Goal: Task Accomplishment & Management: Use online tool/utility

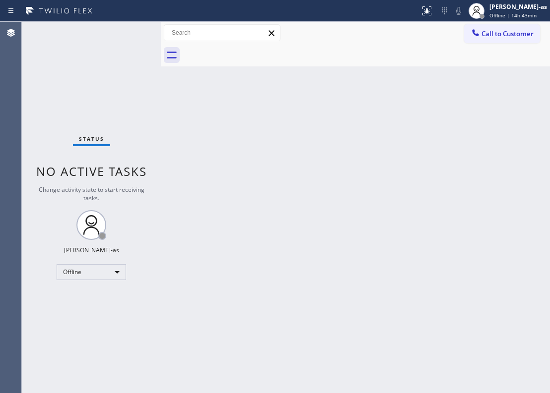
click at [85, 262] on div "Status No active tasks Change activity state to start receiving tasks. [PERSON_…" at bounding box center [91, 207] width 139 height 371
click at [92, 272] on div "Offline" at bounding box center [91, 272] width 69 height 16
click at [107, 308] on li "Unavailable" at bounding box center [90, 311] width 67 height 12
click at [191, 205] on div "Back to Dashboard Change Sender ID Customers Technicians Select a contact Outbo…" at bounding box center [355, 207] width 389 height 371
click at [241, 166] on div "Back to Dashboard Change Sender ID Customers Technicians Select a contact Outbo…" at bounding box center [355, 207] width 389 height 371
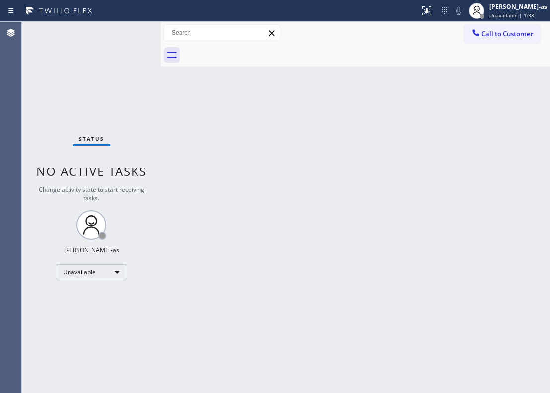
click at [348, 191] on div "Back to Dashboard Change Sender ID Customers Technicians Select a contact Outbo…" at bounding box center [355, 207] width 389 height 371
click at [352, 211] on div "Back to Dashboard Change Sender ID Customers Technicians Select a contact Outbo…" at bounding box center [355, 207] width 389 height 371
click at [192, 132] on div "Back to Dashboard Change Sender ID Customers Technicians Select a contact Outbo…" at bounding box center [355, 207] width 389 height 371
click at [80, 114] on div "Status No active tasks Change activity state to start receiving tasks. [PERSON_…" at bounding box center [91, 207] width 139 height 371
click at [251, 226] on div "Back to Dashboard Change Sender ID Customers Technicians Select a contact Outbo…" at bounding box center [355, 207] width 389 height 371
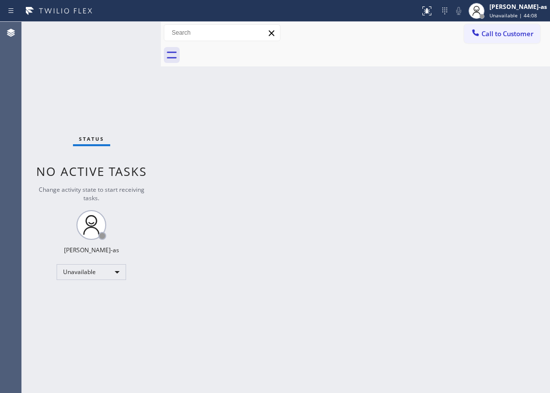
click at [233, 126] on div "Back to Dashboard Change Sender ID Customers Technicians Select a contact Outbo…" at bounding box center [355, 207] width 389 height 371
drag, startPoint x: 261, startPoint y: 178, endPoint x: 454, endPoint y: 99, distance: 208.7
click at [268, 174] on div "Back to Dashboard Change Sender ID Customers Technicians Select a contact Outbo…" at bounding box center [355, 207] width 389 height 371
click at [412, 44] on div at bounding box center [366, 55] width 367 height 22
click at [412, 35] on icon at bounding box center [475, 32] width 6 height 6
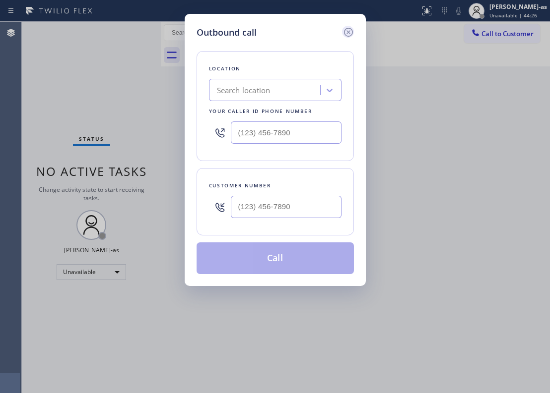
click at [348, 33] on icon at bounding box center [348, 32] width 12 height 12
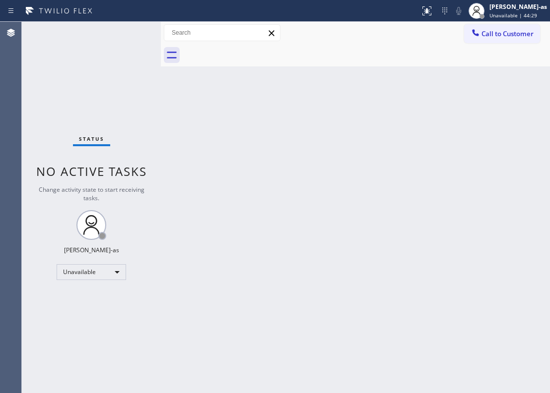
drag, startPoint x: 290, startPoint y: 1, endPoint x: 284, endPoint y: 120, distance: 118.7
click at [292, 127] on div "Back to Dashboard Change Sender ID Customers Technicians Select a contact Outbo…" at bounding box center [355, 207] width 389 height 371
click at [412, 36] on span "Call to Customer" at bounding box center [507, 33] width 52 height 9
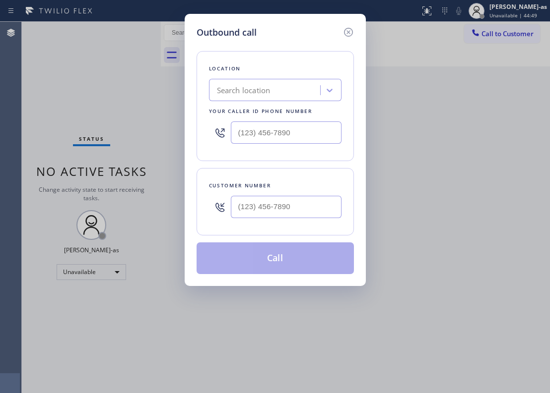
click at [316, 185] on div "Customer number" at bounding box center [275, 186] width 132 height 10
click at [308, 211] on input "(___) ___-____" at bounding box center [286, 207] width 111 height 22
paste input "917) 669-3949"
type input "[PHONE_NUMBER]"
click at [308, 144] on input "(___) ___-____" at bounding box center [286, 133] width 111 height 22
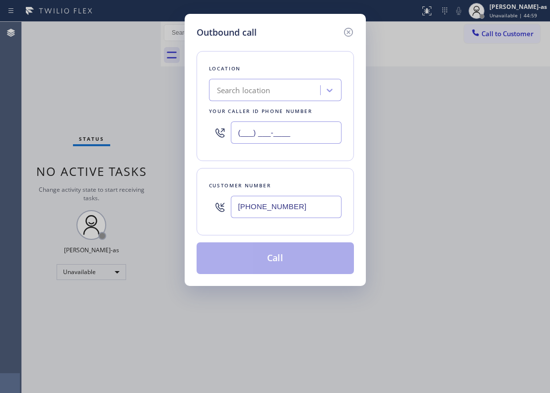
paste input "833) 692-2271"
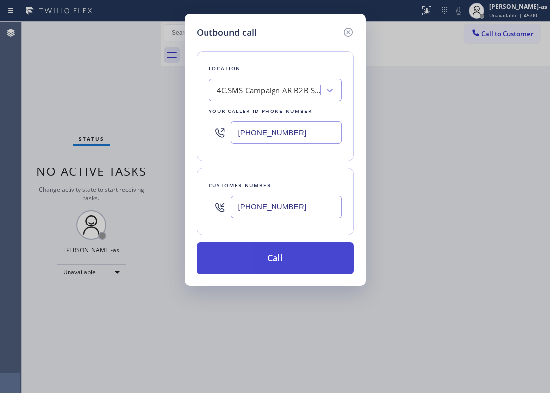
type input "[PHONE_NUMBER]"
click at [302, 258] on button "Call" at bounding box center [274, 259] width 157 height 32
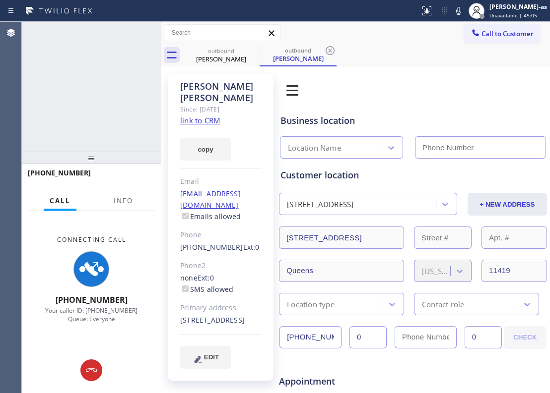
type input "[PHONE_NUMBER]"
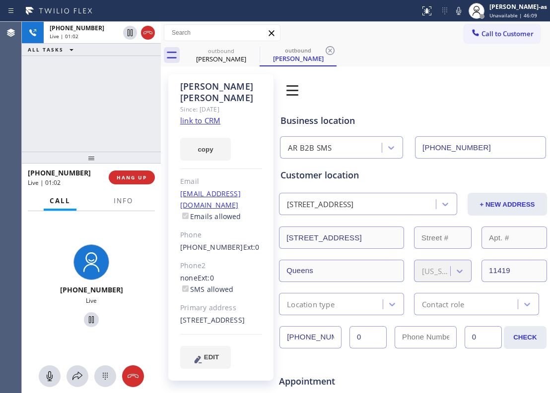
click at [127, 160] on div at bounding box center [91, 158] width 139 height 12
drag, startPoint x: 145, startPoint y: 188, endPoint x: 144, endPoint y: 180, distance: 9.0
click at [145, 186] on div "[PHONE_NUMBER] Live | 01:03 HANG UP" at bounding box center [91, 178] width 127 height 26
click at [144, 180] on span "HANG UP" at bounding box center [132, 178] width 30 height 7
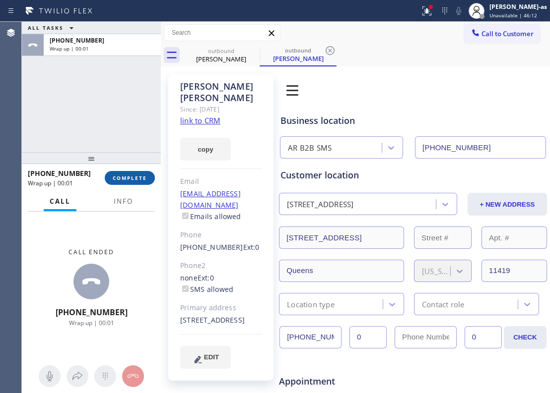
click at [144, 180] on span "COMPLETE" at bounding box center [130, 178] width 34 height 7
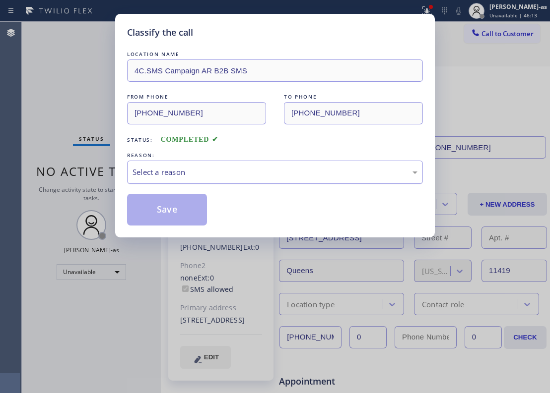
click at [208, 173] on div "Select a reason" at bounding box center [274, 172] width 285 height 11
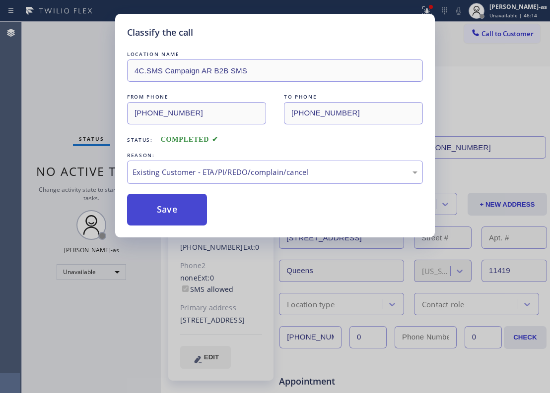
click at [163, 201] on button "Save" at bounding box center [167, 210] width 80 height 32
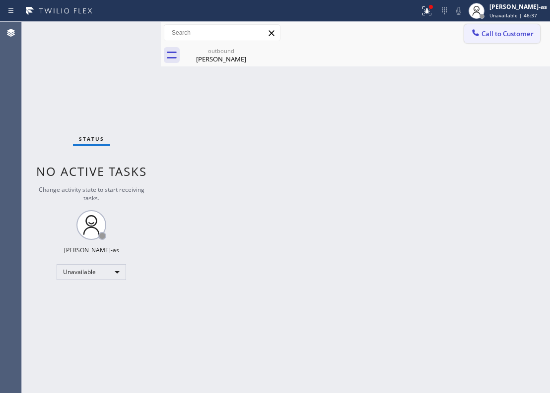
click at [412, 38] on button "Call to Customer" at bounding box center [502, 33] width 76 height 19
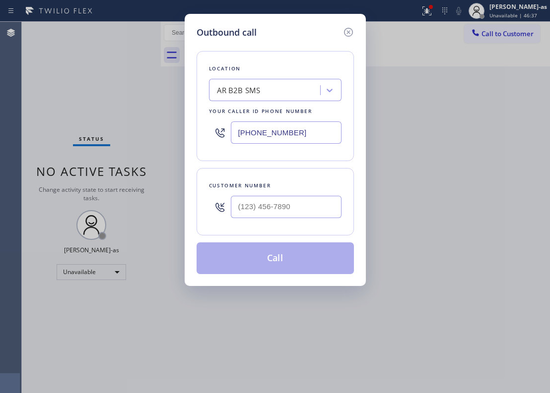
click at [307, 195] on div at bounding box center [286, 207] width 111 height 32
click at [292, 203] on input "(___) ___-____" at bounding box center [286, 207] width 111 height 22
paste input "917) 669-3949"
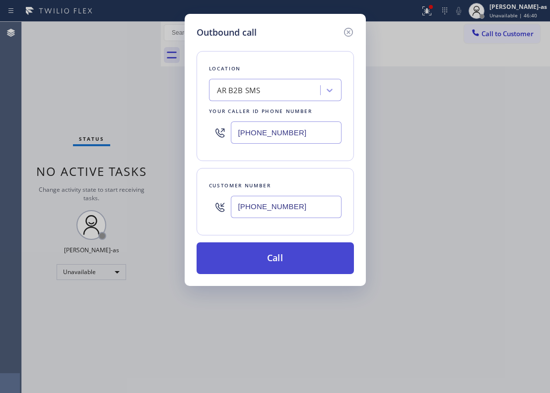
type input "[PHONE_NUMBER]"
click at [276, 256] on button "Call" at bounding box center [274, 259] width 157 height 32
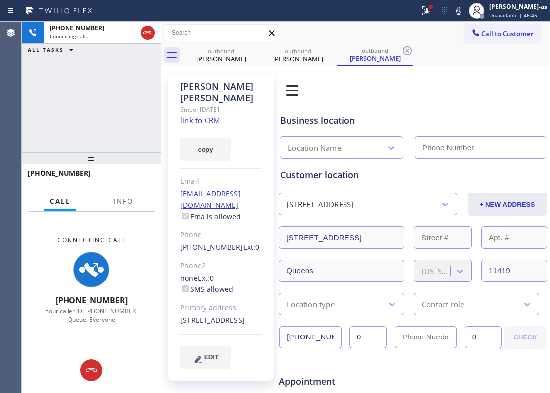
type input "[PHONE_NUMBER]"
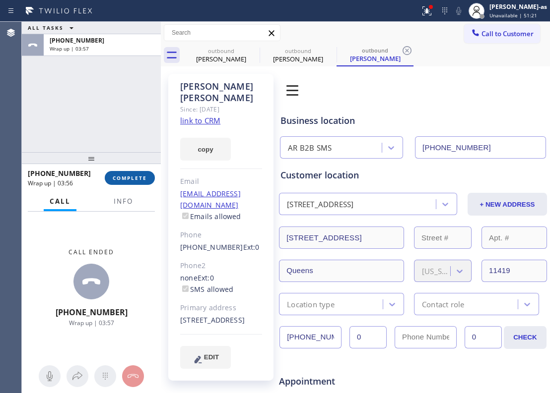
click at [139, 173] on button "COMPLETE" at bounding box center [130, 178] width 50 height 14
click at [111, 105] on div "ALL TASKS ALL TASKS ACTIVE TASKS TASKS IN WRAP UP [PHONE_NUMBER] Wrap up | 03:58" at bounding box center [91, 87] width 139 height 130
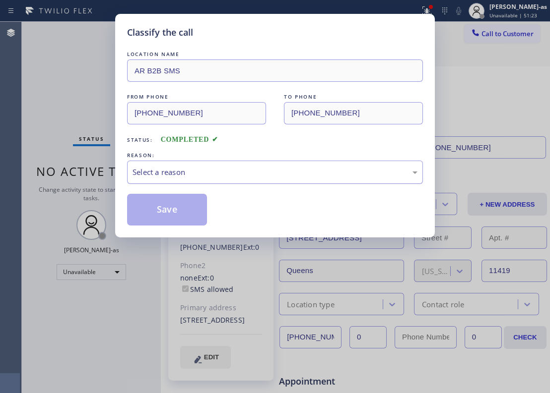
click at [274, 170] on div "Select a reason" at bounding box center [274, 172] width 285 height 11
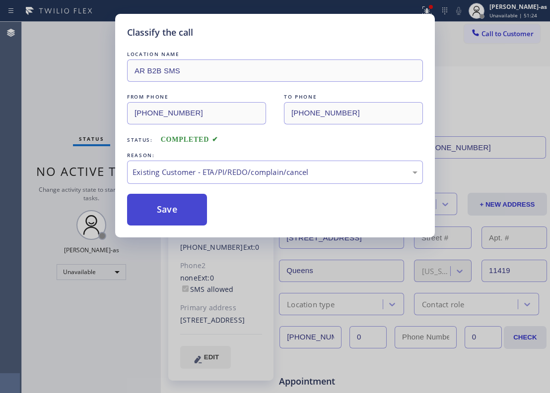
click at [193, 211] on button "Save" at bounding box center [167, 210] width 80 height 32
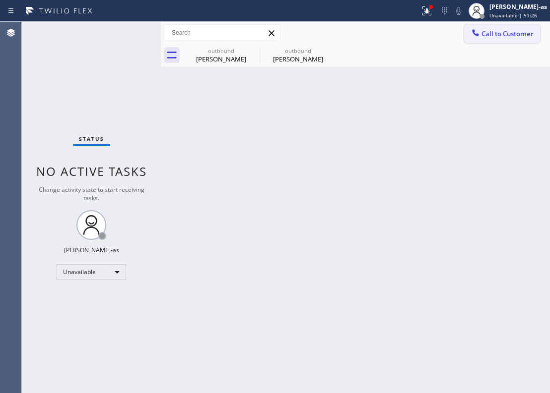
click at [412, 38] on button "Call to Customer" at bounding box center [502, 33] width 76 height 19
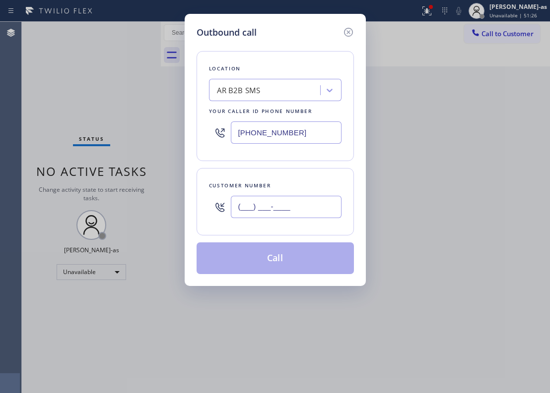
click at [274, 218] on input "(___) ___-____" at bounding box center [286, 207] width 111 height 22
paste input "323) 338-4124"
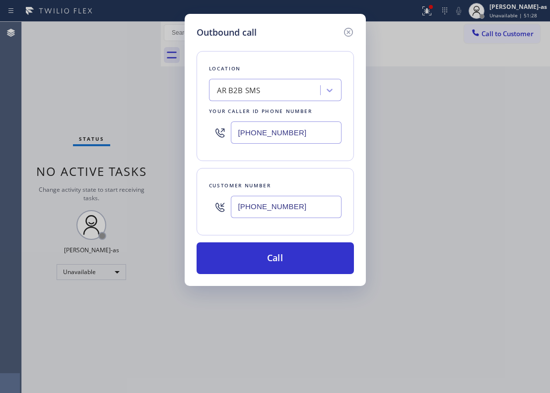
type input "[PHONE_NUMBER]"
click at [250, 95] on div "AR B2B SMS" at bounding box center [239, 90] width 44 height 11
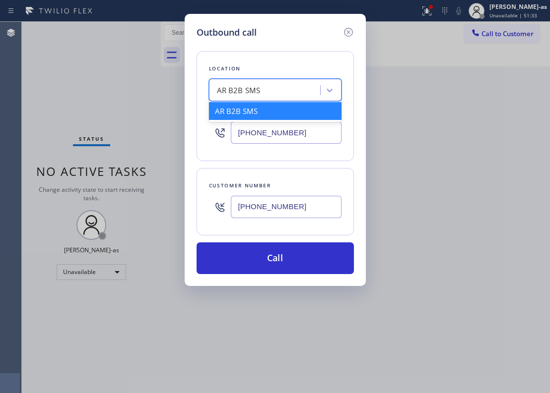
paste input "HVAC Alliance Expert"
type input "HVAC Alliance Expert"
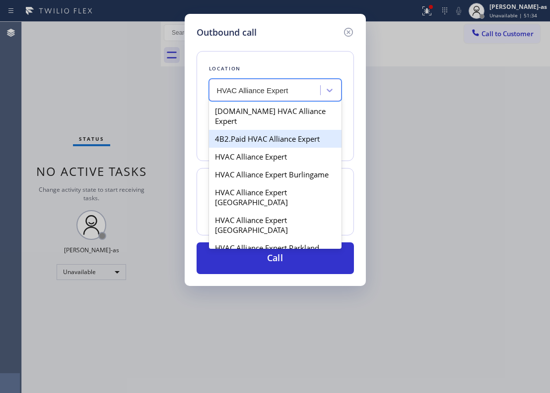
click at [246, 130] on div "4B2.Paid HVAC Alliance Expert" at bounding box center [275, 139] width 132 height 18
type input "[PHONE_NUMBER]"
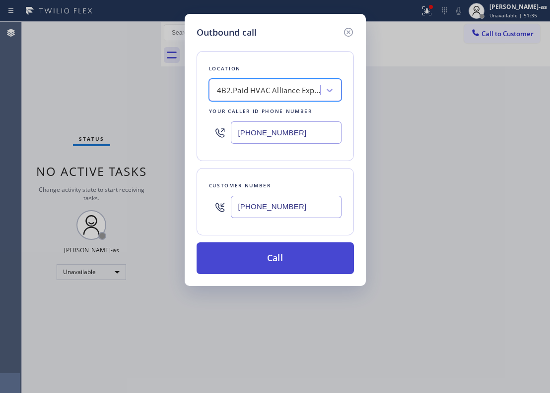
click at [280, 260] on button "Call" at bounding box center [274, 259] width 157 height 32
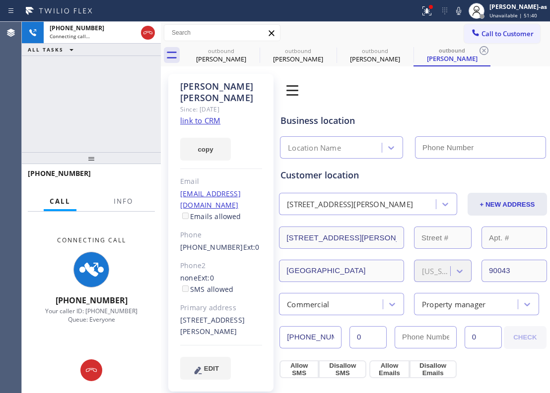
type input "[PHONE_NUMBER]"
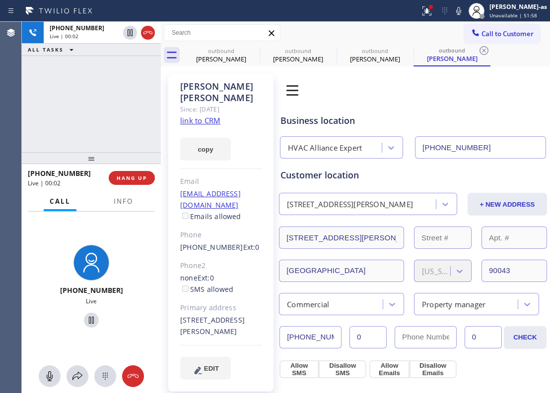
click at [134, 109] on div "[PHONE_NUMBER] Live | 00:02 ALL TASKS ALL TASKS ACTIVE TASKS TASKS IN WRAP UP" at bounding box center [91, 87] width 139 height 130
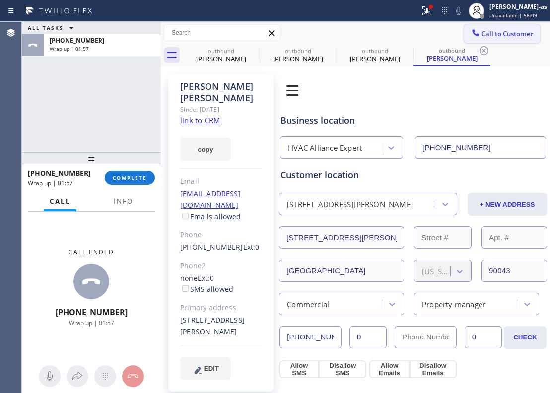
click at [412, 24] on button "Call to Customer" at bounding box center [502, 33] width 76 height 19
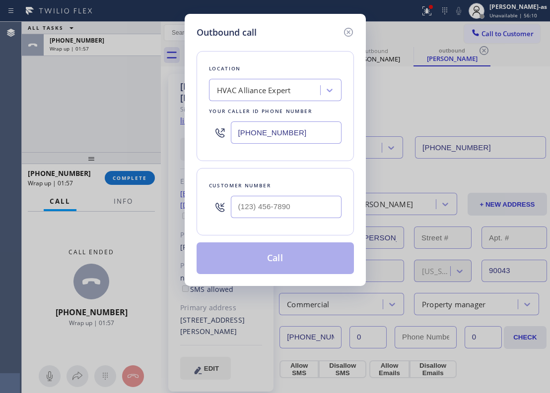
click at [127, 182] on div "Outbound call Location HVAC Alliance Expert Your caller id phone number [PHONE_…" at bounding box center [275, 196] width 550 height 393
click at [350, 33] on icon at bounding box center [348, 32] width 12 height 12
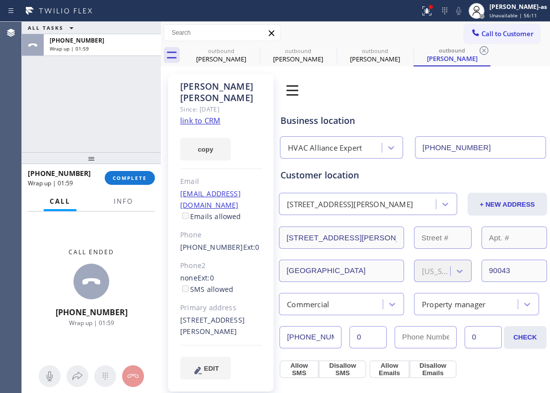
click at [98, 139] on div "ALL TASKS ALL TASKS ACTIVE TASKS TASKS IN WRAP UP [PHONE_NUMBER] Wrap up | 01:59" at bounding box center [91, 87] width 139 height 130
click at [122, 172] on button "COMPLETE" at bounding box center [130, 178] width 50 height 14
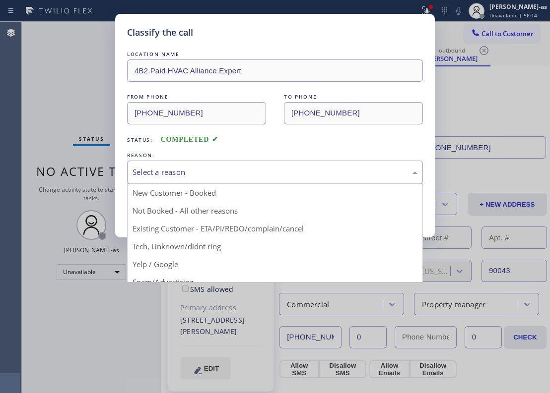
click at [258, 171] on div "Select a reason" at bounding box center [274, 172] width 285 height 11
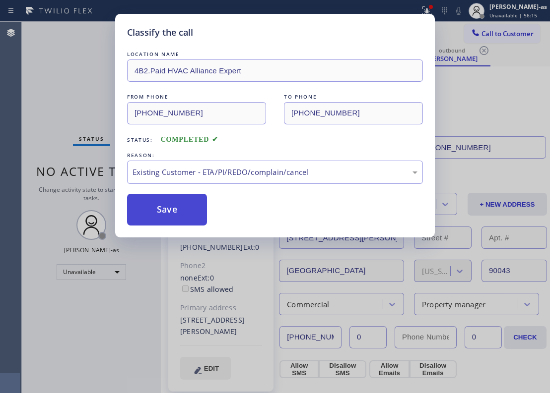
click at [172, 197] on button "Save" at bounding box center [167, 210] width 80 height 32
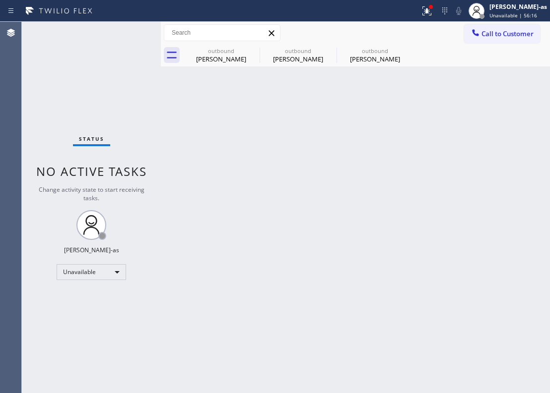
click at [412, 36] on span "Call to Customer" at bounding box center [507, 33] width 52 height 9
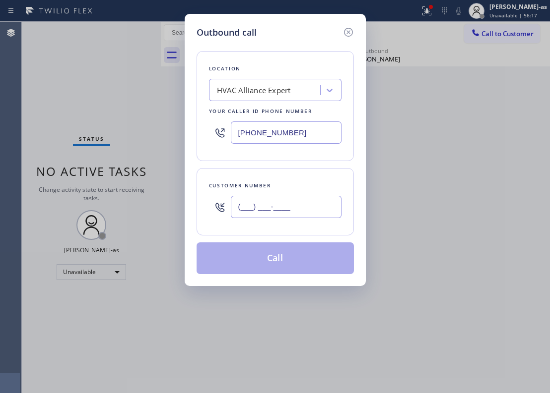
click at [275, 215] on input "(___) ___-____" at bounding box center [286, 207] width 111 height 22
paste input "626) 465-5470"
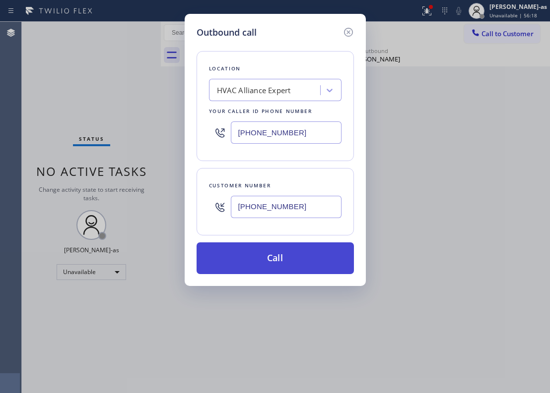
type input "[PHONE_NUMBER]"
click at [279, 272] on button "Call" at bounding box center [274, 259] width 157 height 32
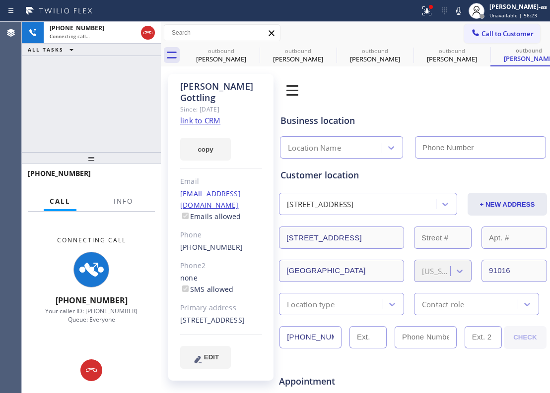
type input "[PHONE_NUMBER]"
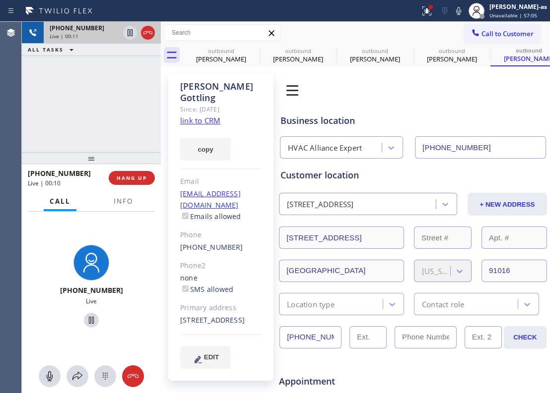
click at [139, 32] on div at bounding box center [139, 33] width 36 height 22
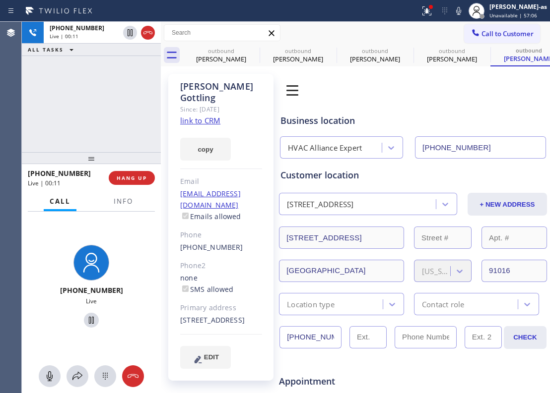
click at [147, 26] on button at bounding box center [148, 33] width 14 height 14
drag, startPoint x: 213, startPoint y: 52, endPoint x: 256, endPoint y: 52, distance: 43.6
click at [221, 53] on div "outbound" at bounding box center [221, 50] width 75 height 7
click at [237, 53] on div "outbound" at bounding box center [221, 50] width 75 height 7
type input "[PHONE_NUMBER]"
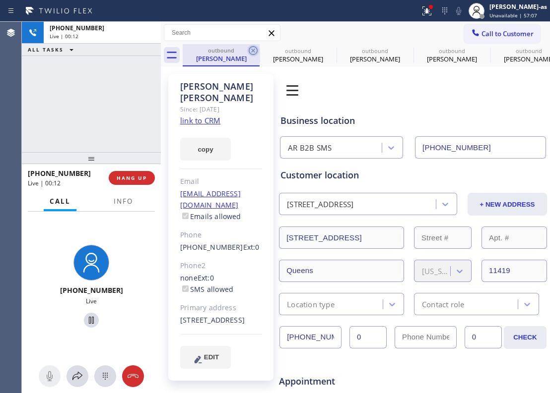
click at [256, 52] on icon at bounding box center [252, 50] width 9 height 9
click at [0, 0] on icon at bounding box center [0, 0] width 0 height 0
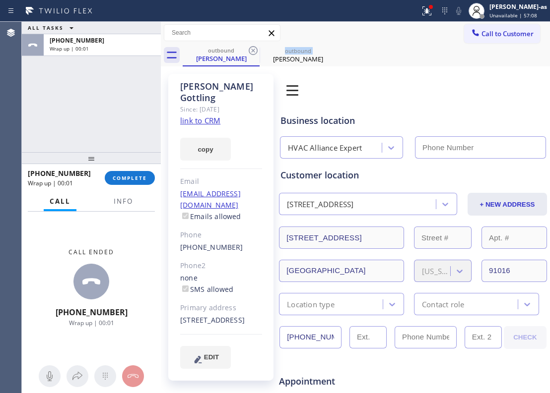
type input "[PHONE_NUMBER]"
click at [256, 52] on icon at bounding box center [252, 50] width 9 height 9
click at [0, 0] on icon at bounding box center [0, 0] width 0 height 0
click at [256, 52] on div "outbound [PERSON_NAME] outbound [PERSON_NAME]" at bounding box center [366, 55] width 367 height 22
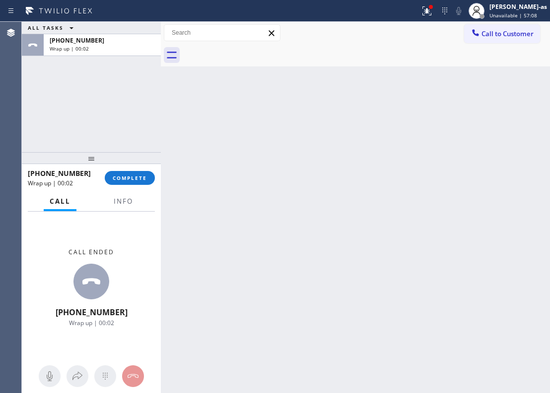
click at [256, 52] on div at bounding box center [366, 55] width 367 height 22
drag, startPoint x: 128, startPoint y: 155, endPoint x: 130, endPoint y: 197, distance: 42.2
click at [128, 155] on div at bounding box center [91, 158] width 139 height 12
click at [131, 183] on button "COMPLETE" at bounding box center [130, 179] width 50 height 14
click at [116, 130] on div "ALL TASKS ALL TASKS ACTIVE TASKS TASKS IN WRAP UP [PHONE_NUMBER] Wrap up | 00:03" at bounding box center [91, 87] width 139 height 131
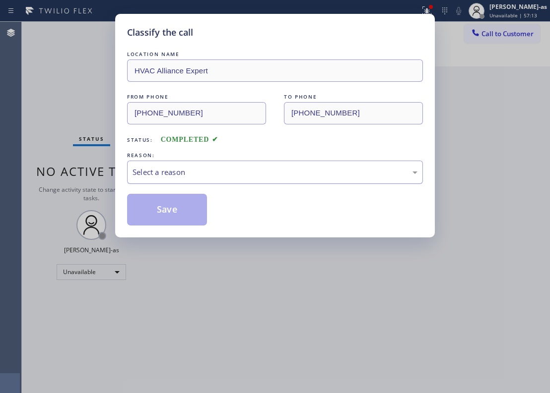
click at [169, 170] on div "Select a reason" at bounding box center [274, 172] width 285 height 11
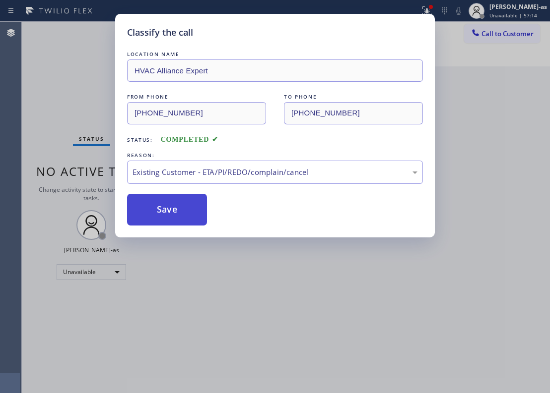
drag, startPoint x: 194, startPoint y: 216, endPoint x: 204, endPoint y: 215, distance: 10.0
click at [195, 216] on button "Save" at bounding box center [167, 210] width 80 height 32
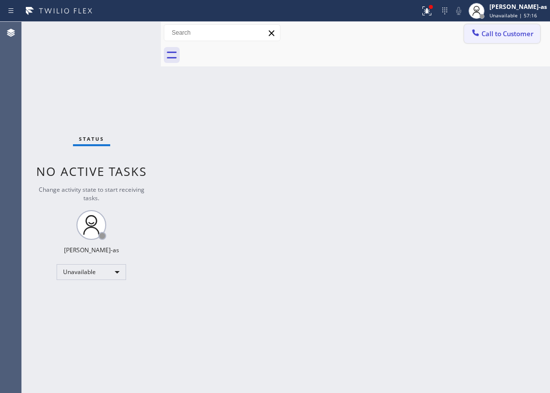
click at [412, 30] on span "Call to Customer" at bounding box center [507, 33] width 52 height 9
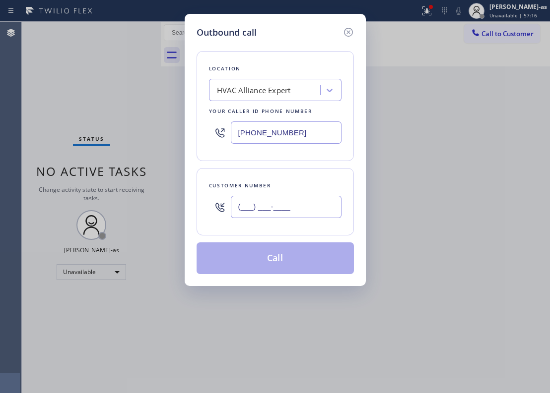
click at [299, 206] on input "(___) ___-____" at bounding box center [286, 207] width 111 height 22
paste input "626) 465-5470"
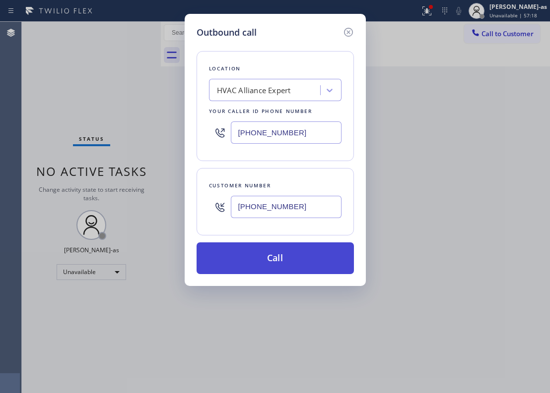
type input "[PHONE_NUMBER]"
click at [282, 264] on button "Call" at bounding box center [274, 259] width 157 height 32
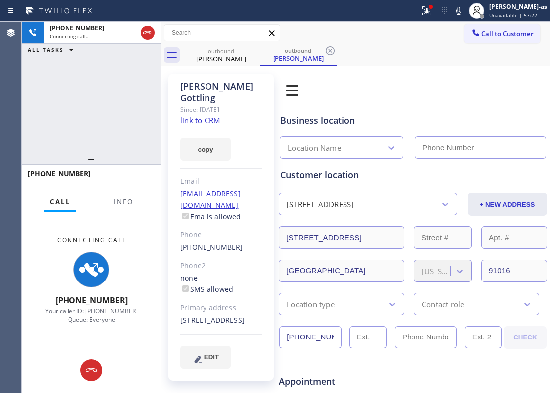
type input "[PHONE_NUMBER]"
click at [110, 82] on div "[PHONE_NUMBER] Connecting call… ALL TASKS ALL TASKS ACTIVE TASKS TASKS IN WRAP …" at bounding box center [91, 87] width 139 height 131
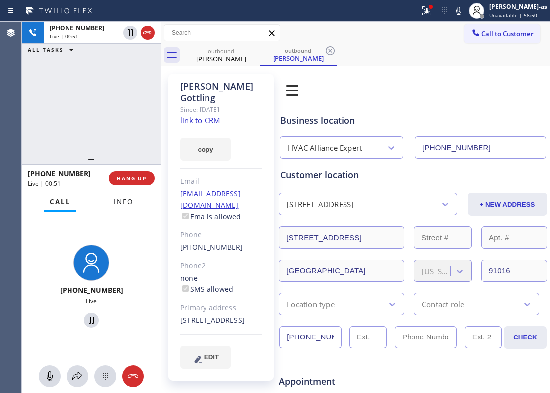
click at [126, 201] on span "Info" at bounding box center [123, 201] width 19 height 9
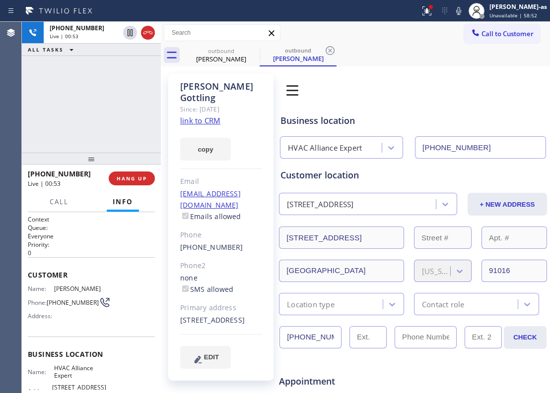
click at [100, 100] on div "[PHONE_NUMBER] Live | 00:53 ALL TASKS ALL TASKS ACTIVE TASKS TASKS IN WRAP UP" at bounding box center [91, 87] width 139 height 131
click at [100, 100] on div "[PHONE_NUMBER] Live | 00:54 ALL TASKS ALL TASKS ACTIVE TASKS TASKS IN WRAP UP" at bounding box center [91, 87] width 139 height 131
click at [134, 186] on div "[PHONE_NUMBER] Live | 00:54 HANG UP" at bounding box center [91, 179] width 127 height 26
click at [137, 183] on button "HANG UP" at bounding box center [132, 179] width 46 height 14
click at [139, 183] on button "HANG UP" at bounding box center [132, 179] width 46 height 14
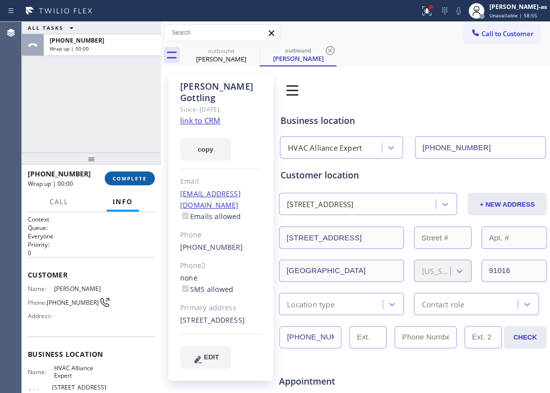
click at [141, 180] on span "COMPLETE" at bounding box center [130, 178] width 34 height 7
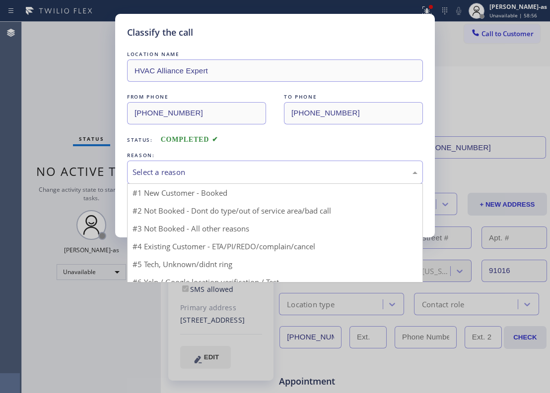
click at [140, 180] on div "Select a reason" at bounding box center [275, 172] width 296 height 23
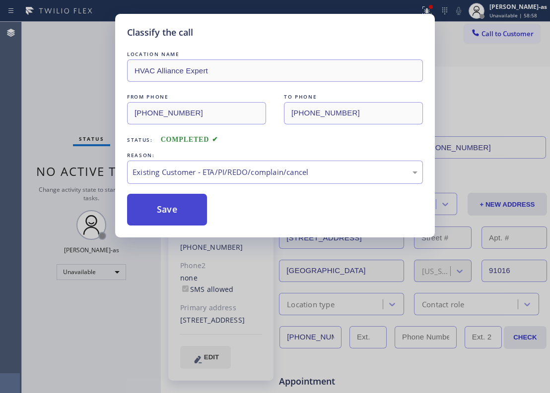
click at [183, 211] on button "Save" at bounding box center [167, 210] width 80 height 32
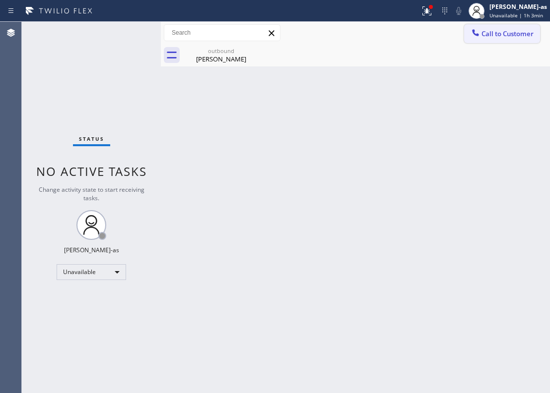
click at [412, 32] on span "Call to Customer" at bounding box center [507, 33] width 52 height 9
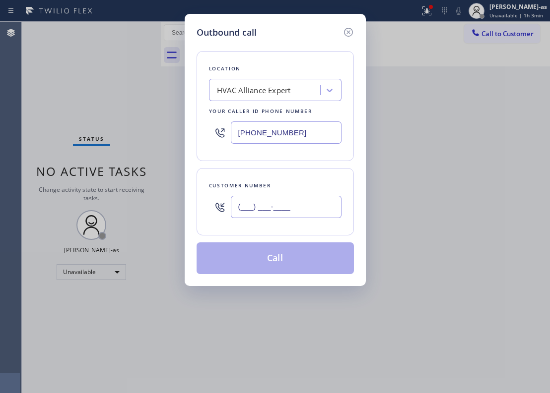
click at [279, 198] on input "(___) ___-____" at bounding box center [286, 207] width 111 height 22
paste input "408) 569-1963"
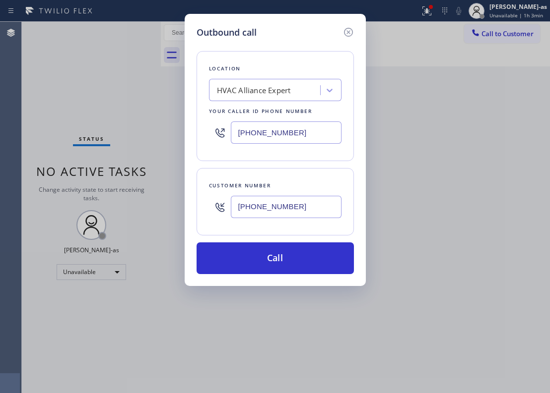
type input "[PHONE_NUMBER]"
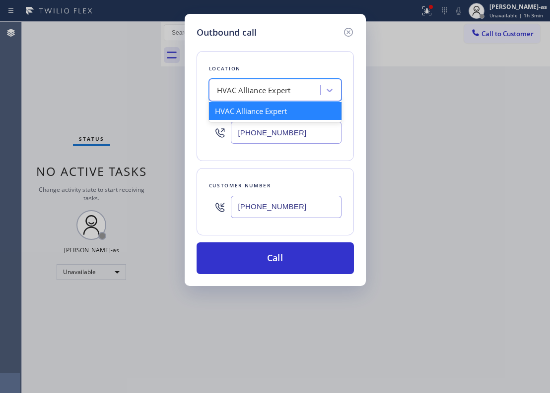
click at [286, 88] on div "HVAC Alliance Expert" at bounding box center [254, 90] width 74 height 11
paste input "San [PERSON_NAME] Heating and Cooling"
type input "San [PERSON_NAME] Heating and Cooling"
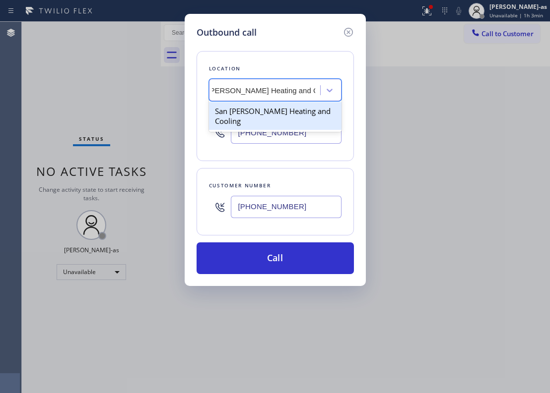
click at [267, 115] on div "San [PERSON_NAME] Heating and Cooling" at bounding box center [275, 116] width 132 height 28
type input "[PHONE_NUMBER]"
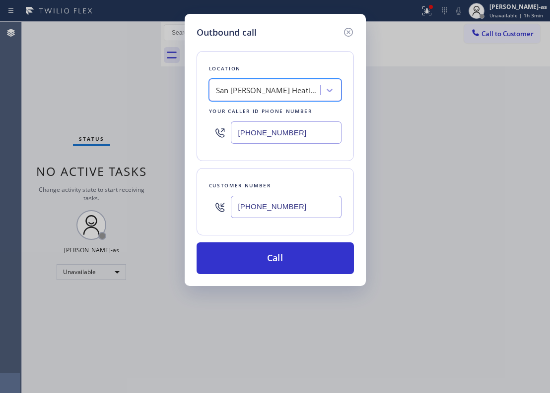
scroll to position [0, 0]
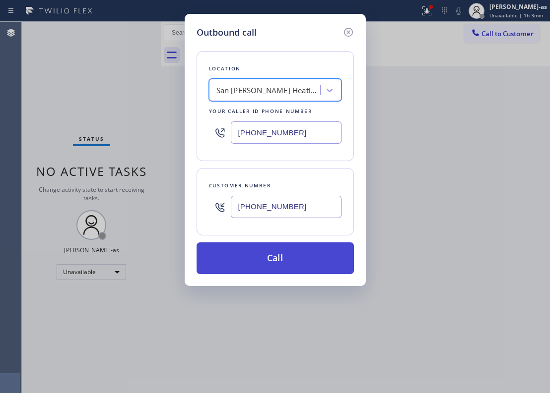
click at [296, 270] on button "Call" at bounding box center [274, 259] width 157 height 32
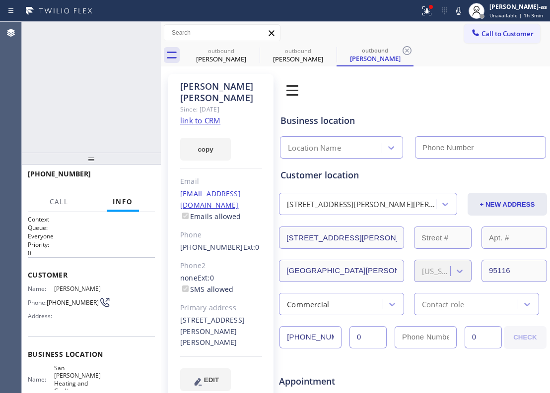
type input "[PHONE_NUMBER]"
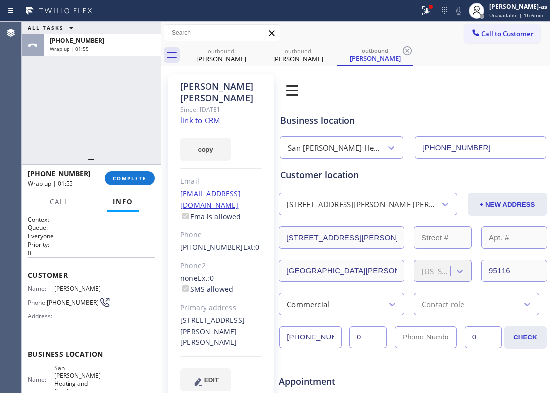
click at [131, 187] on div "[PHONE_NUMBER] Wrap up | 01:55 COMPLETE" at bounding box center [91, 179] width 127 height 26
click at [137, 170] on div "[PHONE_NUMBER] Wrap up | 01:55 COMPLETE" at bounding box center [91, 179] width 127 height 26
click at [135, 179] on span "COMPLETE" at bounding box center [130, 178] width 34 height 7
drag, startPoint x: 89, startPoint y: 151, endPoint x: 212, endPoint y: 157, distance: 123.1
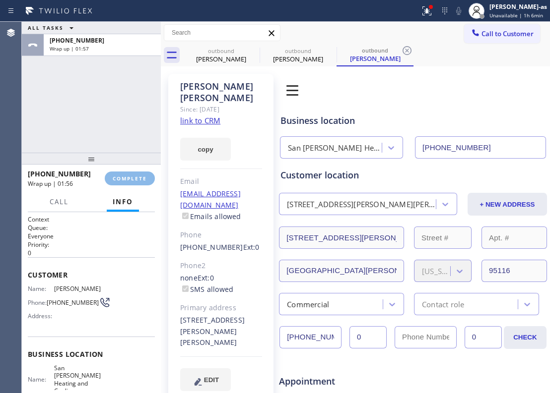
click at [90, 153] on div at bounding box center [91, 159] width 139 height 12
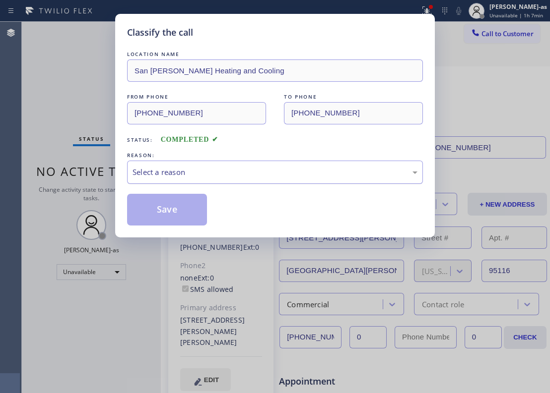
click at [207, 174] on div "Select a reason" at bounding box center [274, 172] width 285 height 11
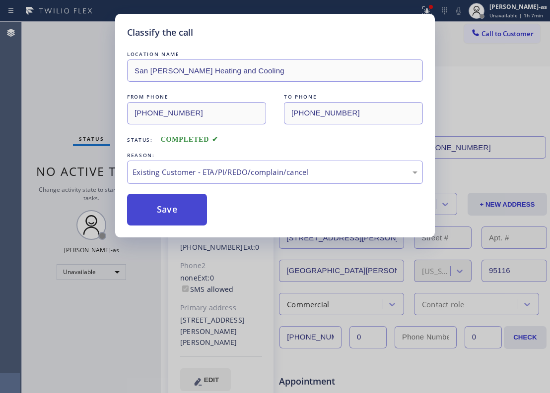
click at [185, 212] on button "Save" at bounding box center [167, 210] width 80 height 32
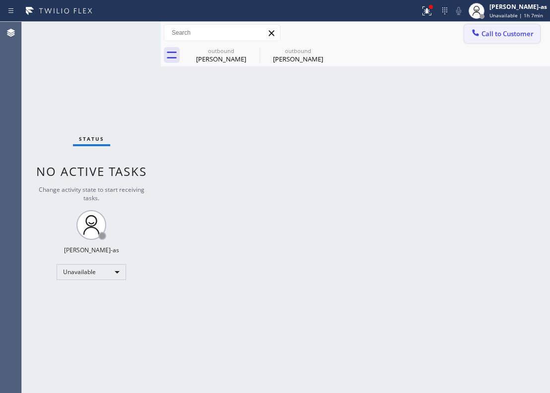
click at [412, 32] on span "Call to Customer" at bounding box center [507, 33] width 52 height 9
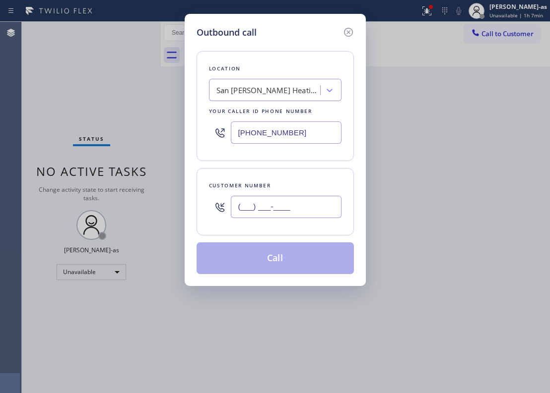
click at [294, 213] on input "(___) ___-____" at bounding box center [286, 207] width 111 height 22
paste input "415) 407-4910"
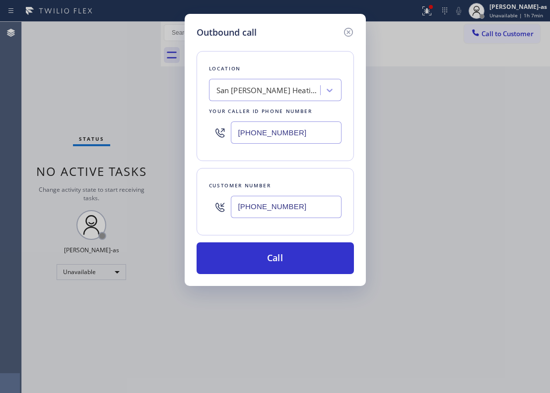
type input "[PHONE_NUMBER]"
click at [241, 85] on div "San [PERSON_NAME] Heating and Cooling" at bounding box center [268, 90] width 104 height 11
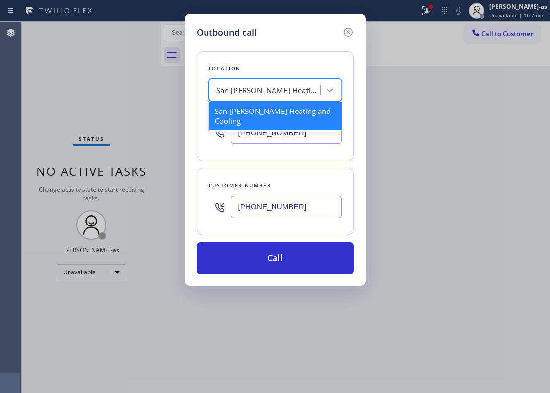
paste input "Magic AC Repair [PERSON_NAME][GEOGRAPHIC_DATA]"
type input "Magic AC Repair [PERSON_NAME][GEOGRAPHIC_DATA]"
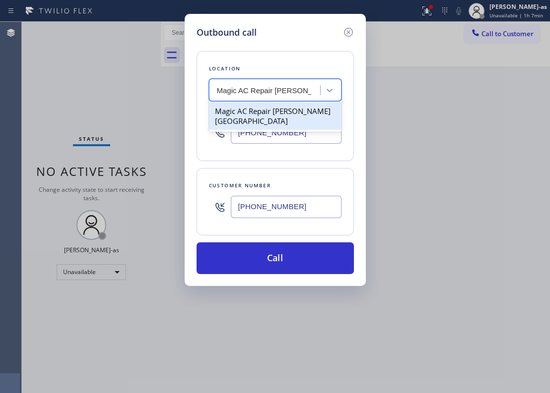
click at [242, 111] on div "Magic AC Repair [PERSON_NAME][GEOGRAPHIC_DATA]" at bounding box center [275, 116] width 132 height 28
type input "[PHONE_NUMBER]"
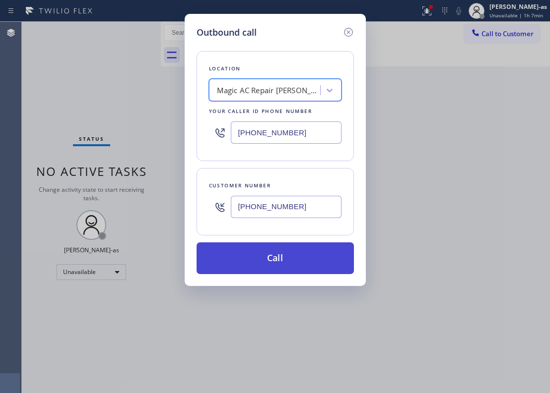
drag, startPoint x: 291, startPoint y: 264, endPoint x: 342, endPoint y: 50, distance: 220.4
click at [292, 263] on button "Call" at bounding box center [274, 259] width 157 height 32
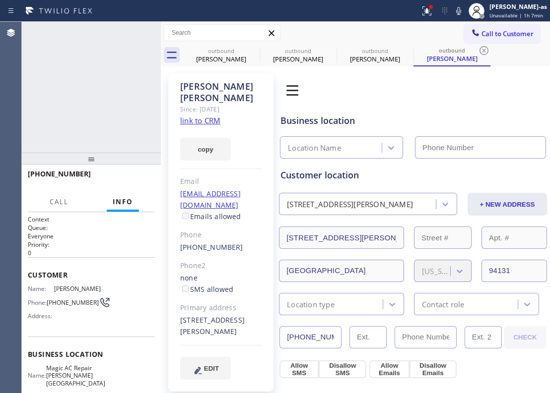
type input "[PHONE_NUMBER]"
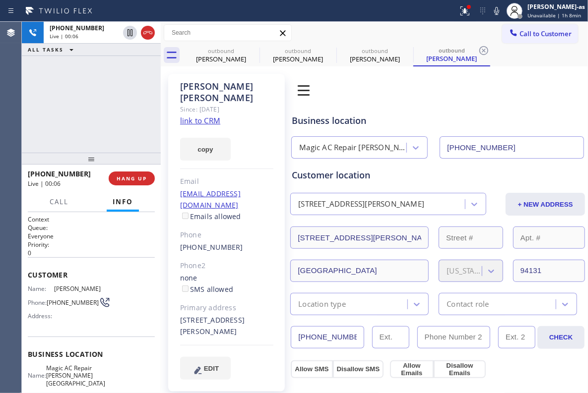
click at [80, 97] on div "[PHONE_NUMBER] Live | 00:06 ALL TASKS ALL TASKS ACTIVE TASKS TASKS IN WRAP UP" at bounding box center [91, 87] width 139 height 131
click at [126, 177] on span "HANG UP" at bounding box center [132, 178] width 30 height 7
click at [236, 242] on div "[PHONE_NUMBER]" at bounding box center [226, 247] width 93 height 11
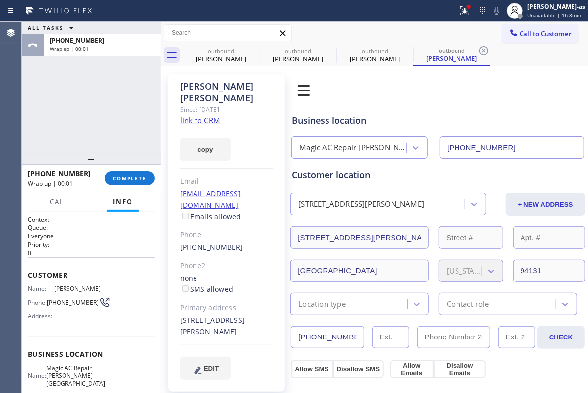
click at [236, 242] on div "[PHONE_NUMBER]" at bounding box center [226, 247] width 93 height 11
copy div "[PHONE_NUMBER]"
click at [120, 181] on span "COMPLETE" at bounding box center [130, 178] width 34 height 7
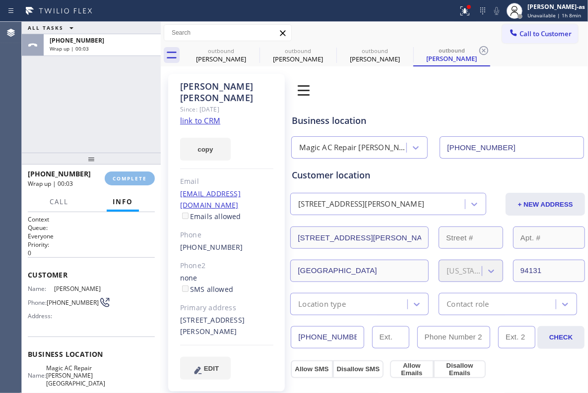
click at [121, 143] on div "ALL TASKS ALL TASKS ACTIVE TASKS TASKS IN WRAP UP [PHONE_NUMBER] Wrap up | 00:03" at bounding box center [91, 87] width 139 height 131
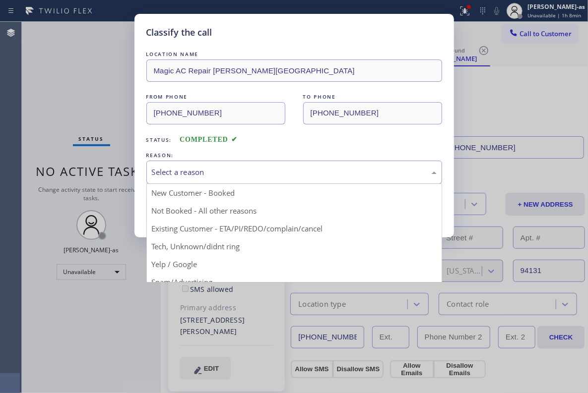
drag, startPoint x: 223, startPoint y: 175, endPoint x: 278, endPoint y: 225, distance: 74.1
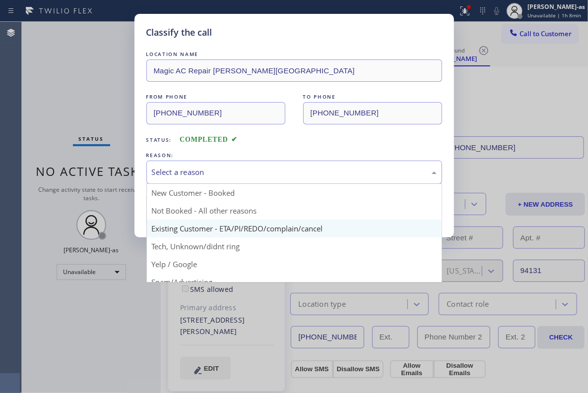
click at [227, 175] on div "Select a reason" at bounding box center [294, 172] width 285 height 11
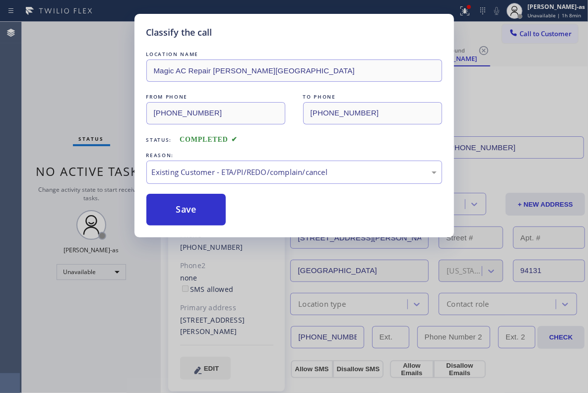
drag, startPoint x: 197, startPoint y: 200, endPoint x: 399, endPoint y: 160, distance: 205.9
click at [195, 200] on button "Save" at bounding box center [186, 210] width 80 height 32
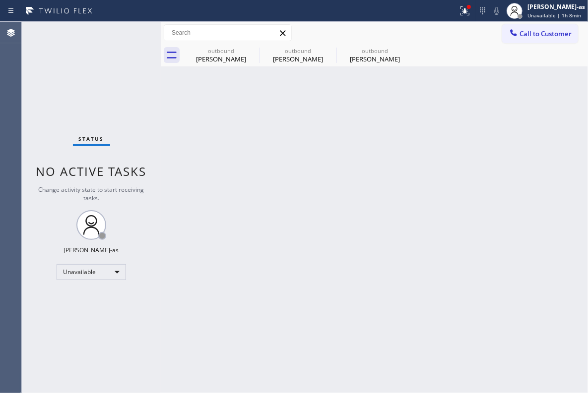
click at [412, 35] on span "Call to Customer" at bounding box center [545, 33] width 52 height 9
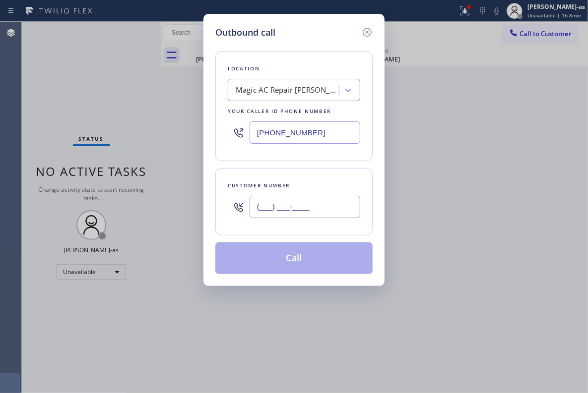
click at [292, 209] on input "(___) ___-____" at bounding box center [304, 207] width 111 height 22
paste input "415) 407-4910"
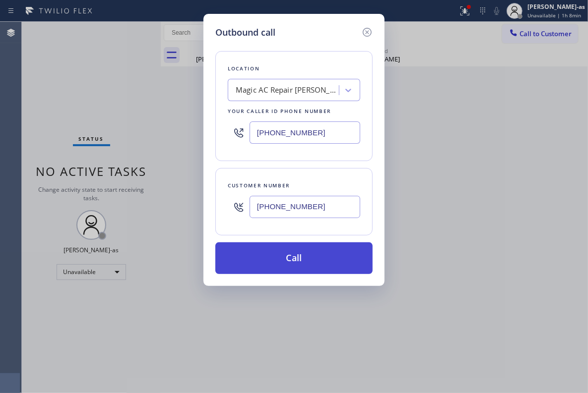
type input "[PHONE_NUMBER]"
click at [295, 260] on button "Call" at bounding box center [293, 259] width 157 height 32
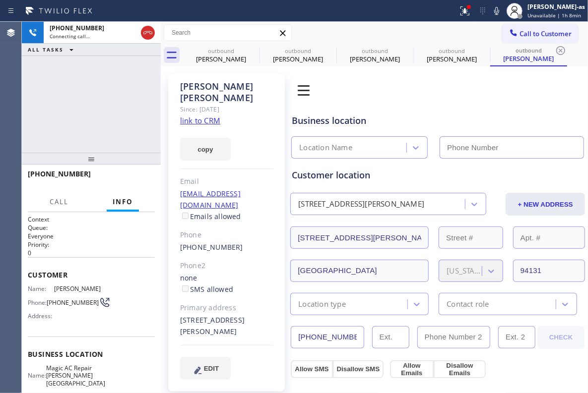
type input "[PHONE_NUMBER]"
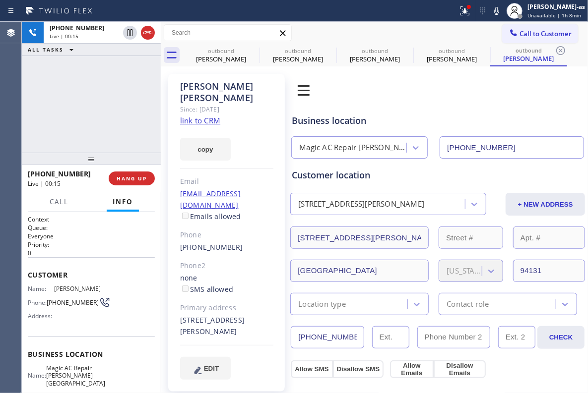
click at [120, 175] on span "HANG UP" at bounding box center [132, 178] width 30 height 7
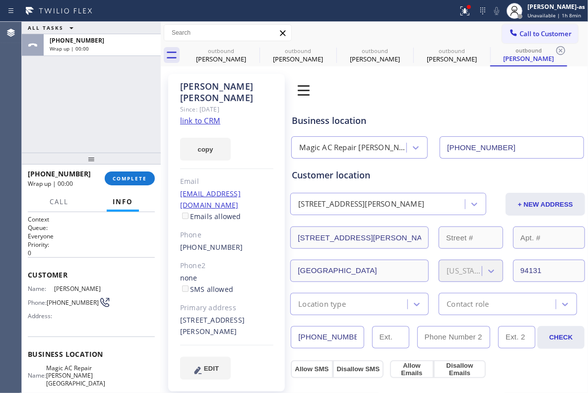
click at [235, 242] on div "[PHONE_NUMBER]" at bounding box center [226, 247] width 93 height 11
copy div "[PHONE_NUMBER]"
click at [122, 175] on span "COMPLETE" at bounding box center [130, 178] width 34 height 7
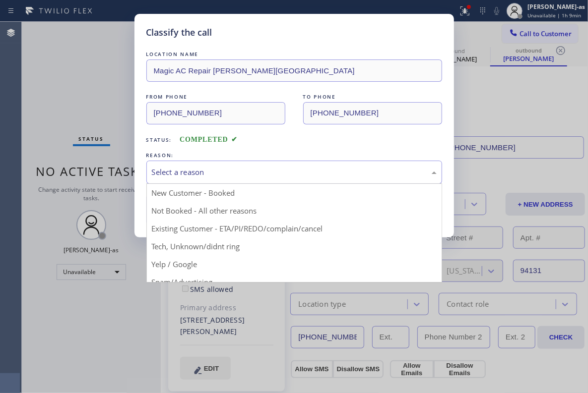
click at [234, 172] on div "Select a reason" at bounding box center [294, 172] width 285 height 11
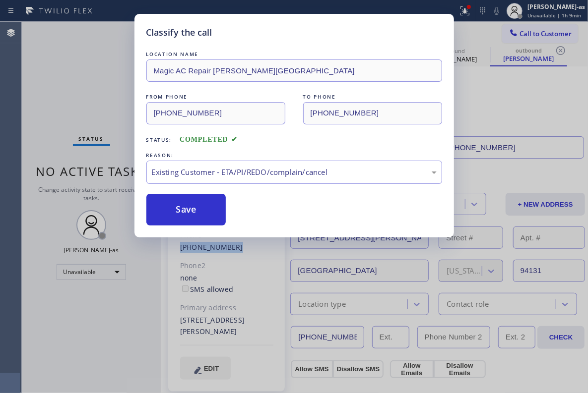
click at [193, 205] on button "Save" at bounding box center [186, 210] width 80 height 32
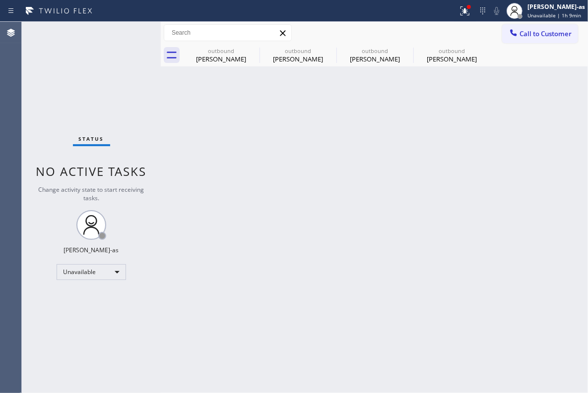
click at [412, 34] on span "Call to Customer" at bounding box center [545, 33] width 52 height 9
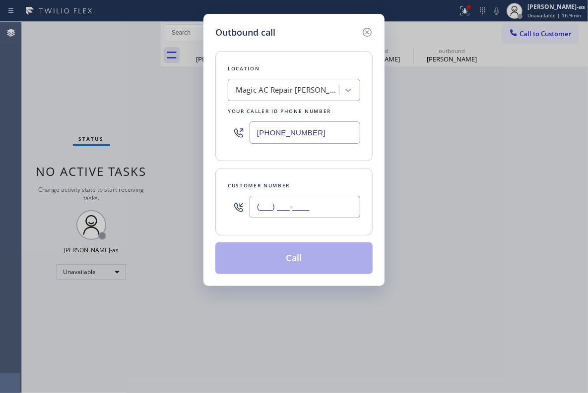
click at [325, 213] on input "(___) ___-____" at bounding box center [304, 207] width 111 height 22
paste input "415) 407-4910"
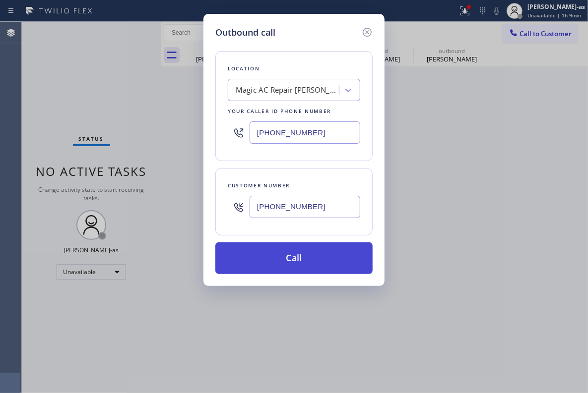
type input "[PHONE_NUMBER]"
click at [309, 264] on button "Call" at bounding box center [293, 259] width 157 height 32
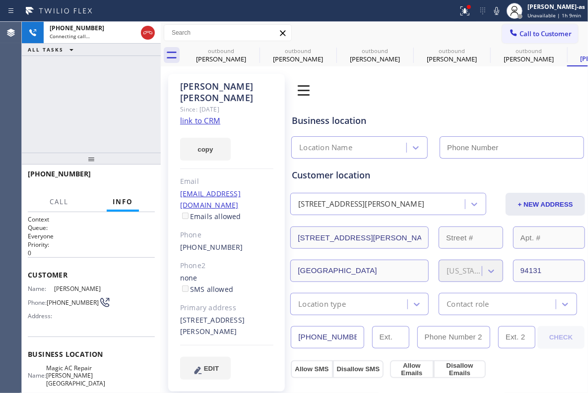
type input "[PHONE_NUMBER]"
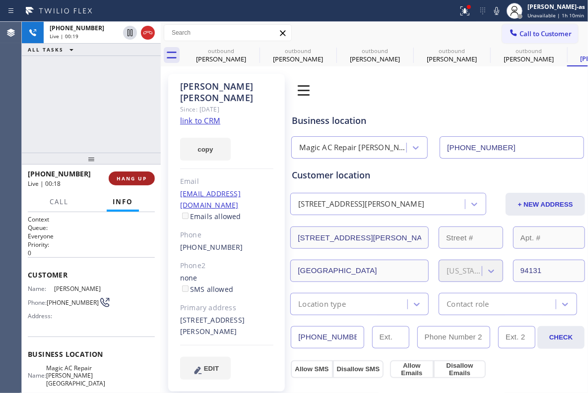
click at [135, 175] on button "HANG UP" at bounding box center [132, 179] width 46 height 14
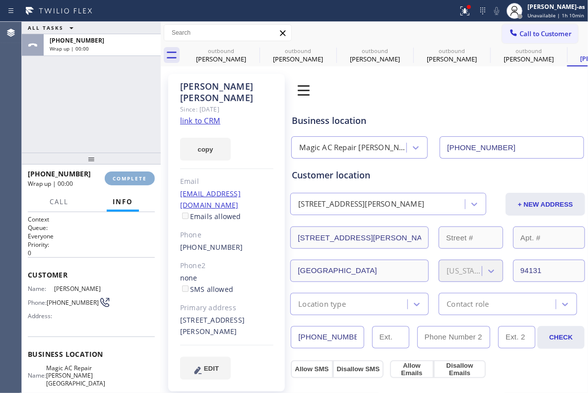
click at [135, 175] on button "COMPLETE" at bounding box center [130, 179] width 50 height 14
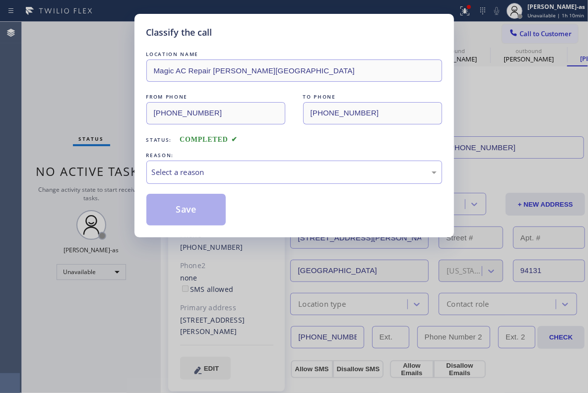
click at [130, 142] on div "Classify the call LOCATION NAME Magic AC Repair [PERSON_NAME] Valley FROM PHONE…" at bounding box center [294, 196] width 588 height 393
click at [268, 171] on div "Select a reason" at bounding box center [294, 172] width 285 height 11
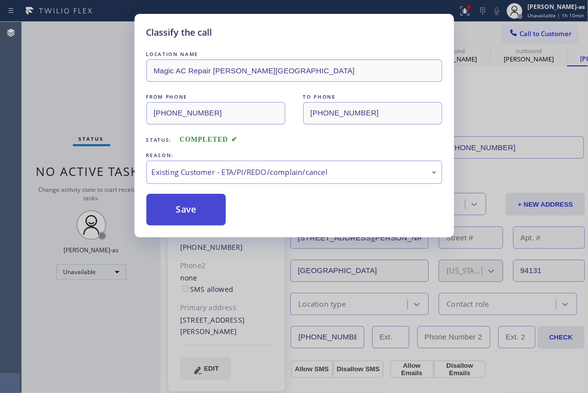
click at [183, 205] on button "Save" at bounding box center [186, 210] width 80 height 32
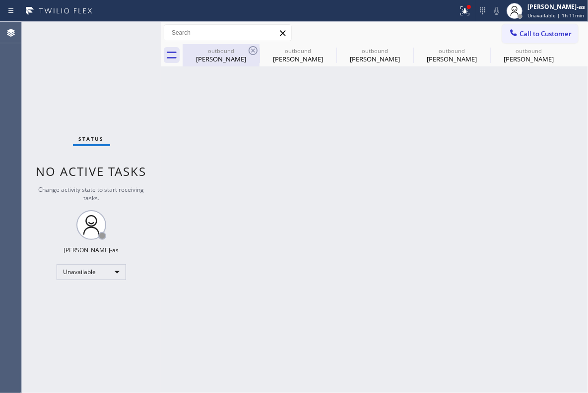
drag, startPoint x: 232, startPoint y: 47, endPoint x: 246, endPoint y: 48, distance: 14.5
click at [233, 47] on div "outbound" at bounding box center [221, 50] width 75 height 7
click at [247, 48] on icon at bounding box center [253, 51] width 12 height 12
click at [0, 0] on icon at bounding box center [0, 0] width 0 height 0
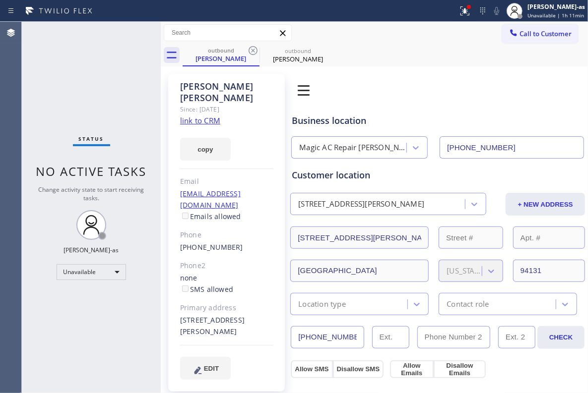
click at [247, 48] on icon at bounding box center [253, 51] width 12 height 12
click at [0, 0] on icon at bounding box center [0, 0] width 0 height 0
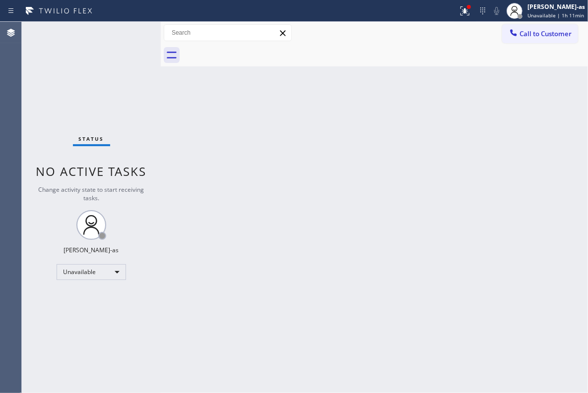
click at [246, 48] on div at bounding box center [385, 55] width 405 height 22
click at [412, 35] on span "Call to Customer" at bounding box center [545, 33] width 52 height 9
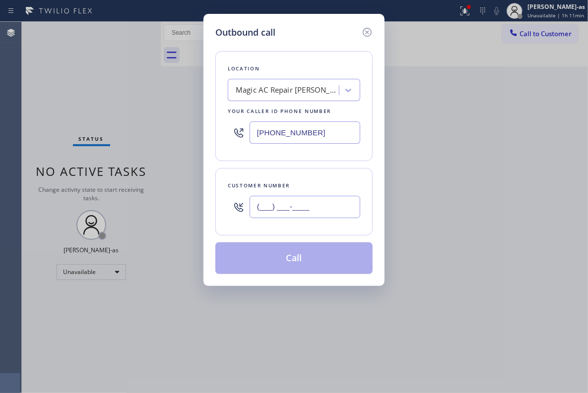
click at [288, 211] on input "(___) ___-____" at bounding box center [304, 207] width 111 height 22
paste input "310) 880-0492"
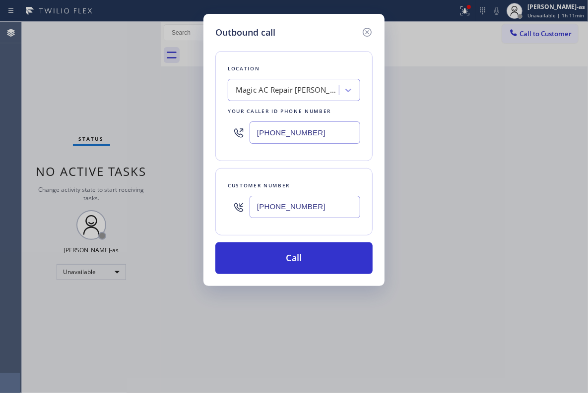
type input "[PHONE_NUMBER]"
drag, startPoint x: 307, startPoint y: 73, endPoint x: 303, endPoint y: 86, distance: 13.0
click at [305, 81] on div "Location Magic AC Repair [PERSON_NAME][GEOGRAPHIC_DATA] Your caller id phone nu…" at bounding box center [293, 106] width 157 height 110
click at [302, 86] on div "Magic AC Repair [PERSON_NAME][GEOGRAPHIC_DATA]" at bounding box center [288, 90] width 104 height 11
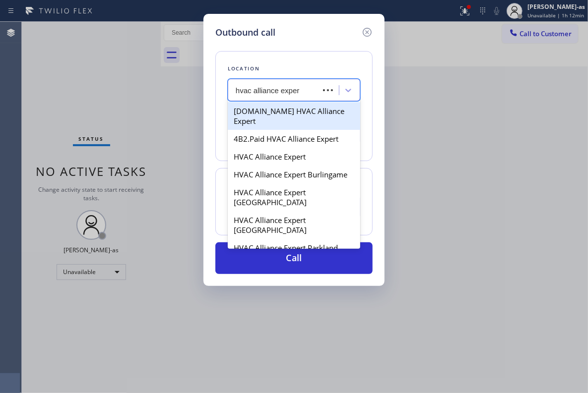
type input "hvac alliance expert"
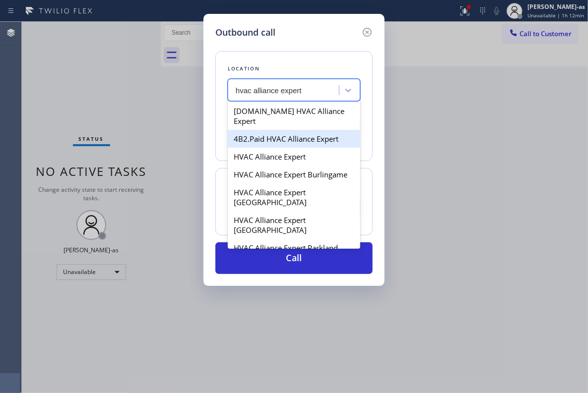
click at [282, 131] on div "4B2.Paid HVAC Alliance Expert" at bounding box center [294, 139] width 132 height 18
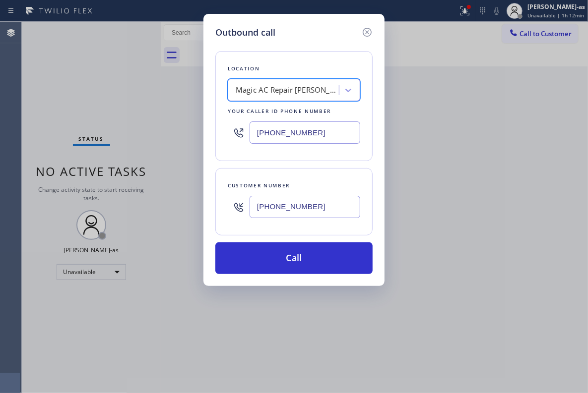
click at [267, 85] on div "Magic AC Repair [PERSON_NAME][GEOGRAPHIC_DATA]" at bounding box center [288, 90] width 104 height 11
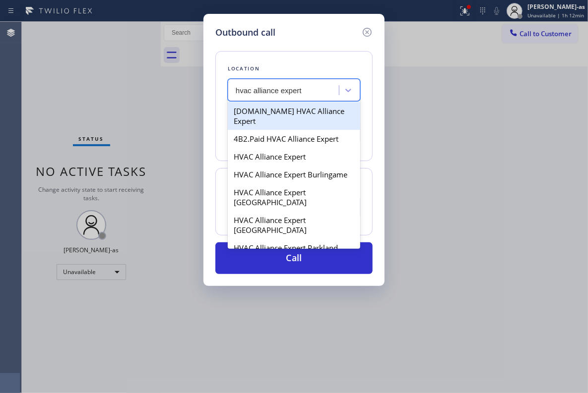
type input "hvac alliance expert"
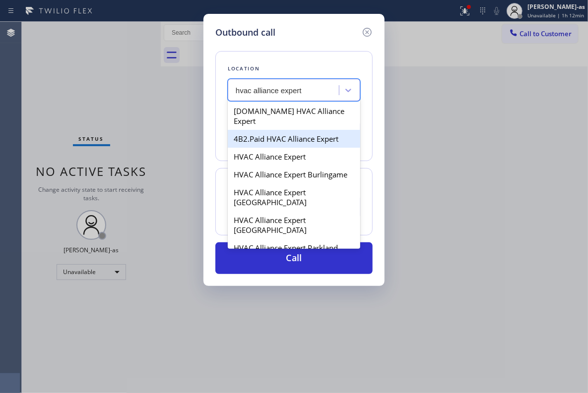
click at [259, 130] on div "4B2.Paid HVAC Alliance Expert" at bounding box center [294, 139] width 132 height 18
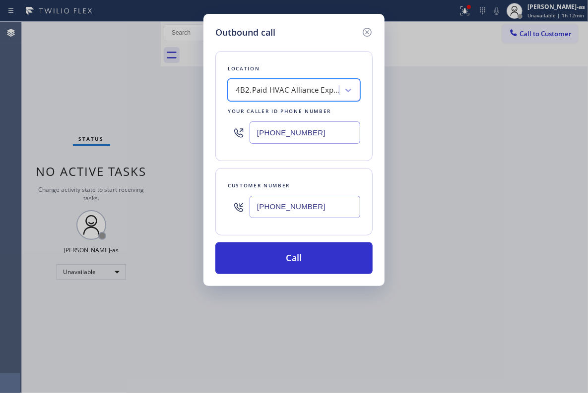
type input "[PHONE_NUMBER]"
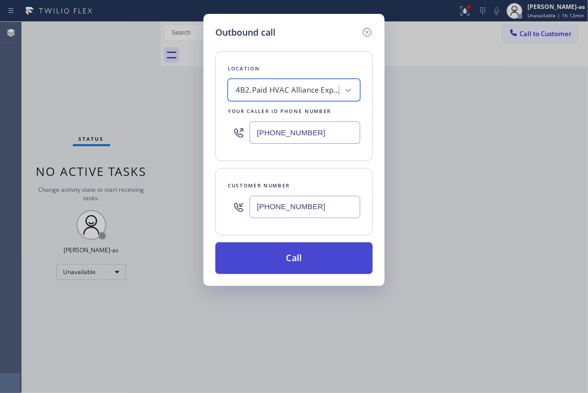
click at [308, 258] on button "Call" at bounding box center [293, 259] width 157 height 32
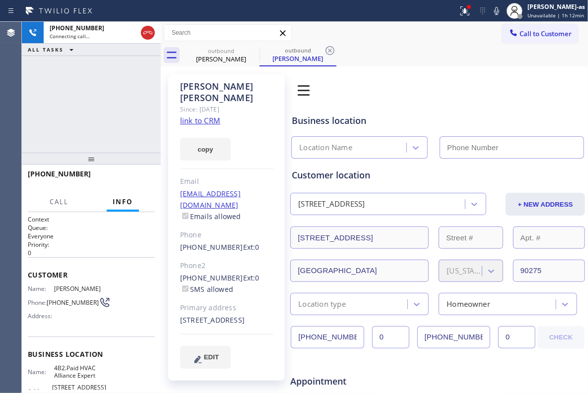
type input "[PHONE_NUMBER]"
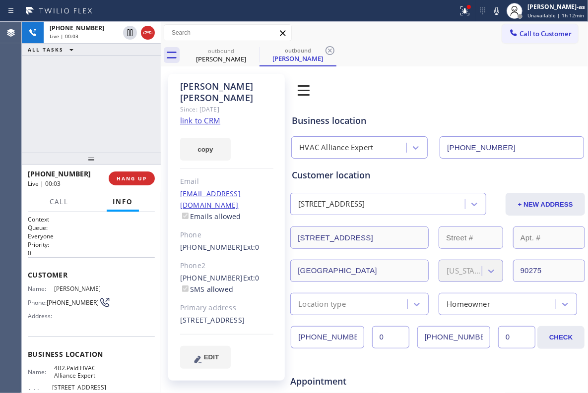
click at [78, 58] on div "[PHONE_NUMBER] Live | 00:03 ALL TASKS ALL TASKS ACTIVE TASKS TASKS IN WRAP UP" at bounding box center [91, 87] width 139 height 131
click at [138, 171] on div "[PHONE_NUMBER] Live | 00:04 HANG UP" at bounding box center [91, 179] width 127 height 26
click at [128, 174] on button "HANG UP" at bounding box center [132, 179] width 46 height 14
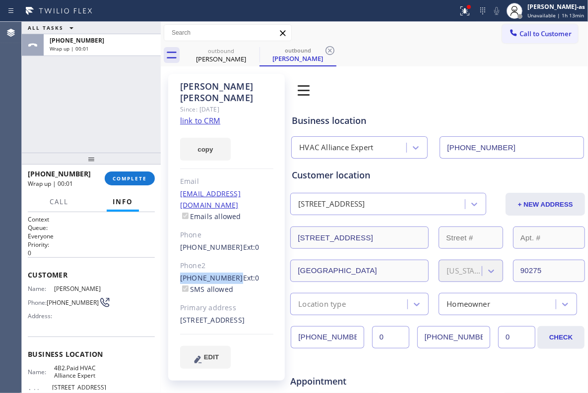
drag, startPoint x: 175, startPoint y: 255, endPoint x: 229, endPoint y: 256, distance: 54.1
click at [229, 256] on div "[PERSON_NAME] Since: [DATE] link to CRM copy Email [EMAIL_ADDRESS][DOMAIN_NAME]…" at bounding box center [226, 227] width 117 height 307
copy link "[PHONE_NUMBER]"
click at [122, 179] on span "COMPLETE" at bounding box center [130, 178] width 34 height 7
click at [118, 137] on div "ALL TASKS ALL TASKS ACTIVE TASKS TASKS IN WRAP UP [PHONE_NUMBER] Wrap up | 00:01" at bounding box center [91, 87] width 139 height 131
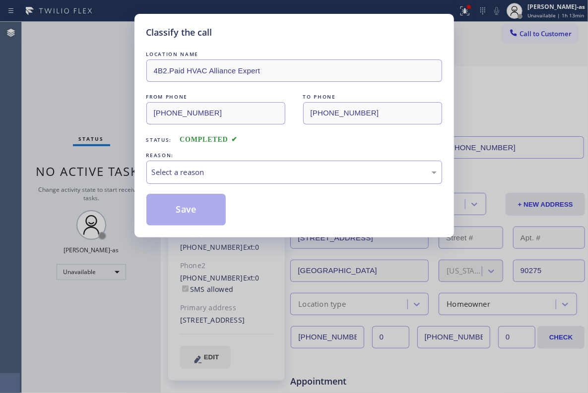
click at [250, 160] on div "REASON:" at bounding box center [294, 155] width 296 height 10
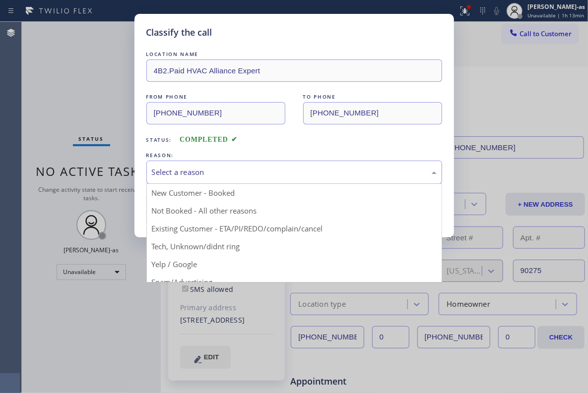
click at [275, 173] on div "Select a reason" at bounding box center [294, 172] width 285 height 11
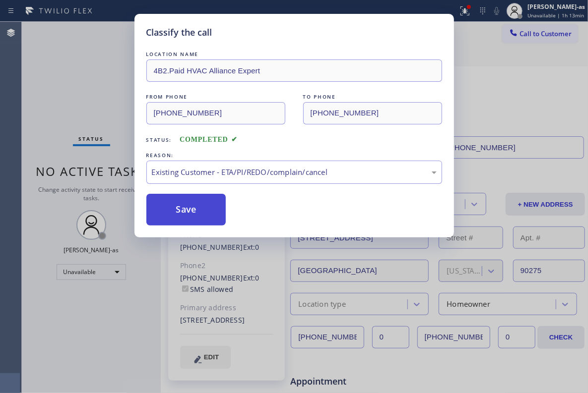
click at [177, 207] on button "Save" at bounding box center [186, 210] width 80 height 32
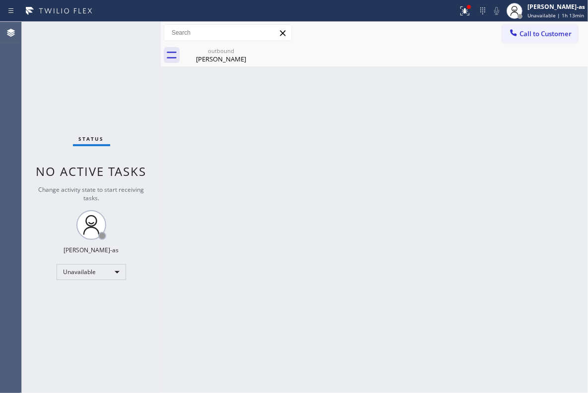
click at [412, 32] on span "Call to Customer" at bounding box center [545, 33] width 52 height 9
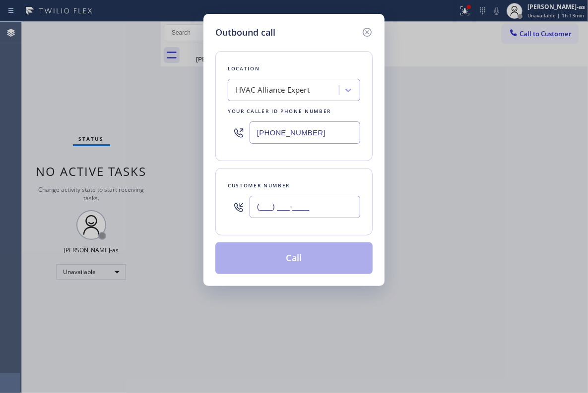
click at [296, 215] on input "(___) ___-____" at bounding box center [304, 207] width 111 height 22
paste input "310) 896-6215"
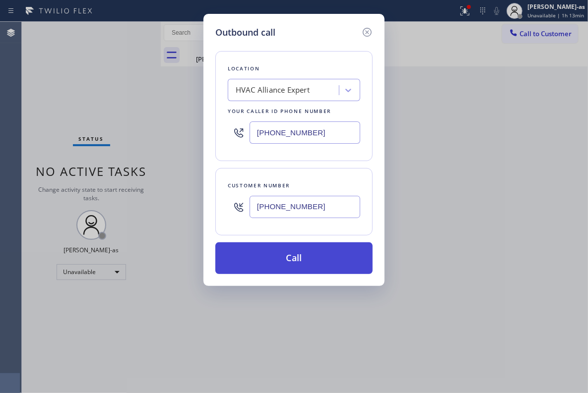
type input "[PHONE_NUMBER]"
click at [299, 264] on button "Call" at bounding box center [293, 259] width 157 height 32
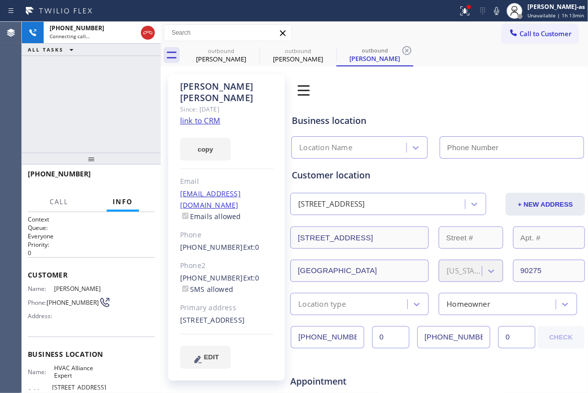
type input "[PHONE_NUMBER]"
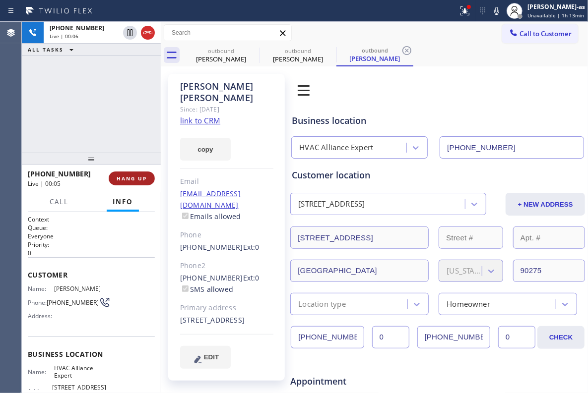
click at [135, 177] on span "HANG UP" at bounding box center [132, 178] width 30 height 7
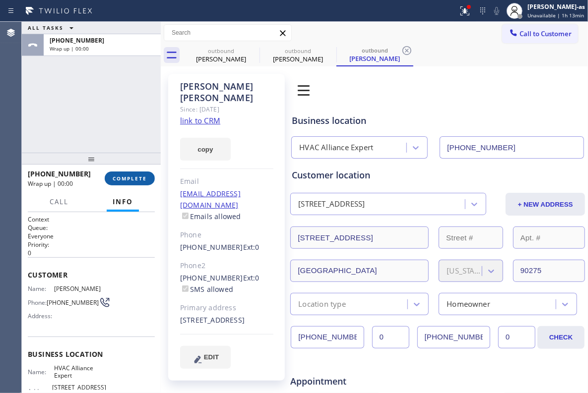
click at [135, 177] on span "COMPLETE" at bounding box center [130, 178] width 34 height 7
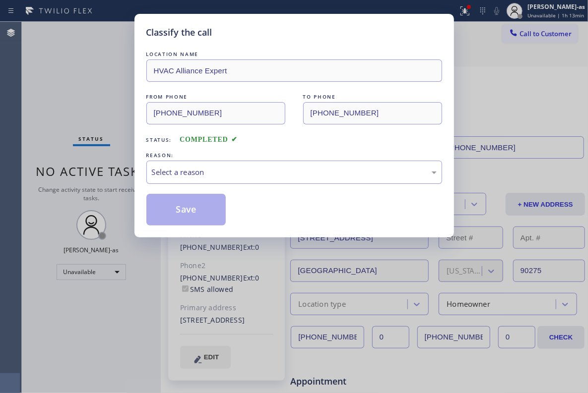
click at [268, 185] on div "LOCATION NAME HVAC Alliance Expert FROM PHONE [PHONE_NUMBER] TO PHONE [PHONE_NU…" at bounding box center [294, 137] width 296 height 177
click at [283, 153] on div "REASON:" at bounding box center [294, 155] width 296 height 10
click at [243, 173] on div "Select a reason" at bounding box center [294, 172] width 285 height 11
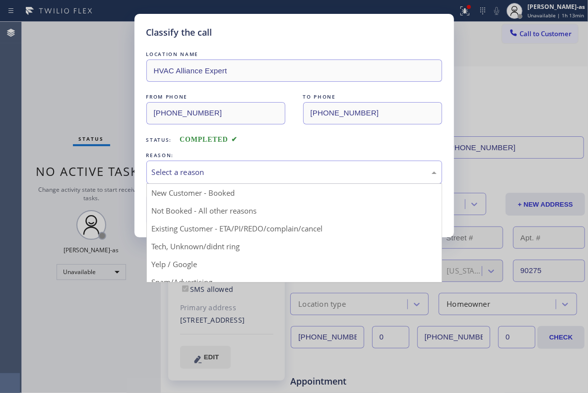
drag, startPoint x: 273, startPoint y: 231, endPoint x: 213, endPoint y: 205, distance: 65.1
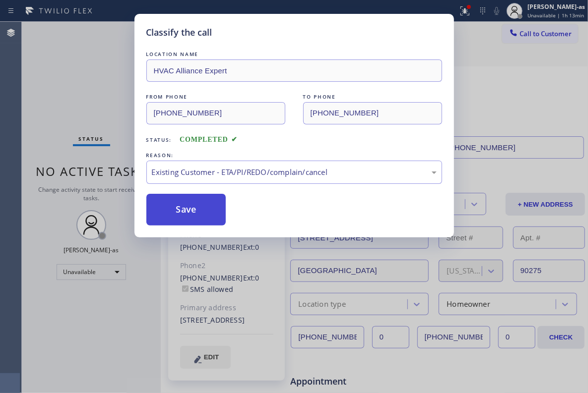
click at [185, 197] on button "Save" at bounding box center [186, 210] width 80 height 32
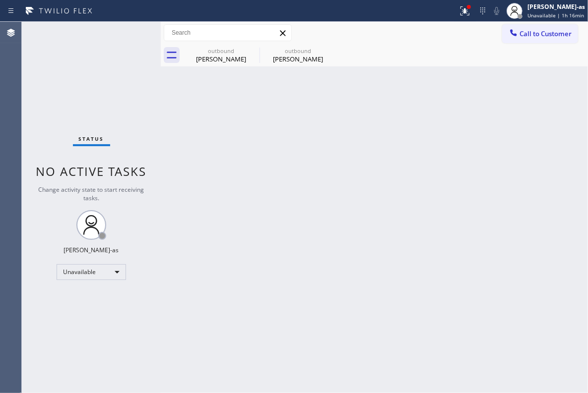
click at [277, 217] on div "Back to Dashboard Change Sender ID Customers Technicians Select a contact Outbo…" at bounding box center [374, 207] width 427 height 371
click at [239, 48] on div "outbound" at bounding box center [221, 50] width 75 height 7
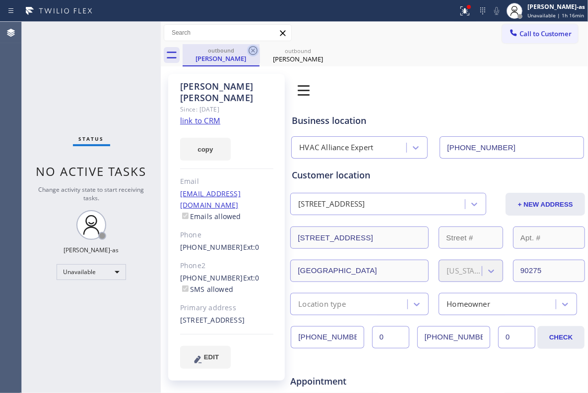
click at [250, 52] on icon at bounding box center [253, 51] width 12 height 12
drag, startPoint x: 207, startPoint y: 101, endPoint x: 205, endPoint y: 106, distance: 5.3
click at [206, 104] on div "Since: [DATE]" at bounding box center [226, 109] width 93 height 11
click at [200, 116] on link "link to CRM" at bounding box center [200, 121] width 40 height 10
click at [412, 36] on span "Call to Customer" at bounding box center [545, 33] width 52 height 9
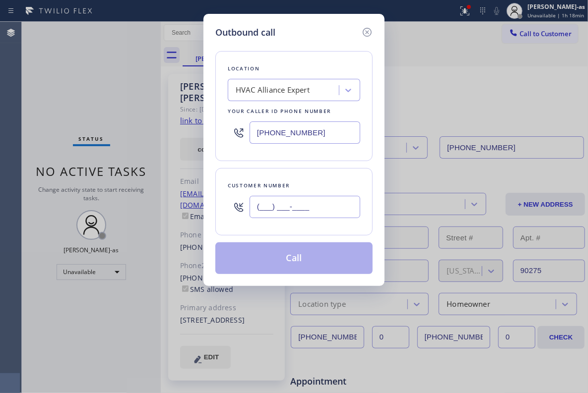
click at [290, 211] on input "(___) ___-____" at bounding box center [304, 207] width 111 height 22
paste input "619) 852-5815"
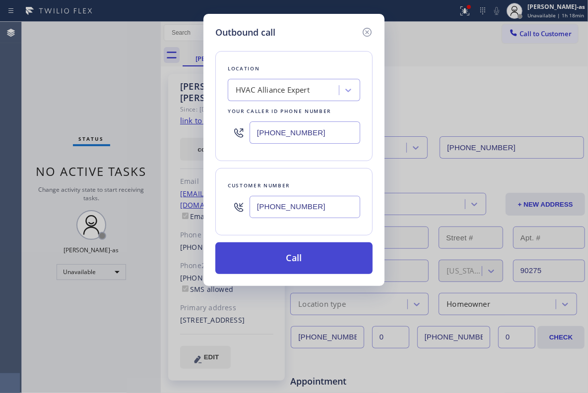
type input "[PHONE_NUMBER]"
click at [313, 262] on button "Call" at bounding box center [293, 259] width 157 height 32
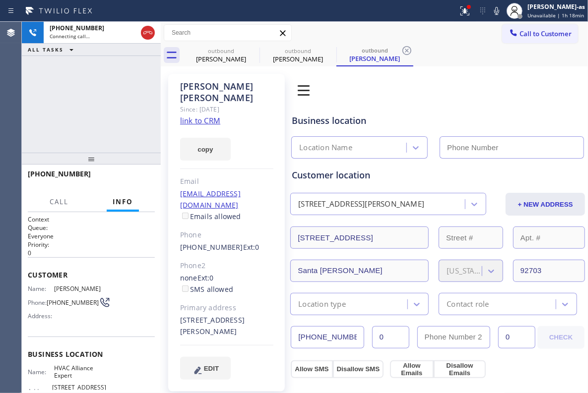
type input "[PHONE_NUMBER]"
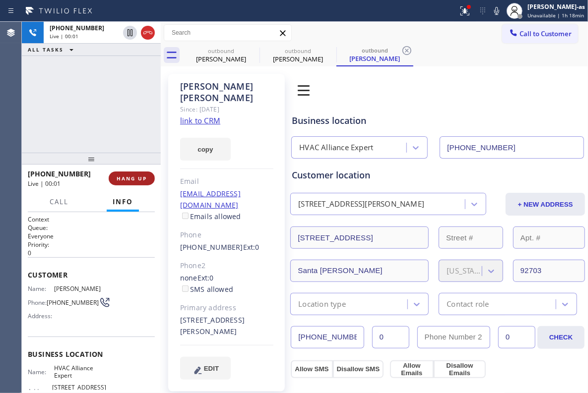
click at [127, 178] on span "HANG UP" at bounding box center [132, 178] width 30 height 7
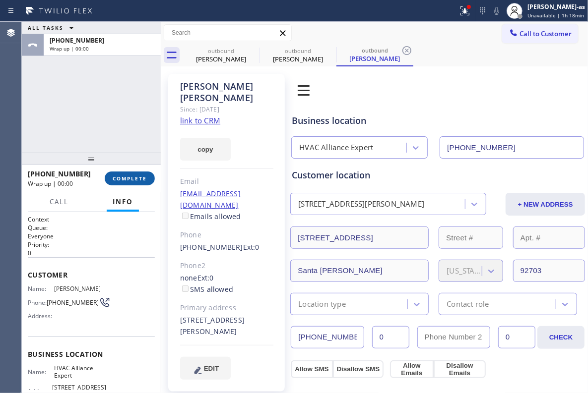
click at [127, 178] on span "COMPLETE" at bounding box center [130, 178] width 34 height 7
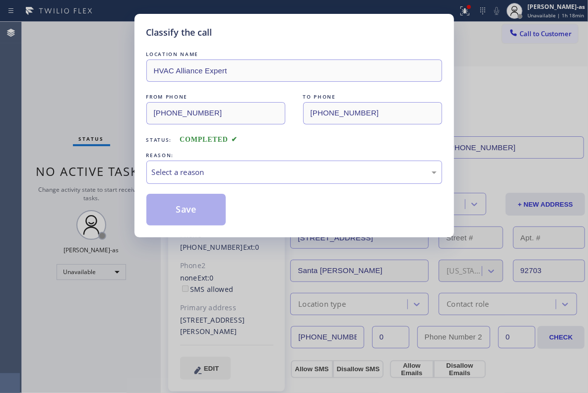
click at [127, 178] on div "Classify the call LOCATION NAME HVAC Alliance Expert FROM PHONE [PHONE_NUMBER] …" at bounding box center [294, 196] width 588 height 393
click at [292, 171] on div "Select a reason" at bounding box center [294, 172] width 285 height 11
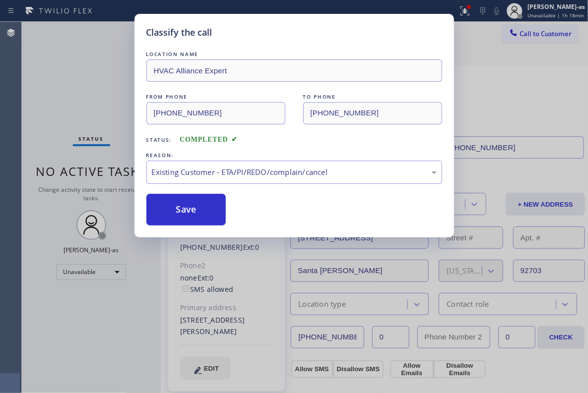
click at [183, 215] on button "Save" at bounding box center [186, 210] width 80 height 32
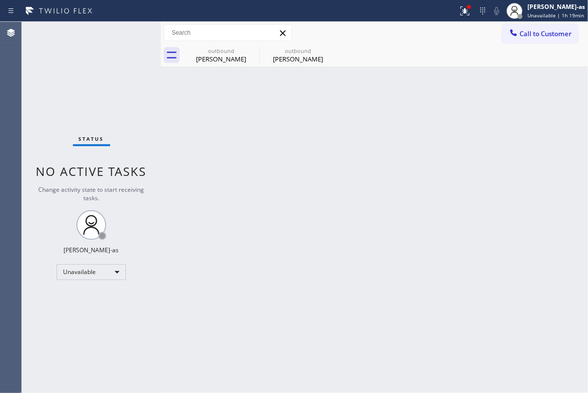
drag, startPoint x: 175, startPoint y: 164, endPoint x: 190, endPoint y: 135, distance: 32.6
click at [176, 163] on div "Back to Dashboard Change Sender ID Customers Technicians Select a contact Outbo…" at bounding box center [374, 207] width 427 height 371
click at [209, 70] on div "Back to Dashboard Change Sender ID Customers Technicians Select a contact Outbo…" at bounding box center [374, 207] width 427 height 371
click at [214, 62] on div "outbound [PERSON_NAME]" at bounding box center [221, 55] width 75 height 22
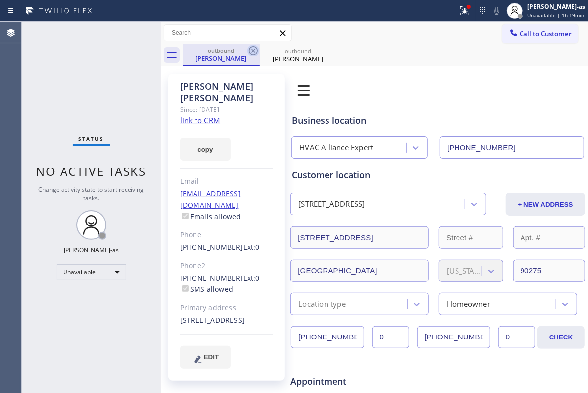
click at [250, 49] on icon at bounding box center [253, 51] width 12 height 12
click at [0, 0] on icon at bounding box center [0, 0] width 0 height 0
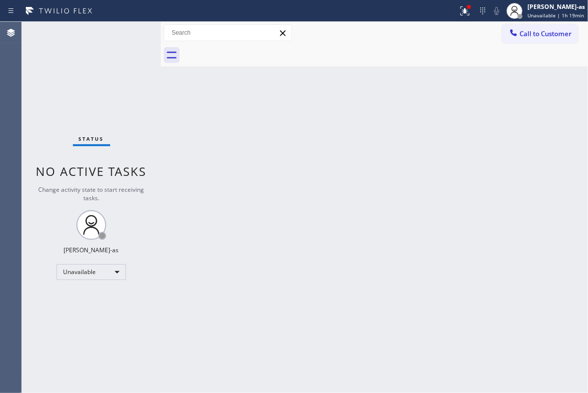
click at [254, 183] on div "Back to Dashboard Change Sender ID Customers Technicians Select a contact Outbo…" at bounding box center [374, 207] width 427 height 371
click at [412, 33] on span "Call to Customer" at bounding box center [545, 33] width 52 height 9
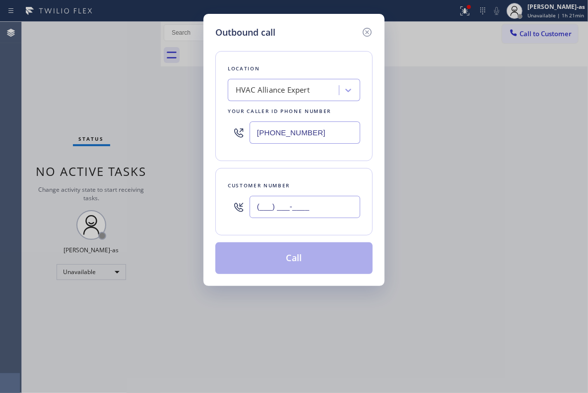
click at [332, 207] on input "(___) ___-____" at bounding box center [304, 207] width 111 height 22
paste input "865) 276-8436"
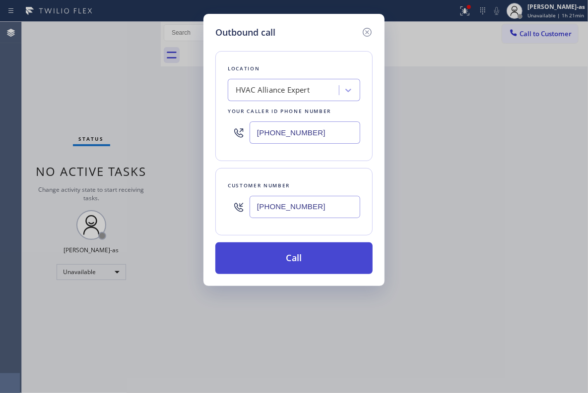
type input "[PHONE_NUMBER]"
click at [300, 252] on button "Call" at bounding box center [293, 259] width 157 height 32
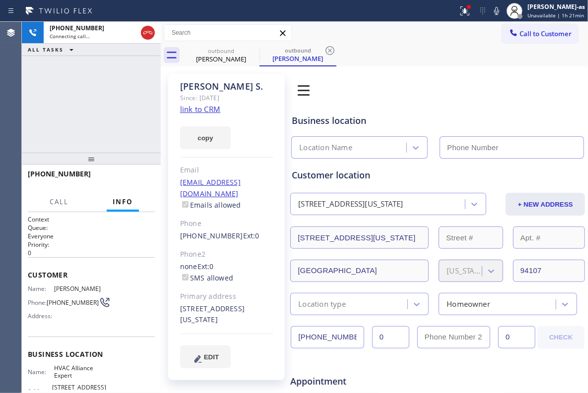
type input "[PHONE_NUMBER]"
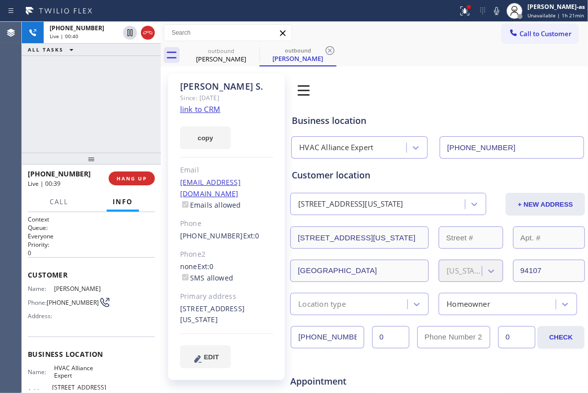
drag, startPoint x: 74, startPoint y: 129, endPoint x: 96, endPoint y: 164, distance: 40.6
click at [74, 129] on div "[PHONE_NUMBER] Live | 00:40 ALL TASKS ALL TASKS ACTIVE TASKS TASKS IN WRAP UP" at bounding box center [91, 87] width 139 height 131
click at [119, 174] on button "HANG UP" at bounding box center [132, 179] width 46 height 14
click at [113, 154] on div at bounding box center [91, 159] width 139 height 12
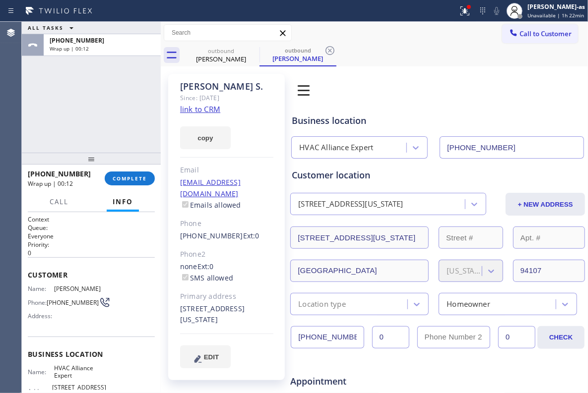
drag, startPoint x: 75, startPoint y: 112, endPoint x: 133, endPoint y: 218, distance: 120.7
click at [75, 114] on div "ALL TASKS ALL TASKS ACTIVE TASKS TASKS IN WRAP UP [PHONE_NUMBER] Wrap up | 00:12" at bounding box center [91, 87] width 139 height 131
click at [126, 179] on span "COMPLETE" at bounding box center [130, 178] width 34 height 7
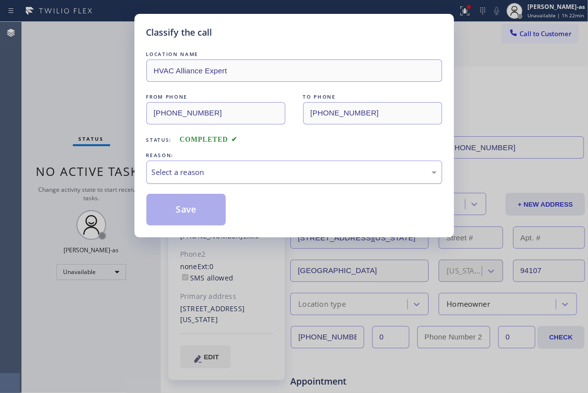
click at [246, 177] on div "Select a reason" at bounding box center [294, 172] width 285 height 11
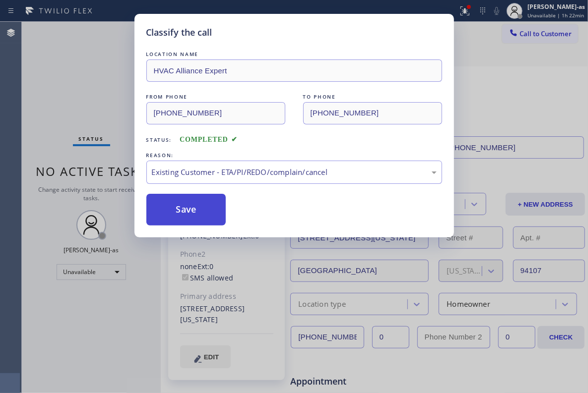
click at [160, 203] on button "Save" at bounding box center [186, 210] width 80 height 32
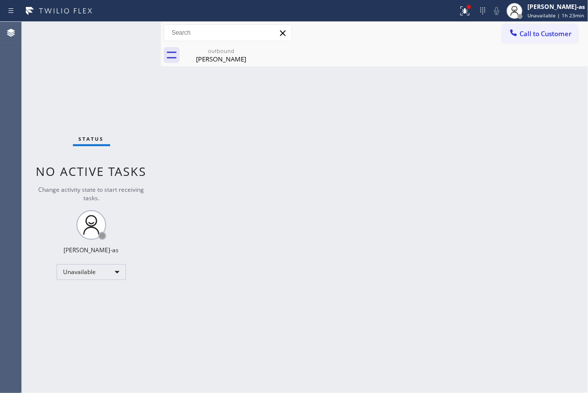
click at [278, 144] on div "Back to Dashboard Change Sender ID Customers Technicians Select a contact Outbo…" at bounding box center [374, 207] width 427 height 371
click at [412, 38] on span "Call to Customer" at bounding box center [545, 33] width 52 height 9
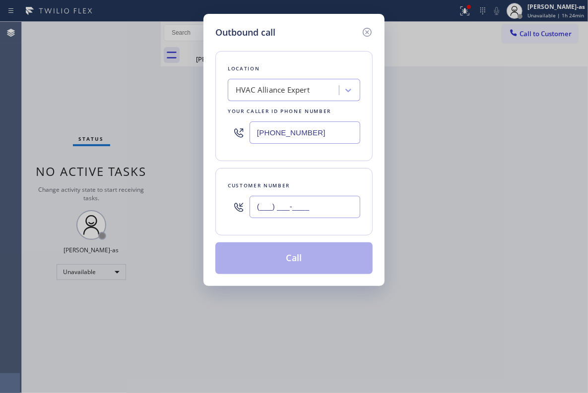
click at [267, 209] on input "(___) ___-____" at bounding box center [304, 207] width 111 height 22
paste input "909) 203-3324"
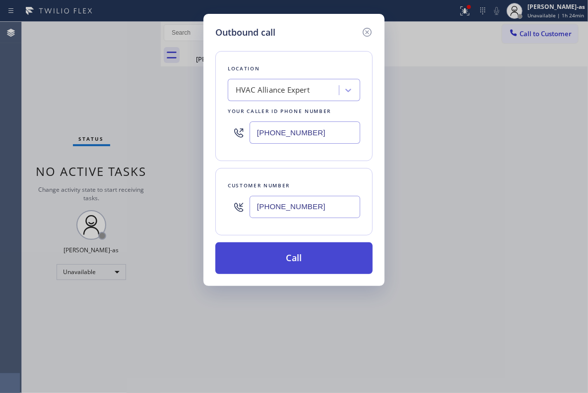
type input "[PHONE_NUMBER]"
click at [280, 256] on button "Call" at bounding box center [293, 259] width 157 height 32
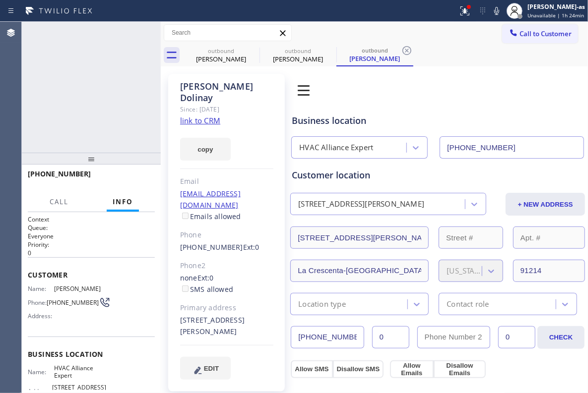
type input "[PHONE_NUMBER]"
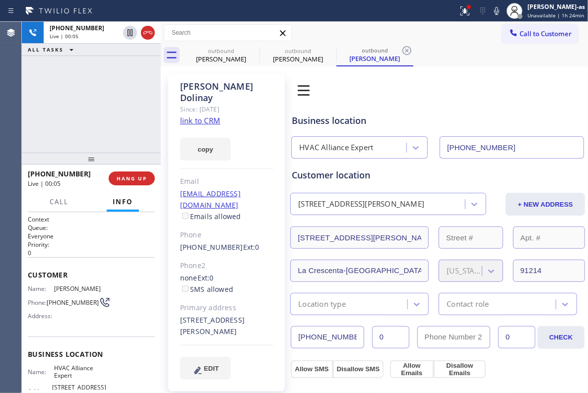
drag, startPoint x: 94, startPoint y: 81, endPoint x: 153, endPoint y: 96, distance: 60.7
click at [95, 81] on div "[PHONE_NUMBER] Live | 00:05 ALL TASKS ALL TASKS ACTIVE TASKS TASKS IN WRAP UP" at bounding box center [91, 87] width 139 height 131
click at [136, 170] on div "[PHONE_NUMBER] Live | 00:06 HANG UP" at bounding box center [91, 179] width 127 height 26
click at [132, 177] on span "HANG UP" at bounding box center [132, 178] width 30 height 7
click at [98, 160] on div at bounding box center [91, 159] width 139 height 12
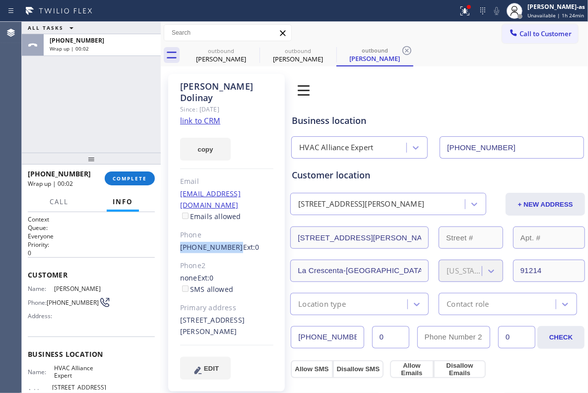
drag, startPoint x: 173, startPoint y: 221, endPoint x: 229, endPoint y: 227, distance: 56.9
click at [229, 227] on div "[PERSON_NAME] Since: [DATE] link to CRM copy Email [EMAIL_ADDRESS][DOMAIN_NAME]…" at bounding box center [226, 233] width 117 height 318
copy link "[PHONE_NUMBER]"
click at [127, 180] on span "COMPLETE" at bounding box center [130, 178] width 34 height 7
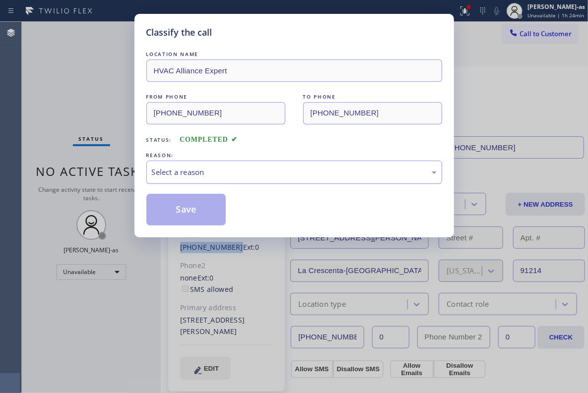
click at [288, 167] on div "Select a reason" at bounding box center [294, 172] width 285 height 11
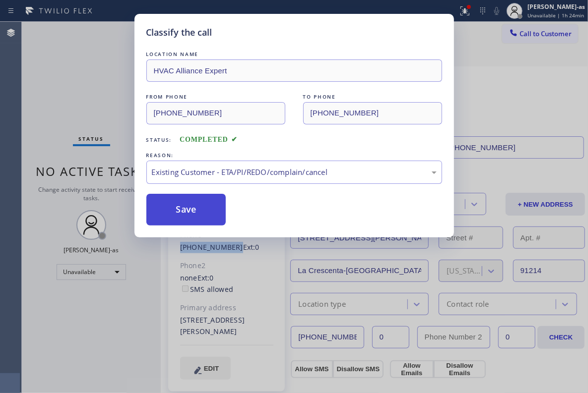
click at [195, 208] on button "Save" at bounding box center [186, 210] width 80 height 32
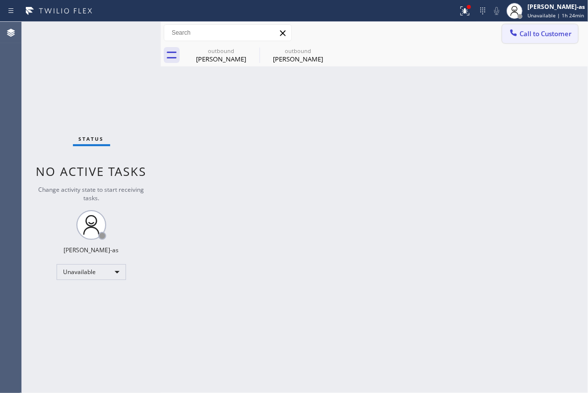
click at [412, 35] on span "Call to Customer" at bounding box center [545, 33] width 52 height 9
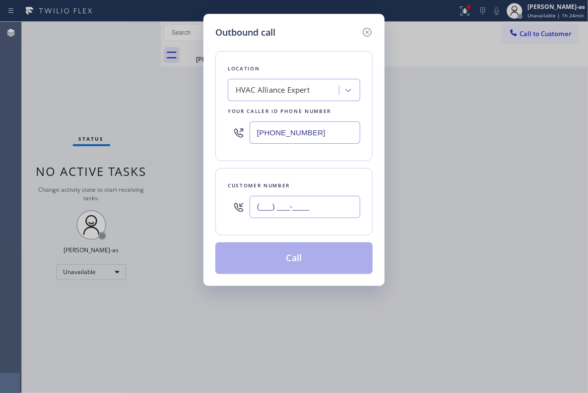
click at [318, 203] on input "(___) ___-____" at bounding box center [304, 207] width 111 height 22
paste input "909) 203-3324"
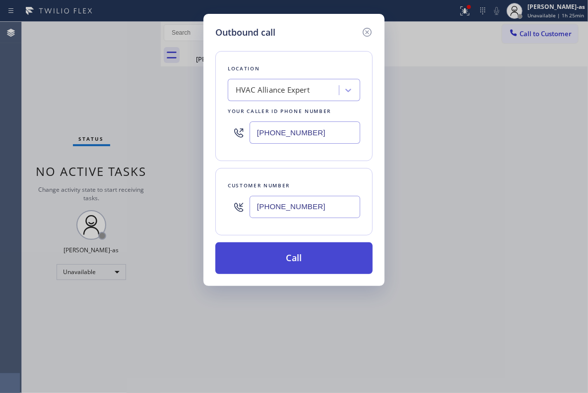
type input "[PHONE_NUMBER]"
click at [278, 263] on button "Call" at bounding box center [293, 259] width 157 height 32
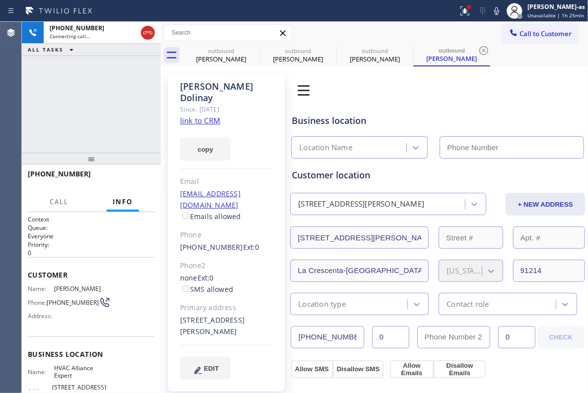
type input "[PHONE_NUMBER]"
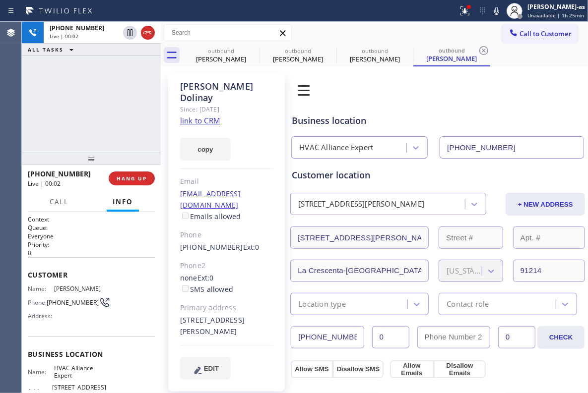
click at [135, 123] on div "[PHONE_NUMBER] Live | 00:02 ALL TASKS ALL TASKS ACTIVE TASKS TASKS IN WRAP UP" at bounding box center [91, 87] width 139 height 131
click at [129, 176] on span "HANG UP" at bounding box center [132, 178] width 30 height 7
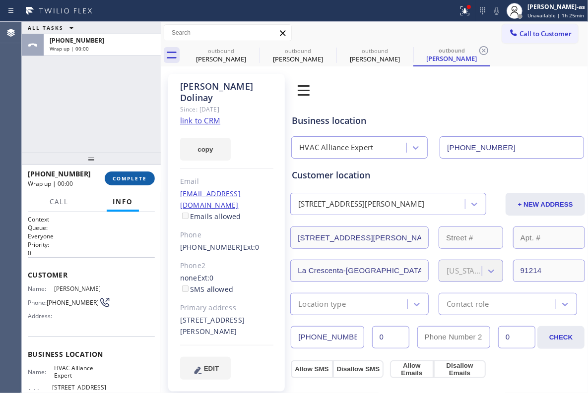
click at [129, 176] on span "COMPLETE" at bounding box center [130, 178] width 34 height 7
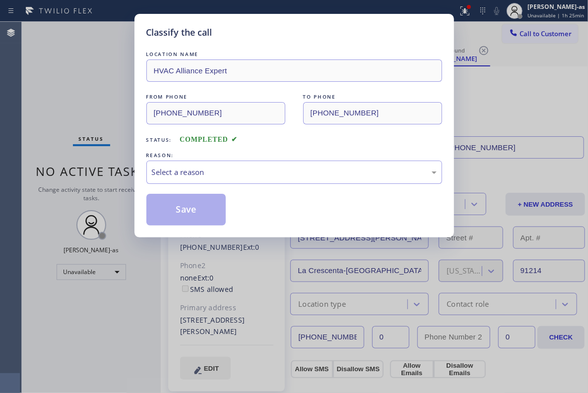
click at [129, 176] on div "Classify the call LOCATION NAME HVAC Alliance Expert FROM PHONE [PHONE_NUMBER] …" at bounding box center [294, 196] width 588 height 393
click at [362, 176] on div "Select a reason" at bounding box center [294, 172] width 285 height 11
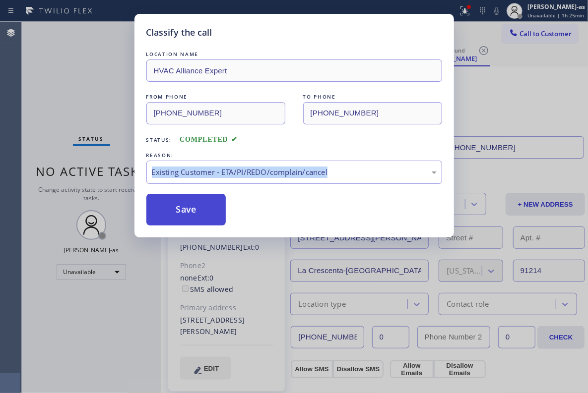
click at [201, 209] on button "Save" at bounding box center [186, 210] width 80 height 32
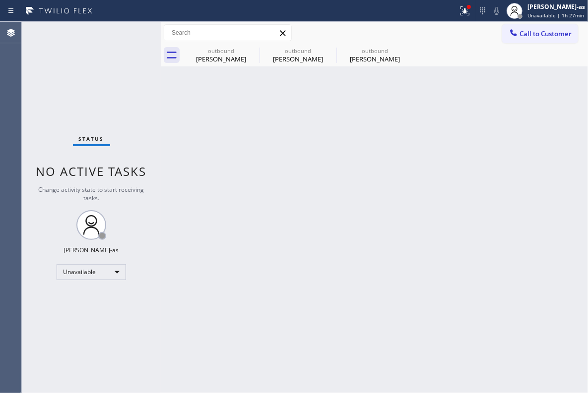
click at [412, 40] on button "Call to Customer" at bounding box center [540, 33] width 76 height 19
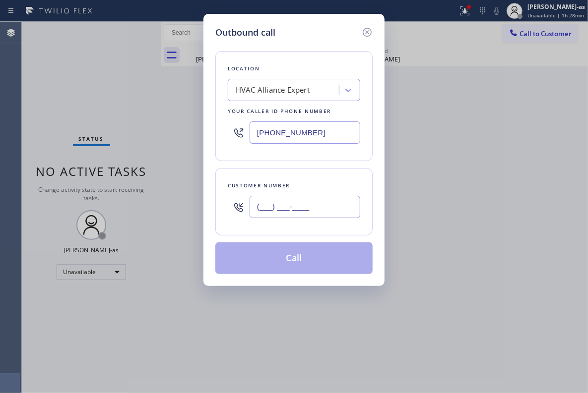
click at [315, 211] on input "(___) ___-____" at bounding box center [304, 207] width 111 height 22
paste input "310) 418-1362"
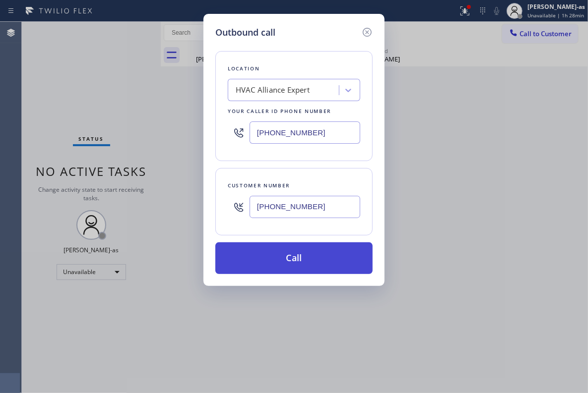
type input "[PHONE_NUMBER]"
click at [294, 262] on button "Call" at bounding box center [293, 259] width 157 height 32
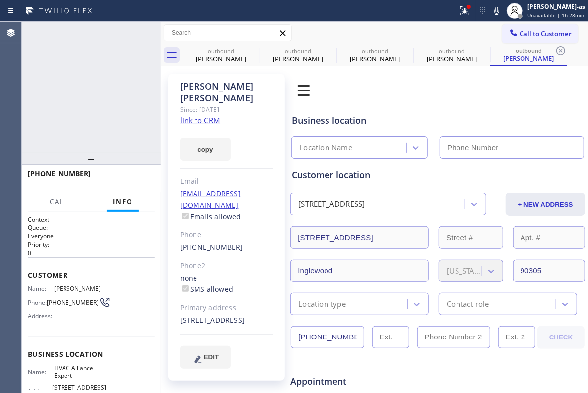
type input "[PHONE_NUMBER]"
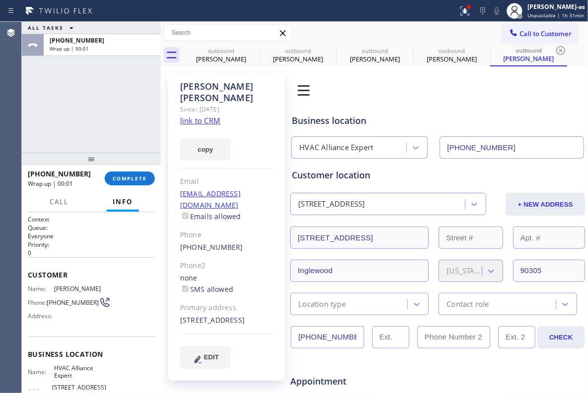
click at [110, 98] on div "ALL TASKS ALL TASKS ACTIVE TASKS TASKS IN WRAP UP [PHONE_NUMBER] Wrap up | 00:01" at bounding box center [91, 87] width 139 height 131
click at [138, 173] on button "COMPLETE" at bounding box center [130, 179] width 50 height 14
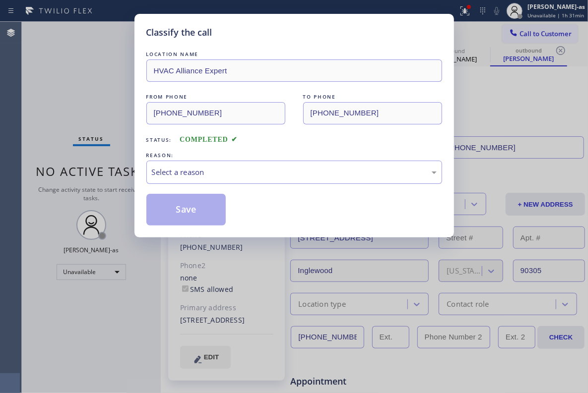
click at [129, 184] on div "Classify the call LOCATION NAME HVAC Alliance Expert FROM PHONE [PHONE_NUMBER] …" at bounding box center [294, 196] width 588 height 393
click at [216, 173] on div "Select a reason" at bounding box center [294, 172] width 285 height 11
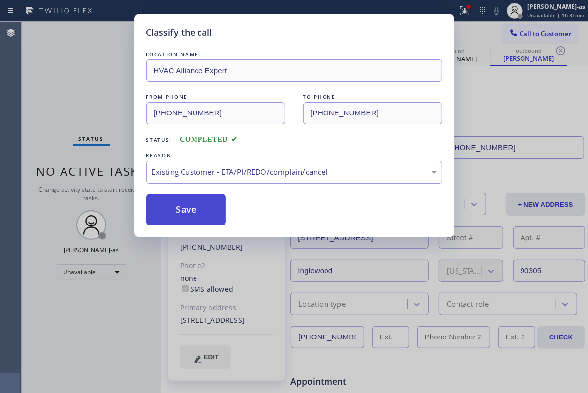
click at [187, 220] on button "Save" at bounding box center [186, 210] width 80 height 32
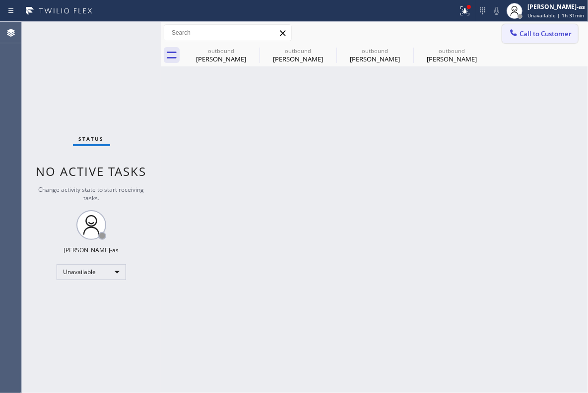
click at [412, 32] on span "Call to Customer" at bounding box center [545, 33] width 52 height 9
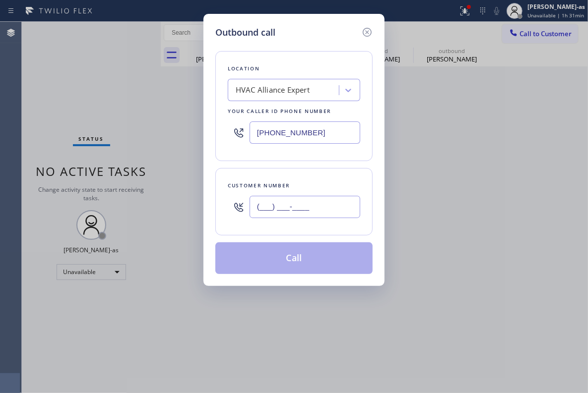
click at [312, 212] on input "(___) ___-____" at bounding box center [304, 207] width 111 height 22
paste input "310) 913-4594"
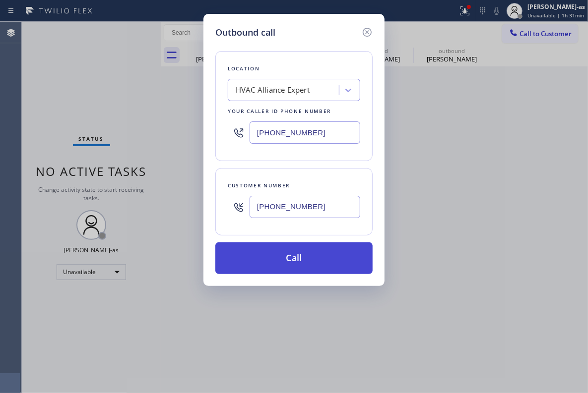
type input "[PHONE_NUMBER]"
click at [310, 261] on button "Call" at bounding box center [293, 259] width 157 height 32
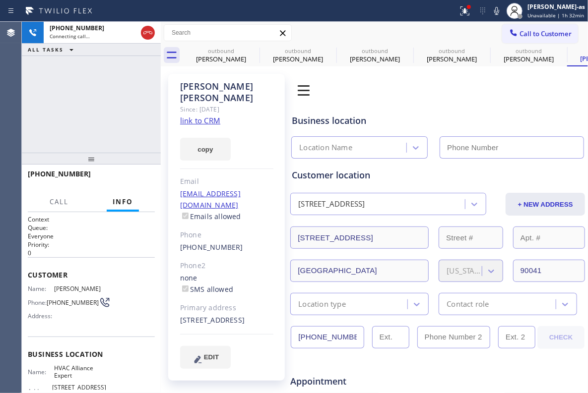
type input "[PHONE_NUMBER]"
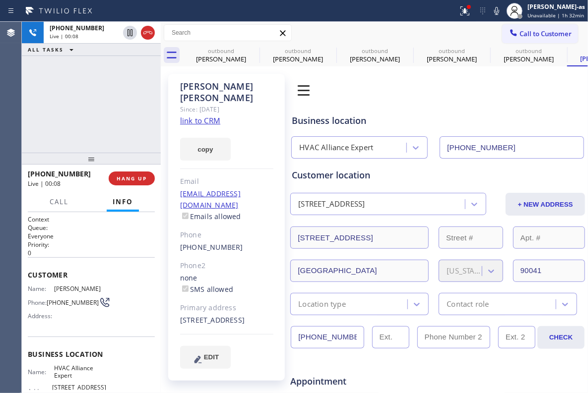
click at [74, 99] on div "[PHONE_NUMBER] Live | 00:08 ALL TASKS ALL TASKS ACTIVE TASKS TASKS IN WRAP UP" at bounding box center [91, 87] width 139 height 131
click at [76, 60] on div "[PHONE_NUMBER] Live | 01:07 ALL TASKS ALL TASKS ACTIVE TASKS TASKS IN WRAP UP" at bounding box center [91, 87] width 139 height 131
click at [116, 108] on div "[PHONE_NUMBER] Live | 01:09 ALL TASKS ALL TASKS ACTIVE TASKS TASKS IN WRAP UP" at bounding box center [91, 87] width 139 height 131
click at [128, 175] on span "HANG UP" at bounding box center [132, 178] width 30 height 7
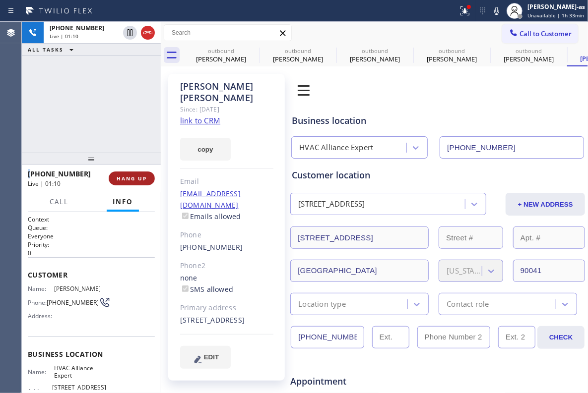
click at [128, 175] on span "HANG UP" at bounding box center [132, 178] width 30 height 7
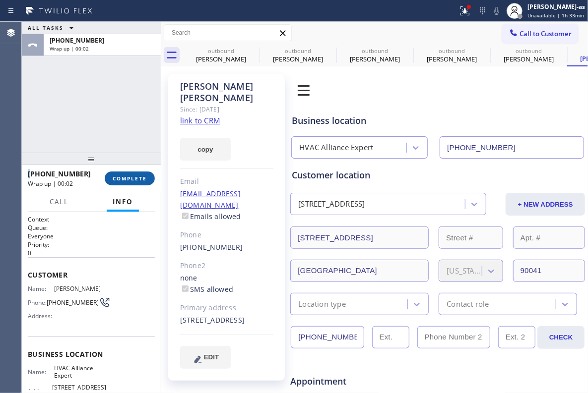
click at [128, 175] on span "COMPLETE" at bounding box center [130, 178] width 34 height 7
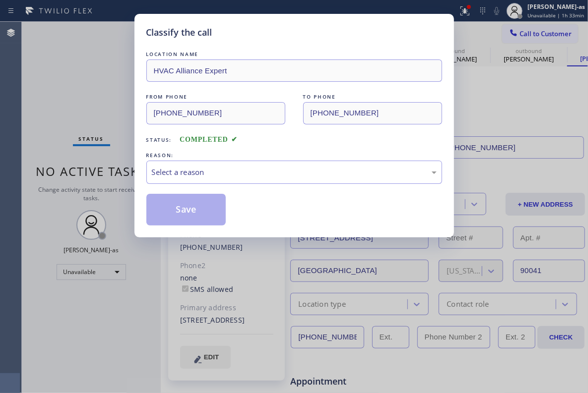
click at [152, 136] on span "Status:" at bounding box center [159, 139] width 26 height 7
click at [246, 172] on div "Select a reason" at bounding box center [294, 172] width 285 height 11
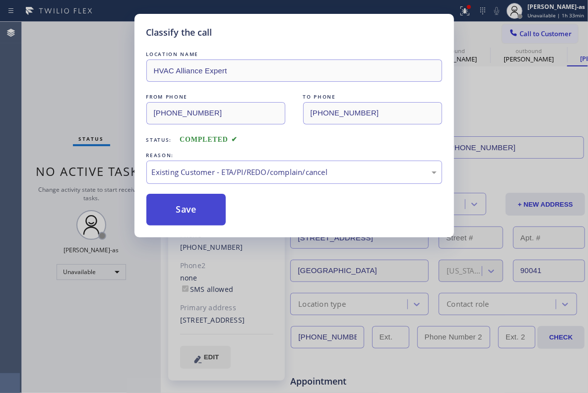
click at [188, 203] on button "Save" at bounding box center [186, 210] width 80 height 32
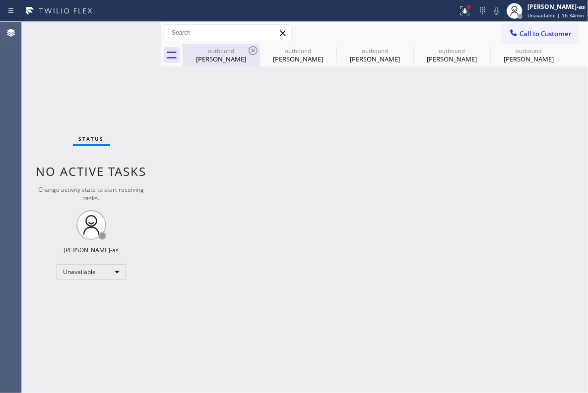
click at [217, 53] on div "outbound" at bounding box center [221, 50] width 75 height 7
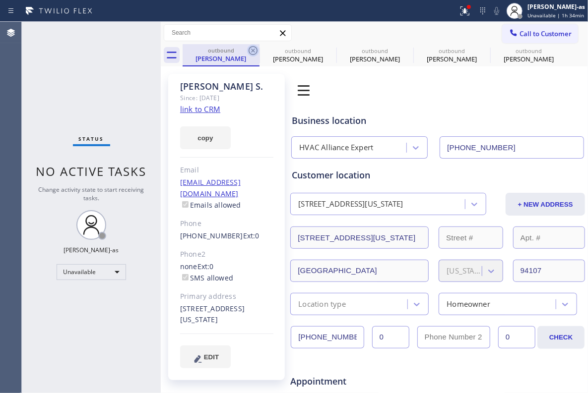
click at [256, 52] on icon at bounding box center [252, 50] width 9 height 9
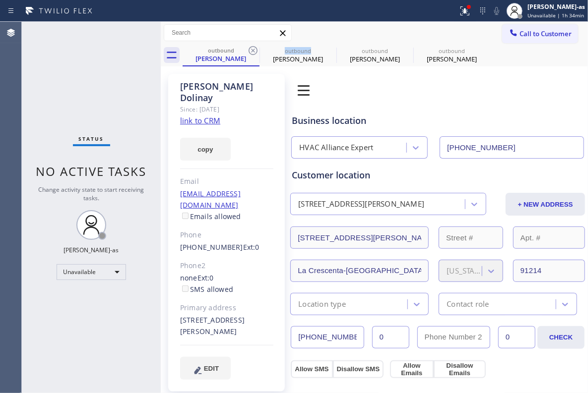
click at [256, 52] on icon at bounding box center [252, 50] width 9 height 9
click at [0, 0] on icon at bounding box center [0, 0] width 0 height 0
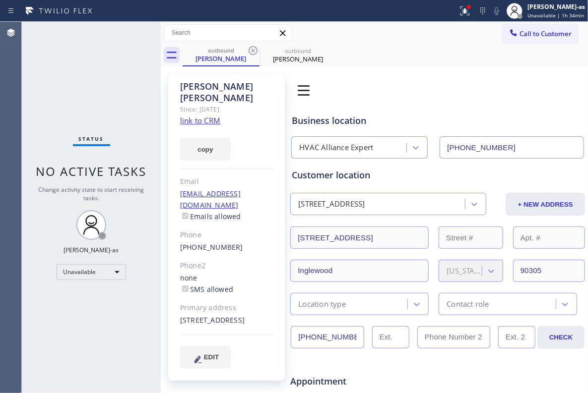
click at [256, 52] on icon at bounding box center [252, 50] width 9 height 9
click at [0, 0] on icon at bounding box center [0, 0] width 0 height 0
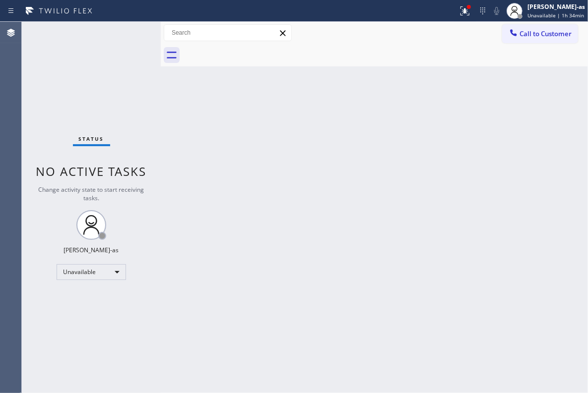
click at [256, 52] on div at bounding box center [385, 55] width 405 height 22
click at [412, 32] on span "Call to Customer" at bounding box center [545, 33] width 52 height 9
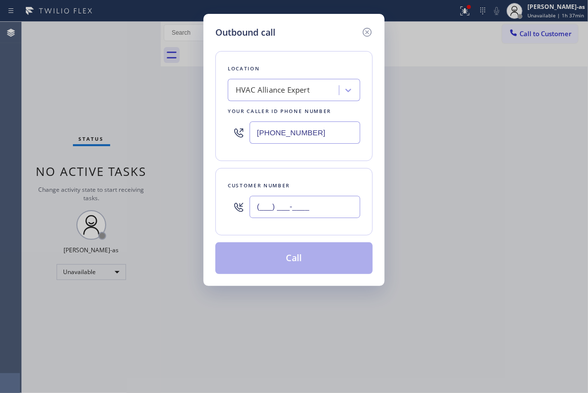
click at [321, 212] on input "(___) ___-____" at bounding box center [304, 207] width 111 height 22
paste input "510) 914-6287"
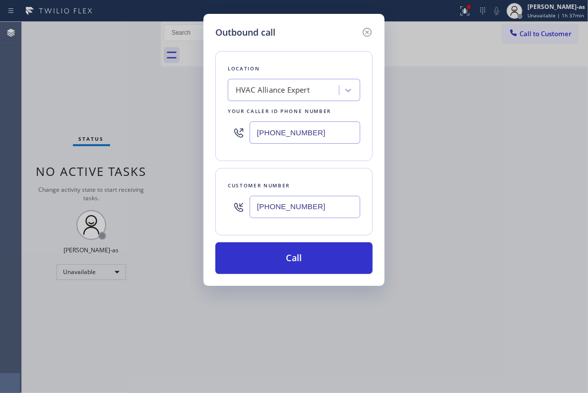
type input "[PHONE_NUMBER]"
click at [315, 131] on input "[PHONE_NUMBER]" at bounding box center [304, 133] width 111 height 22
paste input "925) 204-2744"
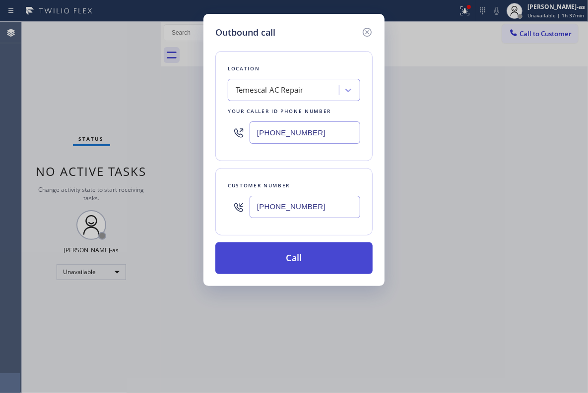
type input "[PHONE_NUMBER]"
click at [288, 258] on button "Call" at bounding box center [293, 259] width 157 height 32
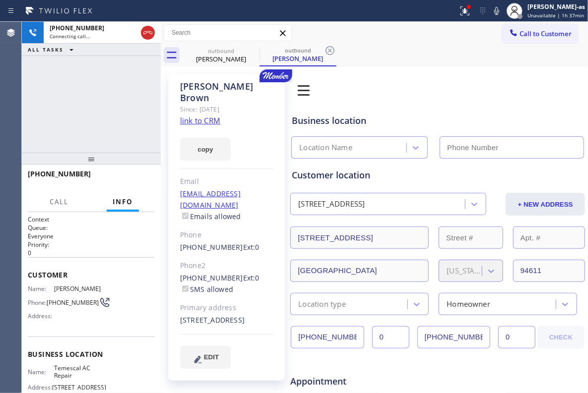
type input "[PHONE_NUMBER]"
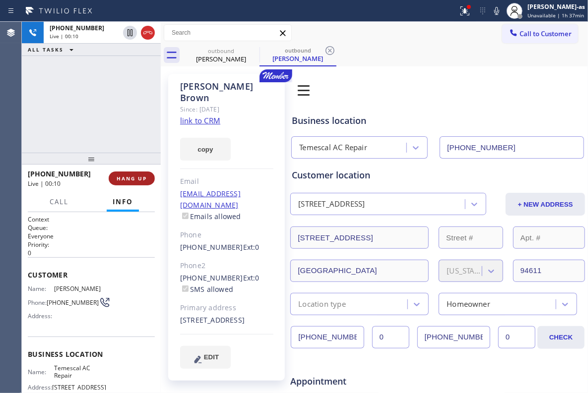
click at [131, 176] on span "HANG UP" at bounding box center [132, 178] width 30 height 7
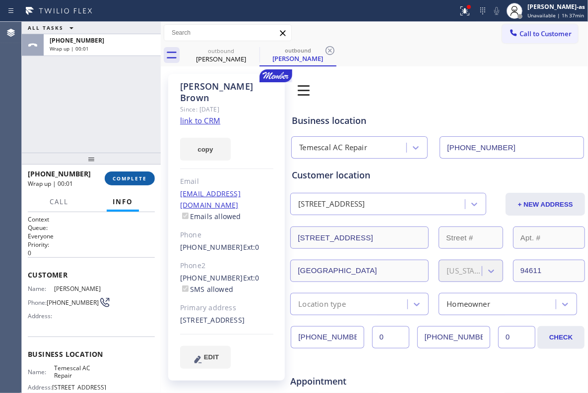
click at [131, 176] on span "COMPLETE" at bounding box center [130, 178] width 34 height 7
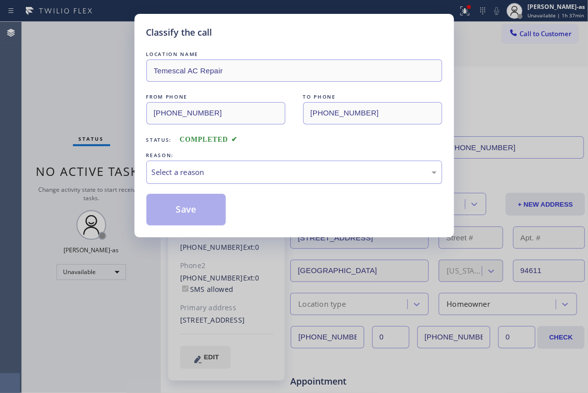
click at [106, 96] on div "Classify the call LOCATION NAME Temescal AC Repair FROM PHONE [PHONE_NUMBER] TO…" at bounding box center [294, 196] width 588 height 393
click at [243, 177] on div "Select a reason" at bounding box center [294, 172] width 285 height 11
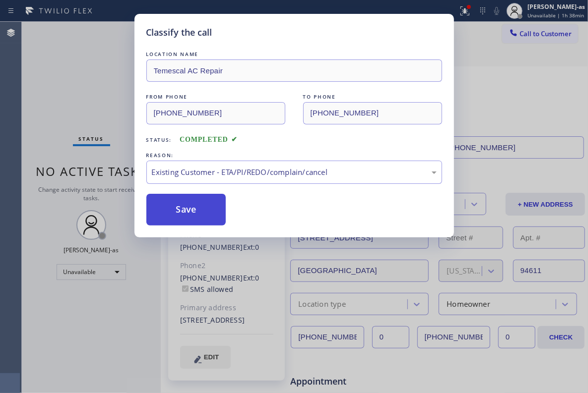
click at [194, 208] on button "Save" at bounding box center [186, 210] width 80 height 32
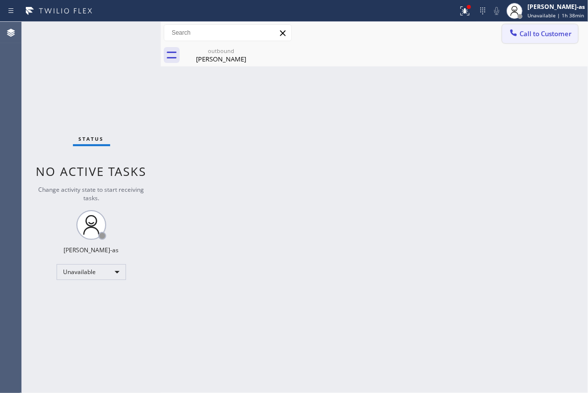
click at [412, 36] on span "Call to Customer" at bounding box center [545, 33] width 52 height 9
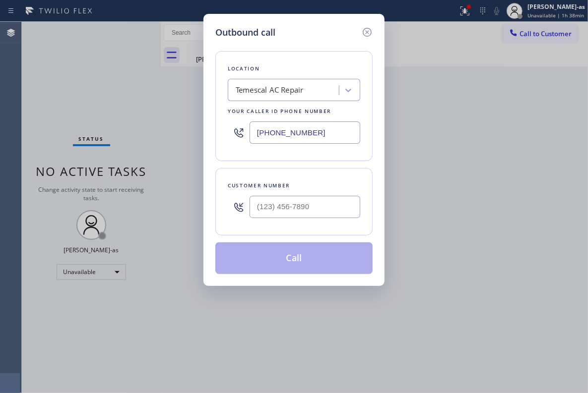
click at [318, 223] on div at bounding box center [304, 207] width 111 height 32
click at [318, 209] on input "(___) ___-____" at bounding box center [304, 207] width 111 height 22
paste input "714) 865-7888"
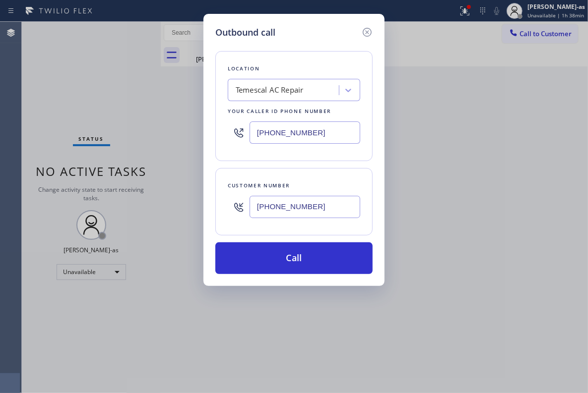
type input "[PHONE_NUMBER]"
click at [275, 125] on input "[PHONE_NUMBER]" at bounding box center [304, 133] width 111 height 22
paste input "49) 239-152"
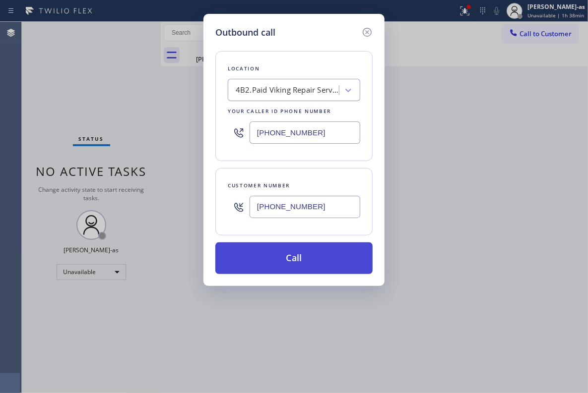
type input "[PHONE_NUMBER]"
click at [310, 253] on button "Call" at bounding box center [293, 259] width 157 height 32
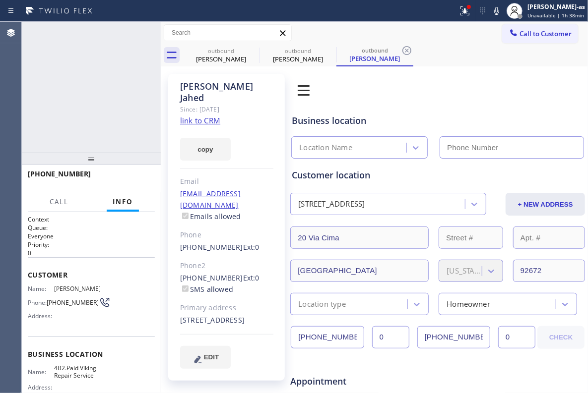
type input "[PHONE_NUMBER]"
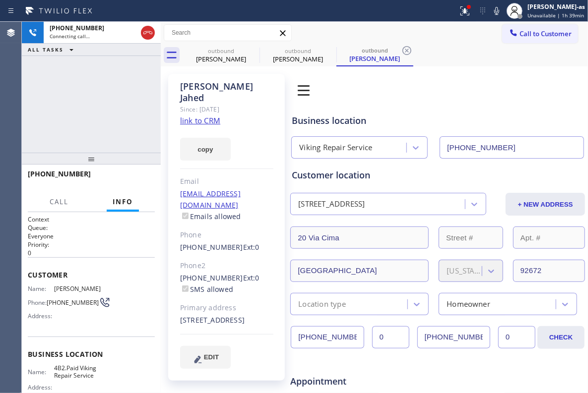
drag, startPoint x: 103, startPoint y: 118, endPoint x: 203, endPoint y: 92, distance: 103.0
click at [106, 116] on div "[PHONE_NUMBER] Connecting call… ALL TASKS ALL TASKS ACTIVE TASKS TASKS IN WRAP …" at bounding box center [91, 87] width 139 height 131
click at [241, 53] on div "outbound" at bounding box center [221, 50] width 75 height 7
type input "[PHONE_NUMBER]"
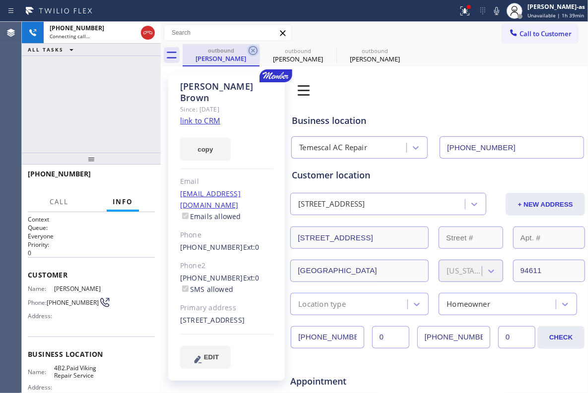
click at [256, 52] on icon at bounding box center [253, 51] width 12 height 12
type input "[PHONE_NUMBER]"
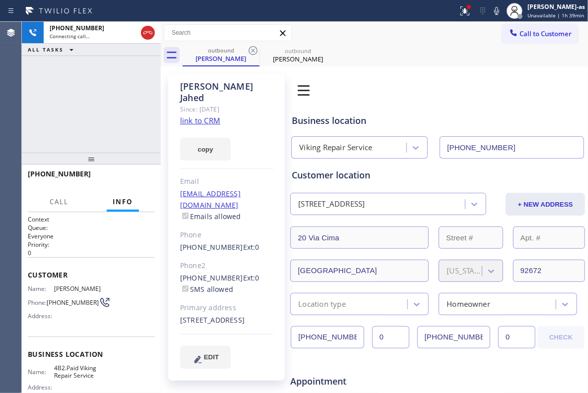
click at [133, 110] on div "[PHONE_NUMBER] Connecting call… ALL TASKS ALL TASKS ACTIVE TASKS TASKS IN WRAP …" at bounding box center [91, 87] width 139 height 131
click at [124, 142] on div "[PHONE_NUMBER] Live | 00:02 ALL TASKS ALL TASKS ACTIVE TASKS TASKS IN WRAP UP" at bounding box center [91, 87] width 139 height 131
click at [127, 175] on button "HANG UP" at bounding box center [132, 179] width 46 height 14
click at [112, 147] on div "[PHONE_NUMBER] Live | 00:04 ALL TASKS ALL TASKS ACTIVE TASKS TASKS IN WRAP UP" at bounding box center [91, 87] width 139 height 131
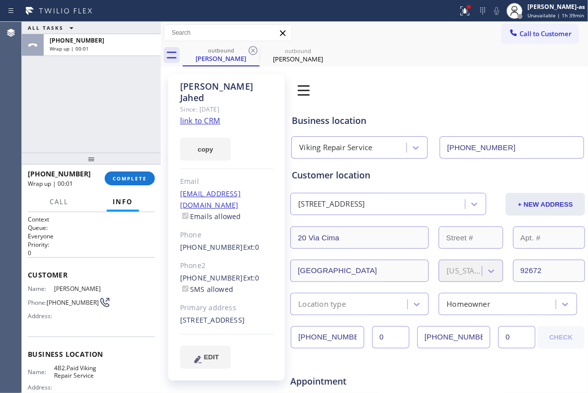
click at [171, 225] on div "[PERSON_NAME] Since: [DATE] link to CRM copy Email [EMAIL_ADDRESS][DOMAIN_NAME]…" at bounding box center [226, 227] width 117 height 307
drag, startPoint x: 174, startPoint y: 224, endPoint x: 230, endPoint y: 226, distance: 56.6
click at [230, 226] on div "[PERSON_NAME] Since: [DATE] link to CRM copy Email [EMAIL_ADDRESS][DOMAIN_NAME]…" at bounding box center [226, 227] width 117 height 307
drag, startPoint x: 184, startPoint y: 256, endPoint x: 231, endPoint y: 258, distance: 47.2
click at [231, 258] on div "[PERSON_NAME] Since: [DATE] link to CRM copy Email [EMAIL_ADDRESS][DOMAIN_NAME]…" at bounding box center [226, 227] width 117 height 307
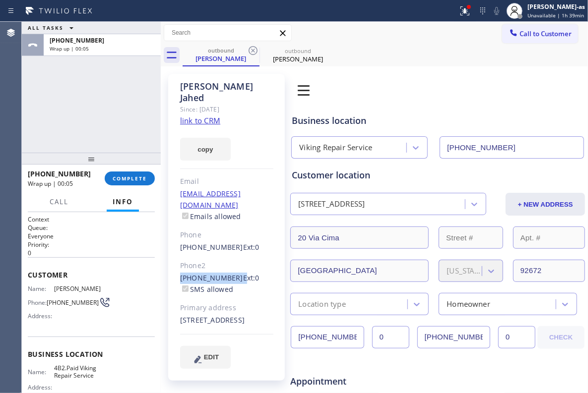
copy div "[PHONE_NUMBER]"
click at [135, 176] on span "COMPLETE" at bounding box center [130, 178] width 34 height 7
click at [123, 153] on div at bounding box center [91, 159] width 139 height 12
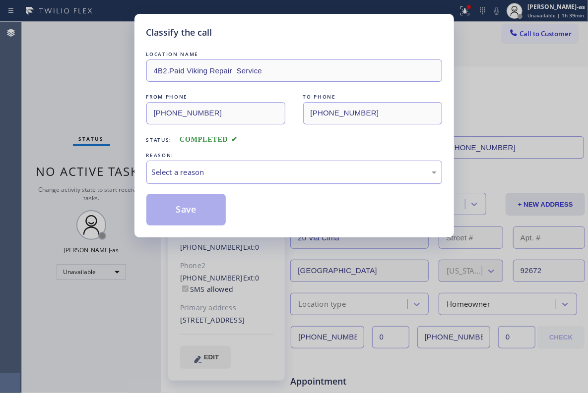
click at [233, 167] on div "Select a reason" at bounding box center [294, 172] width 285 height 11
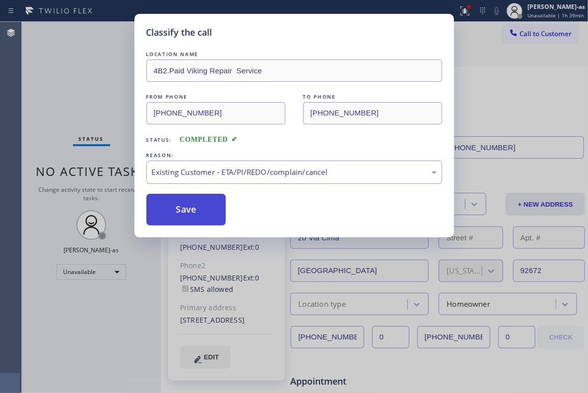
click at [198, 213] on button "Save" at bounding box center [186, 210] width 80 height 32
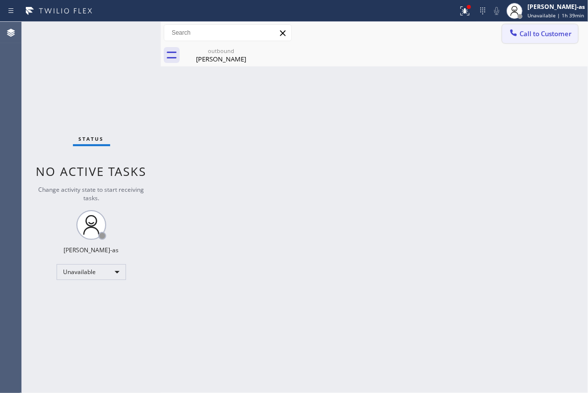
click at [412, 32] on div at bounding box center [513, 34] width 12 height 12
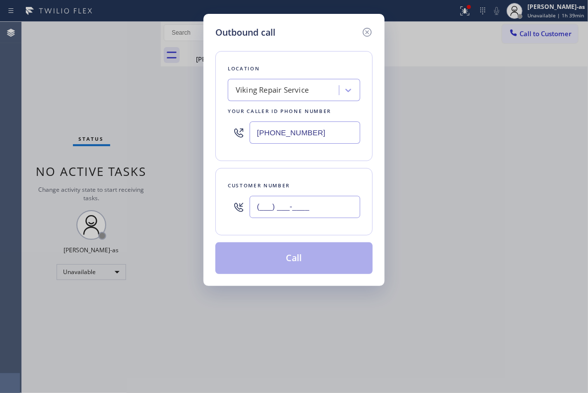
click at [324, 207] on input "(___) ___-____" at bounding box center [304, 207] width 111 height 22
paste input "949) 541-9000"
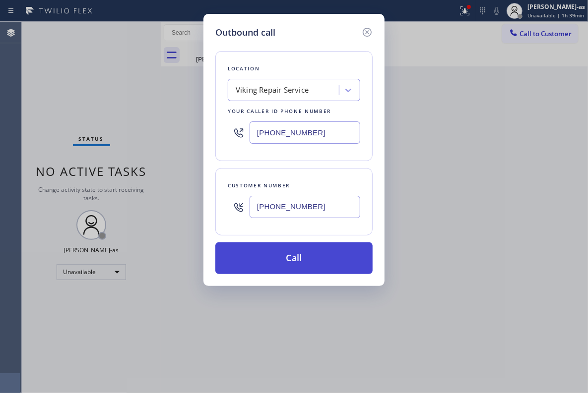
type input "[PHONE_NUMBER]"
click at [311, 262] on button "Call" at bounding box center [293, 259] width 157 height 32
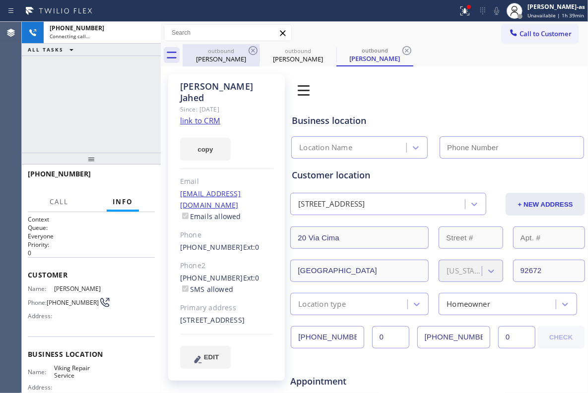
click at [225, 54] on div "outbound" at bounding box center [221, 50] width 75 height 7
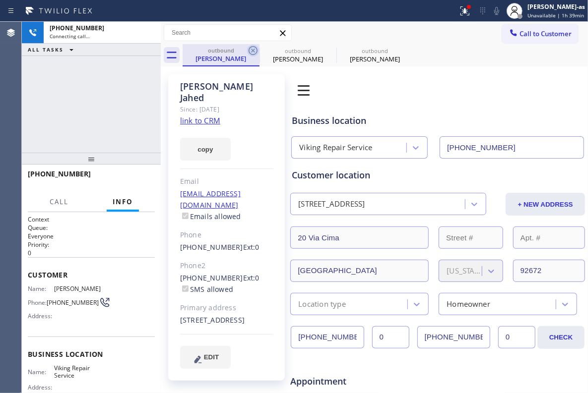
click at [252, 51] on icon at bounding box center [253, 51] width 12 height 12
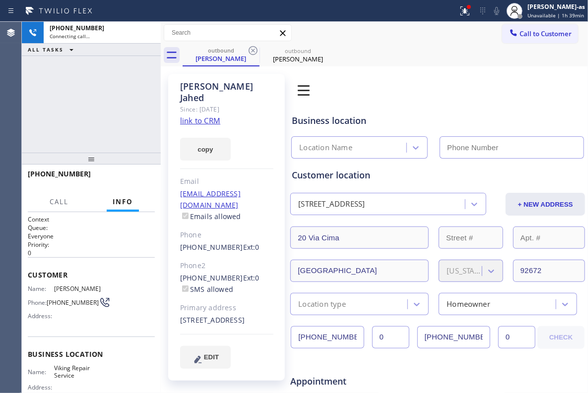
click at [252, 51] on icon at bounding box center [253, 51] width 12 height 12
click at [115, 113] on div "[PHONE_NUMBER] Connecting call… ALL TASKS ALL TASKS ACTIVE TASKS TASKS IN WRAP …" at bounding box center [91, 87] width 139 height 131
type input "[PHONE_NUMBER]"
click at [213, 116] on link "link to CRM" at bounding box center [200, 121] width 40 height 10
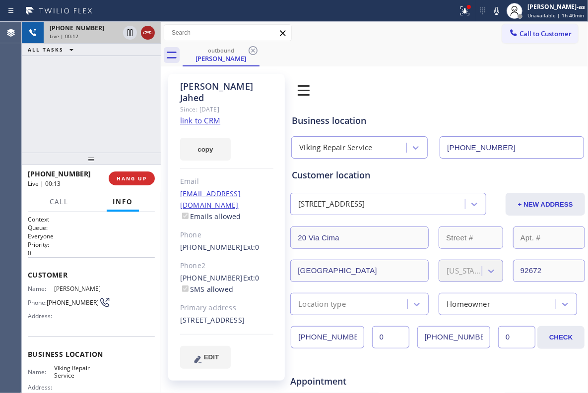
click at [147, 34] on icon at bounding box center [148, 33] width 12 height 12
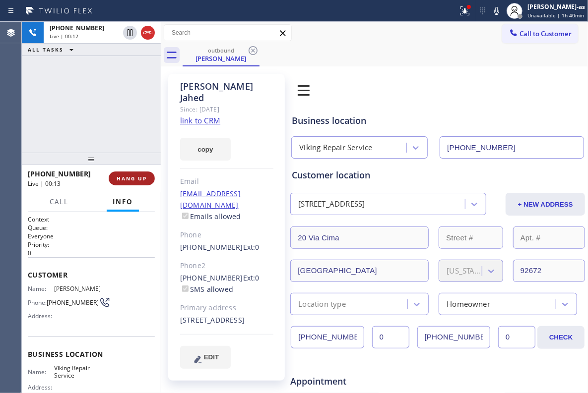
click at [143, 163] on div at bounding box center [91, 159] width 139 height 12
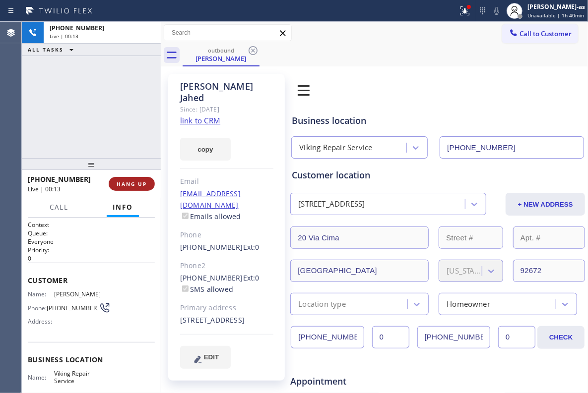
click at [143, 180] on button "HANG UP" at bounding box center [132, 184] width 46 height 14
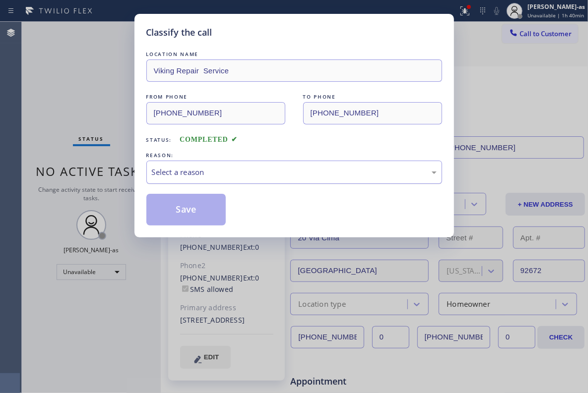
click at [308, 173] on div "Select a reason" at bounding box center [294, 172] width 285 height 11
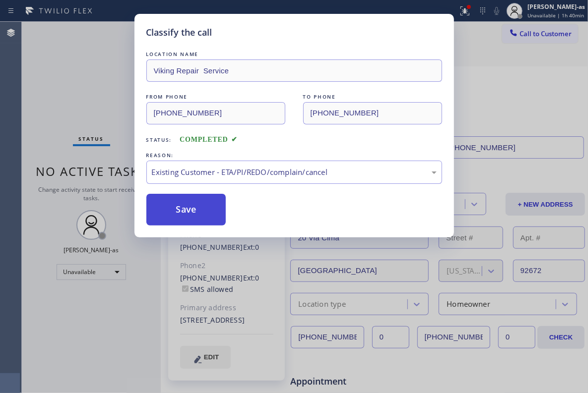
drag, startPoint x: 185, startPoint y: 203, endPoint x: 428, endPoint y: 3, distance: 314.7
click at [185, 203] on button "Save" at bounding box center [186, 210] width 80 height 32
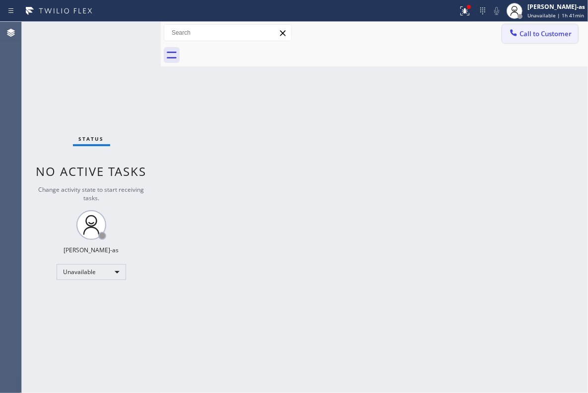
click at [412, 40] on button "Call to Customer" at bounding box center [540, 33] width 76 height 19
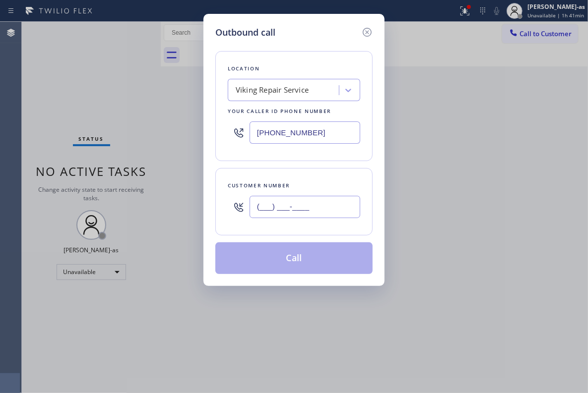
click at [320, 210] on input "(___) ___-____" at bounding box center [304, 207] width 111 height 22
paste input "917) 647-3842"
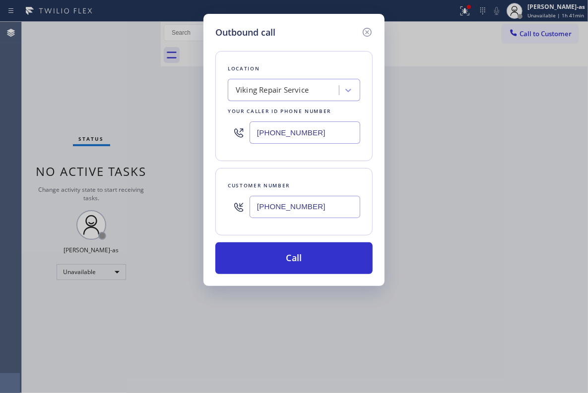
type input "[PHONE_NUMBER]"
click at [270, 88] on div "Viking Repair Service" at bounding box center [272, 90] width 73 height 11
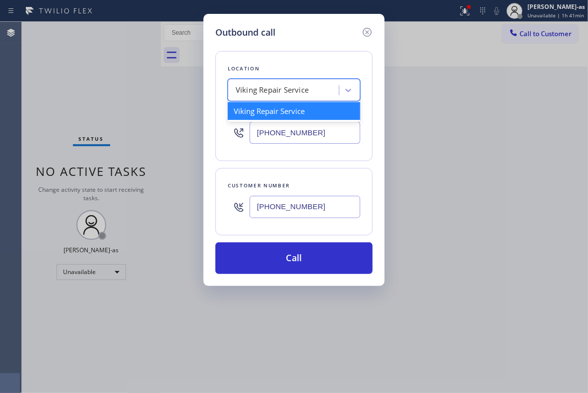
paste input "American Service Alliance Gowanus"
type input "American Service Alliance Gowanus"
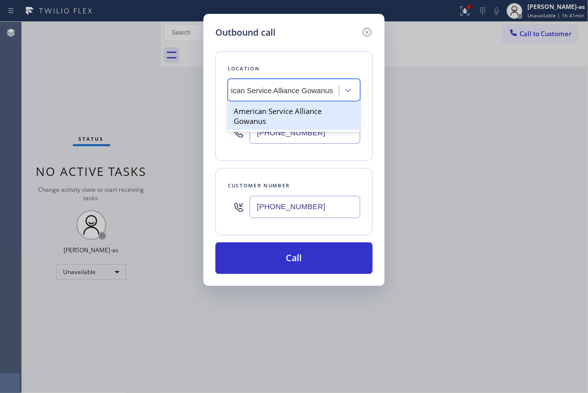
click at [266, 110] on div "American Service Alliance Gowanus" at bounding box center [294, 116] width 132 height 28
type input "[PHONE_NUMBER]"
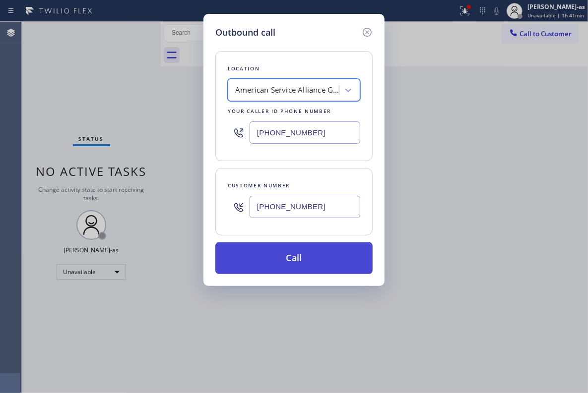
click at [312, 251] on button "Call" at bounding box center [293, 259] width 157 height 32
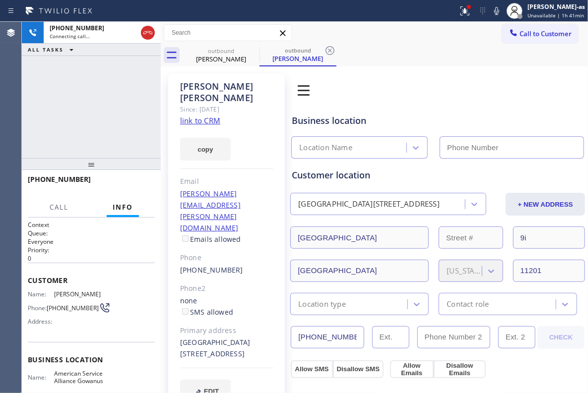
type input "[PHONE_NUMBER]"
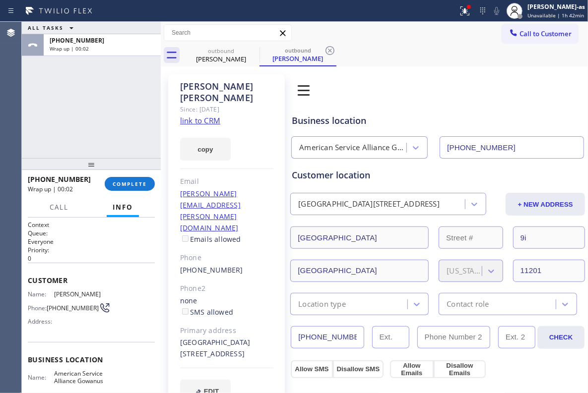
click at [120, 142] on div "ALL TASKS ALL TASKS ACTIVE TASKS TASKS IN WRAP UP [PHONE_NUMBER] Wrap up | 00:02" at bounding box center [91, 90] width 139 height 136
click at [141, 185] on span "COMPLETE" at bounding box center [130, 184] width 34 height 7
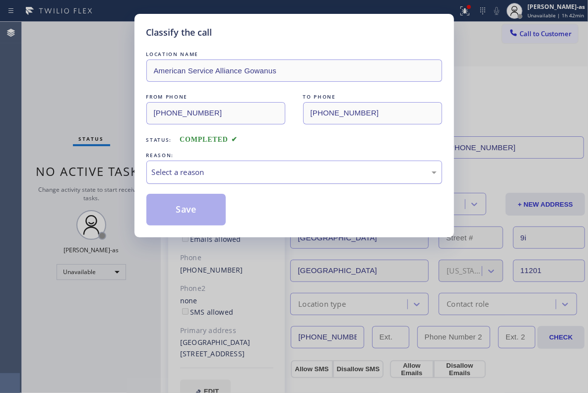
click at [199, 173] on div "Select a reason" at bounding box center [294, 172] width 285 height 11
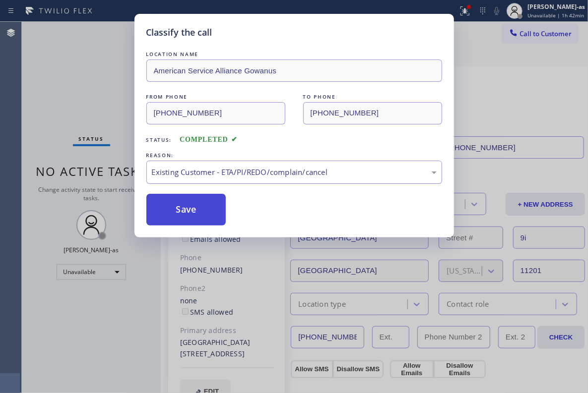
click at [201, 211] on button "Save" at bounding box center [186, 210] width 80 height 32
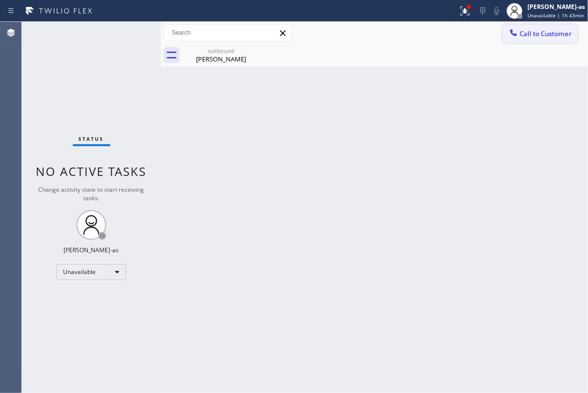
click at [412, 36] on span "Call to Customer" at bounding box center [545, 33] width 52 height 9
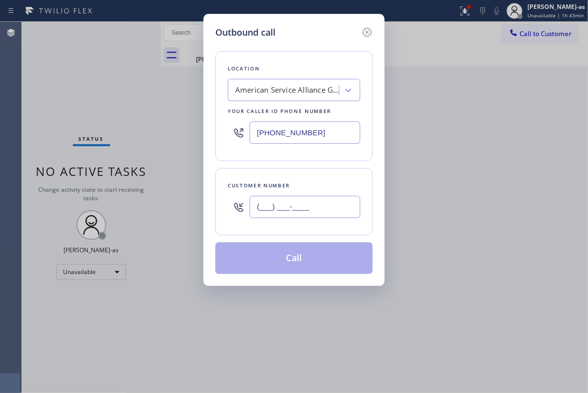
click at [302, 200] on input "(___) ___-____" at bounding box center [304, 207] width 111 height 22
paste input "310) 666-7569"
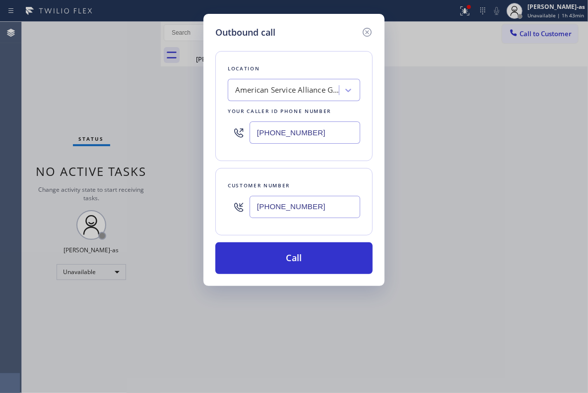
type input "[PHONE_NUMBER]"
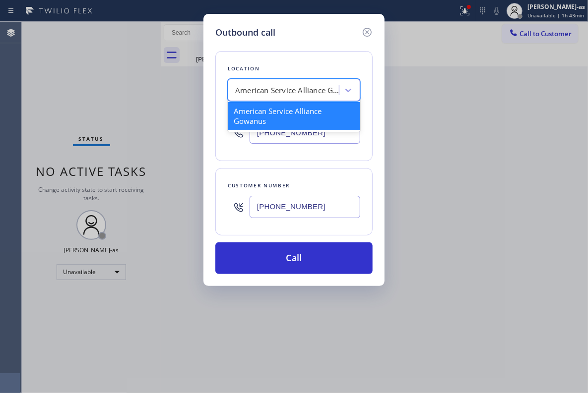
click at [277, 86] on div "American Service Alliance Gowanus" at bounding box center [287, 90] width 104 height 11
paste input "Extra HVAC Maintenance [GEOGRAPHIC_DATA]"
type input "Extra HVAC Maintenance [GEOGRAPHIC_DATA]"
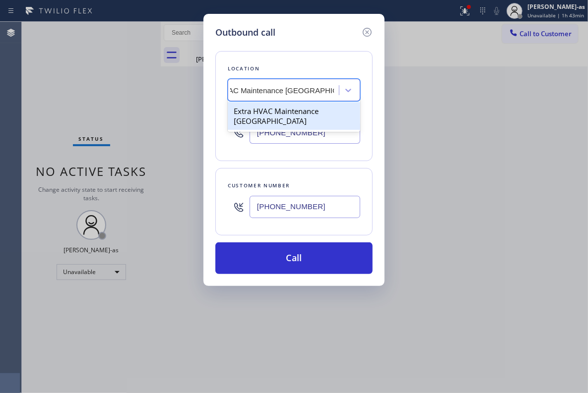
click at [265, 113] on div "Extra HVAC Maintenance [GEOGRAPHIC_DATA]" at bounding box center [294, 116] width 132 height 28
type input "[PHONE_NUMBER]"
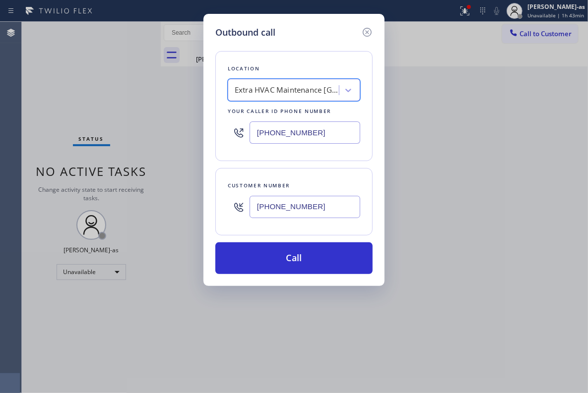
scroll to position [0, 0]
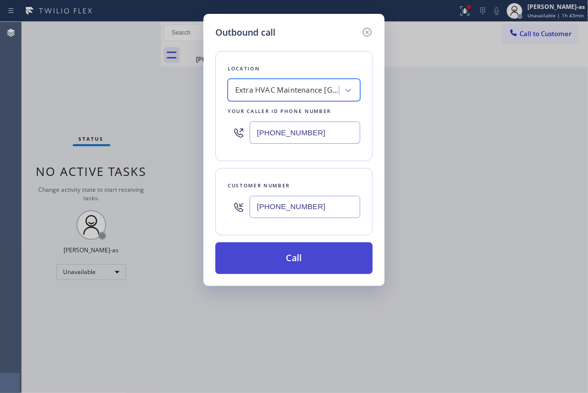
click at [294, 267] on button "Call" at bounding box center [293, 259] width 157 height 32
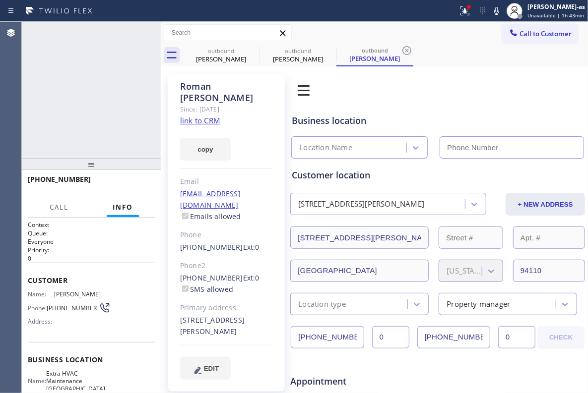
type input "[PHONE_NUMBER]"
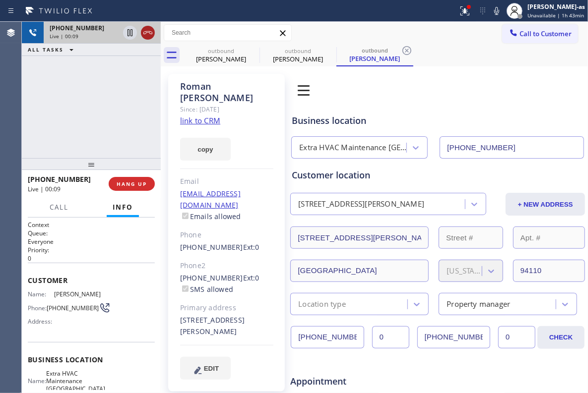
click at [151, 32] on icon at bounding box center [148, 33] width 12 height 12
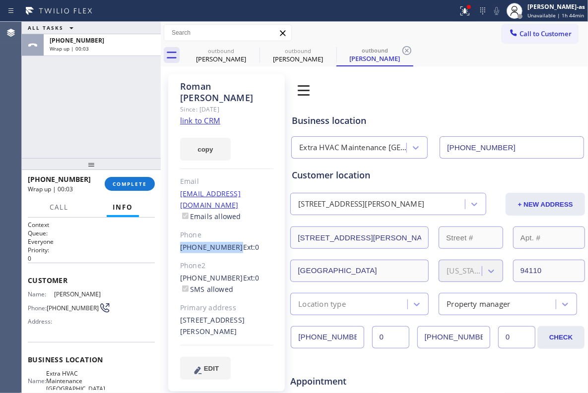
drag, startPoint x: 171, startPoint y: 225, endPoint x: 229, endPoint y: 224, distance: 57.5
click at [229, 224] on div "[PERSON_NAME] Since: [DATE] link to CRM copy Email [EMAIL_ADDRESS][DOMAIN_NAME]…" at bounding box center [226, 233] width 117 height 318
copy link "[PHONE_NUMBER]"
click at [122, 191] on div "[PHONE_NUMBER] Wrap up | 00:05 COMPLETE" at bounding box center [91, 184] width 127 height 26
click at [122, 188] on button "COMPLETE" at bounding box center [130, 184] width 50 height 14
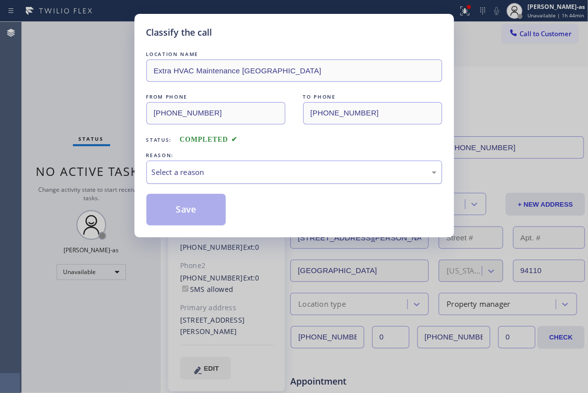
drag, startPoint x: 248, startPoint y: 168, endPoint x: 254, endPoint y: 176, distance: 9.9
click at [248, 168] on div "Select a reason" at bounding box center [294, 172] width 285 height 11
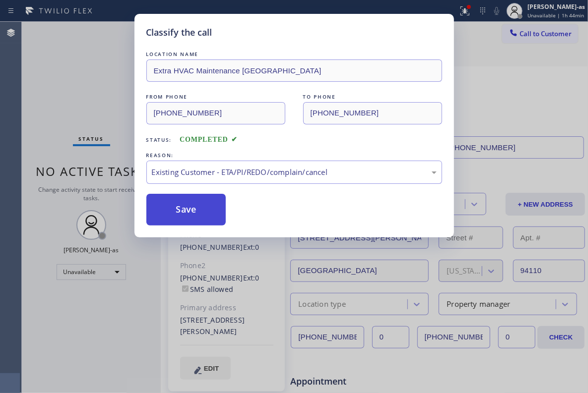
click at [181, 201] on button "Save" at bounding box center [186, 210] width 80 height 32
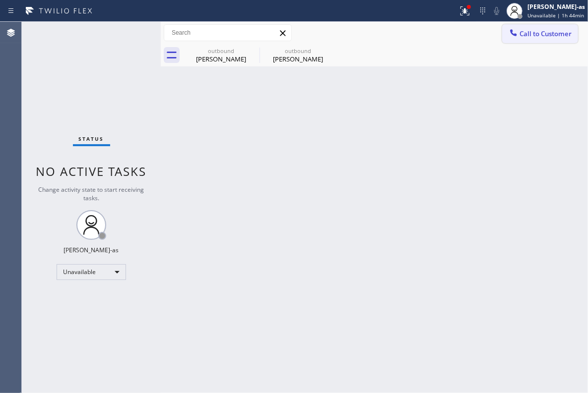
click at [412, 38] on button "Call to Customer" at bounding box center [540, 33] width 76 height 19
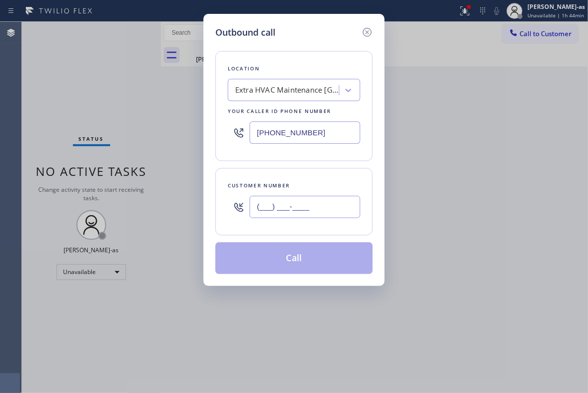
click at [313, 211] on input "(___) ___-____" at bounding box center [304, 207] width 111 height 22
paste input "310) 666-7569"
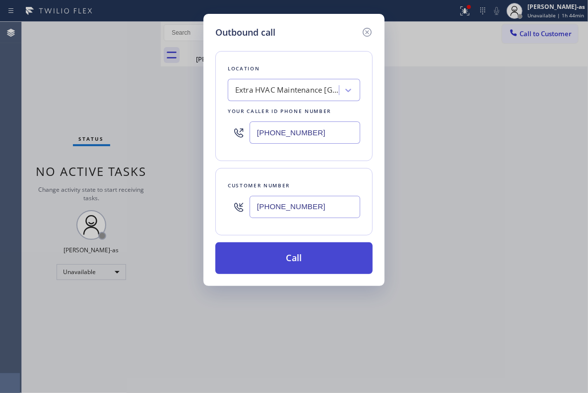
type input "[PHONE_NUMBER]"
click at [311, 262] on button "Call" at bounding box center [293, 259] width 157 height 32
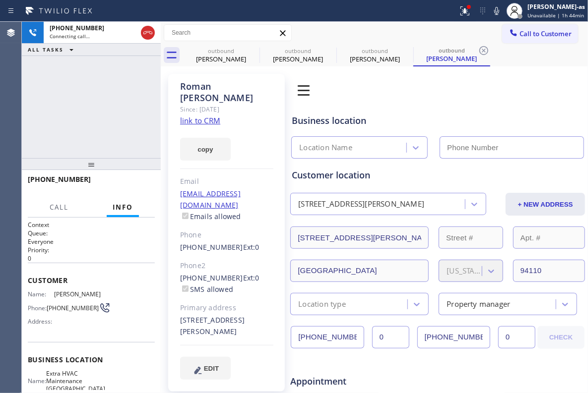
type input "[PHONE_NUMBER]"
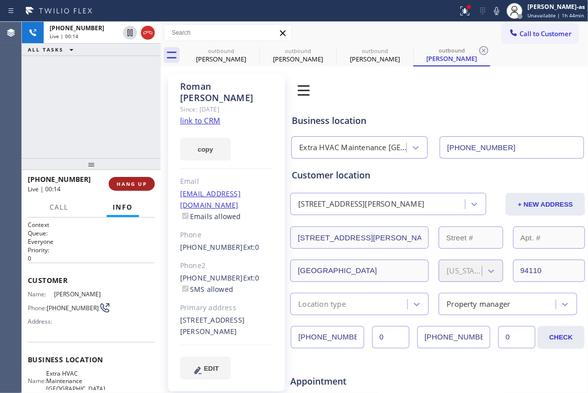
click at [138, 181] on span "HANG UP" at bounding box center [132, 184] width 30 height 7
click at [138, 181] on span "COMPLETE" at bounding box center [130, 184] width 34 height 7
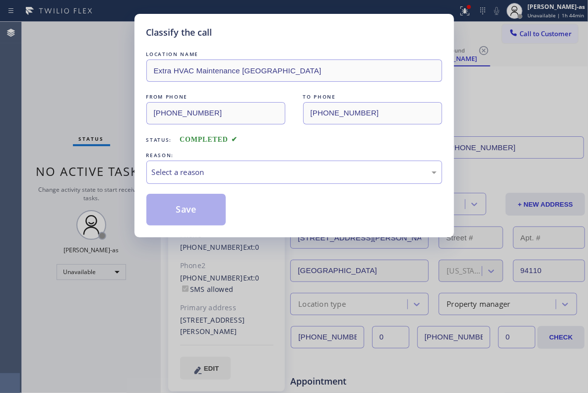
click at [138, 181] on div "Classify the call LOCATION NAME Extra HVAC Maintenance [GEOGRAPHIC_DATA] FROM P…" at bounding box center [293, 126] width 319 height 224
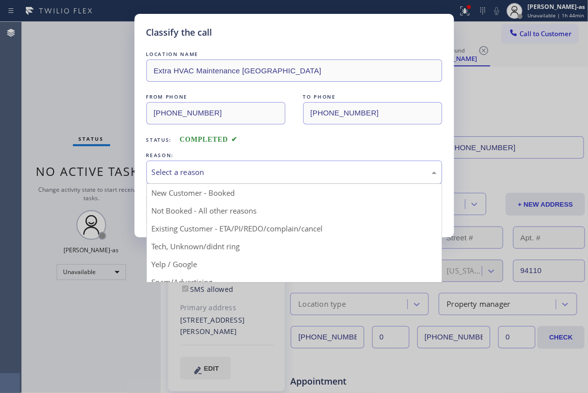
click at [290, 178] on div "Select a reason" at bounding box center [294, 172] width 285 height 11
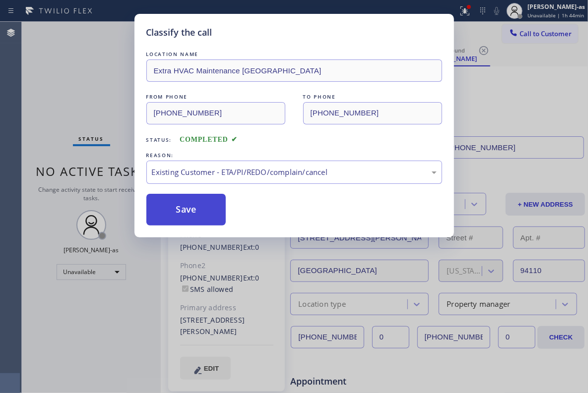
click at [195, 211] on button "Save" at bounding box center [186, 210] width 80 height 32
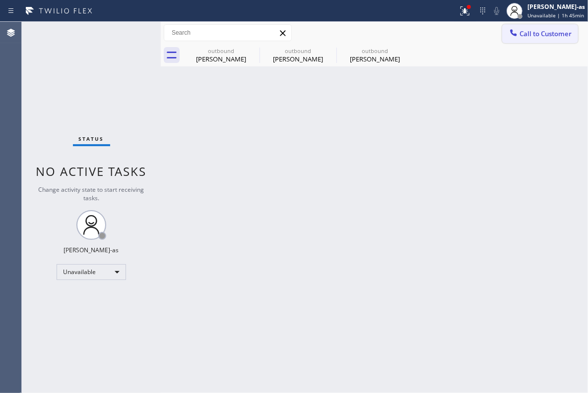
click at [412, 30] on span "Call to Customer" at bounding box center [545, 33] width 52 height 9
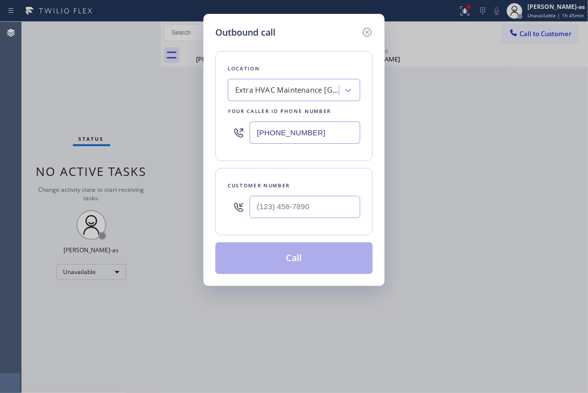
click at [332, 193] on div at bounding box center [304, 207] width 111 height 32
click at [326, 199] on input "(___) ___-____" at bounding box center [304, 207] width 111 height 22
paste input "301) 672-0692"
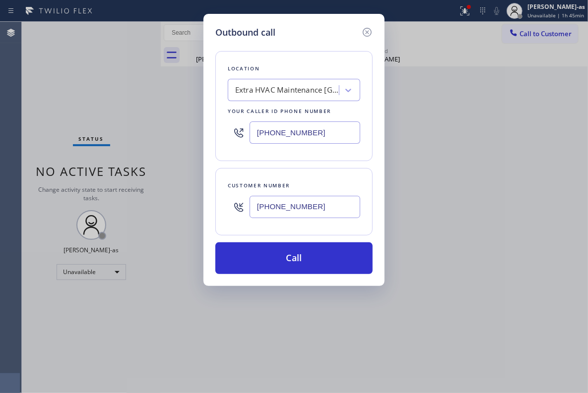
type input "[PHONE_NUMBER]"
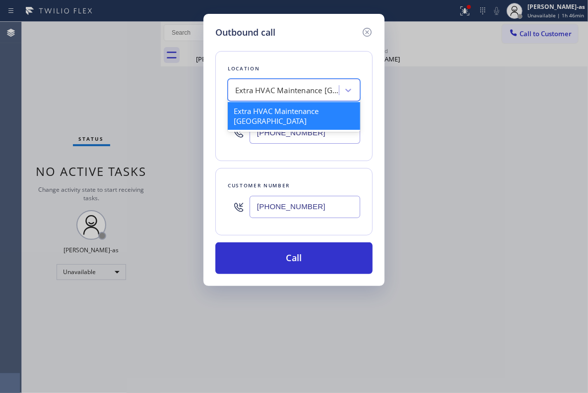
click at [293, 94] on div "Extra HVAC Maintenance [GEOGRAPHIC_DATA]" at bounding box center [287, 90] width 104 height 11
paste input "HVAC Alliance Expert"
type input "HVAC Alliance Expert"
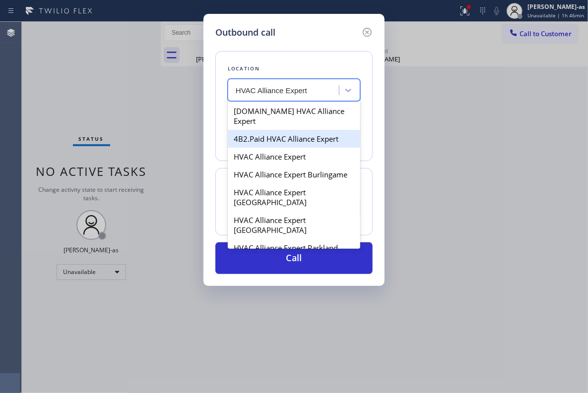
click at [252, 131] on div "4B2.Paid HVAC Alliance Expert" at bounding box center [294, 139] width 132 height 18
type input "[PHONE_NUMBER]"
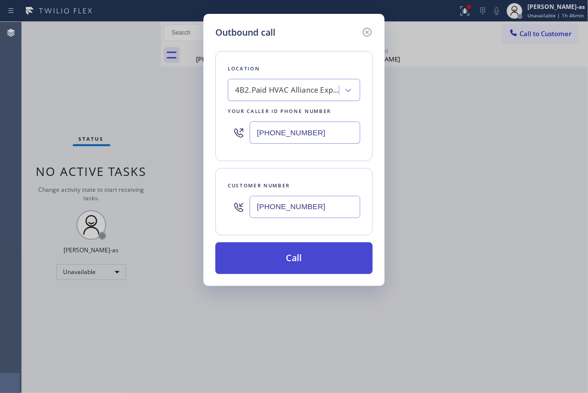
click at [325, 266] on button "Call" at bounding box center [293, 259] width 157 height 32
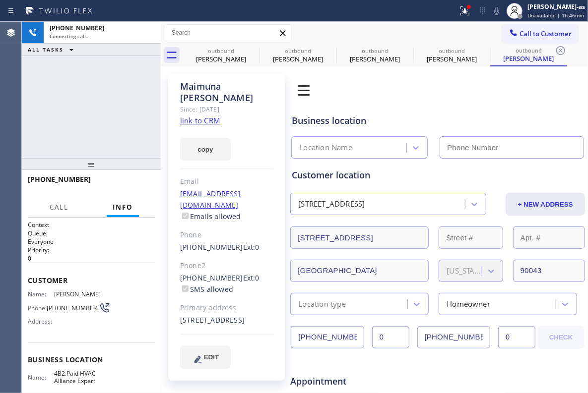
type input "[PHONE_NUMBER]"
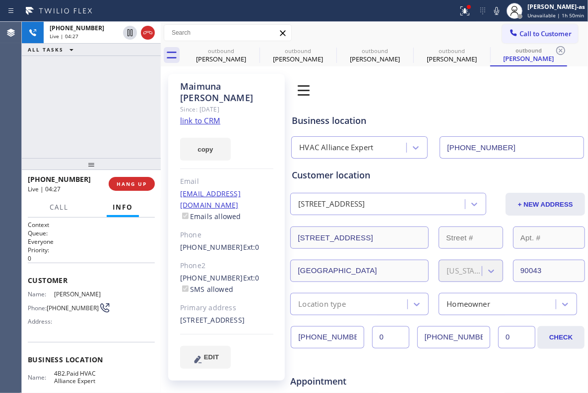
click at [95, 109] on div "[PHONE_NUMBER] Live | 04:27 ALL TASKS ALL TASKS ACTIVE TASKS TASKS IN WRAP UP" at bounding box center [91, 90] width 139 height 136
click at [95, 109] on div "[PHONE_NUMBER] Live | 04:28 ALL TASKS ALL TASKS ACTIVE TASKS TASKS IN WRAP UP" at bounding box center [91, 90] width 139 height 136
drag, startPoint x: 98, startPoint y: 116, endPoint x: 110, endPoint y: 134, distance: 21.9
click at [104, 131] on div "[PHONE_NUMBER] Live | 04:28 ALL TASKS ALL TASKS ACTIVE TASKS TASKS IN WRAP UP" at bounding box center [91, 90] width 139 height 136
click at [126, 185] on span "HANG UP" at bounding box center [132, 184] width 30 height 7
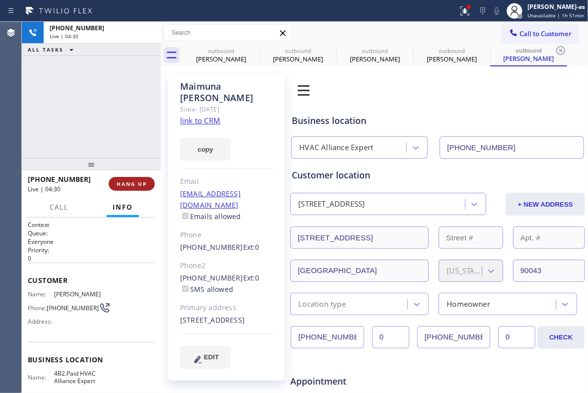
click at [126, 185] on span "HANG UP" at bounding box center [132, 184] width 30 height 7
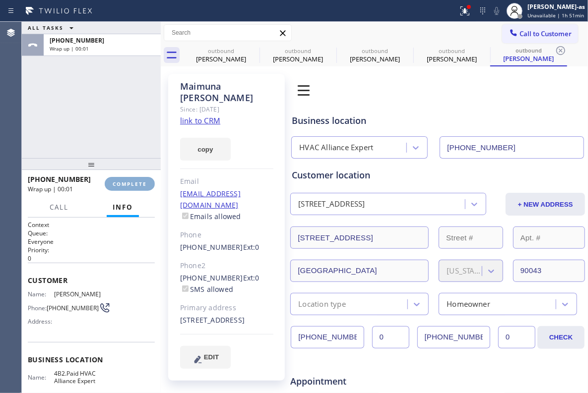
click at [126, 185] on span "COMPLETE" at bounding box center [130, 184] width 34 height 7
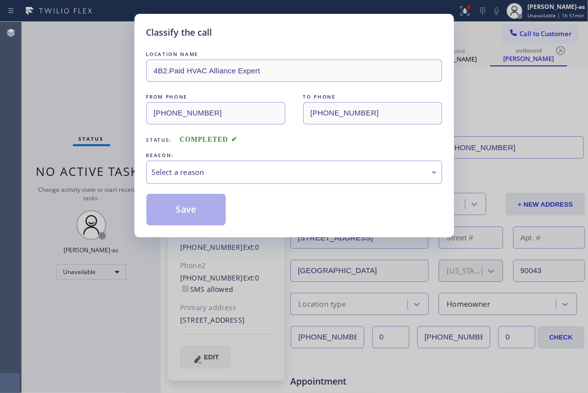
click at [126, 185] on div "Classify the call LOCATION NAME 4B2.Paid HVAC Alliance Expert FROM PHONE [PHONE…" at bounding box center [294, 196] width 588 height 393
click at [116, 136] on div "Classify the call LOCATION NAME 4B2.Paid HVAC Alliance Expert FROM PHONE [PHONE…" at bounding box center [294, 196] width 588 height 393
click at [224, 167] on div "Select a reason" at bounding box center [294, 172] width 285 height 11
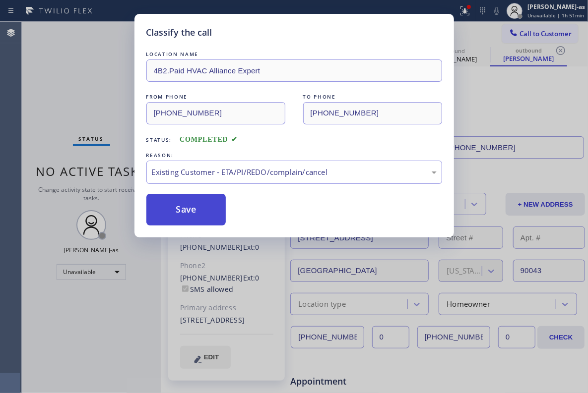
drag, startPoint x: 250, startPoint y: 227, endPoint x: 196, endPoint y: 211, distance: 56.2
drag, startPoint x: 196, startPoint y: 211, endPoint x: 568, endPoint y: 271, distance: 376.7
click at [200, 211] on button "Save" at bounding box center [186, 210] width 80 height 32
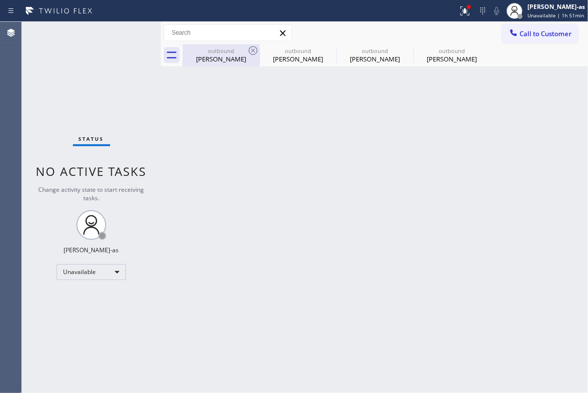
click at [221, 58] on div "[PERSON_NAME]" at bounding box center [221, 59] width 75 height 9
type input "[PHONE_NUMBER]"
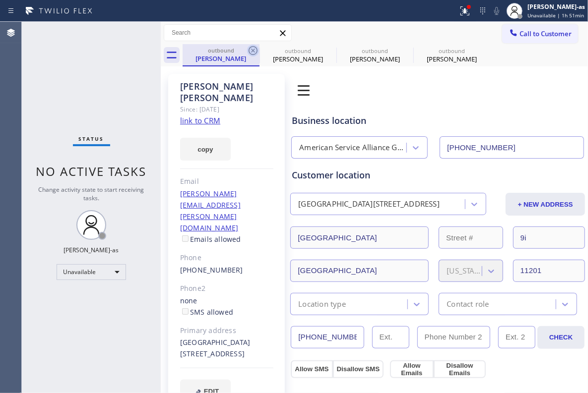
click at [250, 49] on icon at bounding box center [253, 51] width 12 height 12
click at [0, 0] on icon at bounding box center [0, 0] width 0 height 0
type input "[PHONE_NUMBER]"
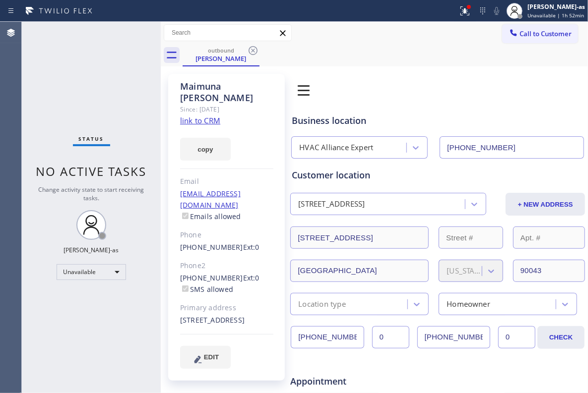
click at [104, 106] on div "Status No active tasks Change activity state to start receiving tasks. [PERSON_…" at bounding box center [91, 207] width 139 height 371
click at [235, 57] on div "[PERSON_NAME]" at bounding box center [221, 58] width 75 height 9
click at [94, 64] on div "Status No active tasks Change activity state to start receiving tasks. [PERSON_…" at bounding box center [91, 207] width 139 height 371
click at [412, 147] on input "[PHONE_NUMBER]" at bounding box center [511, 147] width 144 height 22
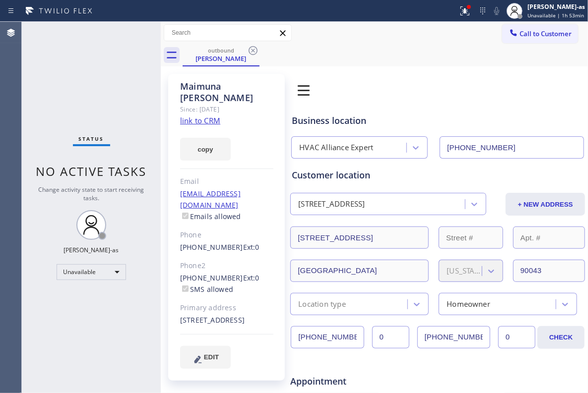
click at [412, 147] on input "[PHONE_NUMBER]" at bounding box center [511, 147] width 144 height 22
click at [239, 58] on div "[PERSON_NAME]" at bounding box center [221, 58] width 75 height 9
click at [252, 43] on div "Call to Customer Outbound call Location HVAC Alliance Expert Your caller id pho…" at bounding box center [374, 33] width 427 height 22
click at [264, 48] on div "outbound [PERSON_NAME]" at bounding box center [385, 55] width 405 height 22
click at [248, 48] on icon at bounding box center [253, 51] width 12 height 12
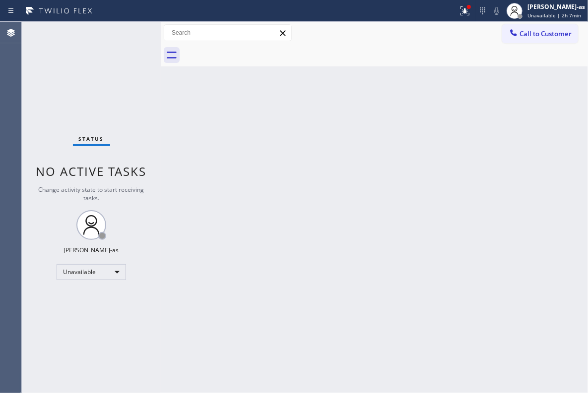
click at [340, 77] on div "Back to Dashboard Change Sender ID Customers Technicians Select a contact Outbo…" at bounding box center [374, 207] width 427 height 371
click at [412, 30] on span "Call to Customer" at bounding box center [545, 33] width 52 height 9
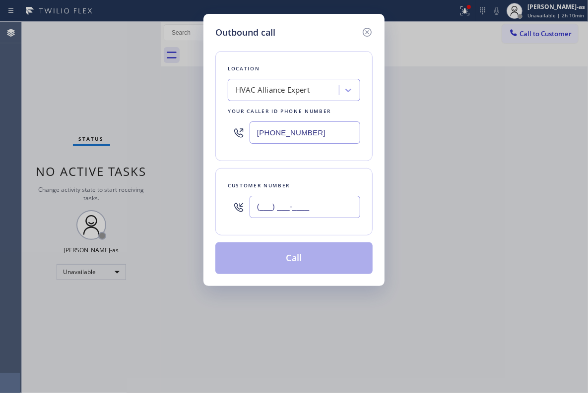
click at [301, 206] on input "(___) ___-____" at bounding box center [304, 207] width 111 height 22
paste input "917) 751-5558"
type input "[PHONE_NUMBER]"
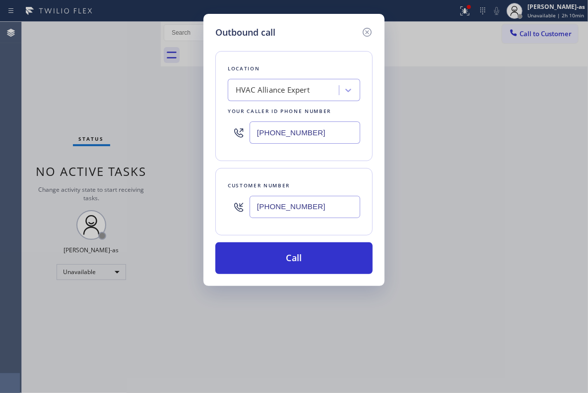
click at [277, 99] on div "HVAC Alliance Expert" at bounding box center [285, 90] width 108 height 17
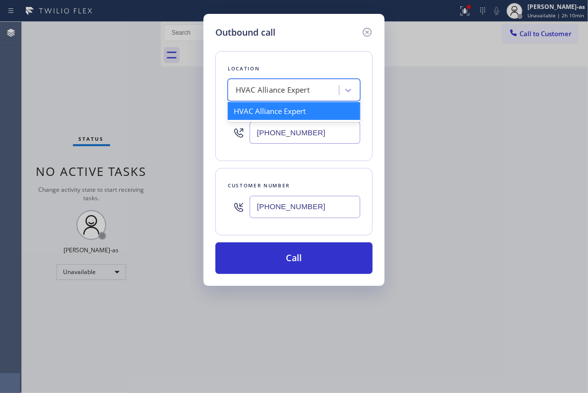
paste input "Reliable HVAC Repair"
type input "Reliable HVAC Repair"
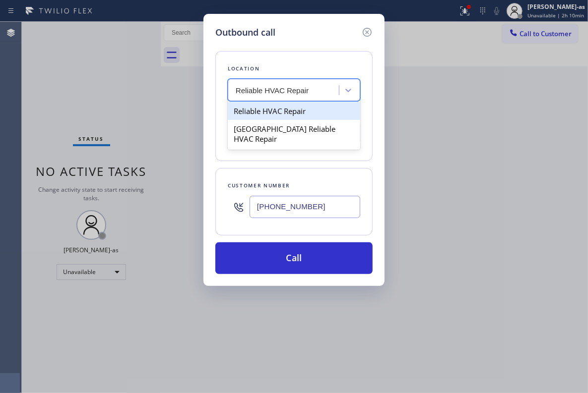
click at [248, 112] on div "Reliable HVAC Repair" at bounding box center [294, 111] width 132 height 18
type input "[PHONE_NUMBER]"
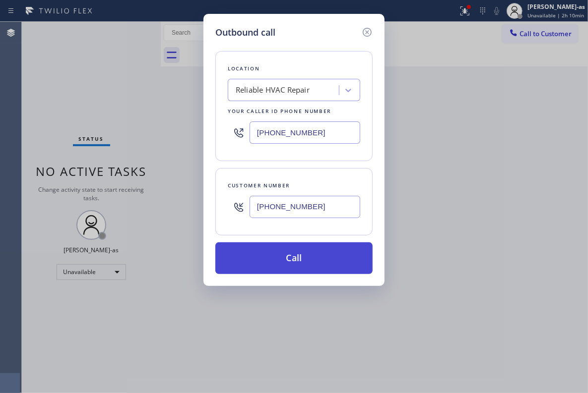
drag, startPoint x: 338, startPoint y: 264, endPoint x: 426, endPoint y: 87, distance: 197.0
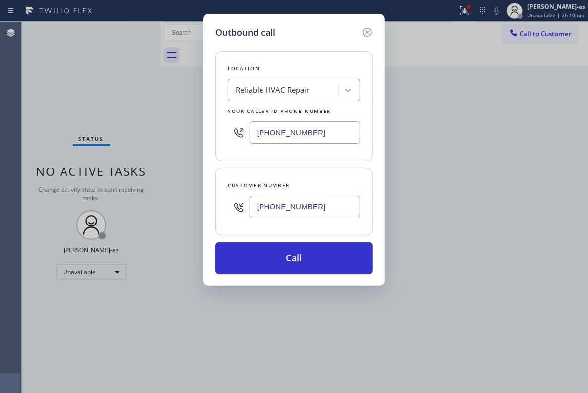
click at [341, 262] on button "Call" at bounding box center [293, 259] width 157 height 32
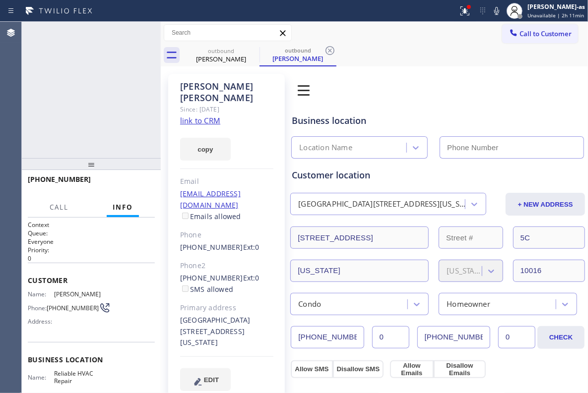
type input "[PHONE_NUMBER]"
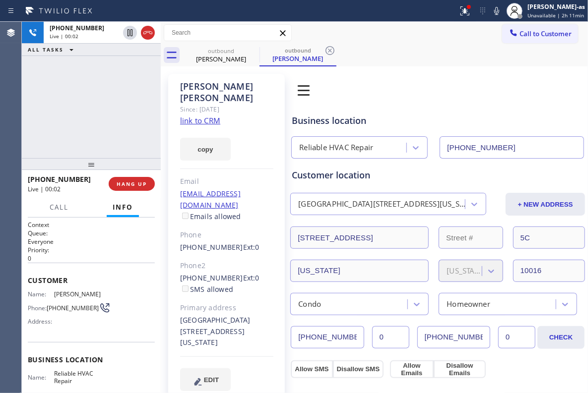
drag, startPoint x: 92, startPoint y: 98, endPoint x: 173, endPoint y: 38, distance: 101.4
click at [101, 93] on div "[PHONE_NUMBER] Live | 00:02 ALL TASKS ALL TASKS ACTIVE TASKS TASKS IN WRAP UP" at bounding box center [91, 90] width 139 height 136
drag, startPoint x: 147, startPoint y: 34, endPoint x: 121, endPoint y: 84, distance: 57.0
click at [146, 34] on icon at bounding box center [148, 33] width 12 height 12
click at [131, 181] on span "HANG UP" at bounding box center [132, 184] width 30 height 7
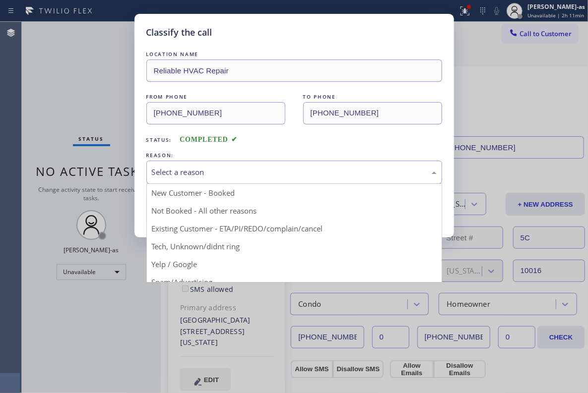
click at [279, 177] on div "Select a reason" at bounding box center [294, 172] width 285 height 11
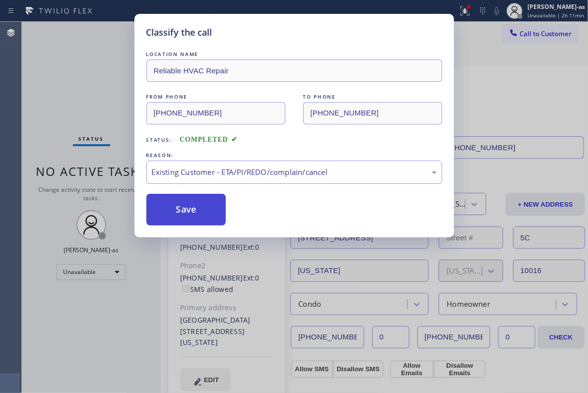
click at [203, 209] on button "Save" at bounding box center [186, 210] width 80 height 32
click at [84, 85] on div "Classify the call LOCATION NAME Reliable HVAC Repair FROM PHONE [PHONE_NUMBER] …" at bounding box center [294, 196] width 588 height 393
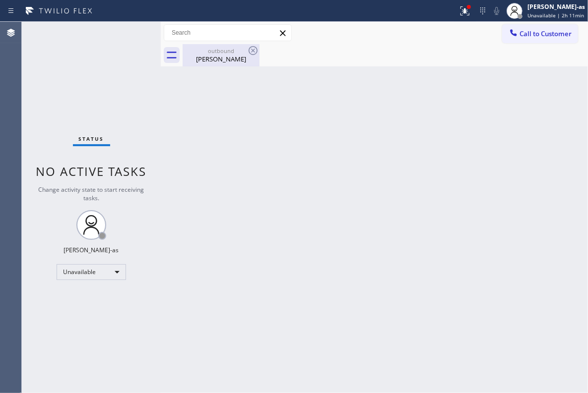
click at [217, 55] on div "[PERSON_NAME]" at bounding box center [221, 59] width 75 height 9
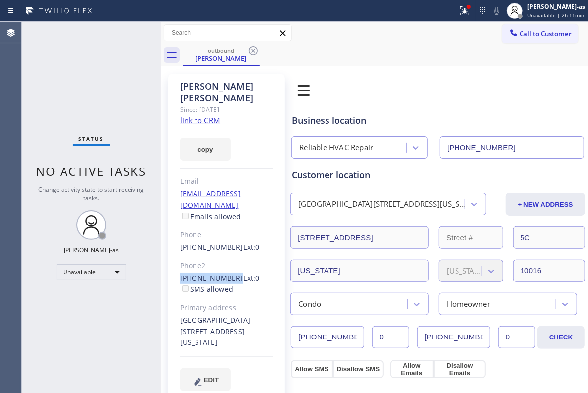
drag, startPoint x: 219, startPoint y: 253, endPoint x: 229, endPoint y: 253, distance: 10.4
click at [229, 253] on div "[PERSON_NAME] Since: [DATE] link to CRM copy Email [EMAIL_ADDRESS][DOMAIN_NAME]…" at bounding box center [226, 238] width 117 height 329
copy link "[PHONE_NUMBER]"
click at [412, 30] on span "Call to Customer" at bounding box center [545, 33] width 52 height 9
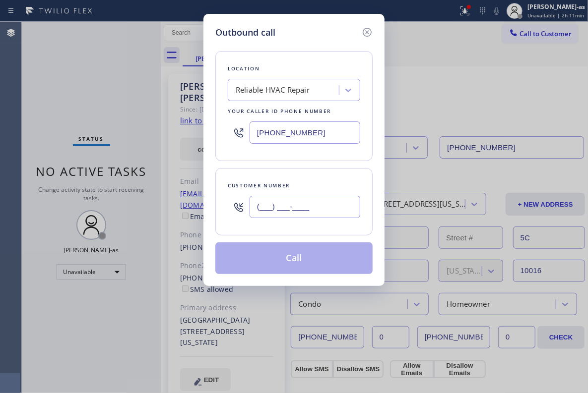
click at [340, 205] on input "(___) ___-____" at bounding box center [304, 207] width 111 height 22
paste input "212) 679-3506"
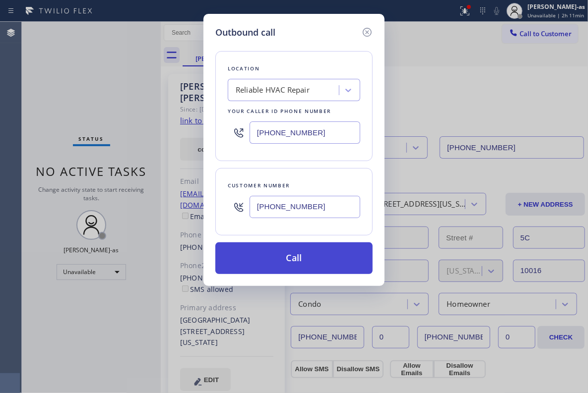
type input "[PHONE_NUMBER]"
click at [282, 260] on button "Call" at bounding box center [293, 259] width 157 height 32
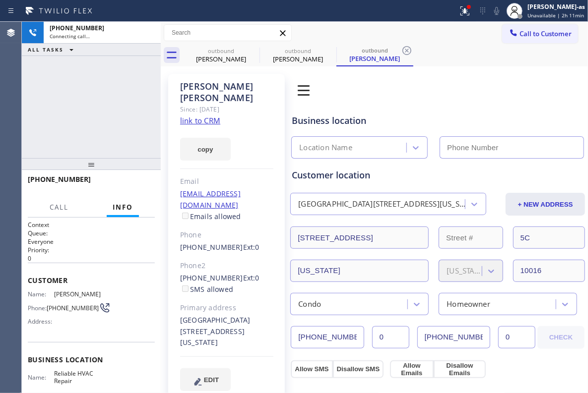
type input "[PHONE_NUMBER]"
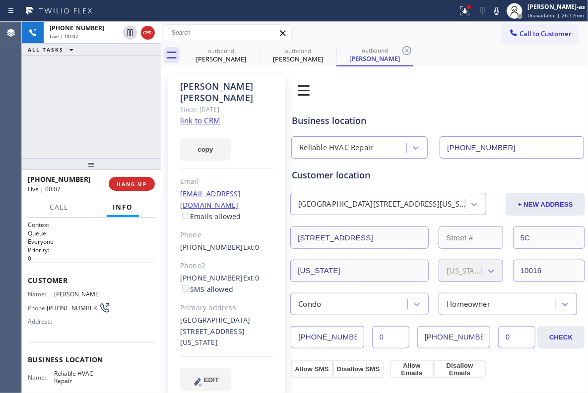
click at [101, 118] on div "[PHONE_NUMBER] Live | 00:07 ALL TASKS ALL TASKS ACTIVE TASKS TASKS IN WRAP UP" at bounding box center [91, 90] width 139 height 136
click at [110, 109] on div "[PHONE_NUMBER] Live | 00:10 ALL TASKS ALL TASKS ACTIVE TASKS TASKS IN WRAP UP" at bounding box center [91, 90] width 139 height 136
drag, startPoint x: 94, startPoint y: 112, endPoint x: 97, endPoint y: 123, distance: 12.3
click at [97, 123] on div "[PHONE_NUMBER] Live | 00:14 ALL TASKS ALL TASKS ACTIVE TASKS TASKS IN WRAP UP" at bounding box center [91, 90] width 139 height 136
click at [129, 176] on div "[PHONE_NUMBER] Live | 00:15 HANG UP" at bounding box center [91, 184] width 127 height 26
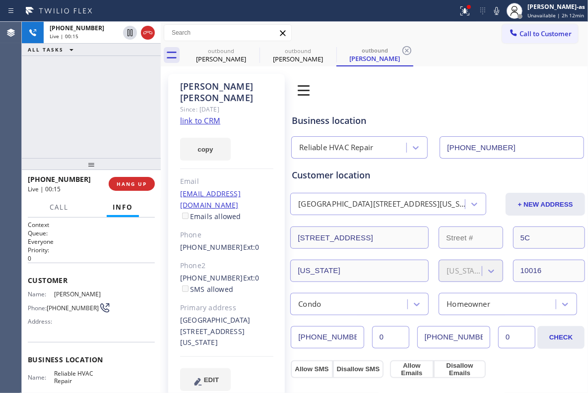
click at [133, 191] on div "[PHONE_NUMBER] Live | 00:15 HANG UP" at bounding box center [91, 184] width 127 height 26
click at [127, 185] on span "HANG UP" at bounding box center [132, 184] width 30 height 7
click at [127, 185] on span "COMPLETE" at bounding box center [130, 184] width 34 height 7
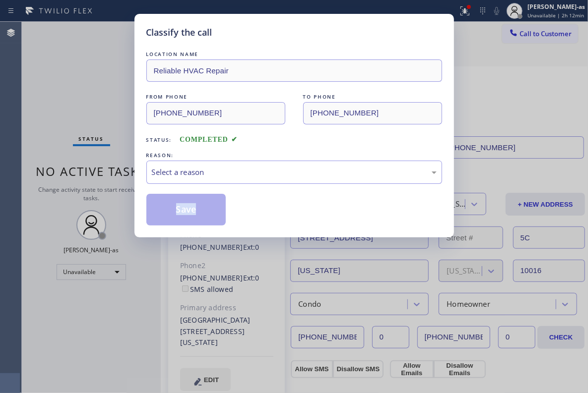
click at [127, 185] on div "Classify the call LOCATION NAME Reliable HVAC Repair FROM PHONE [PHONE_NUMBER] …" at bounding box center [294, 196] width 588 height 393
click at [191, 170] on div "Select a reason" at bounding box center [294, 172] width 285 height 11
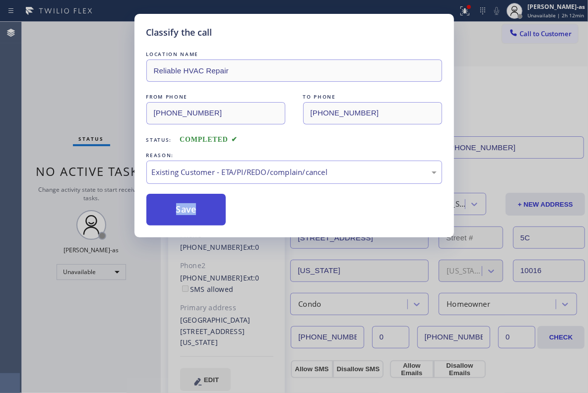
click at [185, 214] on button "Save" at bounding box center [186, 210] width 80 height 32
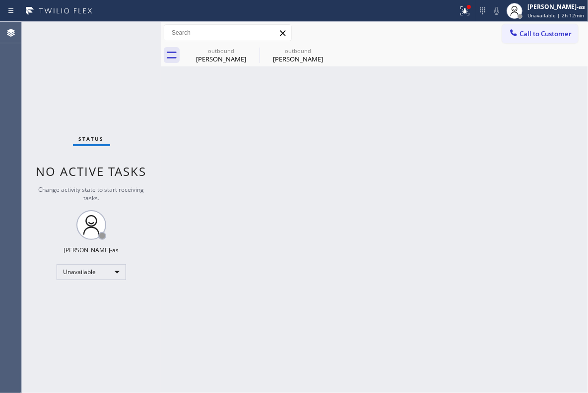
click at [239, 136] on div "Back to Dashboard Change Sender ID Customers Technicians Select a contact Outbo…" at bounding box center [374, 207] width 427 height 371
click at [218, 63] on div "outbound [PERSON_NAME]" at bounding box center [221, 55] width 75 height 22
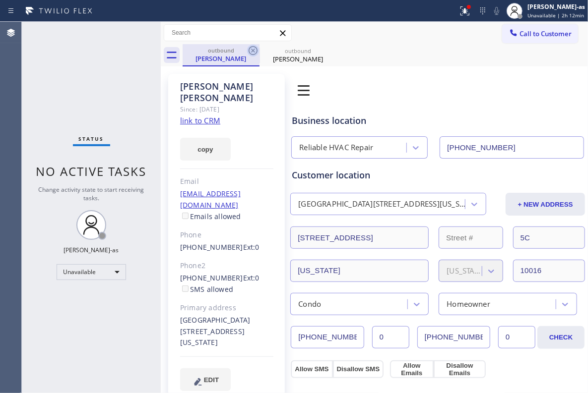
click at [253, 50] on icon at bounding box center [253, 51] width 12 height 12
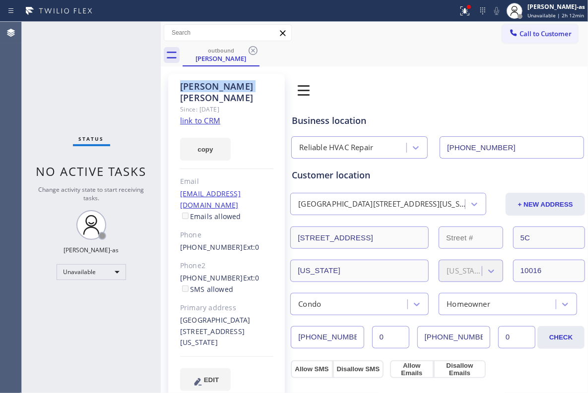
click at [253, 50] on icon at bounding box center [253, 51] width 12 height 12
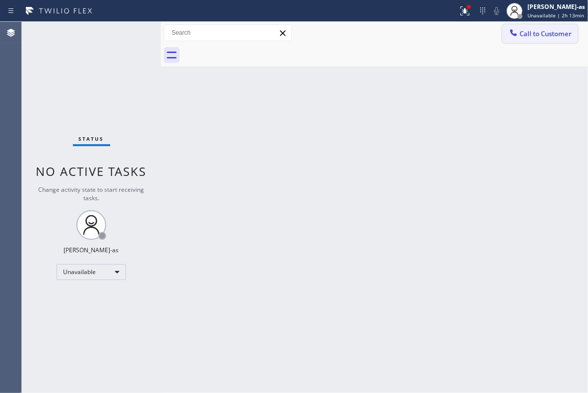
click at [412, 36] on span "Call to Customer" at bounding box center [545, 33] width 52 height 9
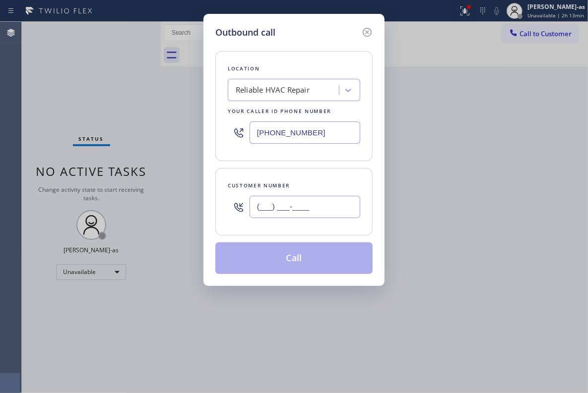
click at [327, 205] on input "(___) ___-____" at bounding box center [304, 207] width 111 height 22
paste input "310) 569-2449"
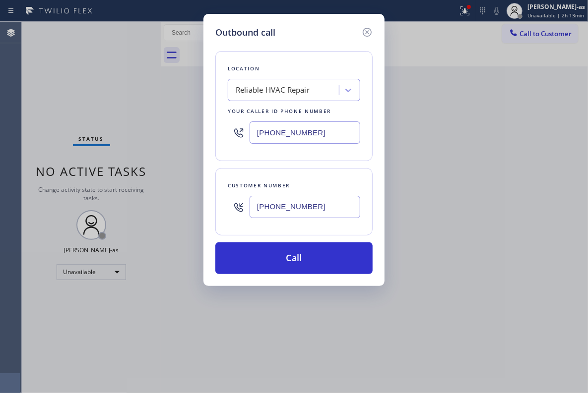
type input "[PHONE_NUMBER]"
click at [317, 120] on div "[PHONE_NUMBER]" at bounding box center [294, 133] width 132 height 32
click at [324, 130] on input "[PHONE_NUMBER]" at bounding box center [304, 133] width 111 height 22
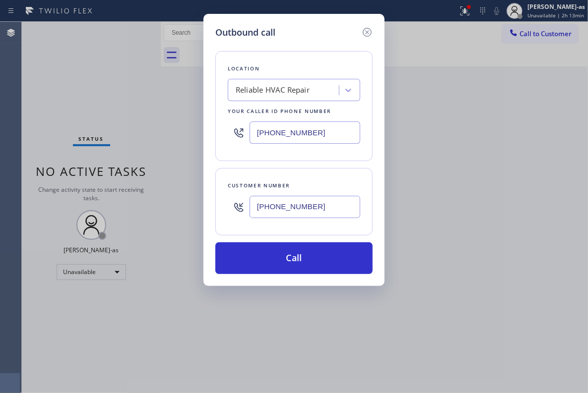
paste input "888) 894-2474"
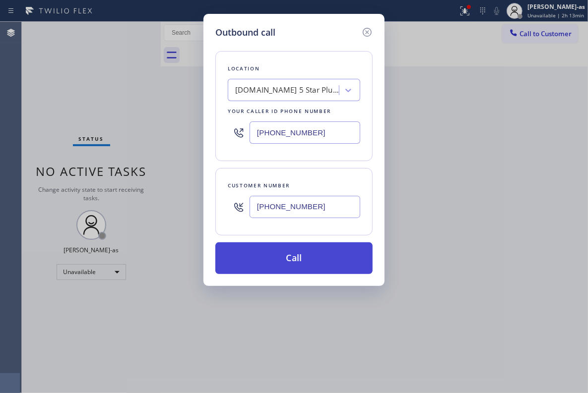
type input "[PHONE_NUMBER]"
click at [316, 258] on button "Call" at bounding box center [293, 259] width 157 height 32
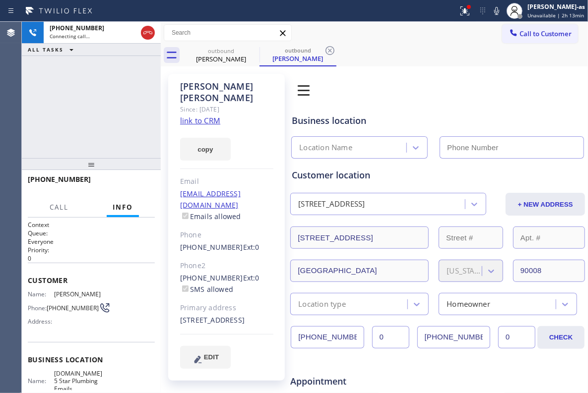
type input "[PHONE_NUMBER]"
click at [125, 143] on div "[PHONE_NUMBER] Live | 01:30 ALL TASKS ALL TASKS ACTIVE TASKS TASKS IN WRAP UP" at bounding box center [91, 90] width 139 height 136
click at [131, 132] on div "[PHONE_NUMBER] Live | 01:35 ALL TASKS ALL TASKS ACTIVE TASKS TASKS IN WRAP UP" at bounding box center [91, 90] width 139 height 136
click at [65, 132] on div "[PHONE_NUMBER] Live | 01:36 ALL TASKS ALL TASKS ACTIVE TASKS TASKS IN WRAP UP" at bounding box center [91, 90] width 139 height 136
click at [133, 177] on button "HANG UP" at bounding box center [132, 184] width 46 height 14
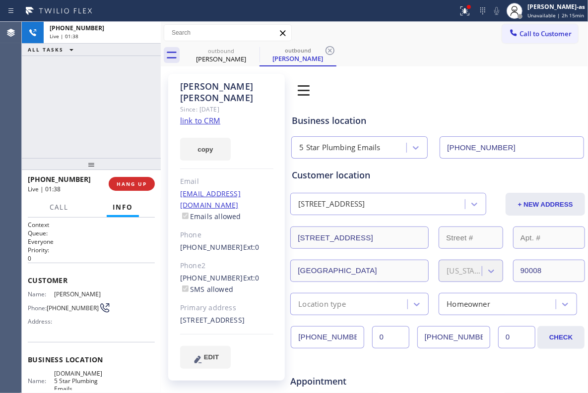
click at [135, 175] on div "[PHONE_NUMBER] Live | 01:38 HANG UP" at bounding box center [91, 184] width 127 height 26
click at [133, 187] on button "HANG UP" at bounding box center [132, 184] width 46 height 14
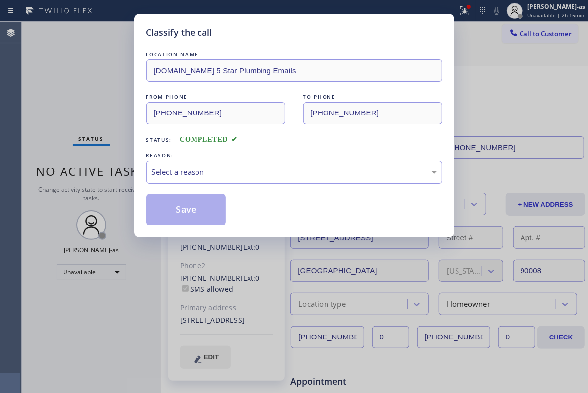
click at [111, 114] on div "Classify the call LOCATION NAME [DOMAIN_NAME] 5 Star Plumbing Emails FROM PHONE…" at bounding box center [294, 196] width 588 height 393
click at [316, 178] on div "Select a reason" at bounding box center [294, 172] width 285 height 11
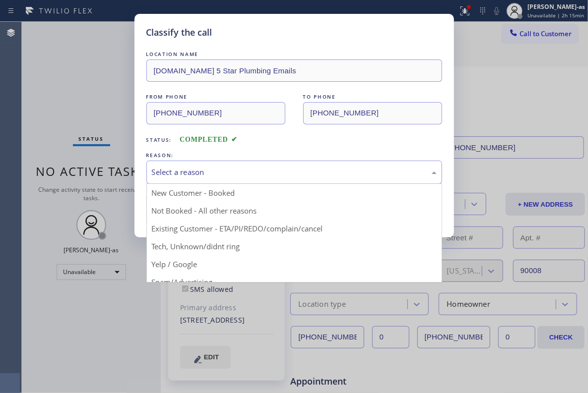
drag, startPoint x: 310, startPoint y: 225, endPoint x: 239, endPoint y: 220, distance: 71.1
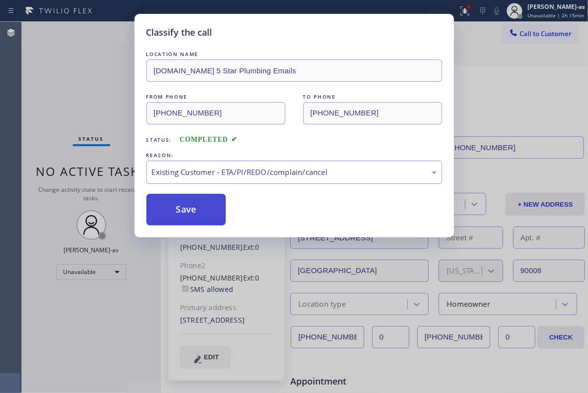
drag, startPoint x: 204, startPoint y: 201, endPoint x: 334, endPoint y: 1, distance: 238.5
click at [204, 201] on button "Save" at bounding box center [186, 210] width 80 height 32
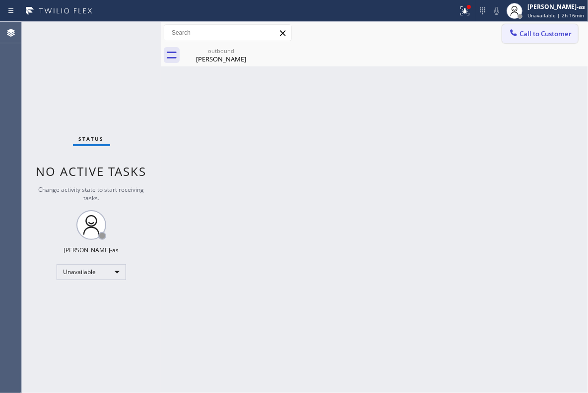
click at [412, 35] on span "Call to Customer" at bounding box center [545, 33] width 52 height 9
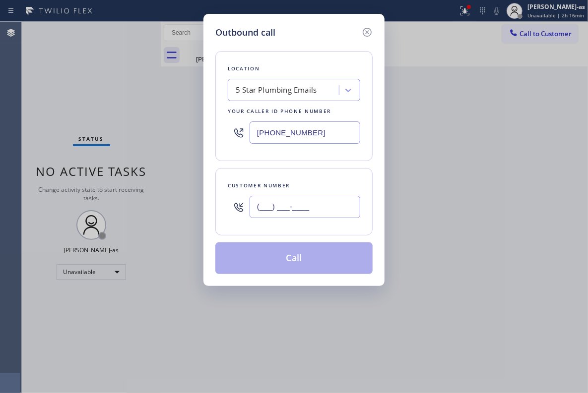
click at [327, 213] on input "(___) ___-____" at bounding box center [304, 207] width 111 height 22
paste input "310) 592-7925"
type input "[PHONE_NUMBER]"
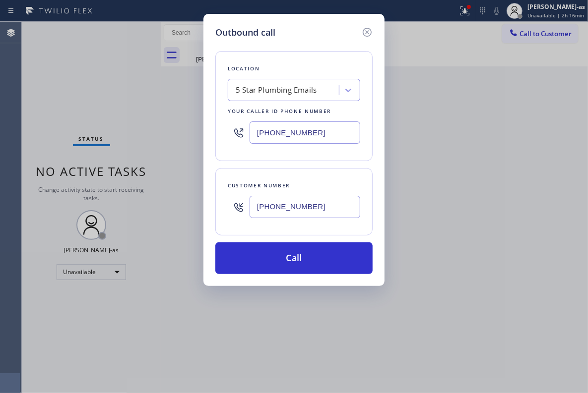
click at [298, 92] on div "5 Star Plumbing Emails" at bounding box center [276, 90] width 81 height 11
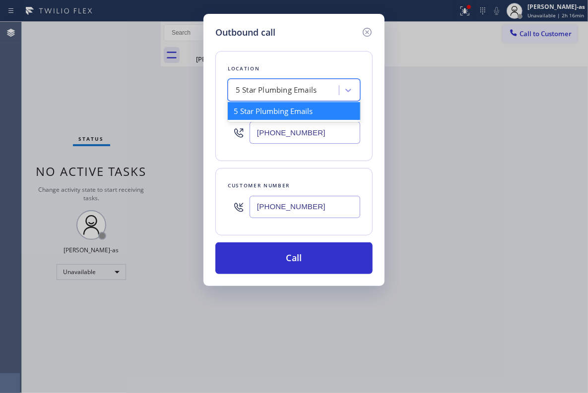
paste input "Fairfax Heating and Air"
type input "Fairfax Heating and Air"
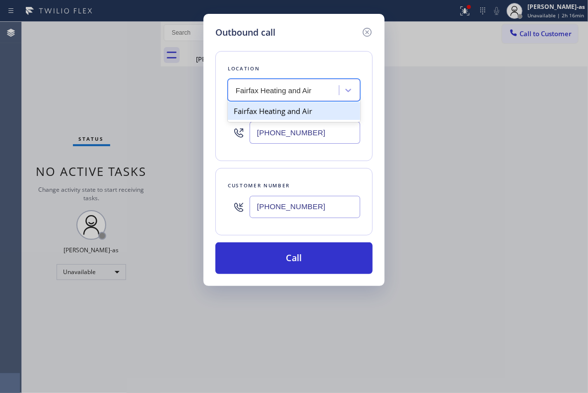
click at [282, 109] on div "Fairfax Heating and Air" at bounding box center [294, 111] width 132 height 18
type input "[PHONE_NUMBER]"
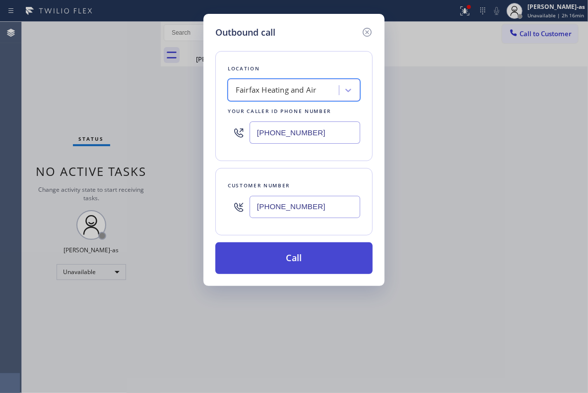
click at [326, 261] on button "Call" at bounding box center [293, 259] width 157 height 32
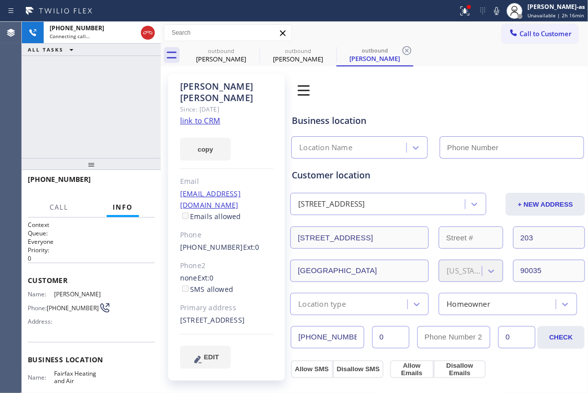
type input "[PHONE_NUMBER]"
click at [131, 181] on span "HANG UP" at bounding box center [132, 184] width 30 height 7
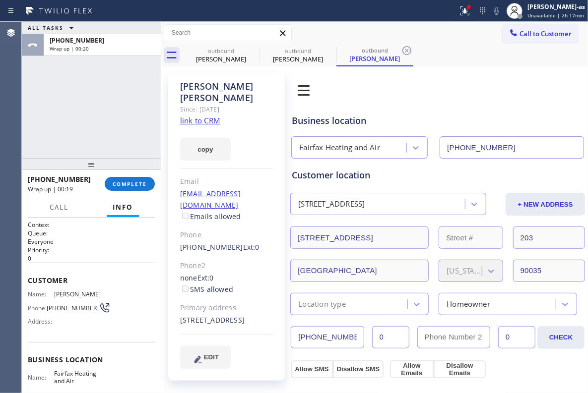
click at [115, 131] on div "ALL TASKS ALL TASKS ACTIVE TASKS TASKS IN WRAP UP [PHONE_NUMBER] Wrap up | 00:20" at bounding box center [91, 90] width 139 height 136
click at [127, 184] on span "COMPLETE" at bounding box center [130, 184] width 34 height 7
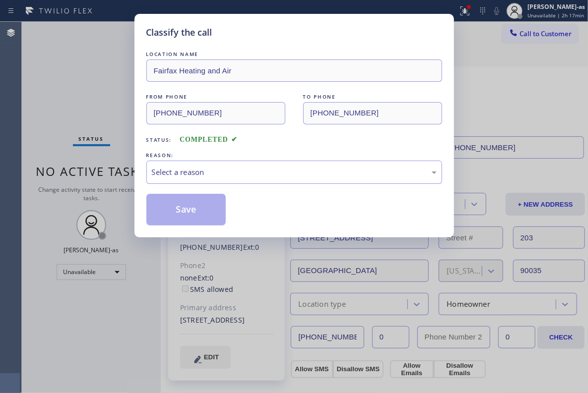
click at [127, 183] on div "Classify the call LOCATION NAME Fairfax Heating and Air FROM PHONE [PHONE_NUMBE…" at bounding box center [294, 196] width 588 height 393
click at [219, 169] on div "Select a reason" at bounding box center [294, 172] width 285 height 11
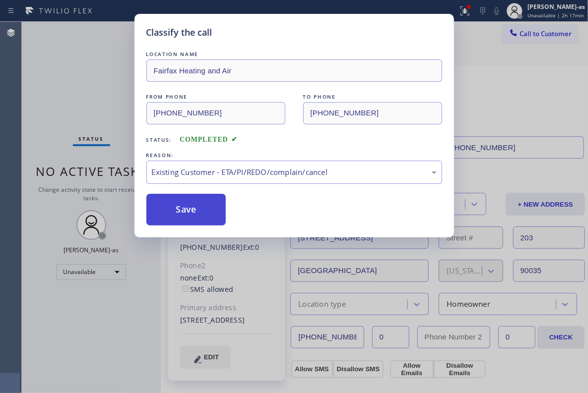
click at [192, 211] on button "Save" at bounding box center [186, 210] width 80 height 32
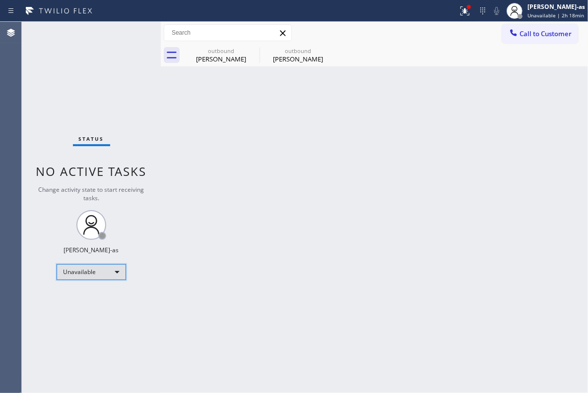
click at [93, 274] on div "Unavailable" at bounding box center [91, 272] width 69 height 16
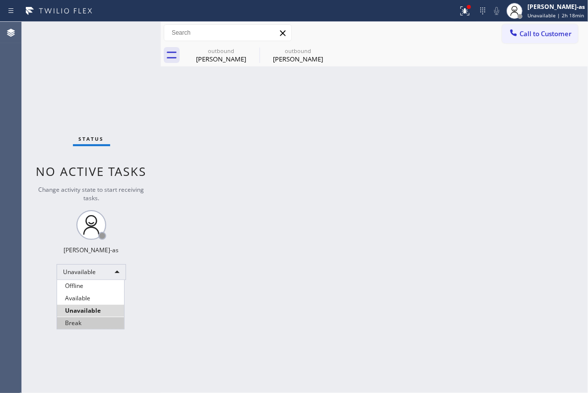
click at [89, 295] on li "Break" at bounding box center [90, 323] width 67 height 12
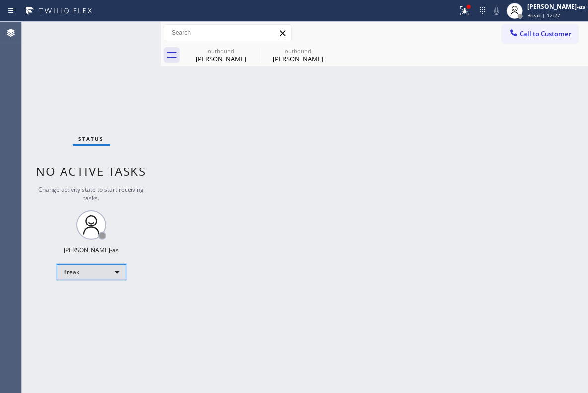
click at [68, 275] on div "Break" at bounding box center [91, 272] width 69 height 16
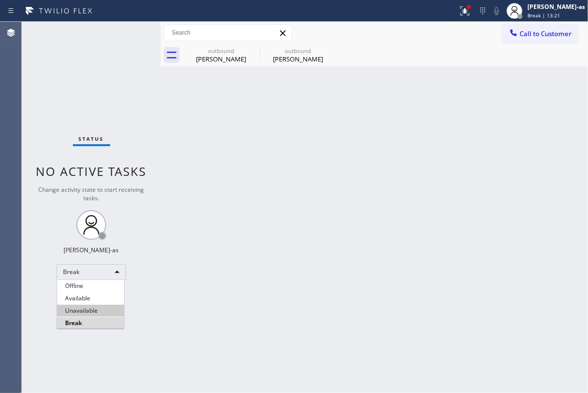
click at [86, 295] on li "Unavailable" at bounding box center [90, 311] width 67 height 12
click at [225, 265] on div "Back to Dashboard Change Sender ID Customers Technicians Select a contact Outbo…" at bounding box center [374, 207] width 427 height 371
click at [412, 33] on span "Call to Customer" at bounding box center [545, 33] width 52 height 9
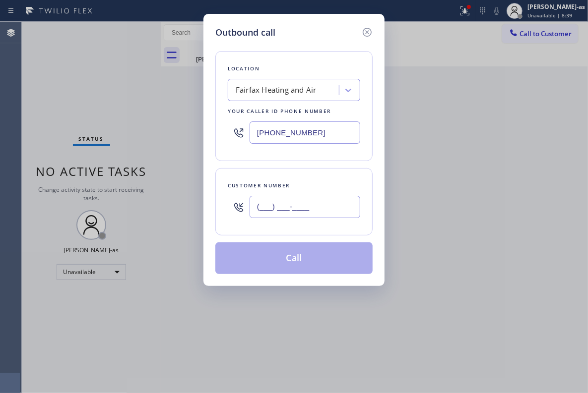
click at [294, 215] on input "(___) ___-____" at bounding box center [304, 207] width 111 height 22
paste input "817) 914-1757"
type input "[PHONE_NUMBER]"
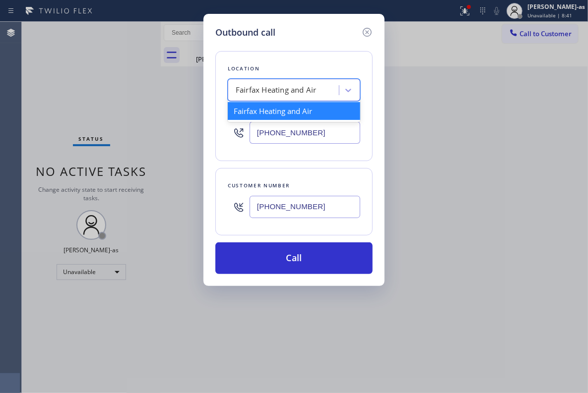
click at [292, 90] on div "Fairfax Heating and Air" at bounding box center [276, 90] width 81 height 11
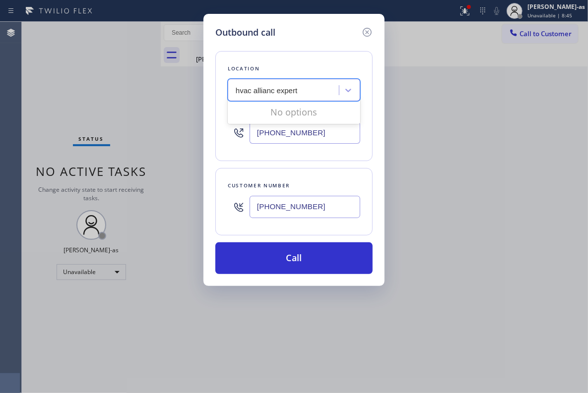
click at [276, 90] on input "hvac allianc expert" at bounding box center [267, 90] width 62 height 8
type input "hvac alliance expert"
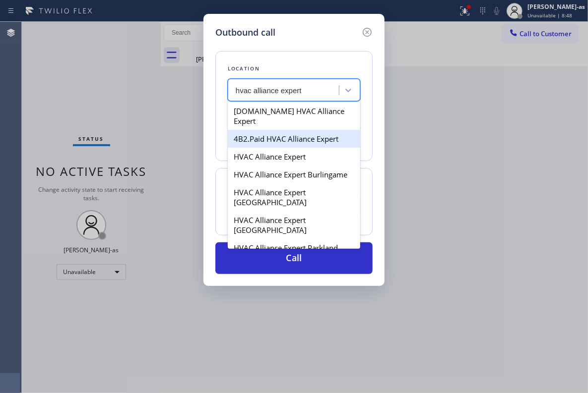
click at [272, 130] on div "4B2.Paid HVAC Alliance Expert" at bounding box center [294, 139] width 132 height 18
type input "[PHONE_NUMBER]"
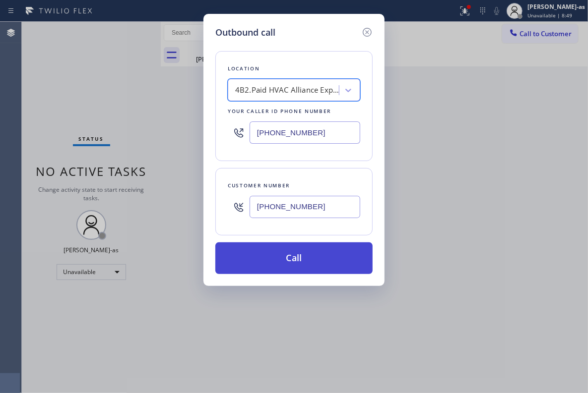
click at [298, 258] on button "Call" at bounding box center [293, 259] width 157 height 32
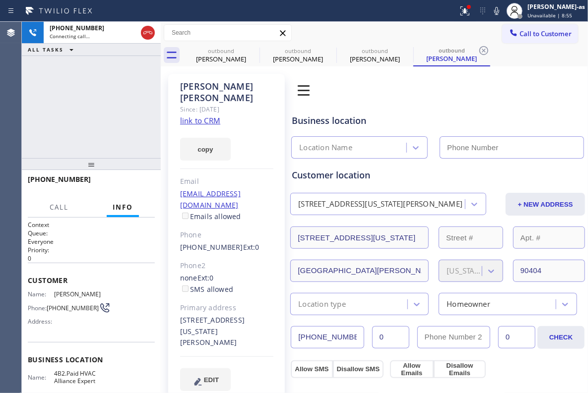
type input "[PHONE_NUMBER]"
drag, startPoint x: 134, startPoint y: 181, endPoint x: 224, endPoint y: 260, distance: 119.9
click at [134, 181] on span "HANG UP" at bounding box center [132, 184] width 30 height 7
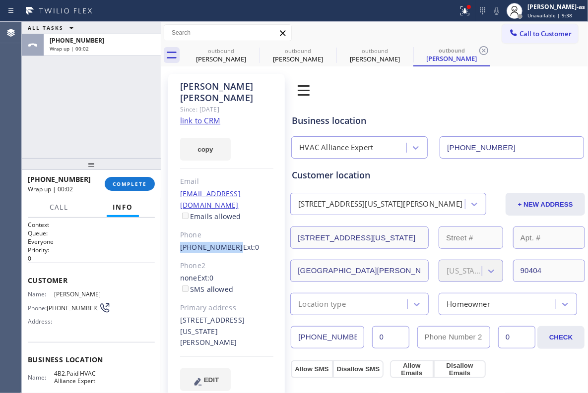
drag, startPoint x: 177, startPoint y: 220, endPoint x: 229, endPoint y: 229, distance: 53.3
click at [229, 229] on div "[PERSON_NAME] Since: [DATE] link to CRM copy Email [EMAIL_ADDRESS][DOMAIN_NAME]…" at bounding box center [226, 238] width 117 height 329
copy link "[PHONE_NUMBER]"
click at [141, 185] on span "COMPLETE" at bounding box center [130, 184] width 34 height 7
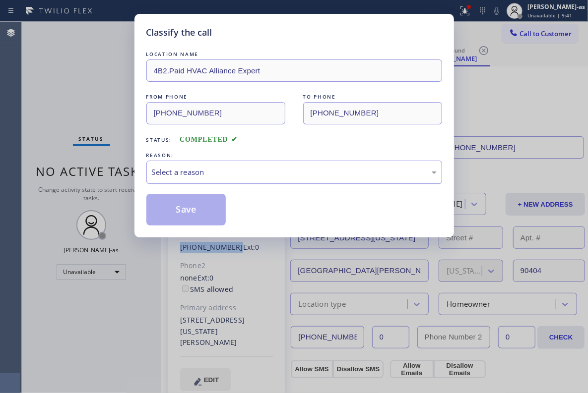
click at [224, 172] on div "Select a reason" at bounding box center [294, 172] width 285 height 11
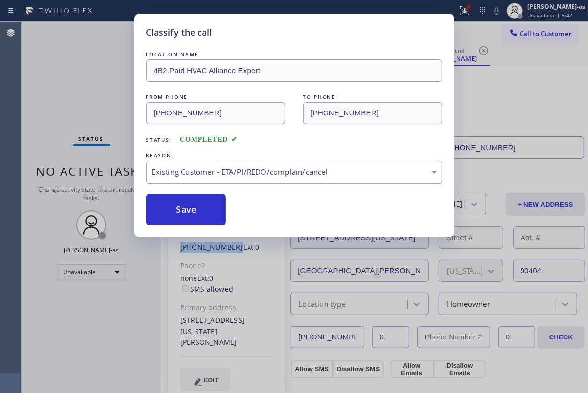
drag, startPoint x: 202, startPoint y: 204, endPoint x: 254, endPoint y: 200, distance: 51.7
click at [205, 204] on button "Save" at bounding box center [186, 210] width 80 height 32
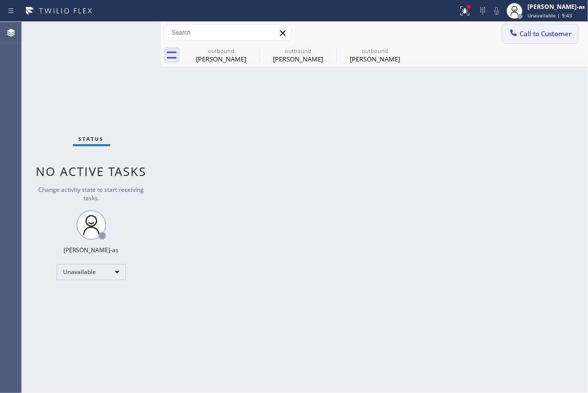
click at [412, 38] on span "Call to Customer" at bounding box center [545, 33] width 52 height 9
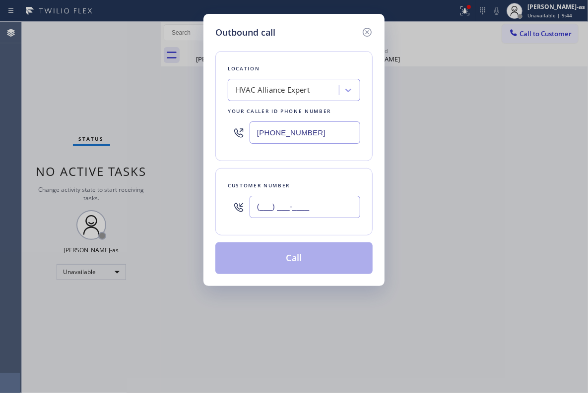
click at [315, 201] on input "(___) ___-____" at bounding box center [304, 207] width 111 height 22
paste input "817) 914-1757"
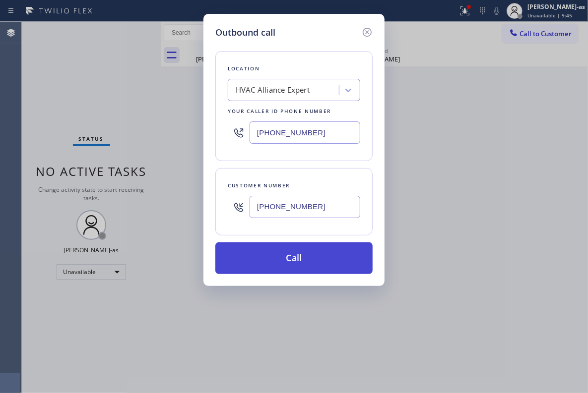
type input "[PHONE_NUMBER]"
click at [314, 260] on button "Call" at bounding box center [293, 259] width 157 height 32
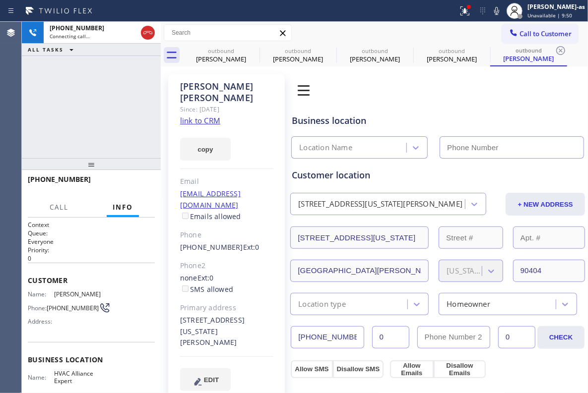
type input "[PHONE_NUMBER]"
drag, startPoint x: 94, startPoint y: 105, endPoint x: 173, endPoint y: 77, distance: 84.1
click at [94, 105] on div "[PHONE_NUMBER] Connecting call… ALL TASKS ALL TASKS ACTIVE TASKS TASKS IN WRAP …" at bounding box center [91, 90] width 139 height 136
drag, startPoint x: 209, startPoint y: 58, endPoint x: 253, endPoint y: 48, distance: 45.2
click at [213, 58] on div "[PERSON_NAME]" at bounding box center [221, 59] width 75 height 9
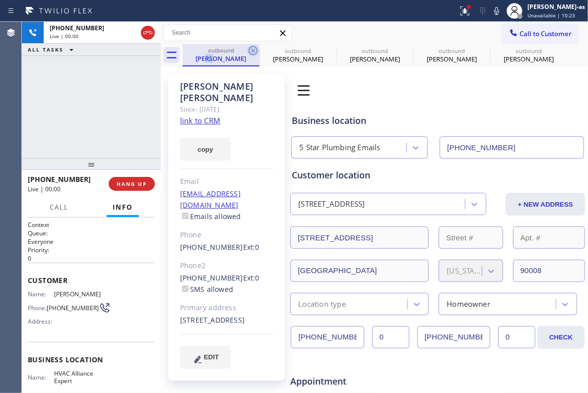
click at [257, 48] on icon at bounding box center [253, 51] width 12 height 12
click at [0, 0] on icon at bounding box center [0, 0] width 0 height 0
type input "[PHONE_NUMBER]"
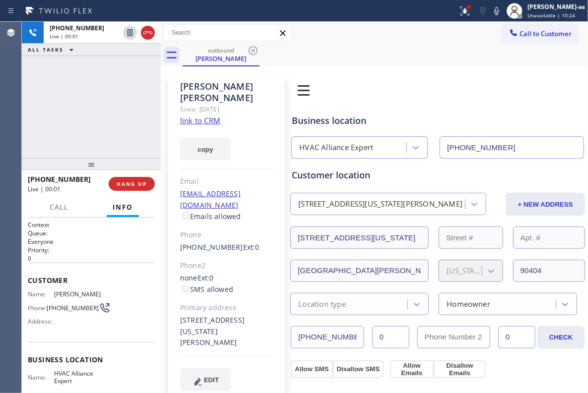
click at [137, 89] on div "[PHONE_NUMBER] Live | 00:01 ALL TASKS ALL TASKS ACTIVE TASKS TASKS IN WRAP UP" at bounding box center [91, 90] width 139 height 136
drag, startPoint x: 110, startPoint y: 183, endPoint x: 122, endPoint y: 139, distance: 45.7
click at [113, 182] on button "HANG UP" at bounding box center [132, 184] width 46 height 14
click at [122, 139] on div "[PHONE_NUMBER] Live | 00:02 ALL TASKS ALL TASKS ACTIVE TASKS TASKS IN WRAP UP" at bounding box center [91, 90] width 139 height 136
click at [127, 188] on button "HANG UP" at bounding box center [132, 184] width 46 height 14
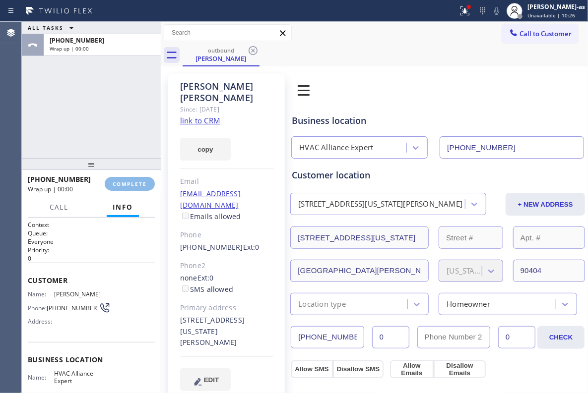
click at [125, 165] on div at bounding box center [91, 164] width 139 height 12
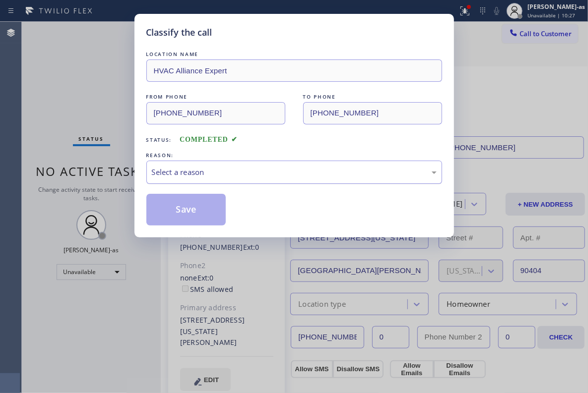
click at [145, 185] on div "Classify the call LOCATION NAME HVAC Alliance Expert FROM PHONE [PHONE_NUMBER] …" at bounding box center [293, 126] width 319 height 224
click at [239, 183] on div "Select a reason" at bounding box center [294, 172] width 296 height 23
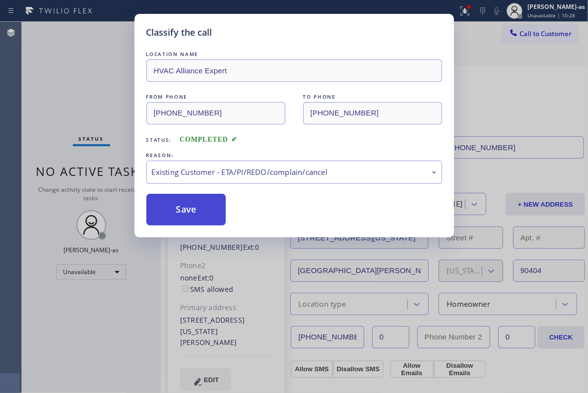
click at [194, 211] on button "Save" at bounding box center [186, 210] width 80 height 32
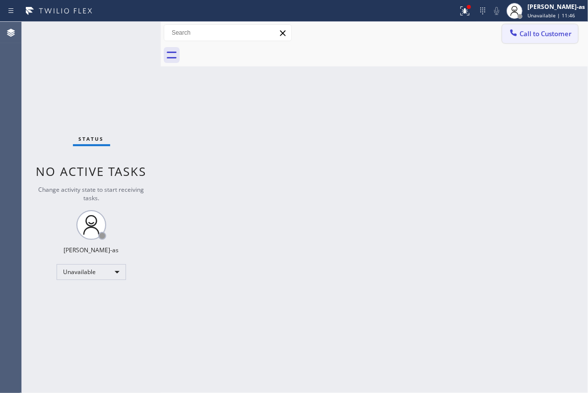
click at [412, 35] on span "Call to Customer" at bounding box center [545, 33] width 52 height 9
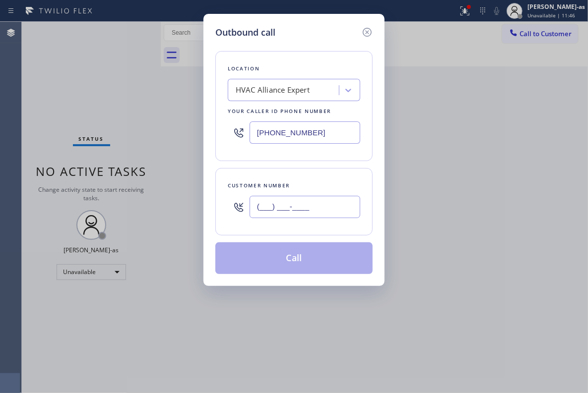
click at [317, 212] on input "(___) ___-____" at bounding box center [304, 207] width 111 height 22
paste input "925) 364-0577"
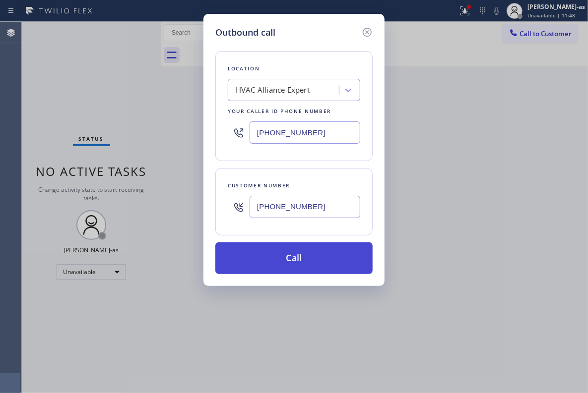
type input "[PHONE_NUMBER]"
click at [310, 264] on button "Call" at bounding box center [293, 259] width 157 height 32
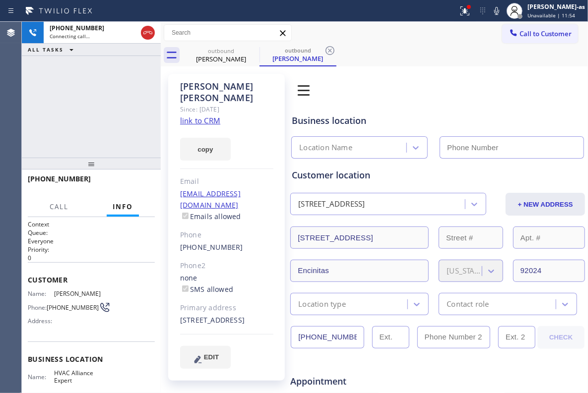
type input "[PHONE_NUMBER]"
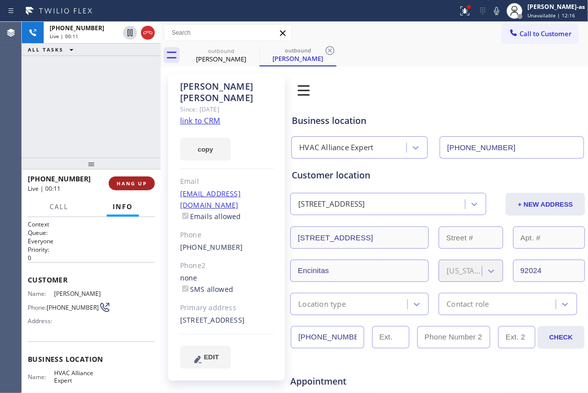
click at [116, 181] on button "HANG UP" at bounding box center [132, 184] width 46 height 14
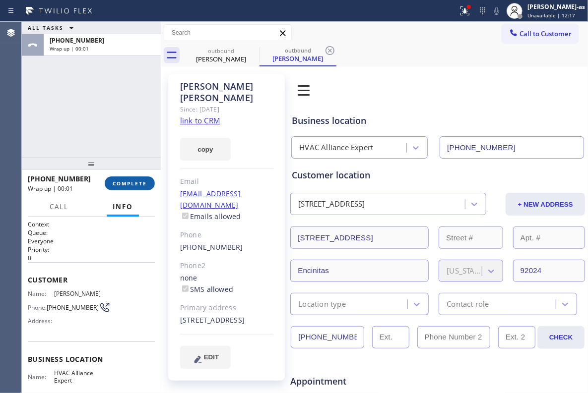
click at [116, 181] on span "COMPLETE" at bounding box center [130, 183] width 34 height 7
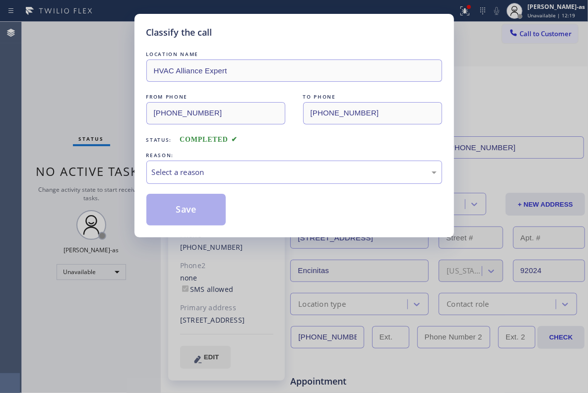
click at [116, 181] on div "Classify the call LOCATION NAME HVAC Alliance Expert FROM PHONE [PHONE_NUMBER] …" at bounding box center [294, 196] width 588 height 393
click at [256, 167] on div "Select a reason" at bounding box center [294, 172] width 285 height 11
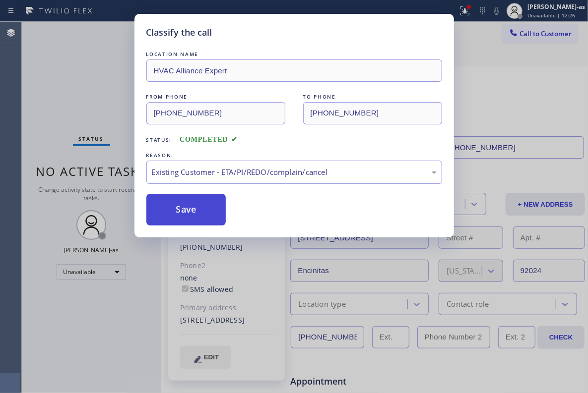
click at [190, 210] on button "Save" at bounding box center [186, 210] width 80 height 32
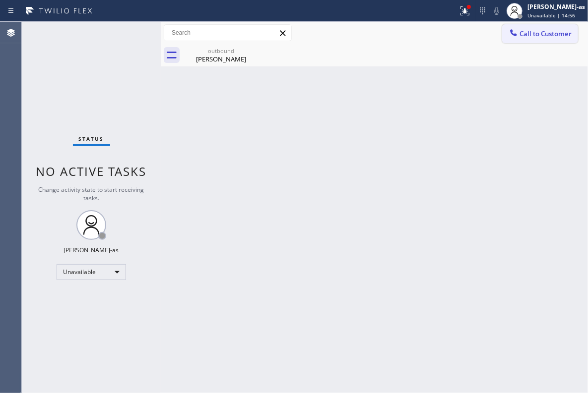
click at [412, 36] on span "Call to Customer" at bounding box center [545, 33] width 52 height 9
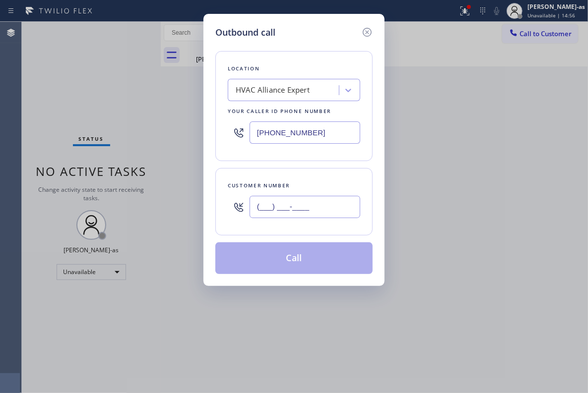
click at [325, 202] on input "(___) ___-____" at bounding box center [304, 207] width 111 height 22
paste input "626) 786-1611"
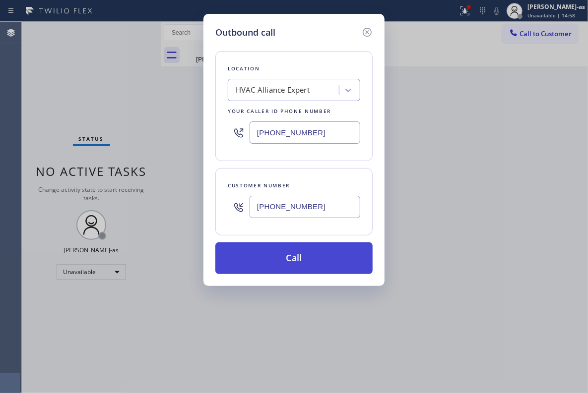
type input "[PHONE_NUMBER]"
click at [302, 262] on button "Call" at bounding box center [293, 259] width 157 height 32
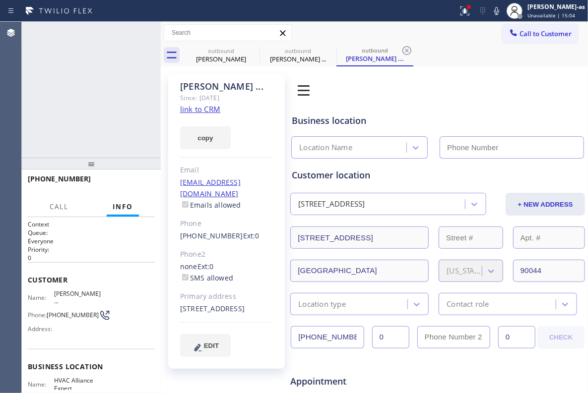
type input "[PHONE_NUMBER]"
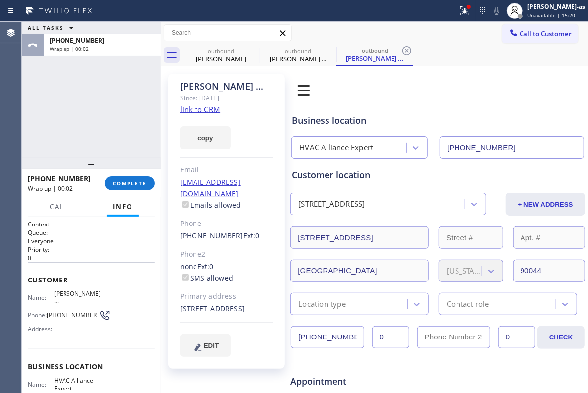
click at [115, 175] on div "[PHONE_NUMBER] Wrap up | 00:02 COMPLETE" at bounding box center [91, 184] width 127 height 26
click at [115, 175] on div "[PHONE_NUMBER] Wrap up | 00:03 COMPLETE" at bounding box center [91, 184] width 127 height 26
click at [124, 180] on span "COMPLETE" at bounding box center [130, 183] width 34 height 7
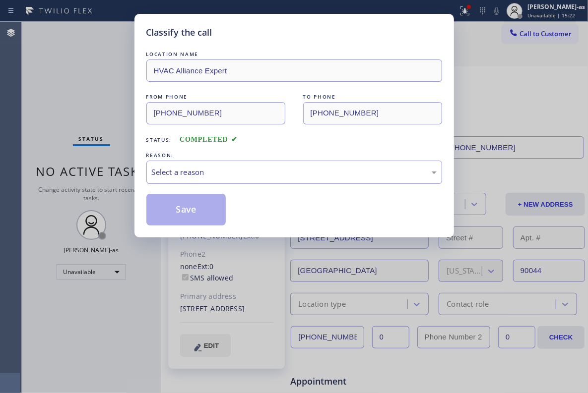
click at [272, 157] on div "REASON:" at bounding box center [294, 155] width 296 height 10
drag, startPoint x: 301, startPoint y: 173, endPoint x: 304, endPoint y: 183, distance: 10.5
click at [301, 174] on div "Select a reason" at bounding box center [294, 172] width 285 height 11
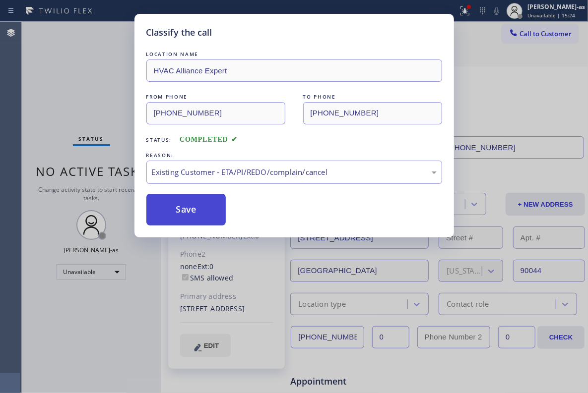
click at [201, 214] on button "Save" at bounding box center [186, 210] width 80 height 32
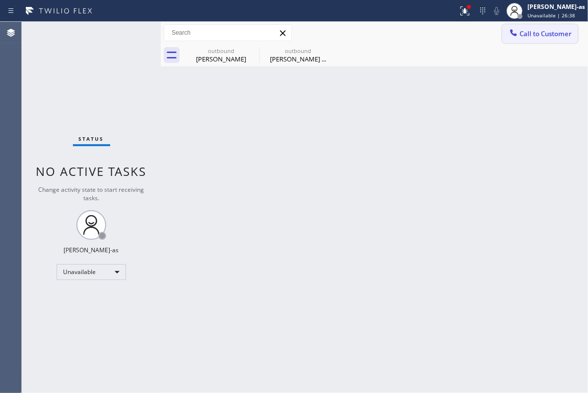
click at [412, 30] on span "Call to Customer" at bounding box center [545, 33] width 52 height 9
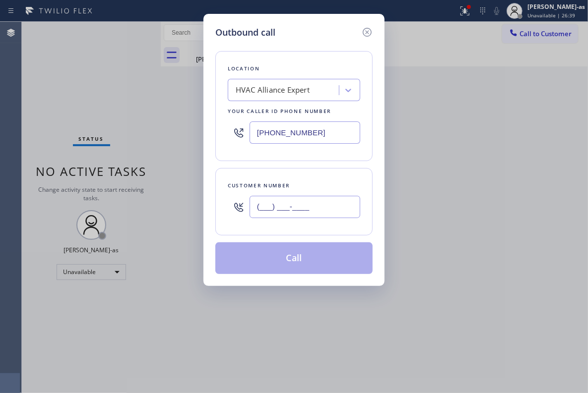
click at [298, 211] on input "(___) ___-____" at bounding box center [304, 207] width 111 height 22
paste input "515) 771-7755"
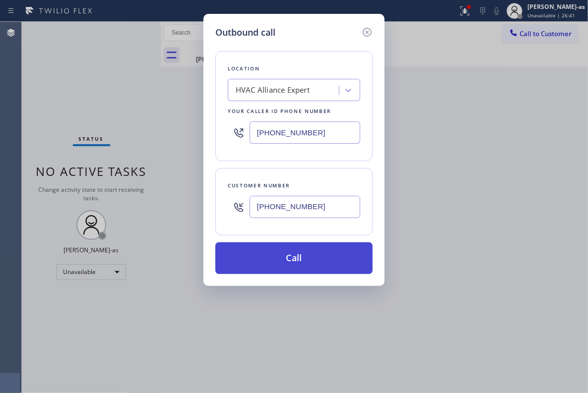
type input "[PHONE_NUMBER]"
click at [309, 260] on button "Call" at bounding box center [293, 259] width 157 height 32
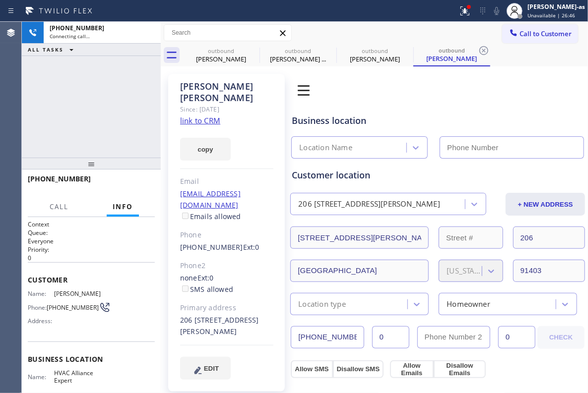
type input "[PHONE_NUMBER]"
click at [209, 116] on link "link to CRM" at bounding box center [200, 121] width 40 height 10
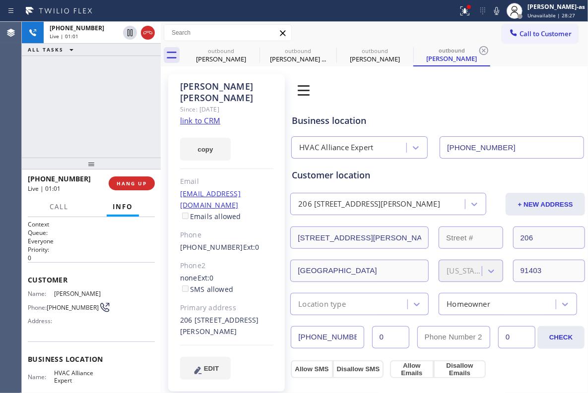
drag, startPoint x: 82, startPoint y: 56, endPoint x: 147, endPoint y: 127, distance: 95.9
click at [88, 59] on div "[PHONE_NUMBER] Live | 01:01 ALL TASKS ALL TASKS ACTIVE TASKS TASKS IN WRAP UP" at bounding box center [91, 90] width 139 height 136
click at [131, 186] on span "HANG UP" at bounding box center [132, 183] width 30 height 7
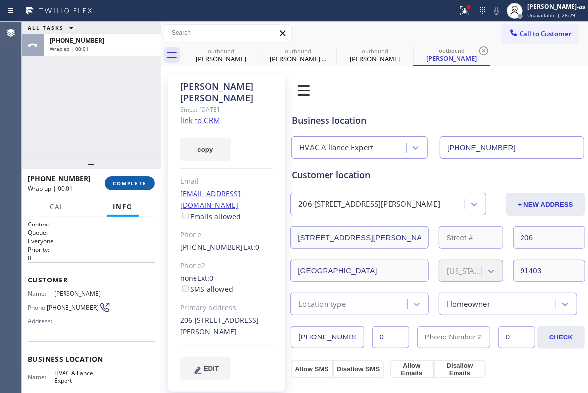
click at [131, 186] on span "COMPLETE" at bounding box center [130, 183] width 34 height 7
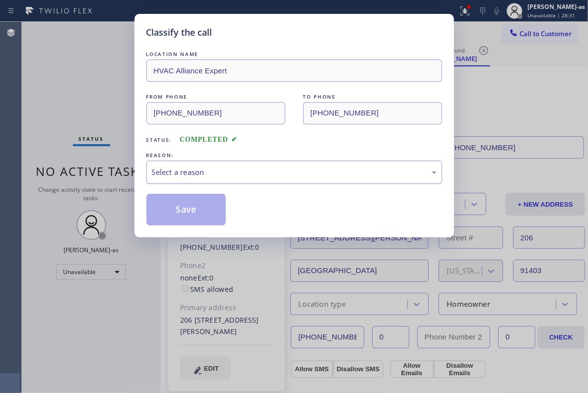
click at [317, 176] on div "Select a reason" at bounding box center [294, 172] width 285 height 11
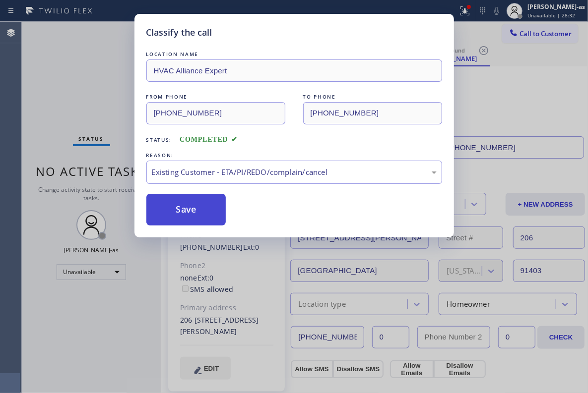
drag, startPoint x: 211, startPoint y: 209, endPoint x: 345, endPoint y: 129, distance: 155.9
click at [211, 209] on button "Save" at bounding box center [186, 210] width 80 height 32
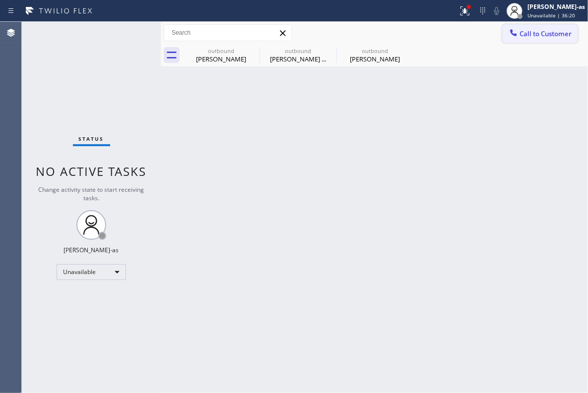
click at [412, 42] on button "Call to Customer" at bounding box center [540, 33] width 76 height 19
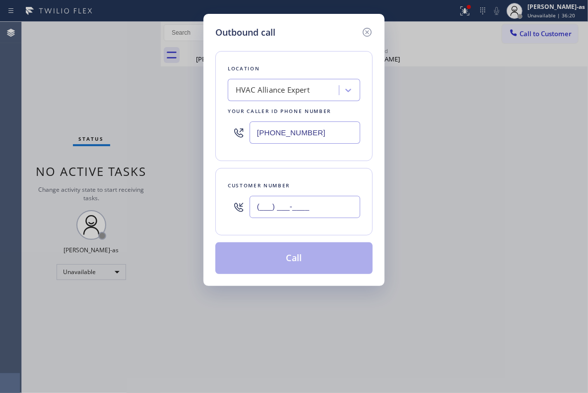
click at [300, 207] on input "(___) ___-____" at bounding box center [304, 207] width 111 height 22
paste input "323) 719-0400"
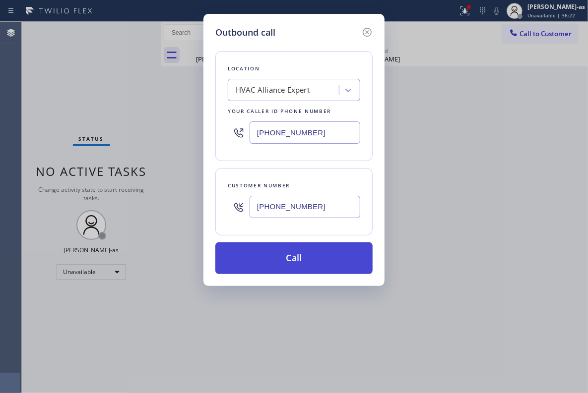
type input "[PHONE_NUMBER]"
click at [300, 264] on button "Call" at bounding box center [293, 259] width 157 height 32
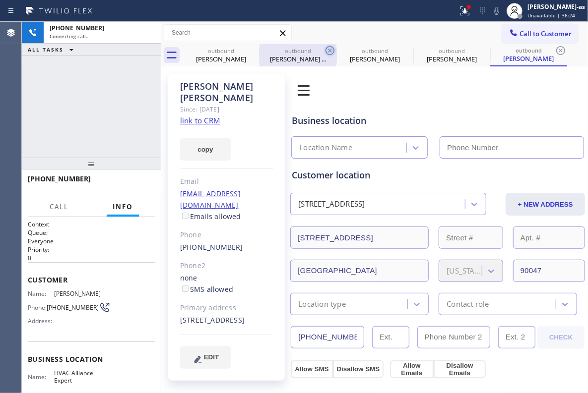
drag, startPoint x: 205, startPoint y: 50, endPoint x: 248, endPoint y: 50, distance: 43.2
click at [206, 50] on div "outbound" at bounding box center [221, 50] width 75 height 7
click at [0, 0] on icon at bounding box center [0, 0] width 0 height 0
click at [324, 50] on icon at bounding box center [330, 51] width 12 height 12
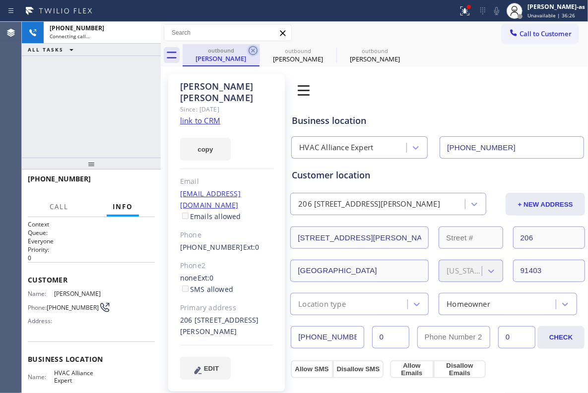
click at [257, 51] on icon at bounding box center [252, 50] width 9 height 9
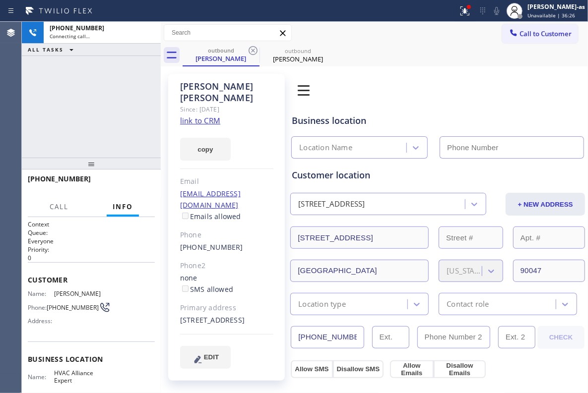
type input "[PHONE_NUMBER]"
click at [147, 96] on div "[PHONE_NUMBER] Connecting call… ALL TASKS ALL TASKS ACTIVE TASKS TASKS IN WRAP …" at bounding box center [91, 90] width 139 height 136
click at [213, 116] on link "link to CRM" at bounding box center [200, 121] width 40 height 10
drag, startPoint x: 111, startPoint y: 69, endPoint x: 181, endPoint y: 52, distance: 72.2
click at [114, 69] on div "[PHONE_NUMBER] Connecting call… ALL TASKS ALL TASKS ACTIVE TASKS TASKS IN WRAP …" at bounding box center [91, 90] width 139 height 136
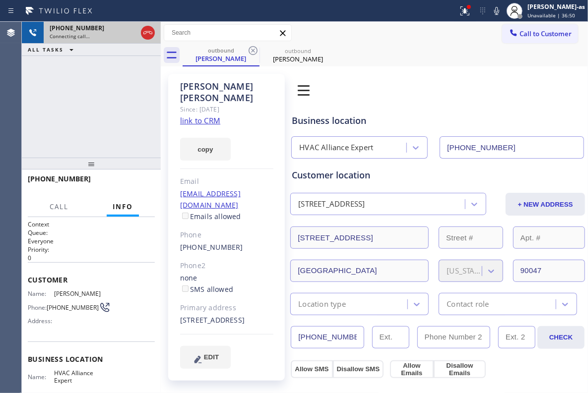
click at [150, 41] on div at bounding box center [148, 33] width 18 height 22
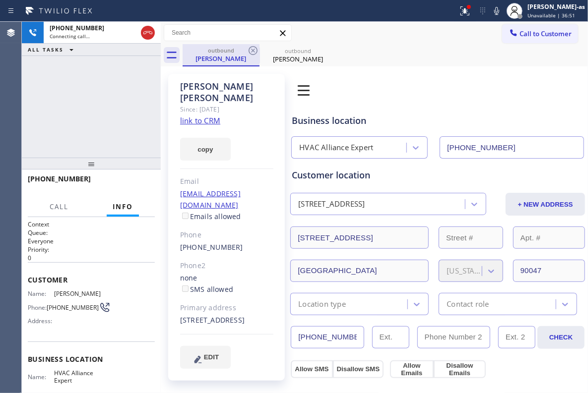
drag, startPoint x: 223, startPoint y: 63, endPoint x: 229, endPoint y: 60, distance: 7.2
click at [225, 62] on div "outbound [PERSON_NAME]" at bounding box center [221, 54] width 75 height 21
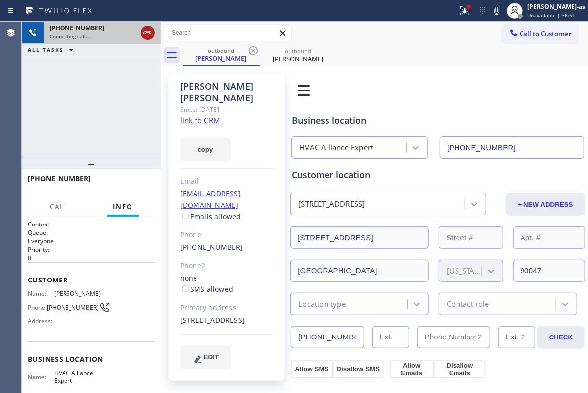
click at [153, 37] on icon at bounding box center [148, 33] width 12 height 12
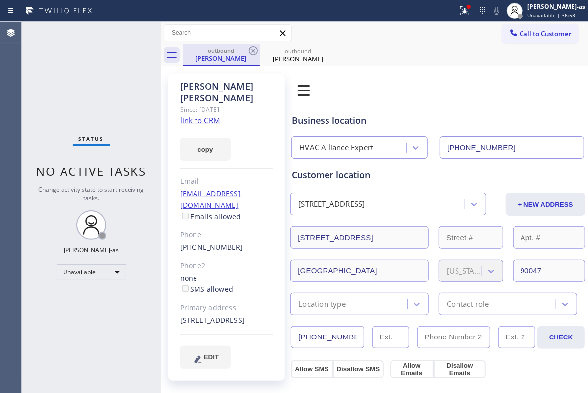
click at [207, 54] on div "outbound" at bounding box center [221, 50] width 75 height 7
click at [256, 50] on icon at bounding box center [252, 50] width 9 height 9
click at [254, 50] on icon at bounding box center [253, 51] width 12 height 12
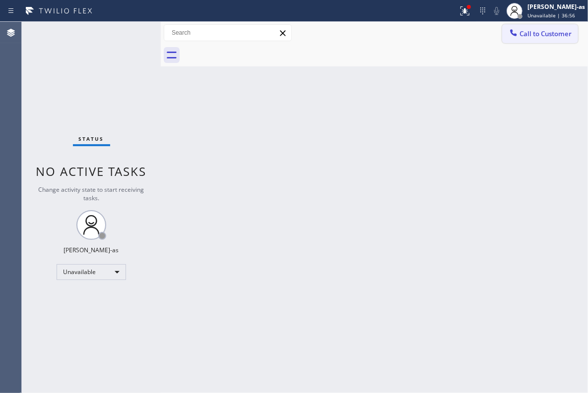
click at [412, 30] on span "Call to Customer" at bounding box center [545, 33] width 52 height 9
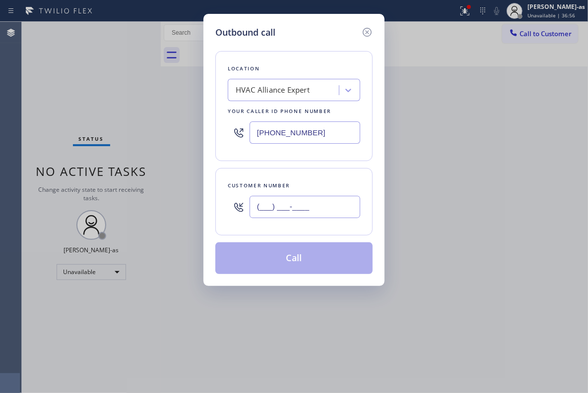
click at [322, 197] on input "(___) ___-____" at bounding box center [304, 207] width 111 height 22
paste input "415) 932-6370"
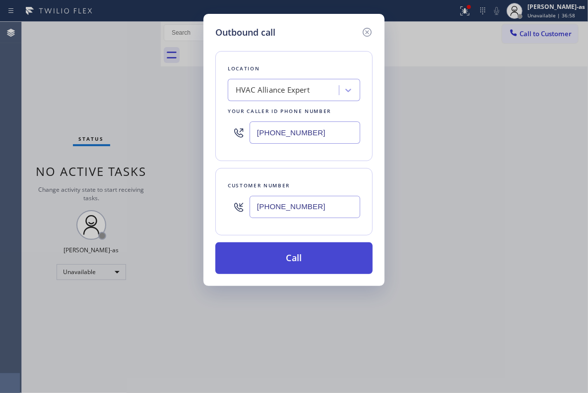
type input "[PHONE_NUMBER]"
click at [298, 256] on button "Call" at bounding box center [293, 259] width 157 height 32
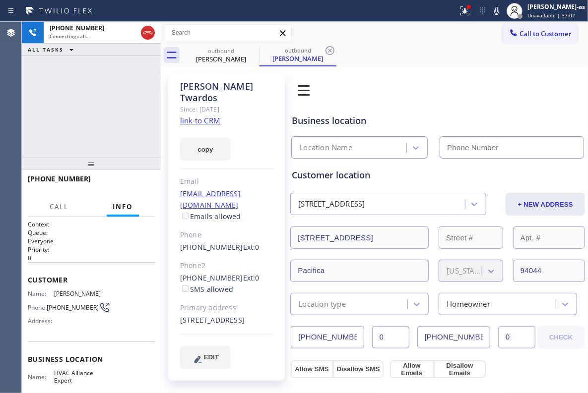
type input "[PHONE_NUMBER]"
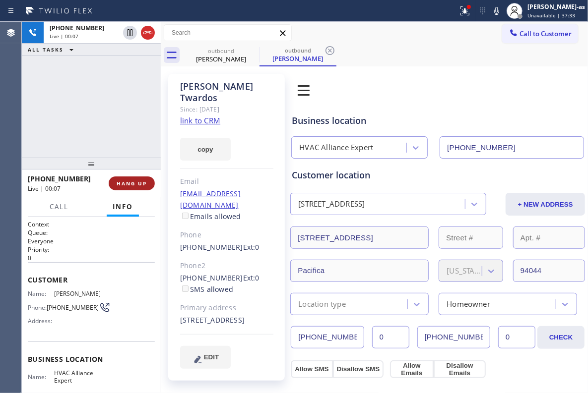
click at [129, 177] on button "HANG UP" at bounding box center [132, 184] width 46 height 14
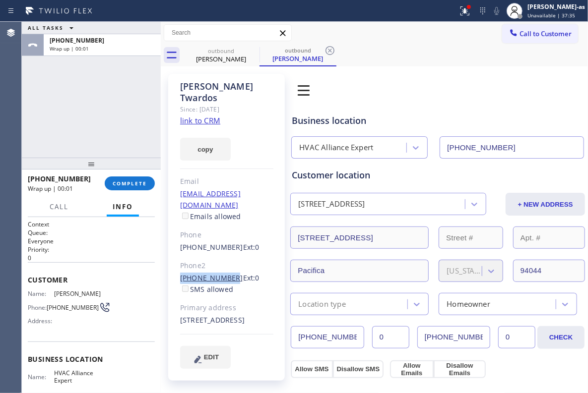
drag, startPoint x: 177, startPoint y: 261, endPoint x: 227, endPoint y: 258, distance: 50.2
click at [227, 258] on div "[PERSON_NAME] Since: [DATE] link to CRM copy Email [EMAIL_ADDRESS][DOMAIN_NAME]…" at bounding box center [226, 227] width 117 height 307
click at [173, 252] on div "[PERSON_NAME] Since: [DATE] link to CRM copy Email [EMAIL_ADDRESS][DOMAIN_NAME]…" at bounding box center [226, 227] width 117 height 307
drag, startPoint x: 211, startPoint y: 258, endPoint x: 229, endPoint y: 260, distance: 17.9
click at [229, 260] on div "[PERSON_NAME] Since: [DATE] link to CRM copy Email [EMAIL_ADDRESS][DOMAIN_NAME]…" at bounding box center [226, 227] width 117 height 307
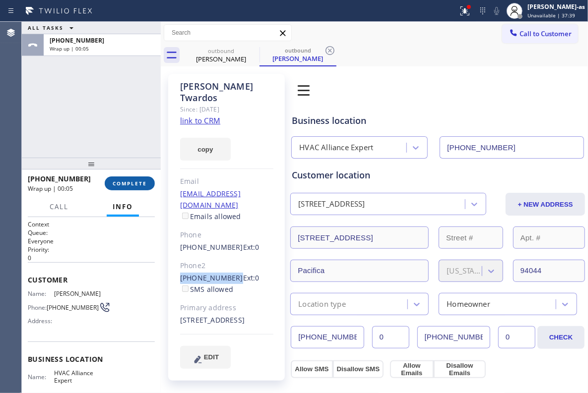
click at [132, 185] on span "COMPLETE" at bounding box center [130, 183] width 34 height 7
click at [131, 149] on div "ALL TASKS ALL TASKS ACTIVE TASKS TASKS IN WRAP UP [PHONE_NUMBER] Wrap up | 00:05" at bounding box center [91, 90] width 139 height 136
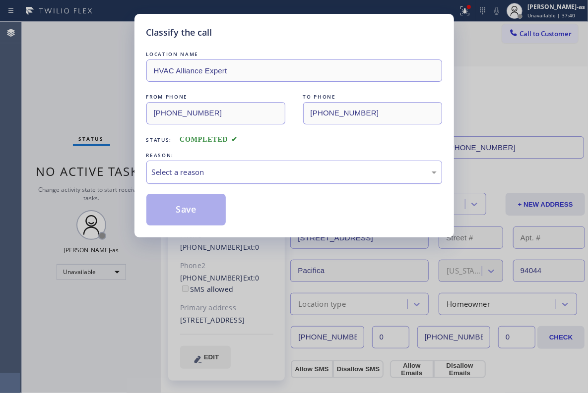
click at [264, 166] on div "Select a reason" at bounding box center [294, 172] width 296 height 23
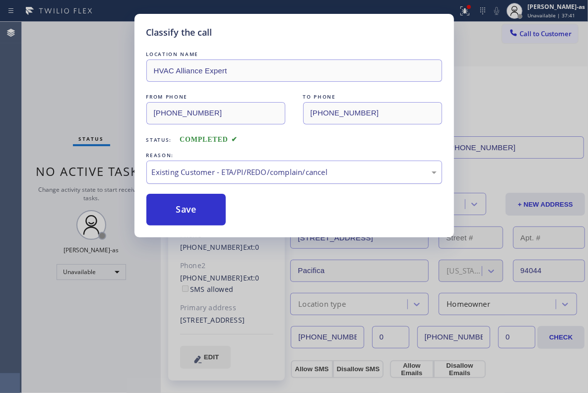
drag, startPoint x: 179, startPoint y: 202, endPoint x: 391, endPoint y: 184, distance: 213.6
click at [185, 202] on button "Save" at bounding box center [186, 210] width 80 height 32
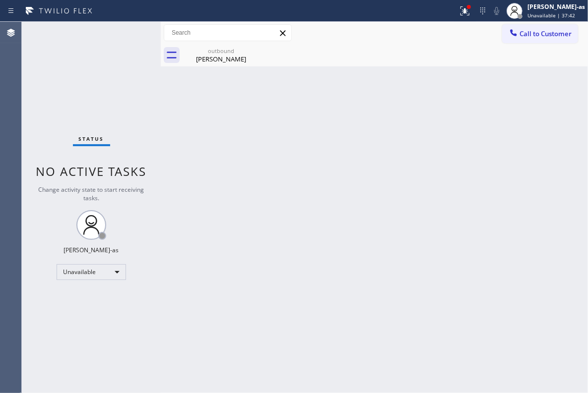
click at [412, 36] on span "Call to Customer" at bounding box center [545, 33] width 52 height 9
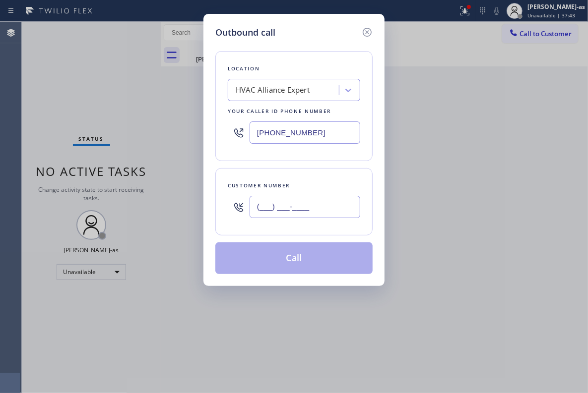
click at [294, 214] on input "(___) ___-____" at bounding box center [304, 207] width 111 height 22
paste input "415) 298-0113"
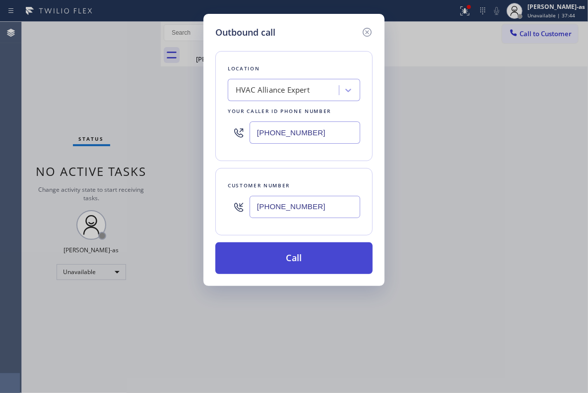
type input "[PHONE_NUMBER]"
click at [299, 254] on button "Call" at bounding box center [293, 259] width 157 height 32
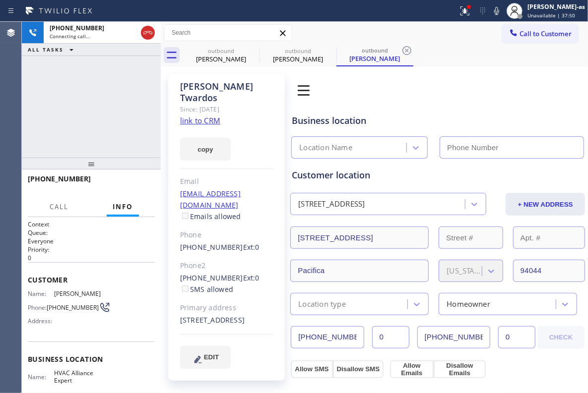
type input "[PHONE_NUMBER]"
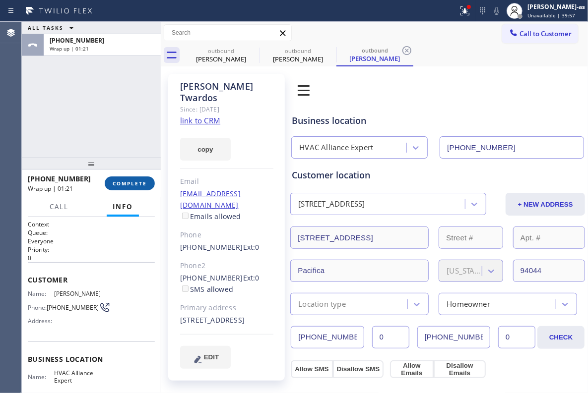
click at [144, 179] on button "COMPLETE" at bounding box center [130, 184] width 50 height 14
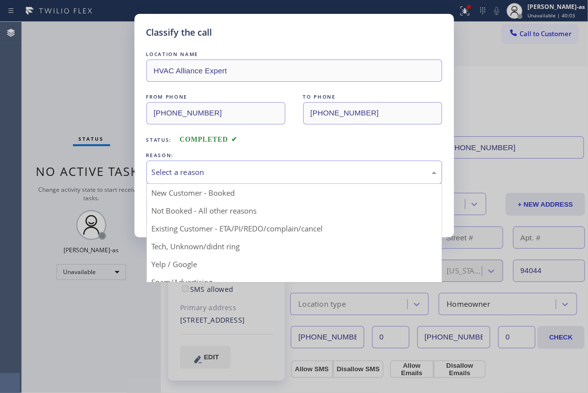
click at [244, 178] on div "Select a reason" at bounding box center [294, 172] width 285 height 11
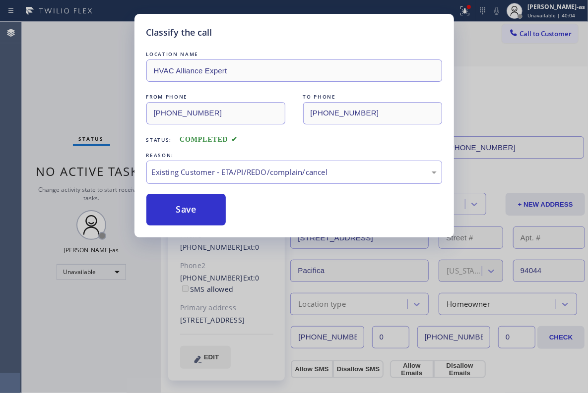
click at [135, 145] on div "Classify the call LOCATION NAME HVAC Alliance Expert FROM PHONE [PHONE_NUMBER] …" at bounding box center [294, 196] width 588 height 393
click at [159, 157] on div "REASON:" at bounding box center [294, 155] width 296 height 10
click at [180, 209] on button "Save" at bounding box center [186, 210] width 80 height 32
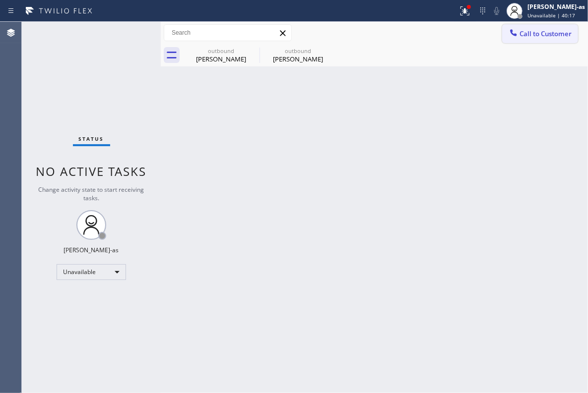
click at [412, 42] on button "Call to Customer" at bounding box center [540, 33] width 76 height 19
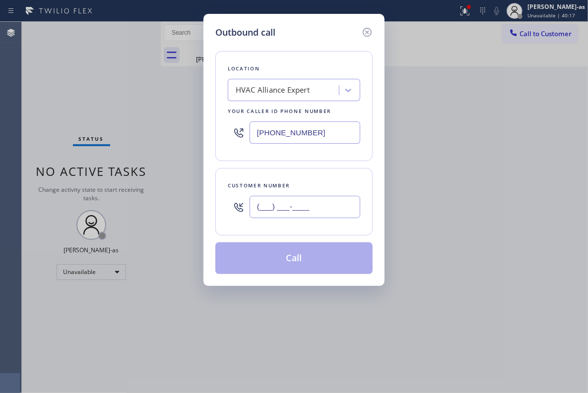
click at [300, 213] on input "(___) ___-____" at bounding box center [304, 207] width 111 height 22
paste input "917) 446-1854"
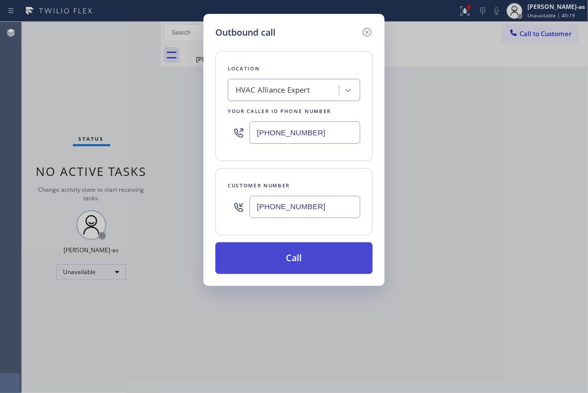
type input "[PHONE_NUMBER]"
click at [309, 256] on button "Call" at bounding box center [293, 259] width 157 height 32
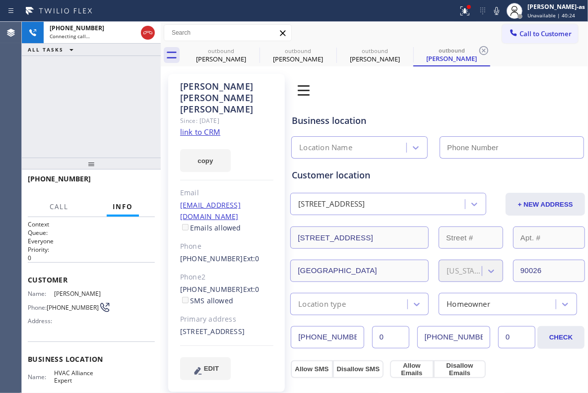
type input "[PHONE_NUMBER]"
click at [123, 185] on span "HANG UP" at bounding box center [132, 183] width 30 height 7
drag, startPoint x: 123, startPoint y: 185, endPoint x: 218, endPoint y: 133, distance: 107.9
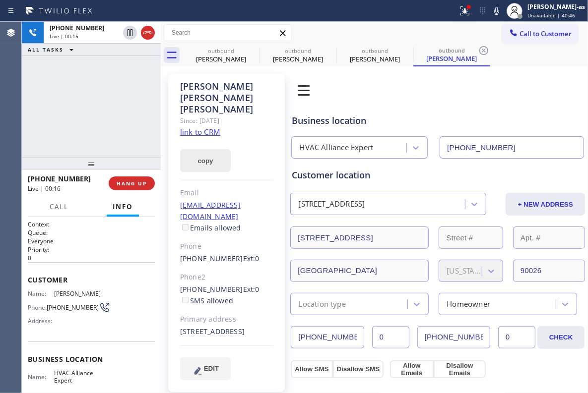
click at [133, 185] on span "HANG UP" at bounding box center [132, 183] width 30 height 7
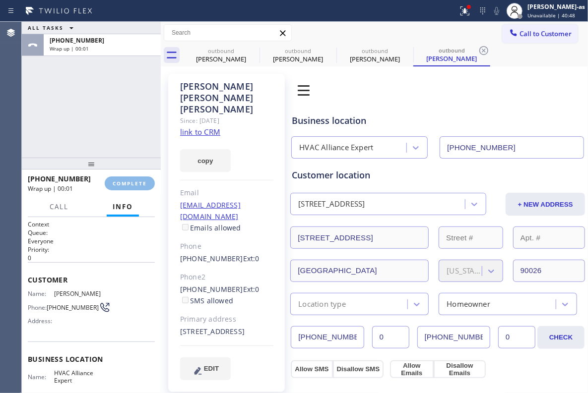
click at [205, 127] on link "link to CRM" at bounding box center [200, 132] width 40 height 10
drag, startPoint x: 133, startPoint y: 175, endPoint x: 135, endPoint y: 181, distance: 6.6
click at [133, 177] on div "[PHONE_NUMBER] Wrap up | 00:04 COMPLETE" at bounding box center [91, 184] width 127 height 26
click at [135, 181] on span "COMPLETE" at bounding box center [130, 183] width 34 height 7
click at [116, 110] on div "ALL TASKS ALL TASKS ACTIVE TASKS TASKS IN WRAP UP [PHONE_NUMBER] Wrap up | 00:04" at bounding box center [91, 90] width 139 height 136
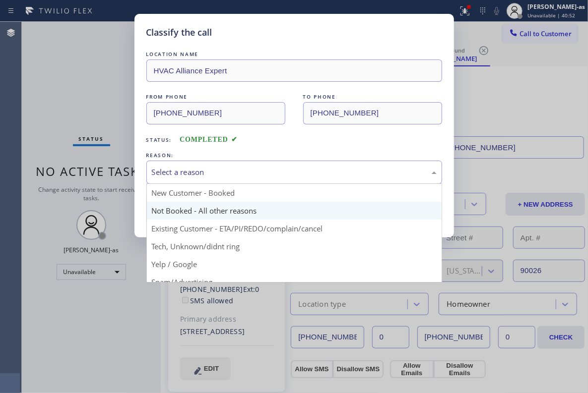
drag, startPoint x: 227, startPoint y: 175, endPoint x: 262, endPoint y: 202, distance: 44.9
click at [232, 177] on div "Select a reason" at bounding box center [294, 172] width 285 height 11
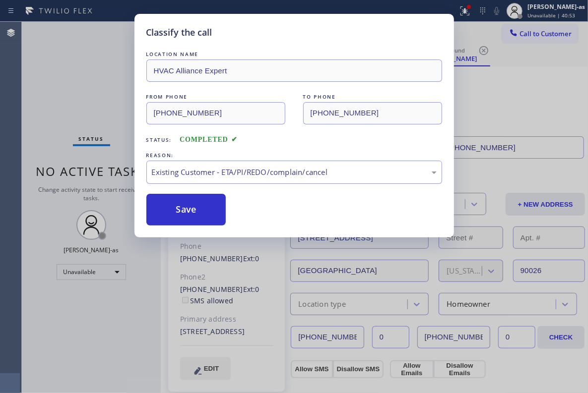
drag, startPoint x: 280, startPoint y: 232, endPoint x: 278, endPoint y: 224, distance: 8.2
drag, startPoint x: 197, startPoint y: 215, endPoint x: 197, endPoint y: 222, distance: 6.9
click at [199, 215] on button "Save" at bounding box center [186, 210] width 80 height 32
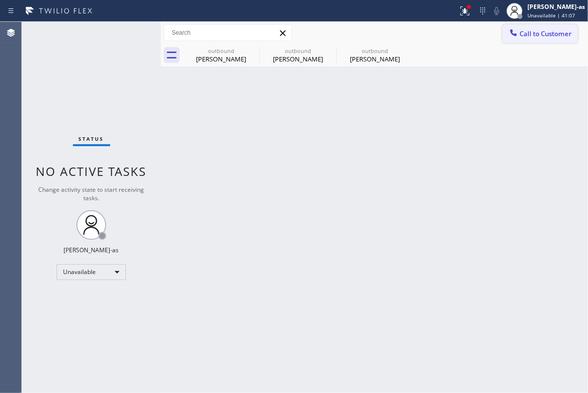
click at [412, 36] on span "Call to Customer" at bounding box center [545, 33] width 52 height 9
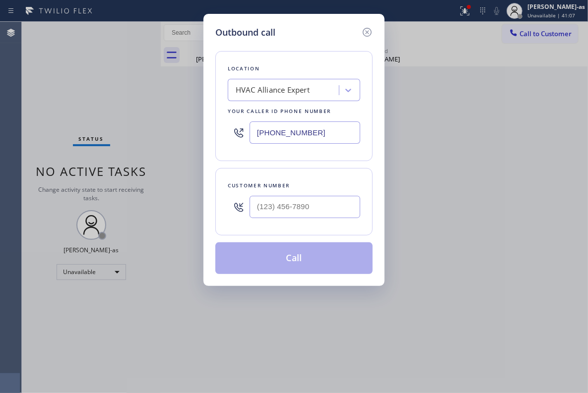
click at [347, 195] on div at bounding box center [304, 207] width 111 height 32
click at [336, 203] on input "(___) ___-____" at bounding box center [304, 207] width 111 height 22
paste input "949) 637-4691"
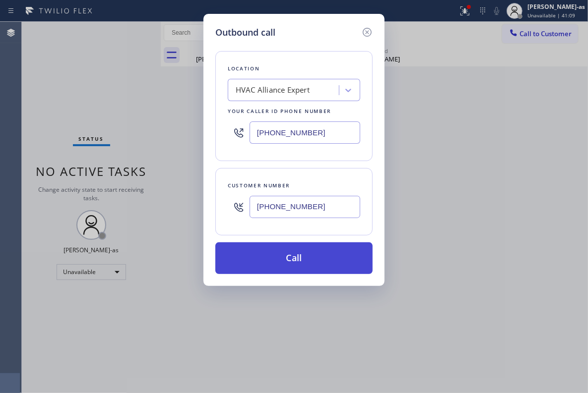
type input "[PHONE_NUMBER]"
click at [316, 245] on button "Call" at bounding box center [293, 259] width 157 height 32
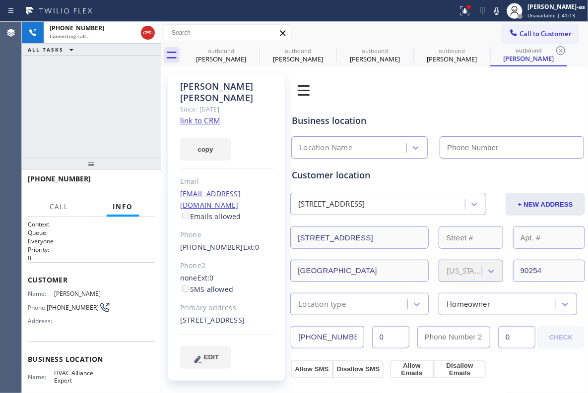
type input "[PHONE_NUMBER]"
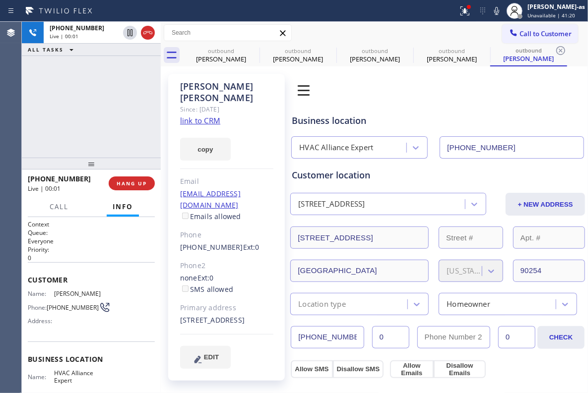
click at [210, 116] on link "link to CRM" at bounding box center [200, 121] width 40 height 10
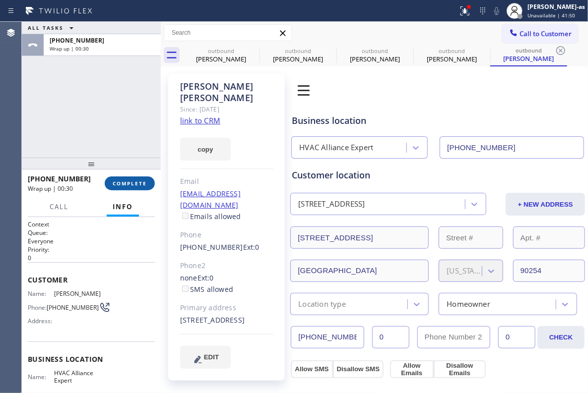
click at [131, 189] on button "COMPLETE" at bounding box center [130, 184] width 50 height 14
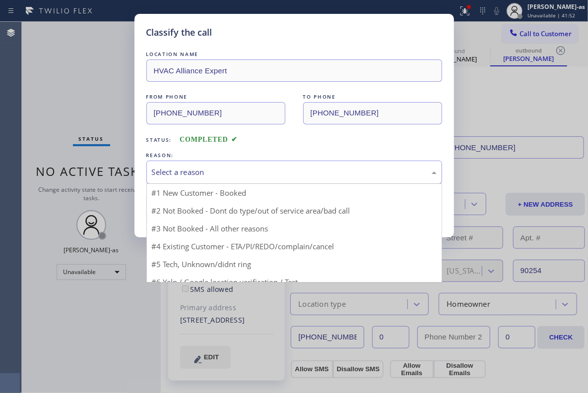
click at [270, 170] on div "Select a reason" at bounding box center [294, 172] width 285 height 11
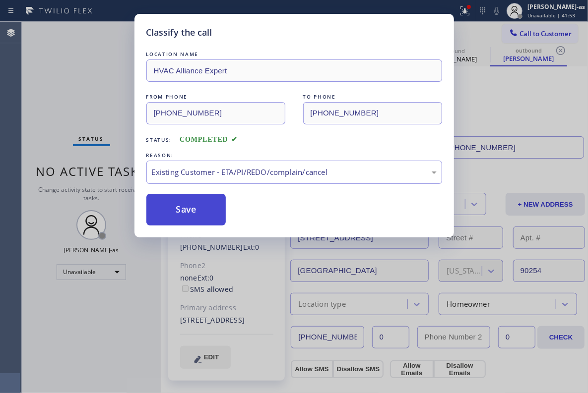
drag, startPoint x: 207, startPoint y: 209, endPoint x: 392, endPoint y: 135, distance: 199.2
click at [209, 209] on button "Save" at bounding box center [186, 210] width 80 height 32
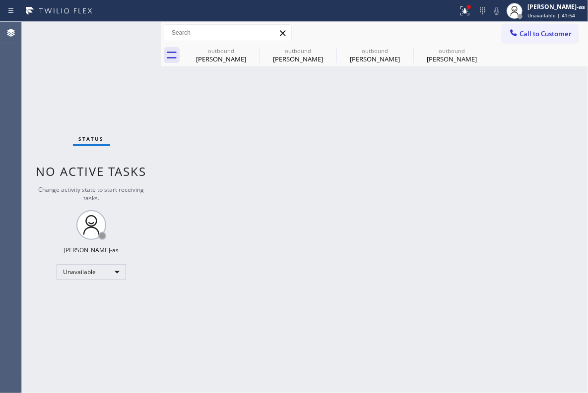
click at [412, 30] on span "Call to Customer" at bounding box center [545, 33] width 52 height 9
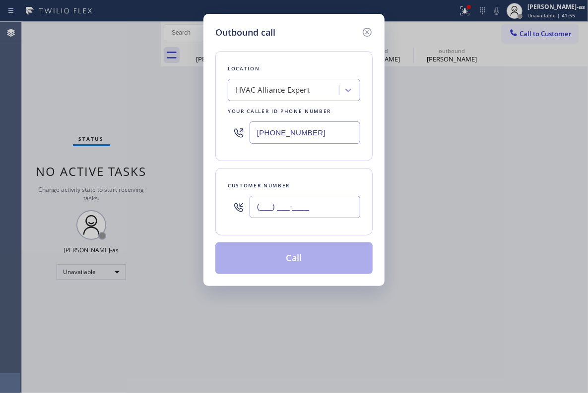
click at [313, 213] on input "(___) ___-____" at bounding box center [304, 207] width 111 height 22
paste input "703) 424-0852"
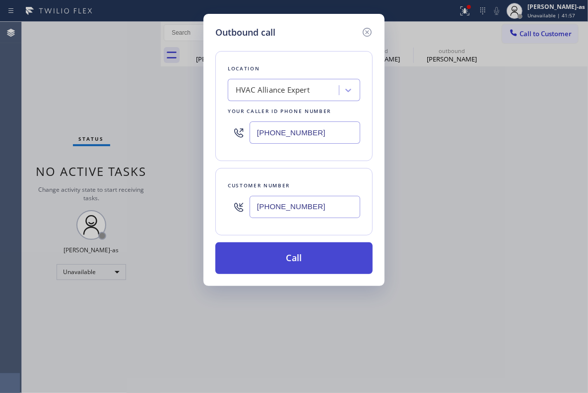
type input "[PHONE_NUMBER]"
click at [304, 264] on button "Call" at bounding box center [293, 259] width 157 height 32
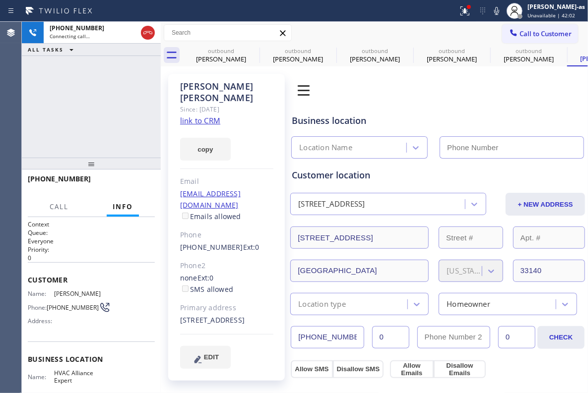
type input "[PHONE_NUMBER]"
drag, startPoint x: 110, startPoint y: 106, endPoint x: 116, endPoint y: 104, distance: 6.1
click at [113, 105] on div "[PHONE_NUMBER] Connecting call… ALL TASKS ALL TASKS ACTIVE TASKS TASKS IN WRAP …" at bounding box center [91, 90] width 139 height 136
click at [219, 51] on div "outbound" at bounding box center [221, 50] width 75 height 7
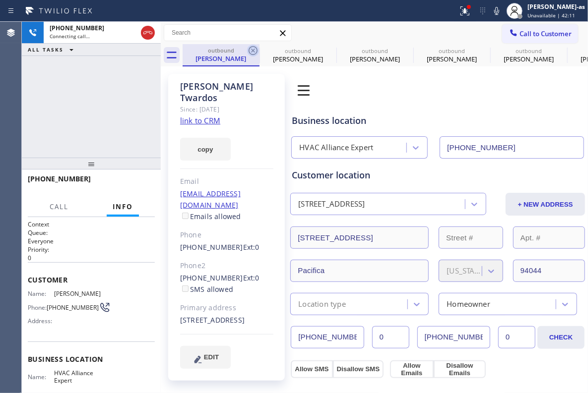
click at [249, 55] on icon at bounding box center [253, 51] width 12 height 12
click at [0, 0] on icon at bounding box center [0, 0] width 0 height 0
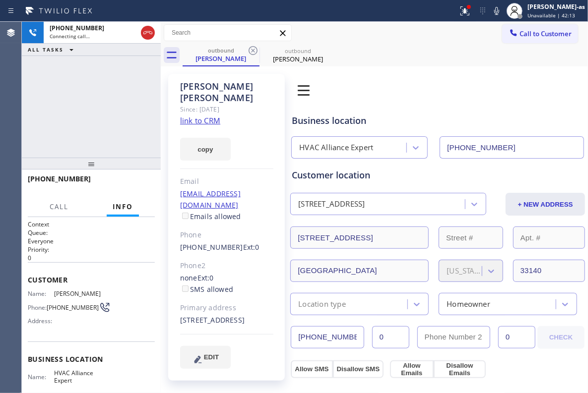
click at [127, 98] on div "[PHONE_NUMBER] Connecting call… ALL TASKS ALL TASKS ACTIVE TASKS TASKS IN WRAP …" at bounding box center [91, 90] width 139 height 136
click at [203, 116] on link "link to CRM" at bounding box center [200, 121] width 40 height 10
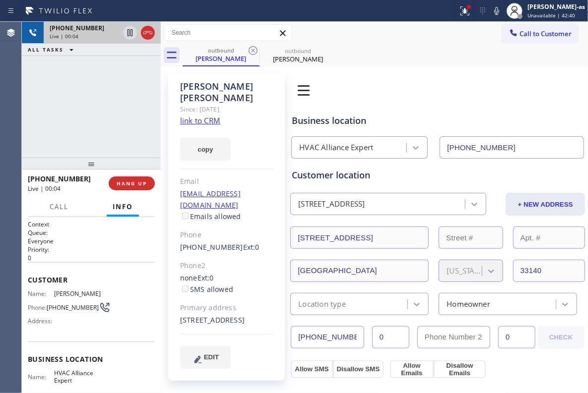
click at [116, 32] on div "[PHONE_NUMBER]" at bounding box center [84, 28] width 69 height 8
click at [144, 33] on icon at bounding box center [148, 33] width 12 height 12
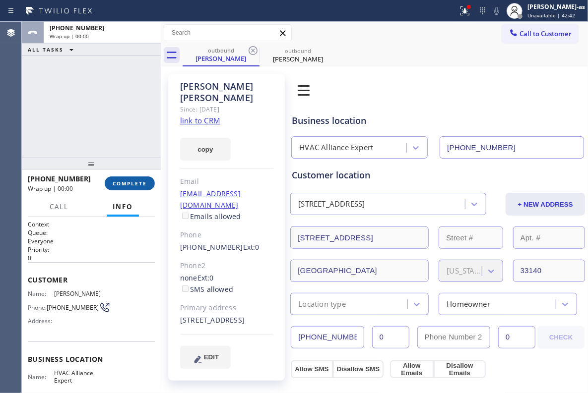
click at [131, 181] on span "COMPLETE" at bounding box center [130, 183] width 34 height 7
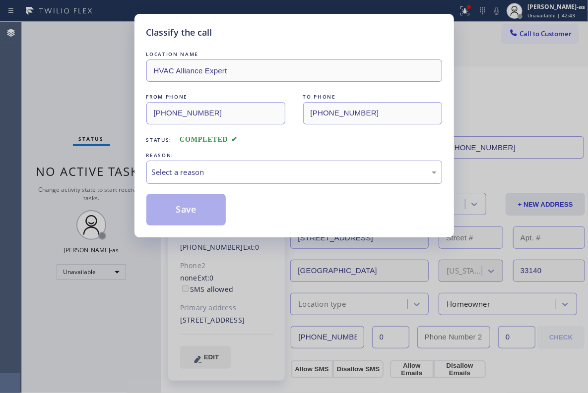
click at [131, 181] on div "Classify the call LOCATION NAME HVAC Alliance Expert FROM PHONE [PHONE_NUMBER] …" at bounding box center [294, 196] width 588 height 393
click at [117, 156] on div "Classify the call LOCATION NAME HVAC Alliance Expert FROM PHONE [PHONE_NUMBER] …" at bounding box center [294, 196] width 588 height 393
click at [332, 157] on div "REASON:" at bounding box center [294, 155] width 296 height 10
click at [344, 173] on div "Select a reason" at bounding box center [294, 172] width 285 height 11
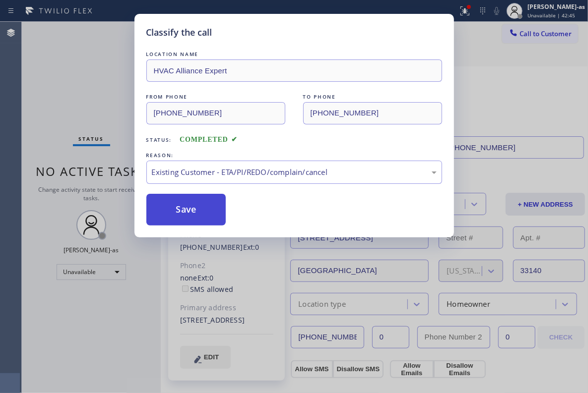
click at [202, 213] on button "Save" at bounding box center [186, 210] width 80 height 32
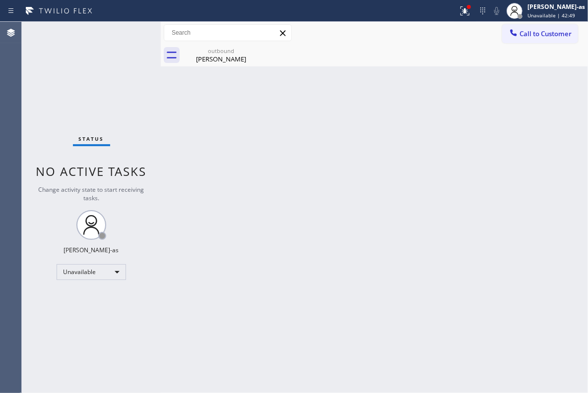
click at [412, 33] on div "Call to Customer Outbound call Location HVAC Alliance Expert Your caller id pho…" at bounding box center [374, 32] width 427 height 17
drag, startPoint x: 518, startPoint y: 33, endPoint x: 461, endPoint y: 92, distance: 82.4
click at [412, 32] on div at bounding box center [513, 34] width 12 height 12
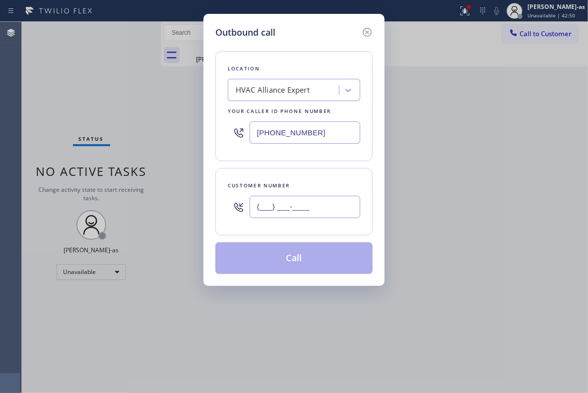
click at [318, 210] on input "(___) ___-____" at bounding box center [304, 207] width 111 height 22
paste input "310) 526-8765"
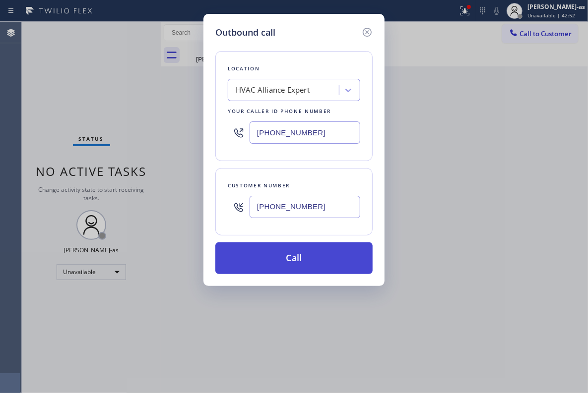
type input "[PHONE_NUMBER]"
click at [300, 254] on button "Call" at bounding box center [293, 259] width 157 height 32
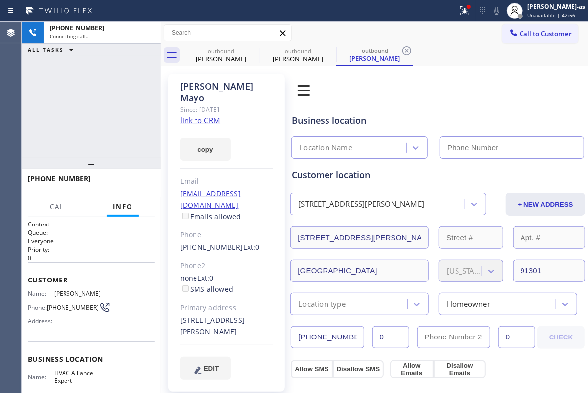
click at [215, 116] on link "link to CRM" at bounding box center [200, 121] width 40 height 10
type input "[PHONE_NUMBER]"
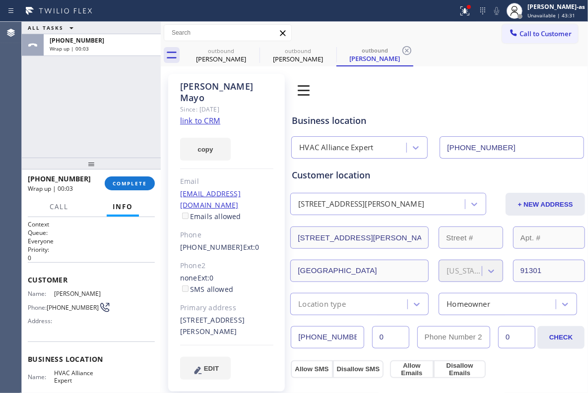
click at [93, 71] on div "ALL TASKS ALL TASKS ACTIVE TASKS TASKS IN WRAP UP [PHONE_NUMBER] Wrap up | 00:03" at bounding box center [91, 90] width 139 height 136
click at [225, 58] on div "[PERSON_NAME]" at bounding box center [221, 59] width 75 height 9
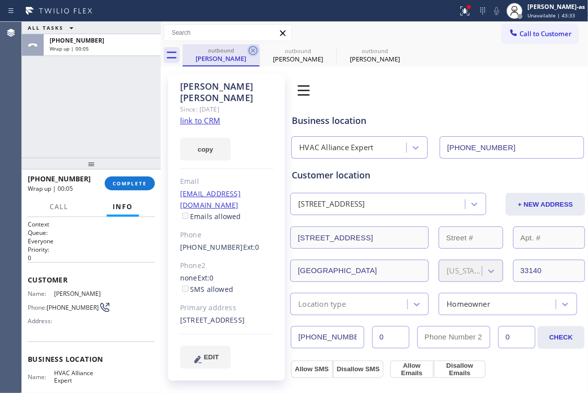
click at [255, 52] on icon at bounding box center [253, 51] width 12 height 12
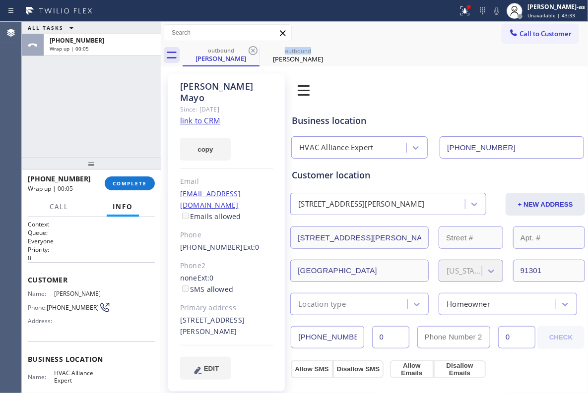
click at [255, 52] on icon at bounding box center [253, 51] width 12 height 12
click at [0, 0] on icon at bounding box center [0, 0] width 0 height 0
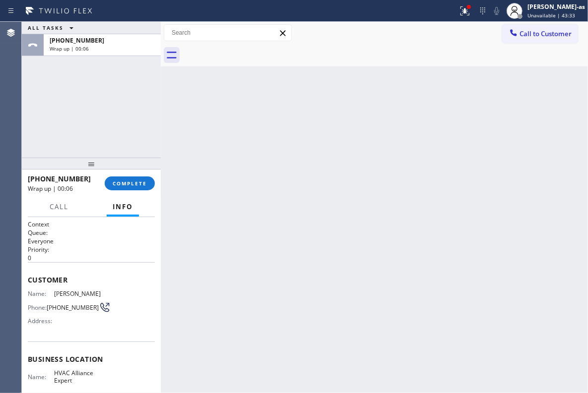
click at [143, 136] on div "ALL TASKS ALL TASKS ACTIVE TASKS TASKS IN WRAP UP [PHONE_NUMBER] Wrap up | 00:06" at bounding box center [91, 90] width 139 height 136
click at [133, 167] on div at bounding box center [91, 164] width 139 height 12
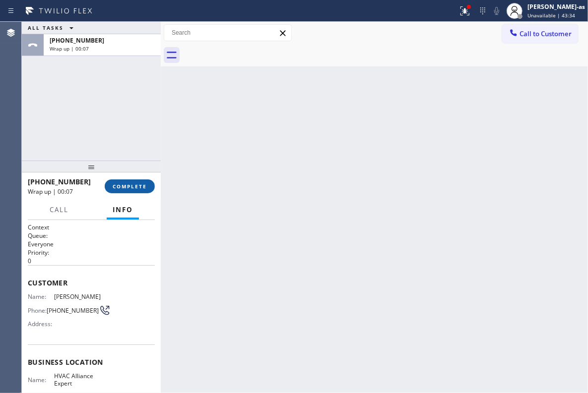
click at [133, 190] on button "COMPLETE" at bounding box center [130, 187] width 50 height 14
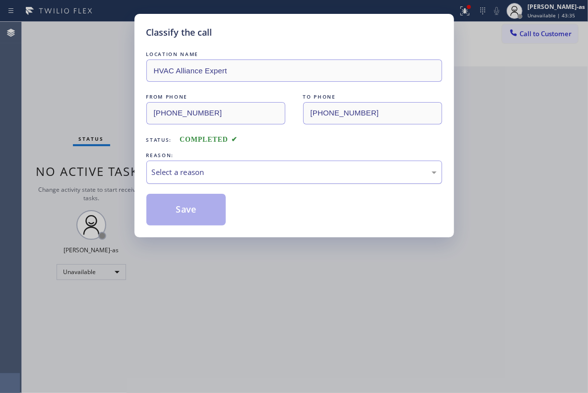
click at [260, 166] on div "Select a reason" at bounding box center [294, 172] width 296 height 23
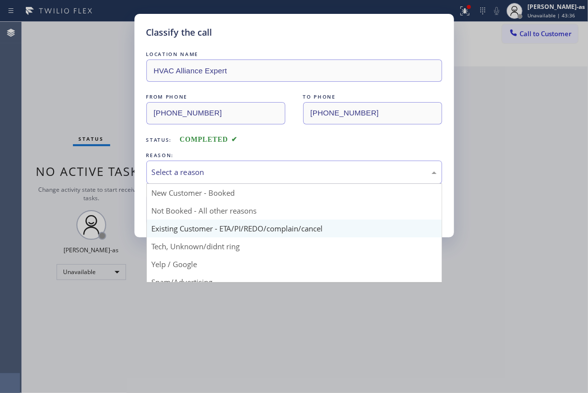
drag, startPoint x: 308, startPoint y: 231, endPoint x: 239, endPoint y: 213, distance: 71.1
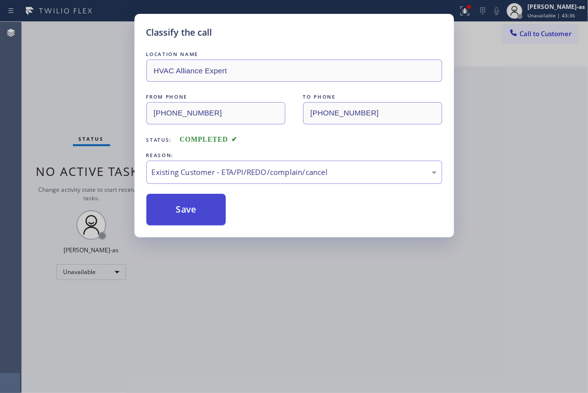
click at [196, 210] on button "Save" at bounding box center [186, 210] width 80 height 32
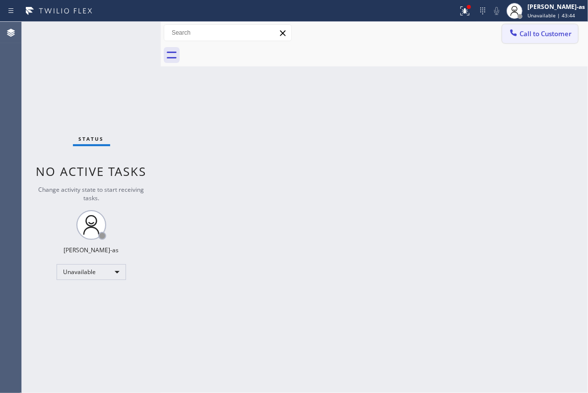
click at [412, 38] on button "Call to Customer" at bounding box center [540, 33] width 76 height 19
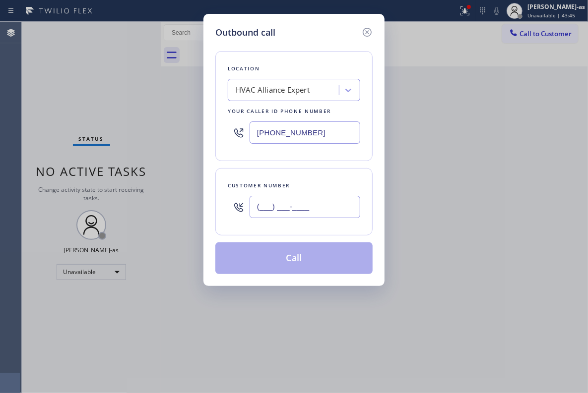
click at [302, 215] on input "(___) ___-____" at bounding box center [304, 207] width 111 height 22
paste input "424) 400-4166"
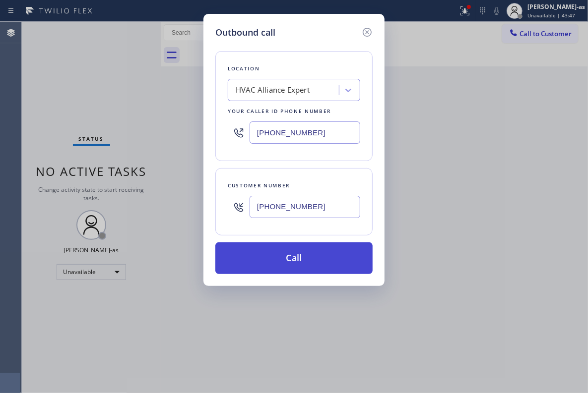
type input "[PHONE_NUMBER]"
drag, startPoint x: 306, startPoint y: 254, endPoint x: 564, endPoint y: 282, distance: 259.8
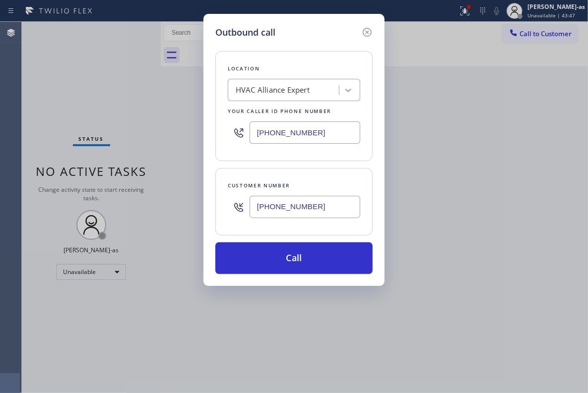
click at [307, 254] on button "Call" at bounding box center [293, 259] width 157 height 32
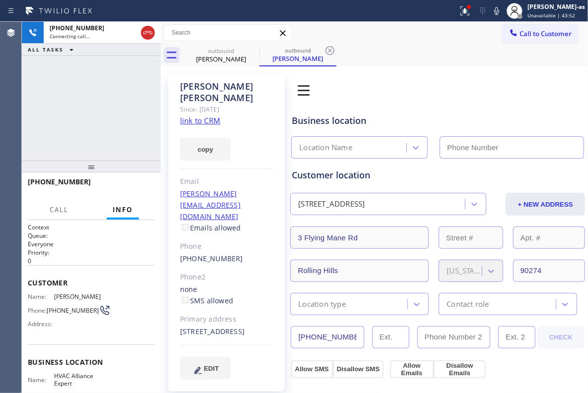
type input "[PHONE_NUMBER]"
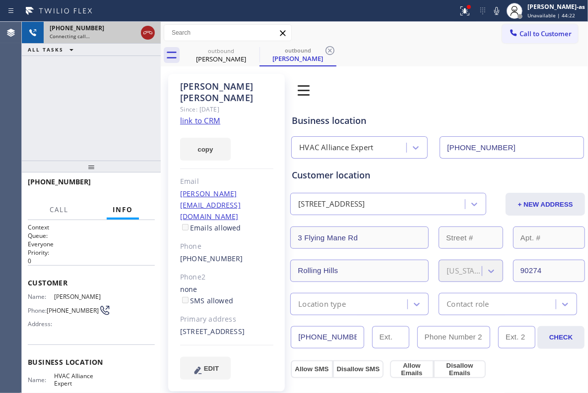
click at [149, 35] on icon at bounding box center [148, 33] width 12 height 12
drag, startPoint x: 187, startPoint y: 53, endPoint x: 245, endPoint y: 52, distance: 57.5
click at [209, 52] on div "outbound" at bounding box center [221, 50] width 75 height 7
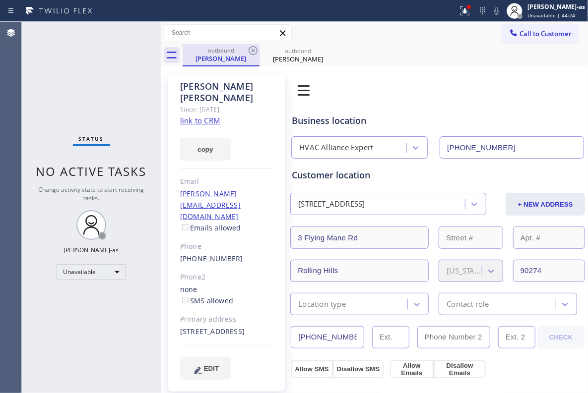
click at [243, 50] on div "outbound" at bounding box center [221, 50] width 75 height 7
click at [232, 57] on div "[PERSON_NAME]" at bounding box center [221, 58] width 75 height 9
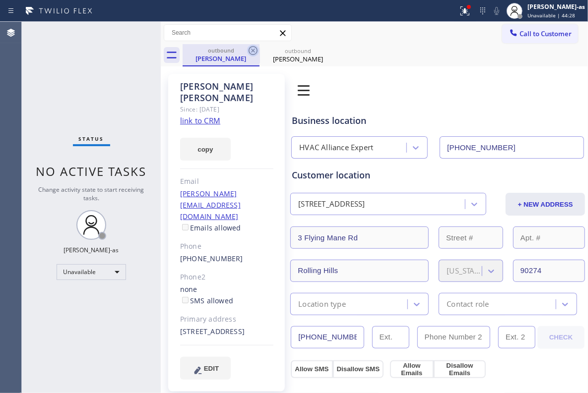
click at [252, 46] on icon at bounding box center [253, 51] width 12 height 12
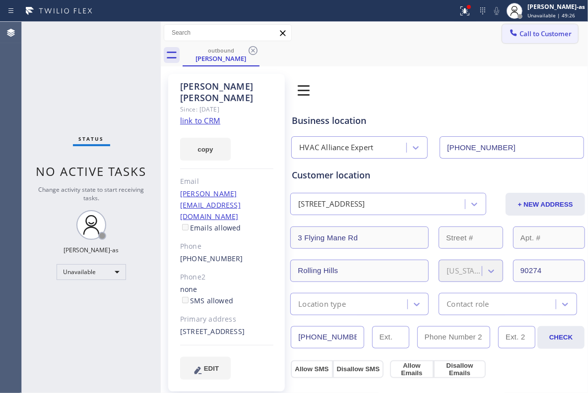
click at [412, 34] on span "Call to Customer" at bounding box center [545, 33] width 52 height 9
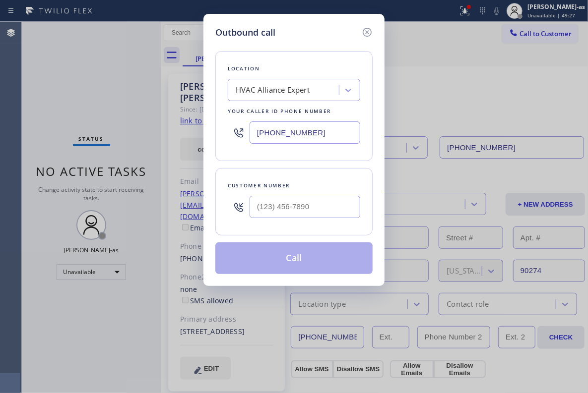
click at [320, 194] on div at bounding box center [304, 207] width 111 height 32
click at [326, 203] on input "(___) ___-____" at bounding box center [304, 207] width 111 height 22
paste input "310) 994-4594"
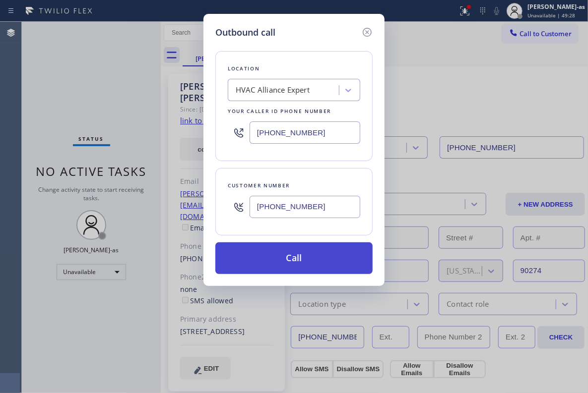
type input "[PHONE_NUMBER]"
click at [284, 260] on button "Call" at bounding box center [293, 259] width 157 height 32
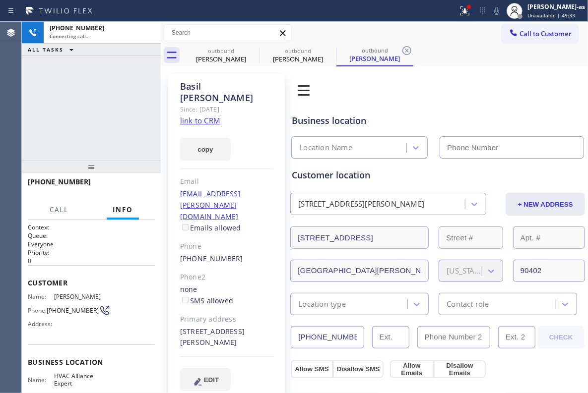
type input "[PHONE_NUMBER]"
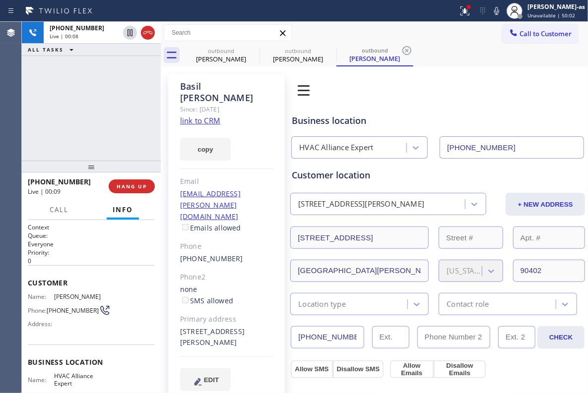
click at [108, 133] on div "[PHONE_NUMBER] Live | 00:08 ALL TASKS ALL TASKS ACTIVE TASKS TASKS IN WRAP UP" at bounding box center [91, 91] width 139 height 139
click at [151, 181] on button "HANG UP" at bounding box center [132, 187] width 46 height 14
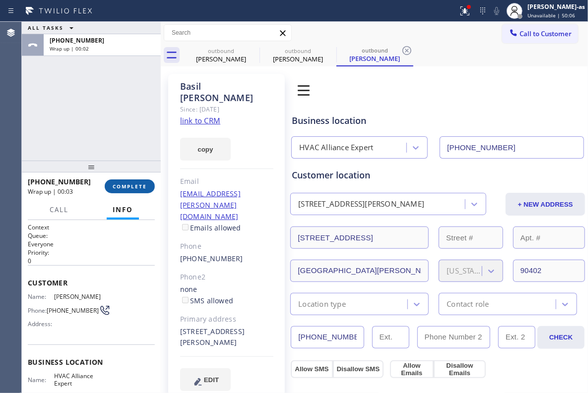
click at [116, 182] on button "COMPLETE" at bounding box center [130, 187] width 50 height 14
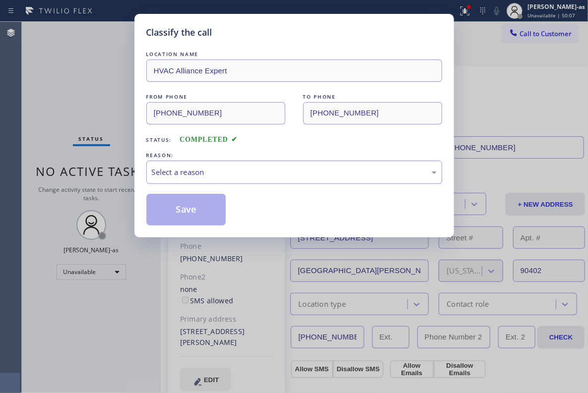
click at [239, 223] on div "Save" at bounding box center [294, 210] width 296 height 32
click at [239, 169] on div "Select a reason" at bounding box center [294, 172] width 285 height 11
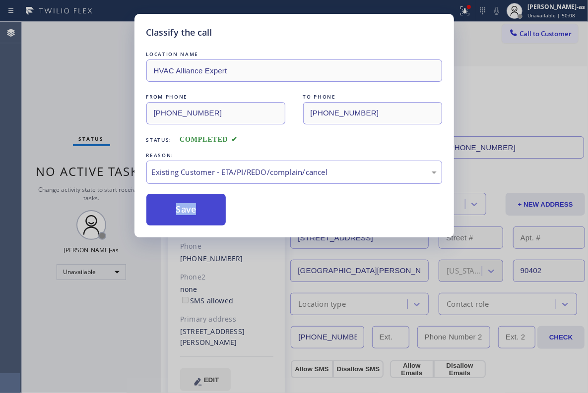
click at [215, 211] on button "Save" at bounding box center [186, 210] width 80 height 32
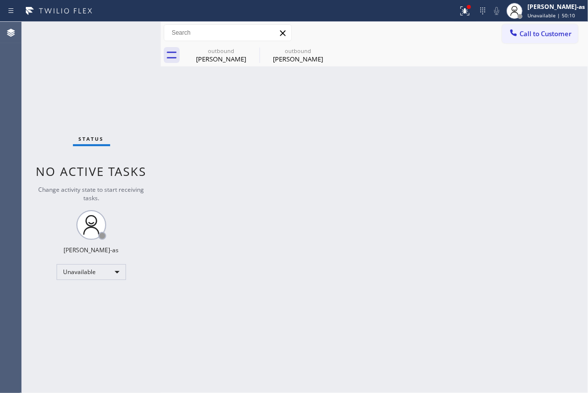
click at [221, 41] on div at bounding box center [228, 32] width 128 height 17
click at [284, 66] on div "outbound [PERSON_NAME]" at bounding box center [297, 55] width 75 height 22
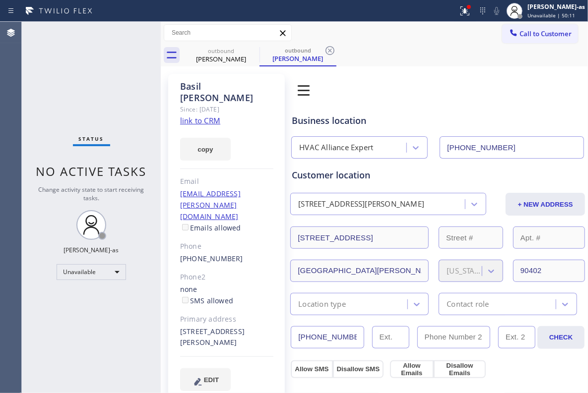
click at [239, 253] on div "[PHONE_NUMBER]" at bounding box center [226, 258] width 93 height 11
copy div "[PHONE_NUMBER]"
click at [412, 33] on span "Call to Customer" at bounding box center [545, 33] width 52 height 9
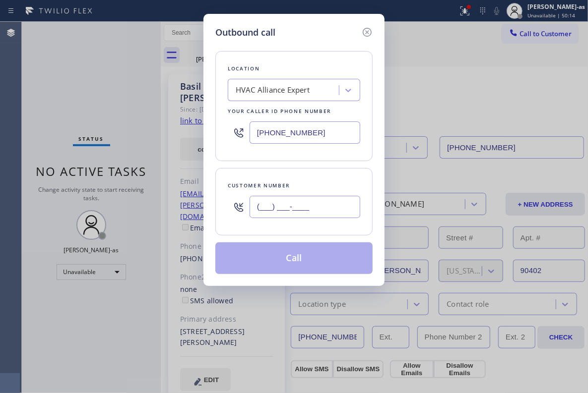
click at [331, 209] on input "(___) ___-____" at bounding box center [304, 207] width 111 height 22
paste input "310) 994-4594"
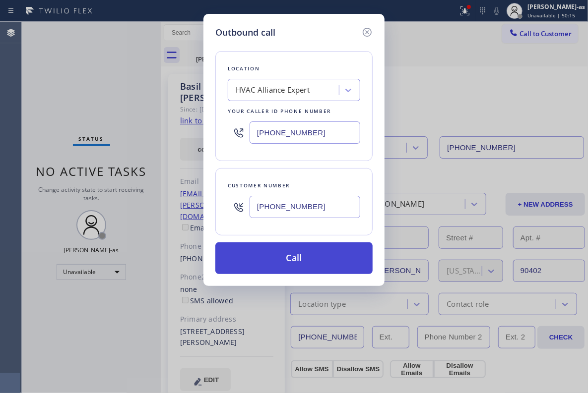
type input "[PHONE_NUMBER]"
click at [308, 261] on button "Call" at bounding box center [293, 259] width 157 height 32
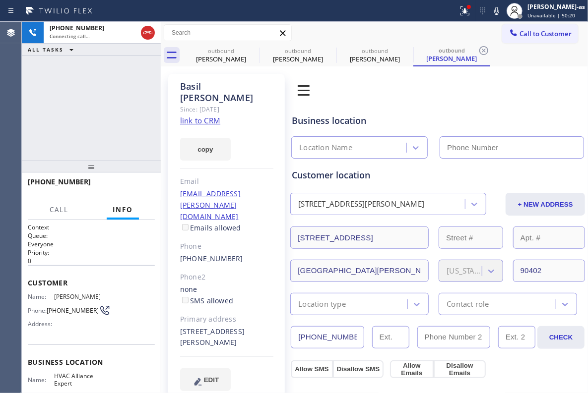
type input "[PHONE_NUMBER]"
drag, startPoint x: 145, startPoint y: 120, endPoint x: 133, endPoint y: 155, distance: 37.2
click at [145, 120] on div "[PHONE_NUMBER] Live | 00:01 ALL TASKS ALL TASKS ACTIVE TASKS TASKS IN WRAP UP" at bounding box center [91, 91] width 139 height 139
click at [131, 177] on div "[PHONE_NUMBER] Live | 00:01 HANG UP" at bounding box center [91, 187] width 127 height 26
click at [128, 189] on span "HANG UP" at bounding box center [132, 186] width 30 height 7
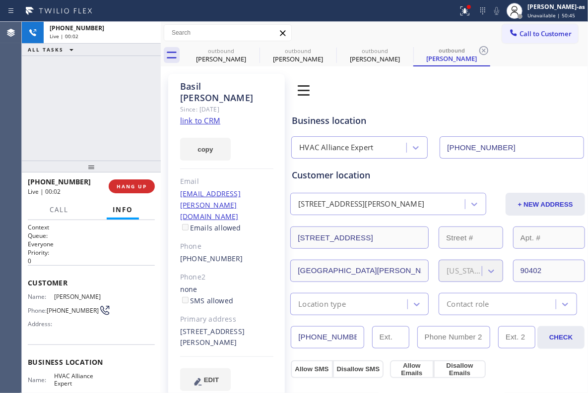
click at [122, 161] on div at bounding box center [91, 167] width 139 height 12
click at [131, 192] on button "HANG UP" at bounding box center [132, 187] width 46 height 14
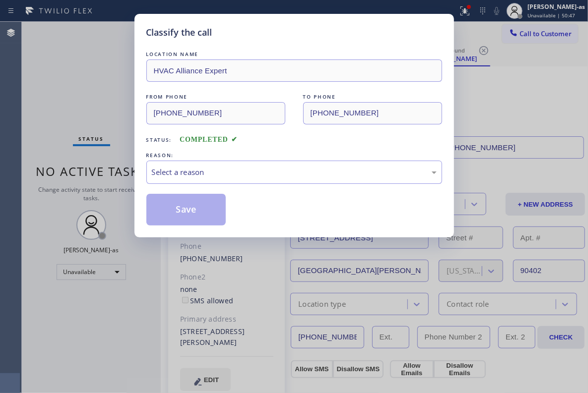
click at [118, 149] on div "Classify the call LOCATION NAME HVAC Alliance Expert FROM PHONE [PHONE_NUMBER] …" at bounding box center [294, 196] width 588 height 393
click at [357, 180] on div "Select a reason" at bounding box center [294, 172] width 296 height 23
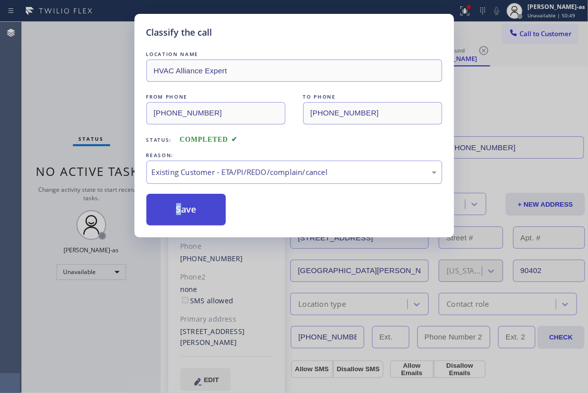
drag, startPoint x: 183, startPoint y: 195, endPoint x: 184, endPoint y: 219, distance: 23.8
click at [183, 197] on div "LOCATION NAME HVAC Alliance Expert FROM PHONE [PHONE_NUMBER] TO PHONE [PHONE_NU…" at bounding box center [294, 137] width 296 height 177
click at [186, 211] on button "Save" at bounding box center [186, 210] width 80 height 32
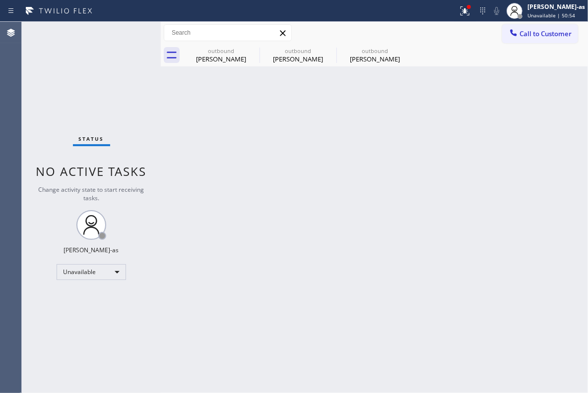
click at [371, 60] on div "[PERSON_NAME]" at bounding box center [374, 59] width 75 height 9
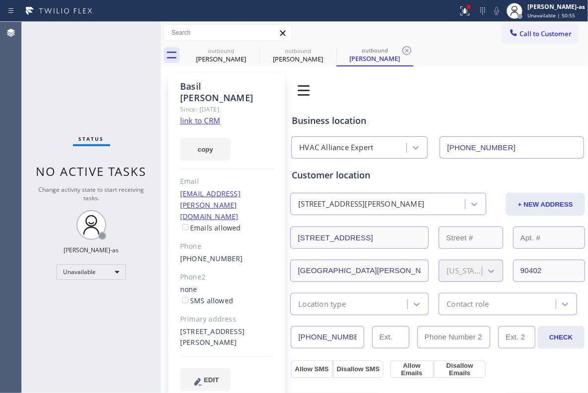
click at [196, 116] on link "link to CRM" at bounding box center [200, 121] width 40 height 10
drag, startPoint x: 233, startPoint y: 62, endPoint x: 256, endPoint y: 56, distance: 23.6
click at [233, 62] on div "[PERSON_NAME]" at bounding box center [221, 59] width 75 height 9
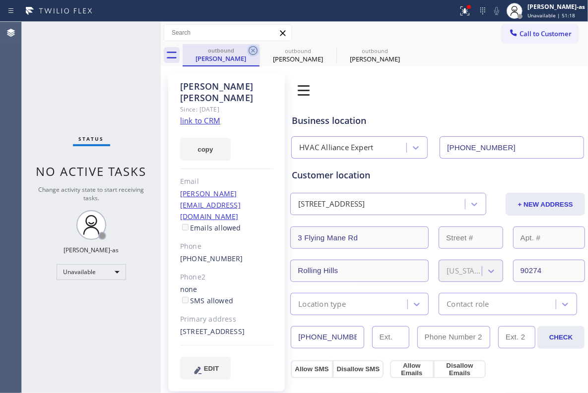
click at [256, 56] on icon at bounding box center [253, 51] width 12 height 12
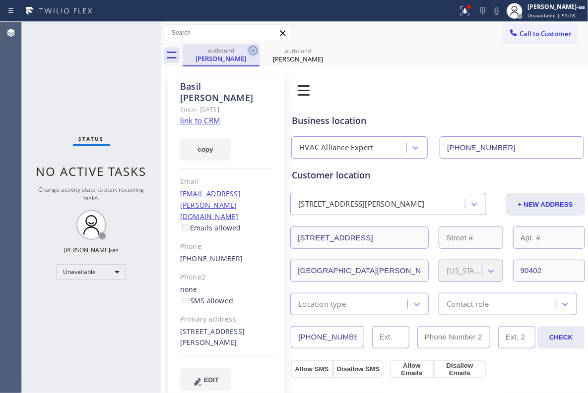
click at [254, 54] on icon at bounding box center [252, 50] width 9 height 9
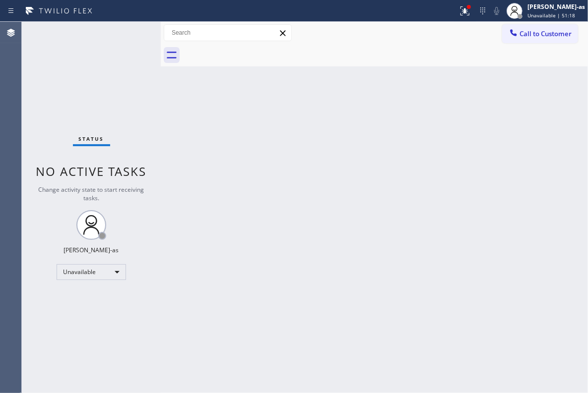
click at [254, 54] on div at bounding box center [385, 55] width 405 height 22
click at [412, 34] on span "Call to Customer" at bounding box center [545, 33] width 52 height 9
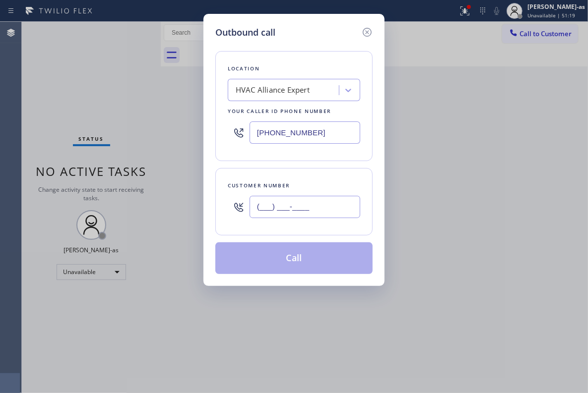
click at [322, 205] on input "(___) ___-____" at bounding box center [304, 207] width 111 height 22
paste input "650) 464-4311"
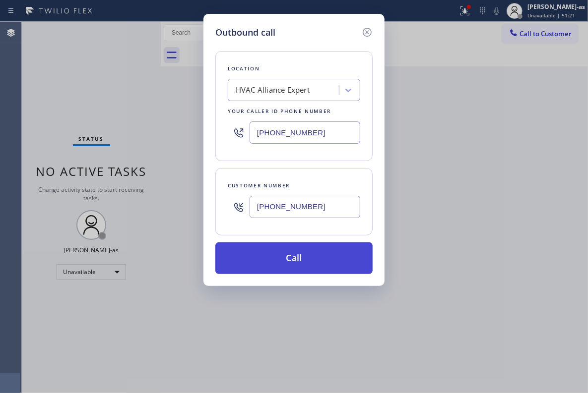
type input "[PHONE_NUMBER]"
click at [310, 252] on button "Call" at bounding box center [293, 259] width 157 height 32
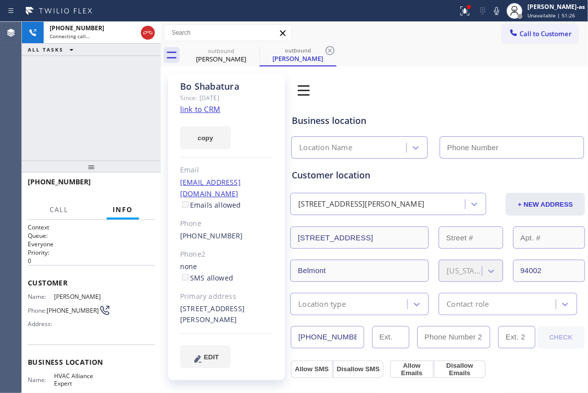
type input "[PHONE_NUMBER]"
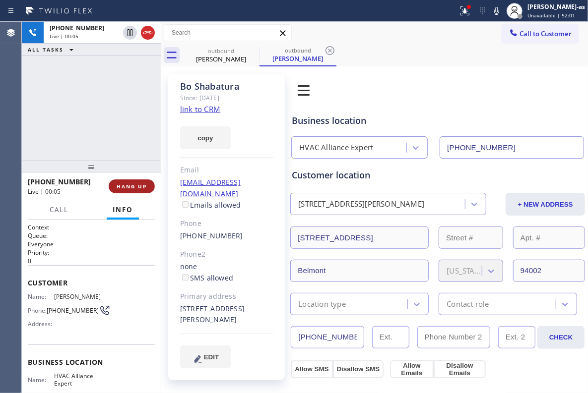
click at [140, 183] on button "HANG UP" at bounding box center [132, 187] width 46 height 14
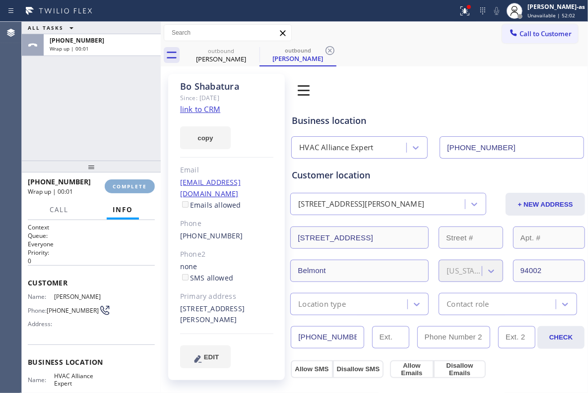
click at [140, 183] on button "COMPLETE" at bounding box center [130, 187] width 50 height 14
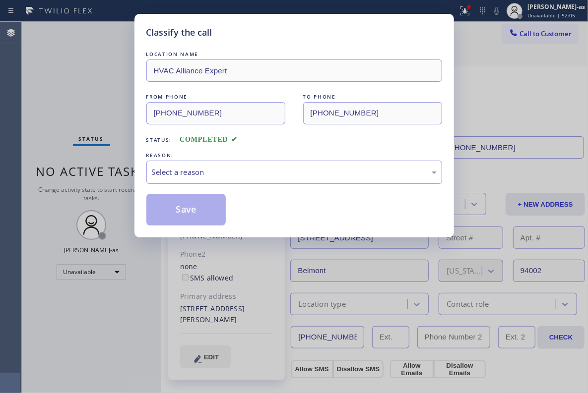
click at [349, 145] on div "Status: COMPLETED" at bounding box center [294, 137] width 296 height 16
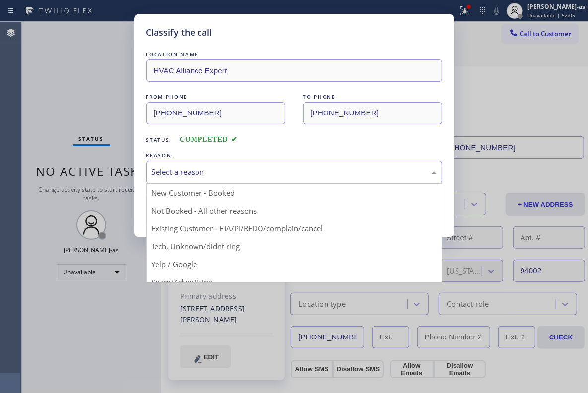
click at [351, 167] on div "Select a reason" at bounding box center [294, 172] width 285 height 11
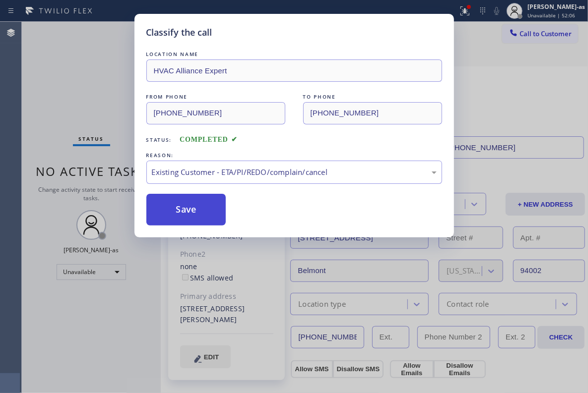
click at [189, 203] on button "Save" at bounding box center [186, 210] width 80 height 32
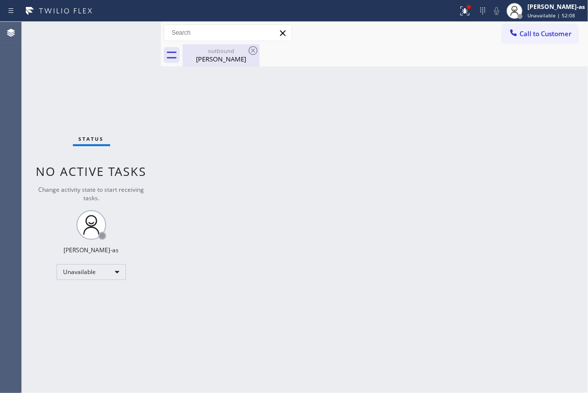
drag, startPoint x: 211, startPoint y: 61, endPoint x: 218, endPoint y: 118, distance: 57.5
click at [211, 60] on div "[PERSON_NAME]" at bounding box center [221, 59] width 75 height 9
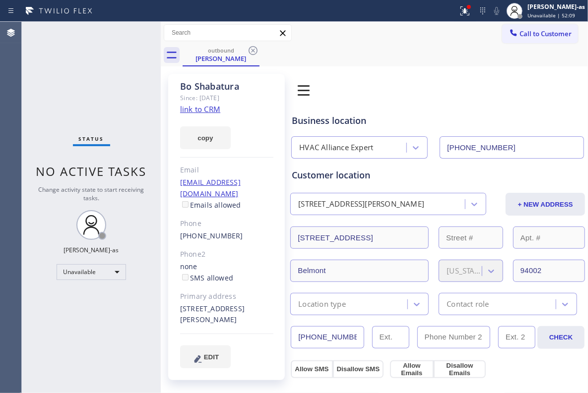
click at [229, 231] on div "[PHONE_NUMBER]" at bounding box center [226, 236] width 93 height 11
click at [234, 231] on div "[PHONE_NUMBER]" at bounding box center [226, 236] width 93 height 11
copy div "[PHONE_NUMBER]"
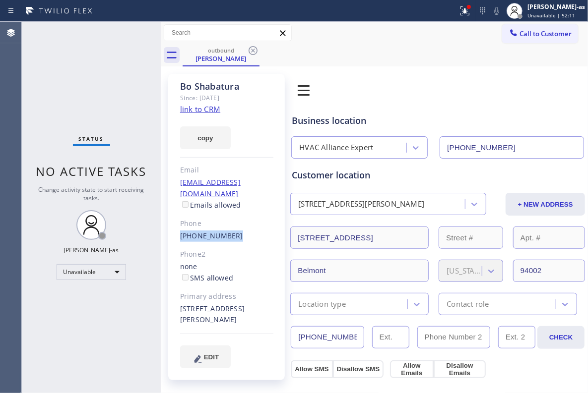
click at [412, 35] on icon at bounding box center [513, 32] width 6 height 6
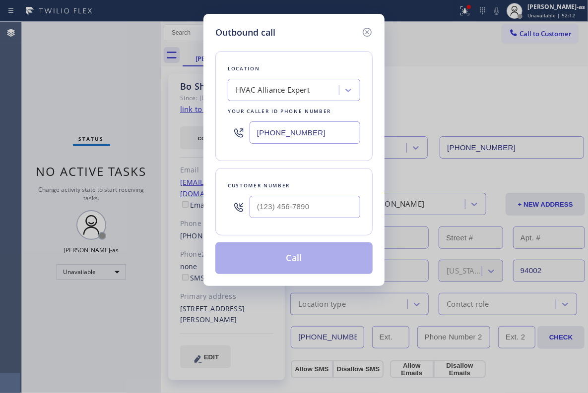
click at [324, 195] on div at bounding box center [304, 207] width 111 height 32
click at [321, 209] on input "(___) ___-____" at bounding box center [304, 207] width 111 height 22
paste input "650) 464-4311"
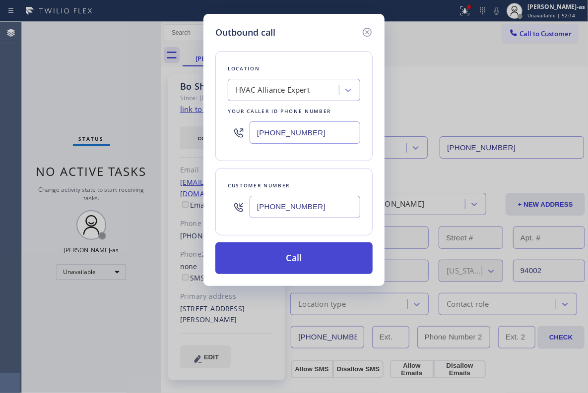
type input "[PHONE_NUMBER]"
click at [308, 253] on button "Call" at bounding box center [293, 259] width 157 height 32
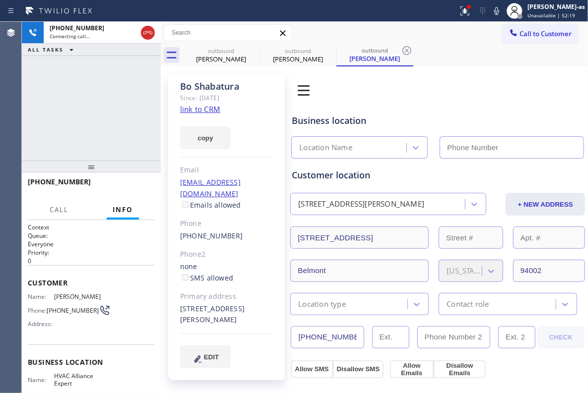
type input "[PHONE_NUMBER]"
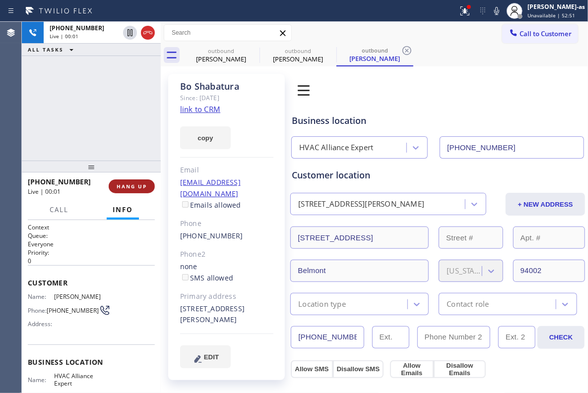
click at [140, 190] on button "HANG UP" at bounding box center [132, 187] width 46 height 14
click at [139, 190] on button "HANG UP" at bounding box center [132, 187] width 46 height 14
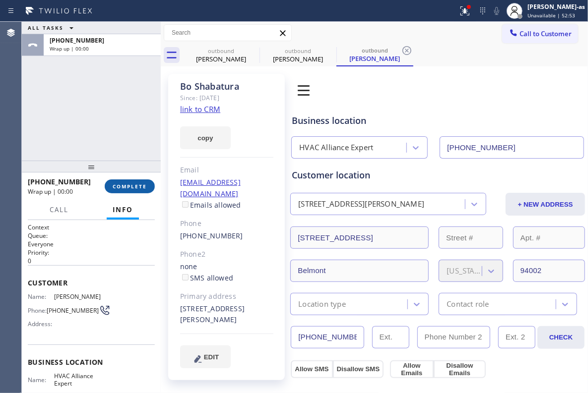
click at [139, 190] on button "COMPLETE" at bounding box center [130, 187] width 50 height 14
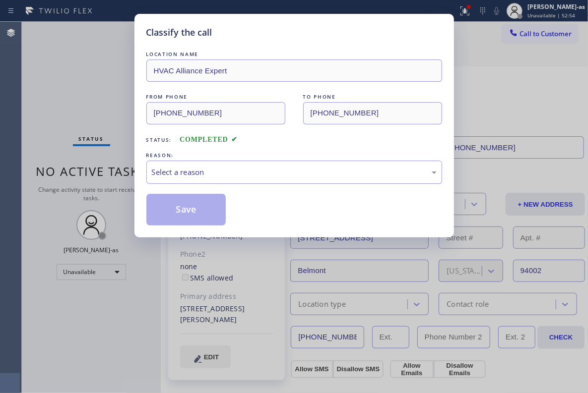
click at [139, 190] on div "Classify the call LOCATION NAME HVAC Alliance Expert FROM PHONE [PHONE_NUMBER] …" at bounding box center [293, 126] width 319 height 224
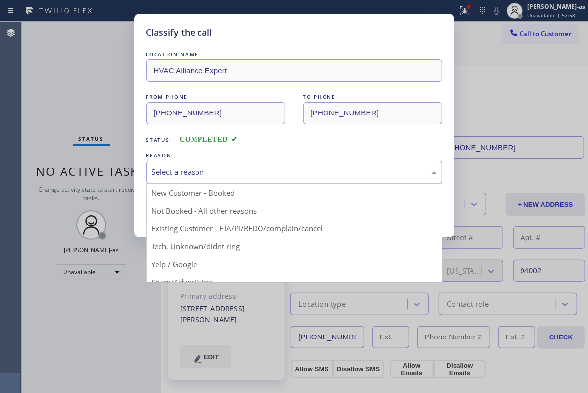
click at [244, 173] on div "Select a reason" at bounding box center [294, 172] width 285 height 11
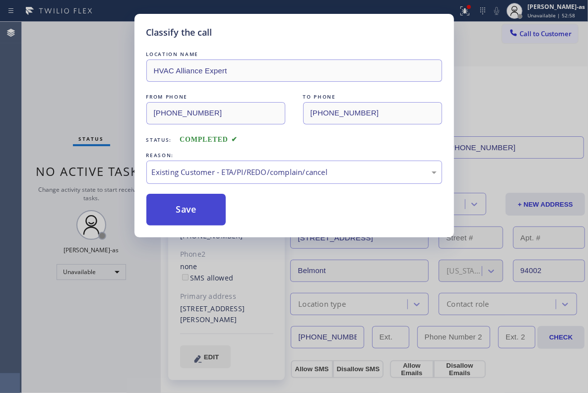
click at [202, 209] on button "Save" at bounding box center [186, 210] width 80 height 32
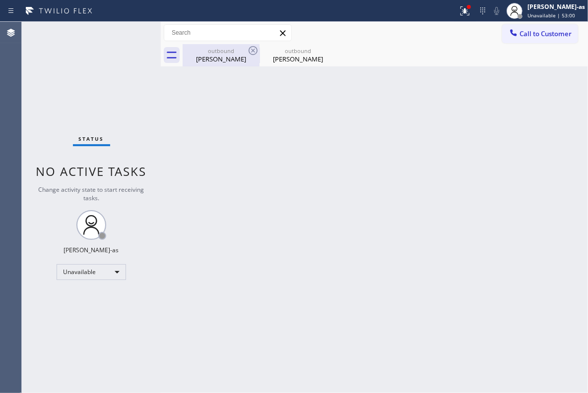
click at [217, 63] on div "outbound [PERSON_NAME]" at bounding box center [221, 55] width 75 height 22
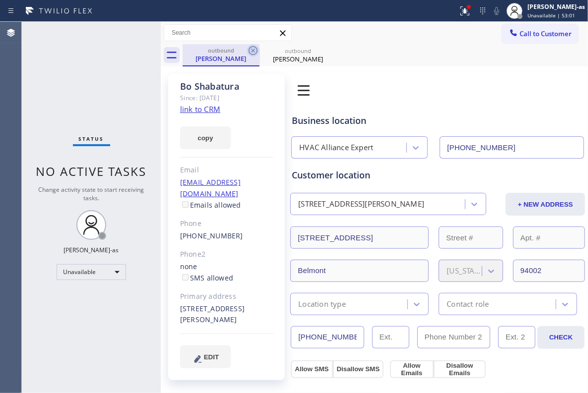
click at [254, 54] on icon at bounding box center [252, 50] width 9 height 9
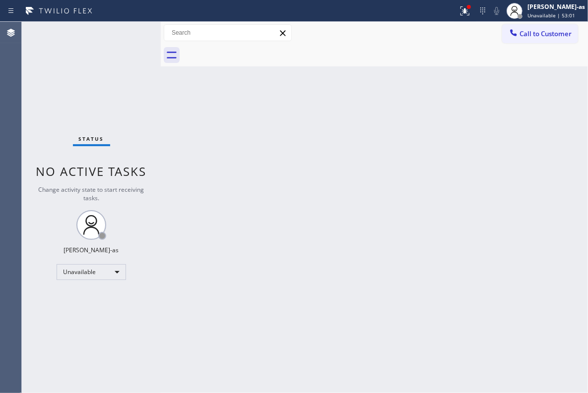
click at [254, 54] on div at bounding box center [385, 55] width 405 height 22
click at [412, 26] on button "Call to Customer" at bounding box center [540, 33] width 76 height 19
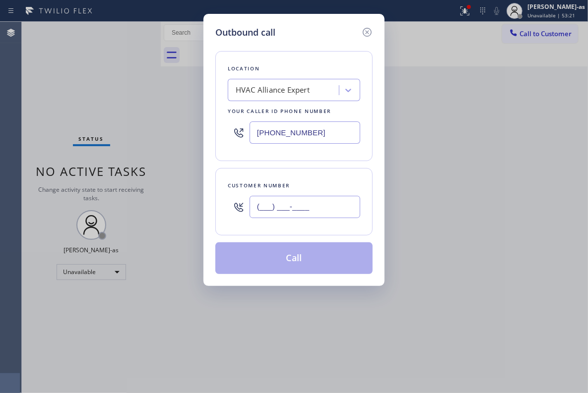
click at [304, 211] on input "(___) ___-____" at bounding box center [304, 207] width 111 height 22
paste input "305) 413-9704"
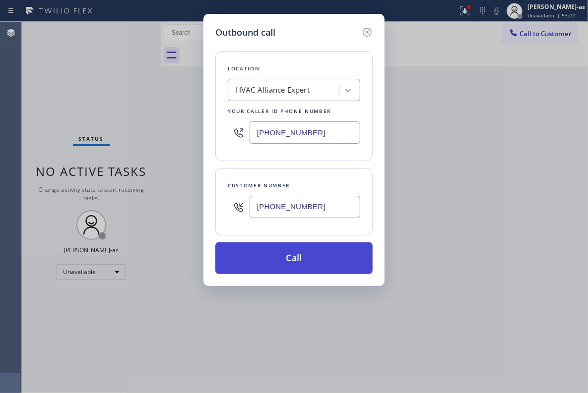
type input "[PHONE_NUMBER]"
click at [316, 263] on button "Call" at bounding box center [293, 259] width 157 height 32
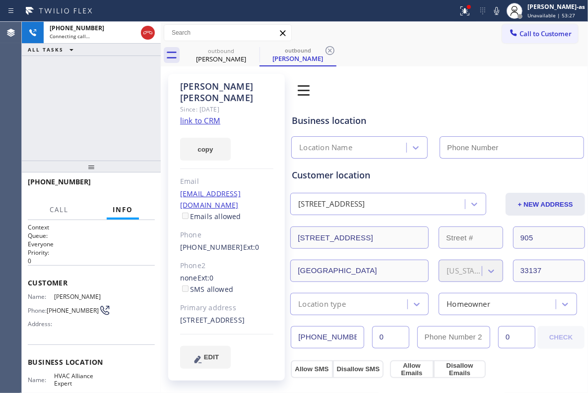
type input "[PHONE_NUMBER]"
click at [197, 116] on link "link to CRM" at bounding box center [200, 121] width 40 height 10
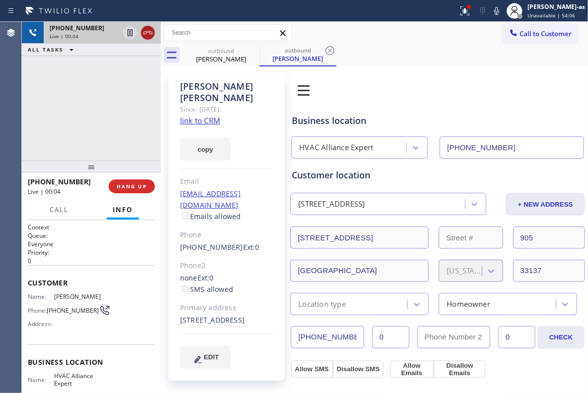
click at [147, 32] on icon at bounding box center [148, 33] width 12 height 12
click at [132, 197] on div "[PHONE_NUMBER] Live | 00:05 HANG UP" at bounding box center [91, 187] width 127 height 26
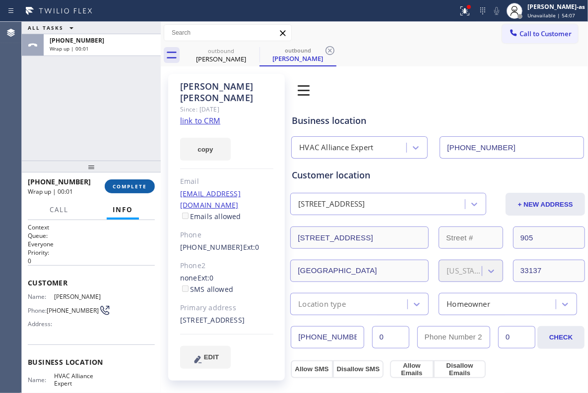
drag, startPoint x: 132, startPoint y: 186, endPoint x: 141, endPoint y: 186, distance: 9.4
click at [133, 185] on span "COMPLETE" at bounding box center [130, 186] width 34 height 7
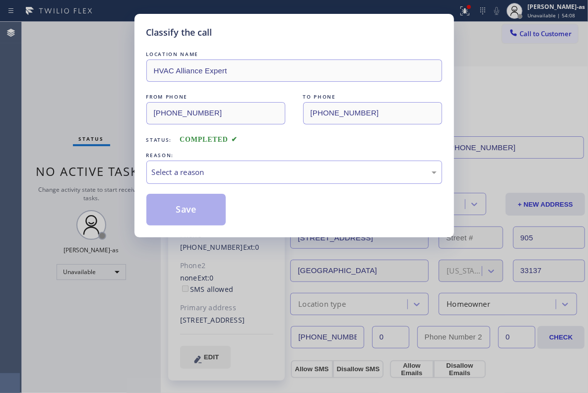
click at [146, 185] on div "LOCATION NAME HVAC Alliance Expert FROM PHONE [PHONE_NUMBER] TO PHONE [PHONE_NU…" at bounding box center [294, 137] width 296 height 177
click at [299, 177] on div "Select a reason" at bounding box center [294, 172] width 285 height 11
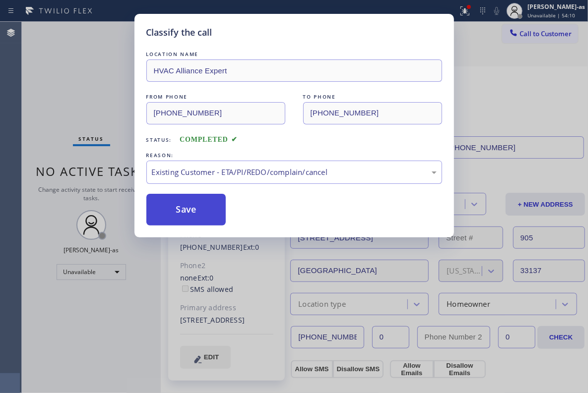
click at [195, 202] on button "Save" at bounding box center [186, 210] width 80 height 32
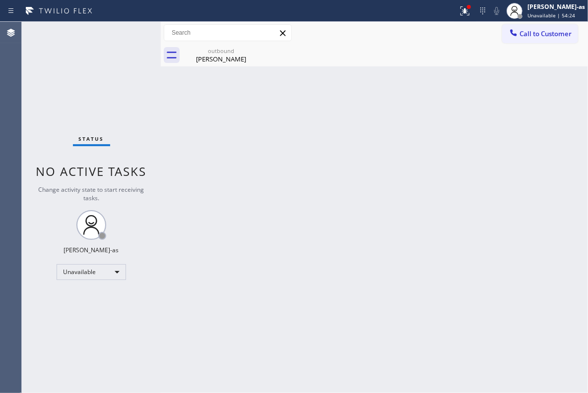
click at [293, 150] on div "Back to Dashboard Change Sender ID Customers Technicians Select a contact Outbo…" at bounding box center [374, 207] width 427 height 371
click at [220, 55] on div "[PERSON_NAME]" at bounding box center [221, 59] width 75 height 9
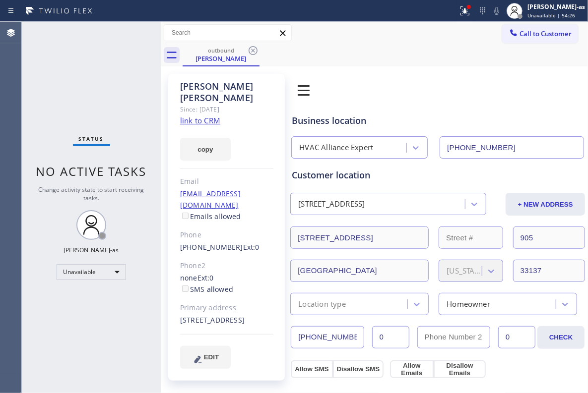
click at [199, 116] on link "link to CRM" at bounding box center [200, 121] width 40 height 10
click at [412, 28] on button "Call to Customer" at bounding box center [540, 33] width 76 height 19
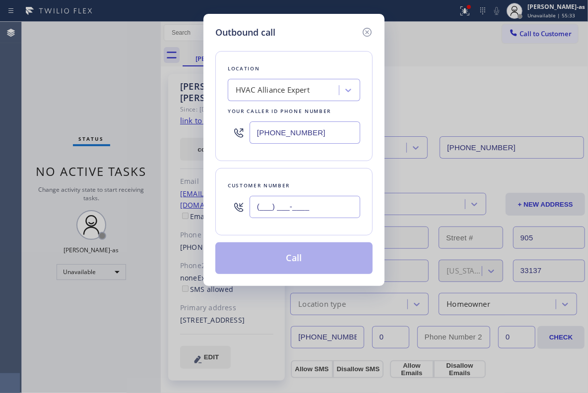
click at [297, 208] on input "(___) ___-____" at bounding box center [304, 207] width 111 height 22
paste input "917) 297-3890"
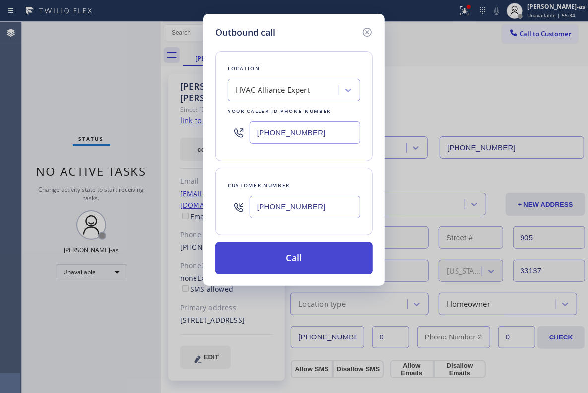
type input "[PHONE_NUMBER]"
click at [297, 254] on button "Call" at bounding box center [293, 259] width 157 height 32
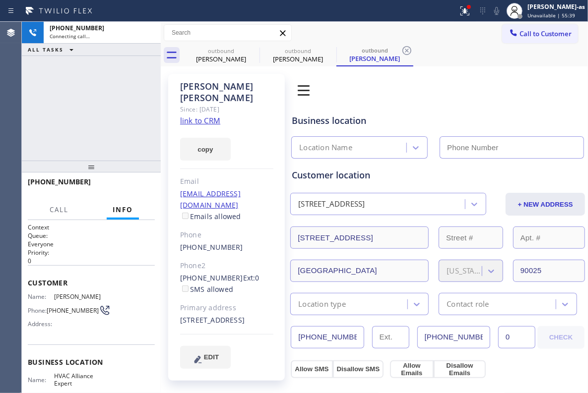
type input "[PHONE_NUMBER]"
click at [213, 116] on link "link to CRM" at bounding box center [200, 121] width 40 height 10
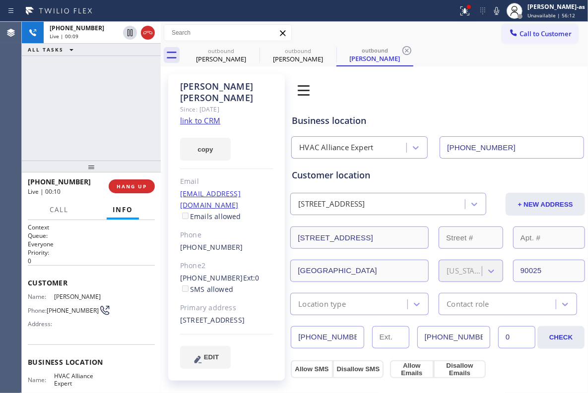
drag, startPoint x: 49, startPoint y: 8, endPoint x: 94, endPoint y: 0, distance: 45.9
click at [62, 6] on icon at bounding box center [59, 11] width 74 height 16
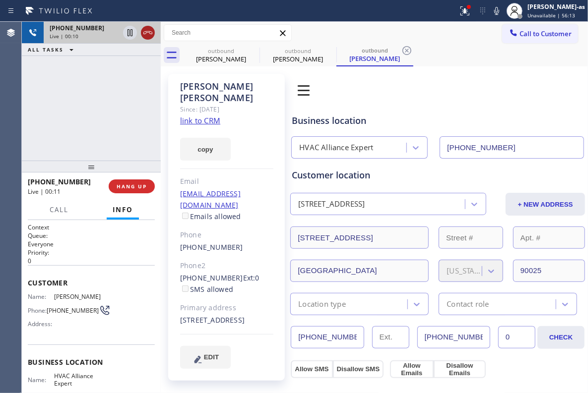
click at [147, 35] on icon at bounding box center [148, 33] width 12 height 12
click at [133, 181] on button "HANG UP" at bounding box center [132, 187] width 46 height 14
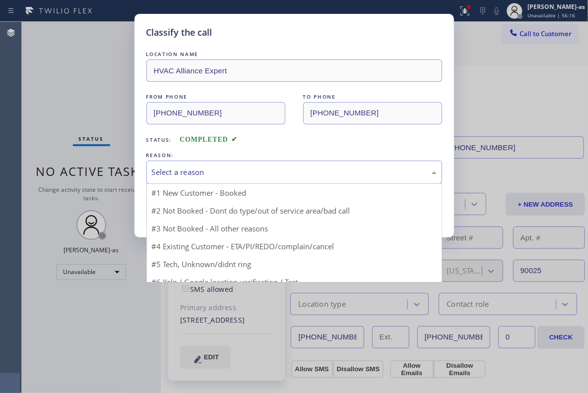
click at [260, 179] on div "Select a reason" at bounding box center [294, 172] width 296 height 23
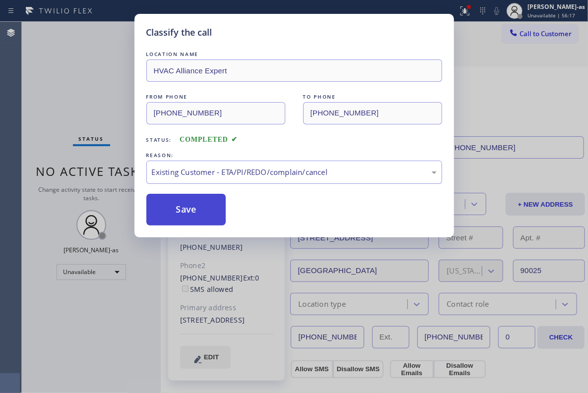
drag, startPoint x: 170, startPoint y: 205, endPoint x: 163, endPoint y: 202, distance: 6.9
click at [170, 203] on button "Save" at bounding box center [186, 210] width 80 height 32
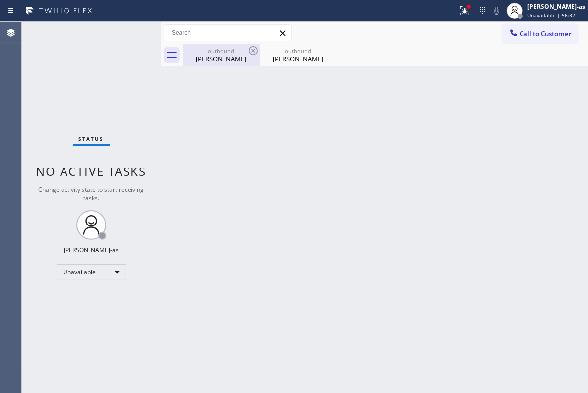
click at [215, 61] on div "[PERSON_NAME]" at bounding box center [221, 59] width 75 height 9
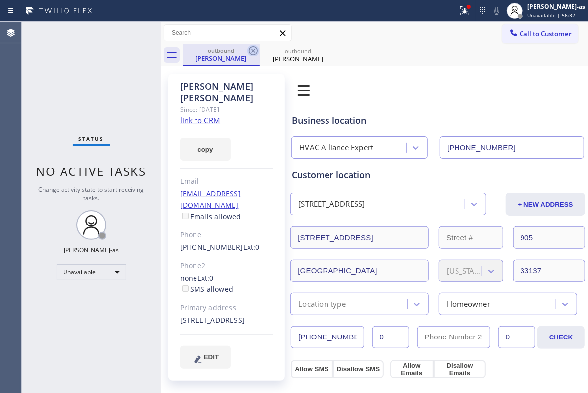
click at [255, 54] on icon at bounding box center [252, 50] width 9 height 9
click at [0, 0] on icon at bounding box center [0, 0] width 0 height 0
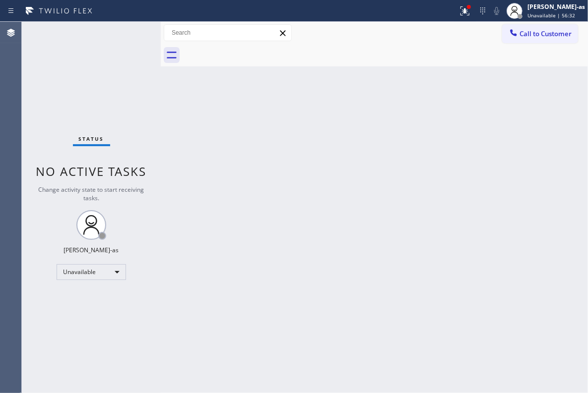
click at [255, 54] on div at bounding box center [385, 55] width 405 height 22
click at [412, 38] on button "Call to Customer" at bounding box center [540, 33] width 76 height 19
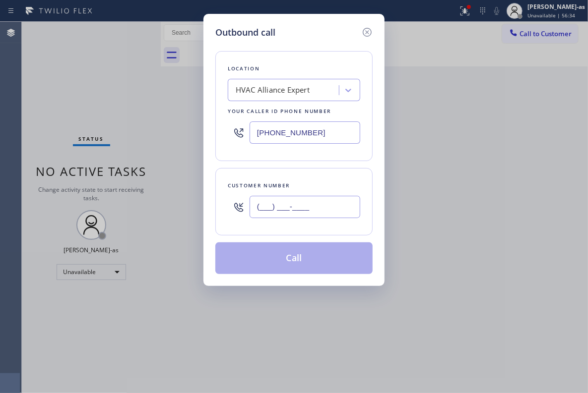
click at [312, 211] on input "(___) ___-____" at bounding box center [304, 207] width 111 height 22
paste input "949) 636-7287"
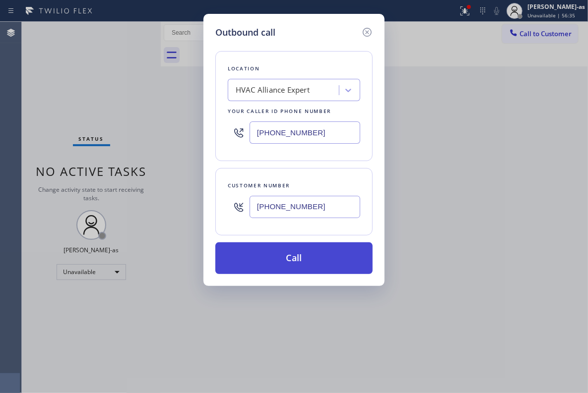
type input "[PHONE_NUMBER]"
click at [298, 260] on button "Call" at bounding box center [293, 259] width 157 height 32
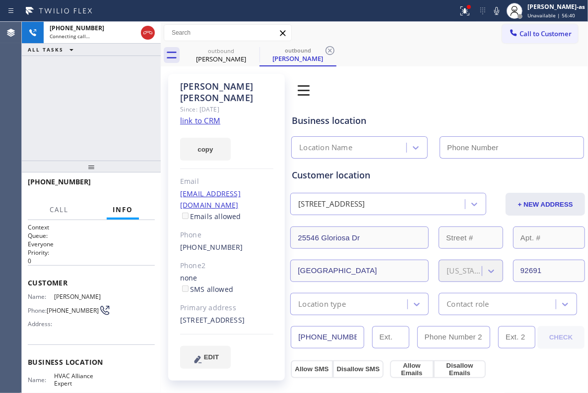
type input "[PHONE_NUMBER]"
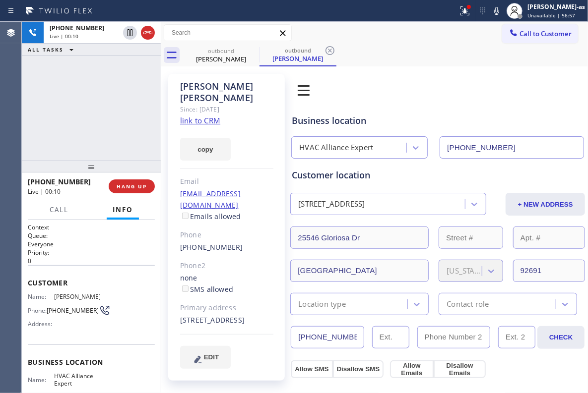
click at [141, 173] on div at bounding box center [91, 167] width 139 height 12
click at [139, 180] on button "HANG UP" at bounding box center [132, 187] width 46 height 14
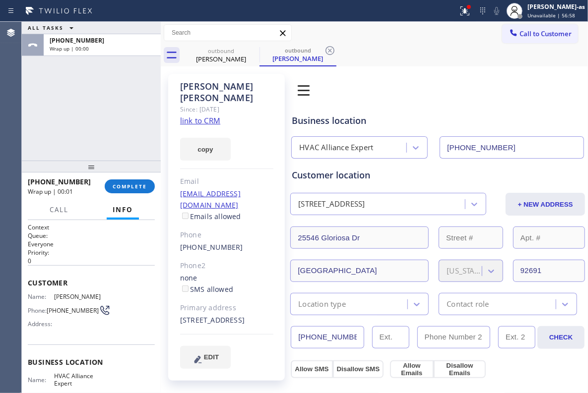
click at [205, 116] on link "link to CRM" at bounding box center [200, 121] width 40 height 10
click at [131, 187] on span "COMPLETE" at bounding box center [130, 186] width 34 height 7
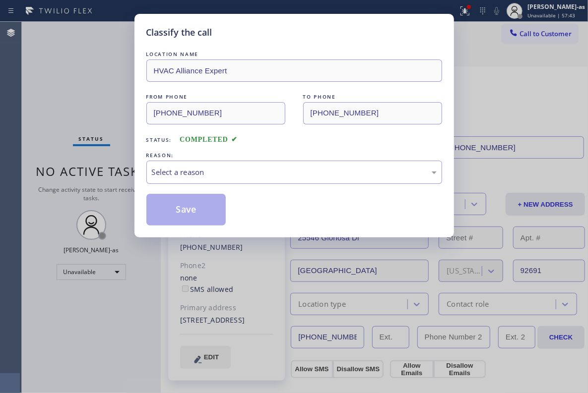
click at [131, 186] on div "Classify the call LOCATION NAME HVAC Alliance Expert FROM PHONE [PHONE_NUMBER] …" at bounding box center [294, 196] width 588 height 393
click at [262, 171] on div "Select a reason" at bounding box center [294, 172] width 285 height 11
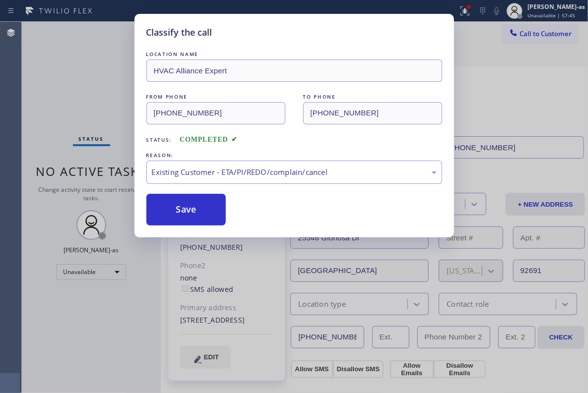
drag, startPoint x: 189, startPoint y: 213, endPoint x: 270, endPoint y: 205, distance: 81.3
click at [192, 212] on button "Save" at bounding box center [186, 210] width 80 height 32
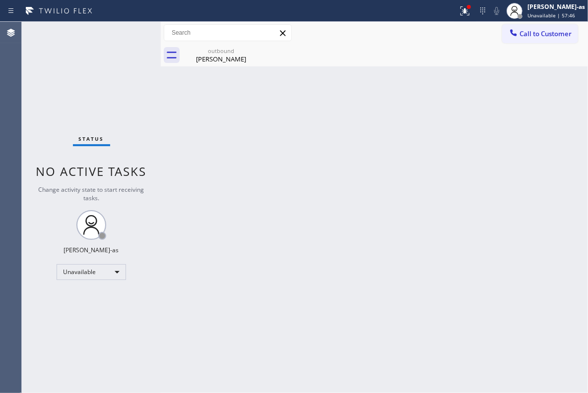
click at [412, 36] on span "Call to Customer" at bounding box center [545, 33] width 52 height 9
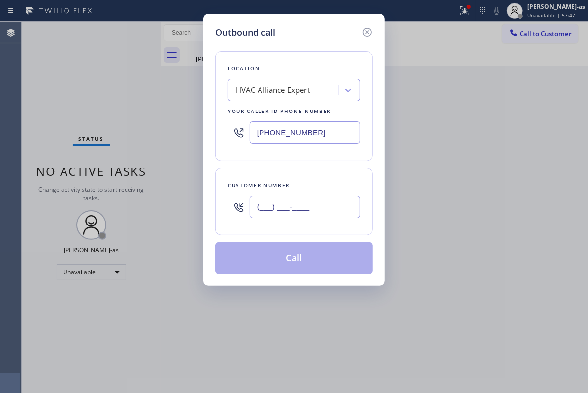
click at [298, 200] on input "(___) ___-____" at bounding box center [304, 207] width 111 height 22
paste input "216) 682-4219"
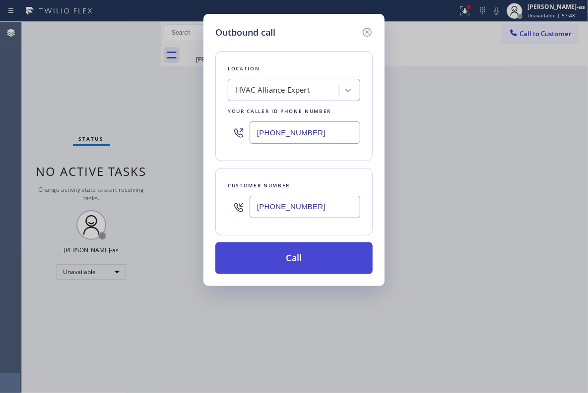
type input "[PHONE_NUMBER]"
click at [296, 254] on button "Call" at bounding box center [293, 259] width 157 height 32
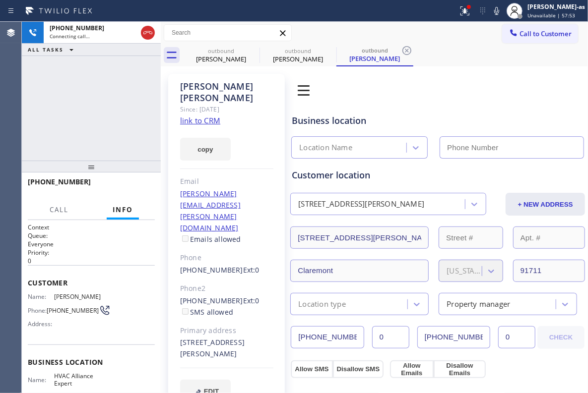
type input "[PHONE_NUMBER]"
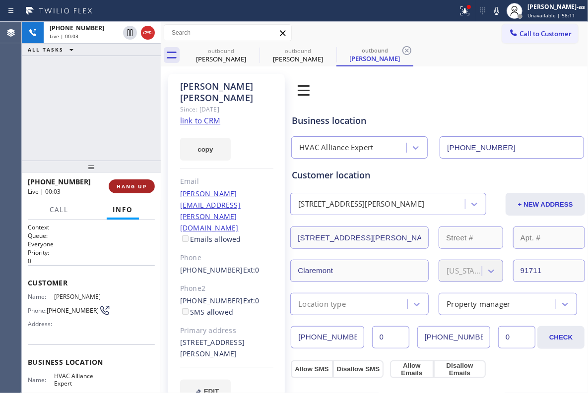
click at [129, 185] on span "HANG UP" at bounding box center [132, 186] width 30 height 7
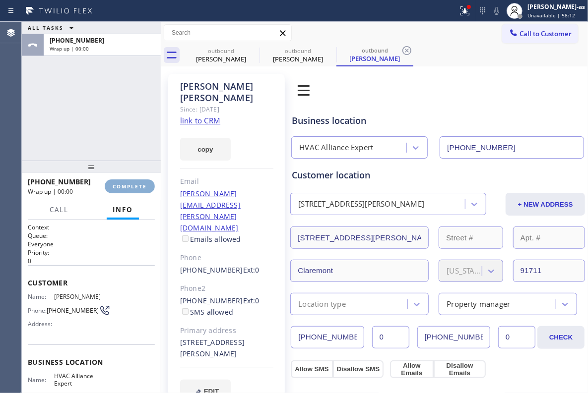
click at [129, 185] on span "COMPLETE" at bounding box center [130, 186] width 34 height 7
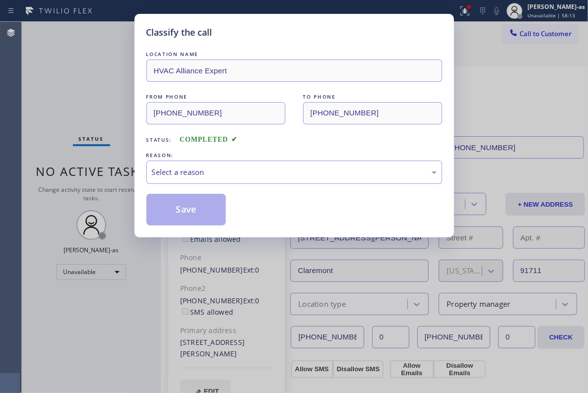
click at [129, 185] on div "Classify the call LOCATION NAME HVAC Alliance Expert FROM PHONE [PHONE_NUMBER] …" at bounding box center [294, 196] width 588 height 393
click at [106, 68] on div "Classify the call LOCATION NAME HVAC Alliance Expert FROM PHONE [PHONE_NUMBER] …" at bounding box center [294, 196] width 588 height 393
click at [265, 166] on div "Select a reason" at bounding box center [294, 172] width 296 height 23
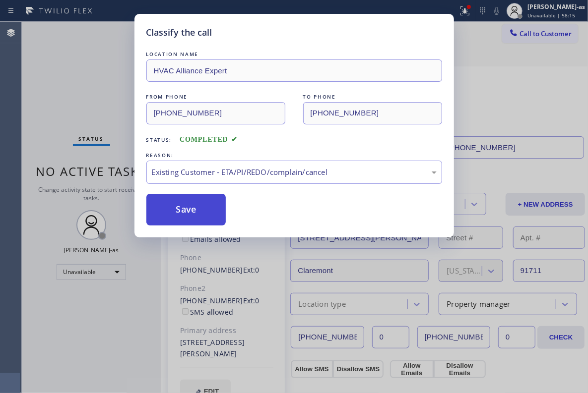
drag, startPoint x: 198, startPoint y: 211, endPoint x: 191, endPoint y: 207, distance: 8.4
click at [198, 209] on button "Save" at bounding box center [186, 210] width 80 height 32
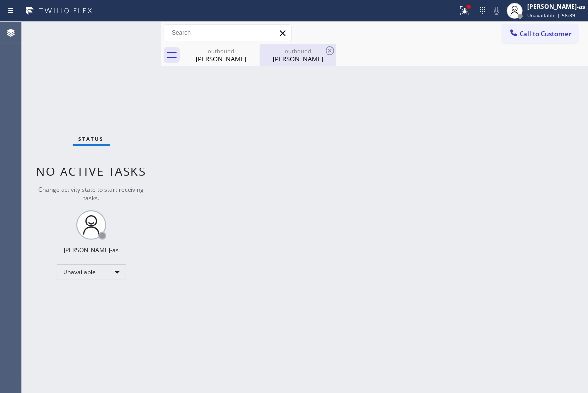
click at [308, 62] on div "[PERSON_NAME]" at bounding box center [297, 59] width 75 height 9
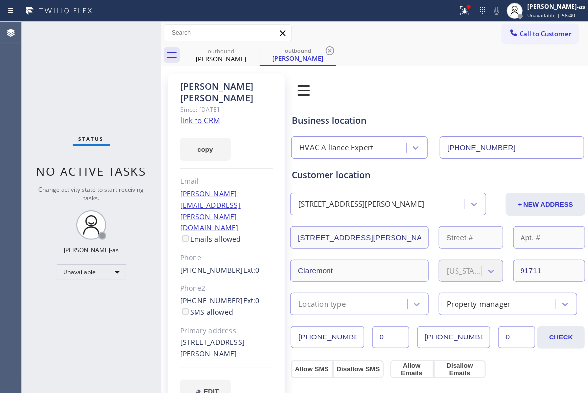
click at [192, 116] on link "link to CRM" at bounding box center [200, 121] width 40 height 10
click at [412, 38] on div at bounding box center [513, 34] width 12 height 12
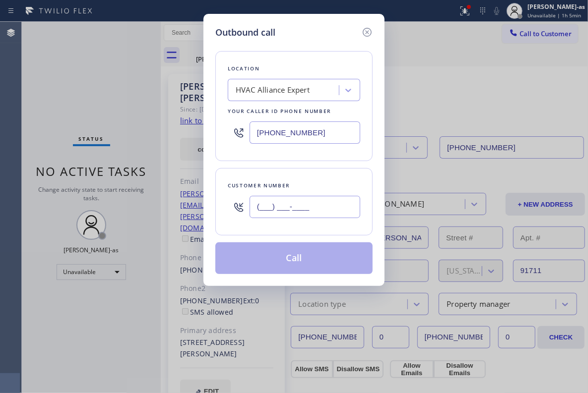
click at [328, 205] on input "(___) ___-____" at bounding box center [304, 207] width 111 height 22
paste input "310) 283-7771"
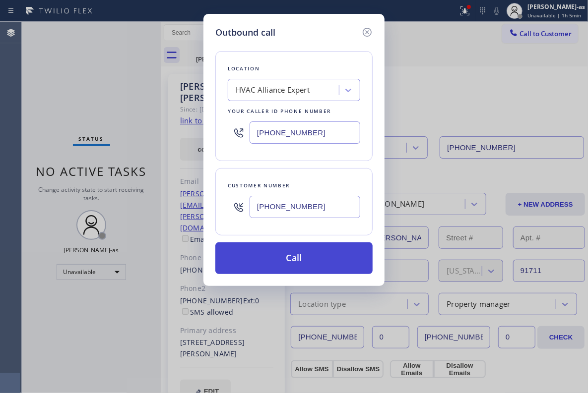
type input "[PHONE_NUMBER]"
click at [286, 265] on button "Call" at bounding box center [293, 259] width 157 height 32
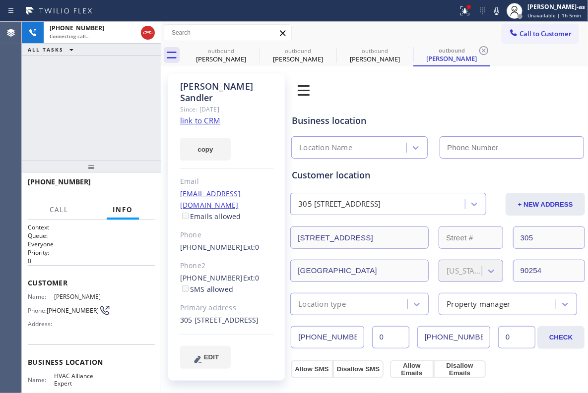
type input "[PHONE_NUMBER]"
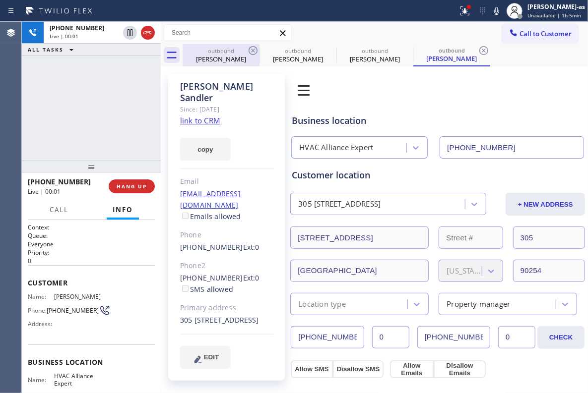
drag, startPoint x: 133, startPoint y: 72, endPoint x: 213, endPoint y: 45, distance: 84.5
click at [134, 72] on div "[PHONE_NUMBER] Live | 00:01 ALL TASKS ALL TASKS ACTIVE TASKS TASKS IN WRAP UP" at bounding box center [91, 91] width 139 height 139
click at [213, 44] on div "outbound [PERSON_NAME]" at bounding box center [221, 55] width 75 height 22
click at [0, 0] on icon at bounding box center [0, 0] width 0 height 0
click at [154, 96] on div "[PHONE_NUMBER] Live | 00:01 ALL TASKS ALL TASKS ACTIVE TASKS TASKS IN WRAP UP" at bounding box center [91, 91] width 139 height 139
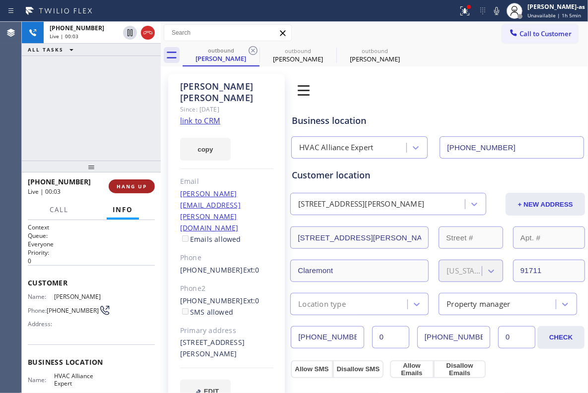
click at [139, 180] on button "HANG UP" at bounding box center [132, 187] width 46 height 14
click at [124, 144] on div "[PHONE_NUMBER] Live | 00:03 ALL TASKS ALL TASKS ACTIVE TASKS TASKS IN WRAP UP" at bounding box center [91, 91] width 139 height 139
click at [205, 116] on link "link to CRM" at bounding box center [200, 121] width 40 height 10
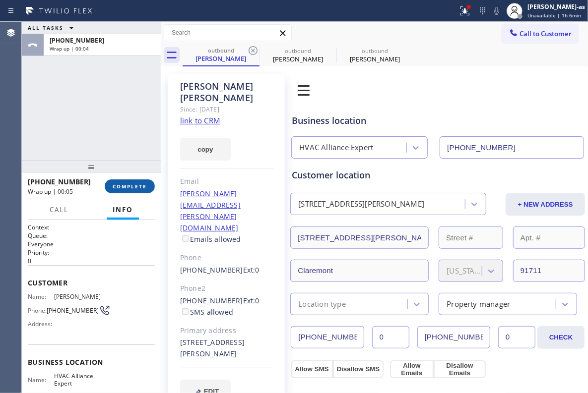
click at [133, 187] on span "COMPLETE" at bounding box center [130, 186] width 34 height 7
click at [86, 142] on div "ALL TASKS ALL TASKS ACTIVE TASKS TASKS IN WRAP UP [PHONE_NUMBER] Wrap up | 00:04" at bounding box center [91, 91] width 139 height 139
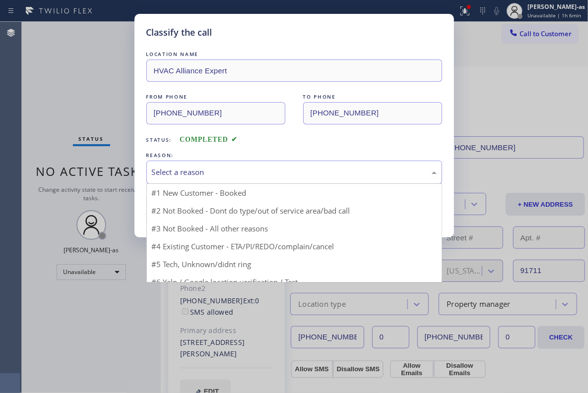
click at [229, 172] on div "Select a reason" at bounding box center [294, 172] width 285 height 11
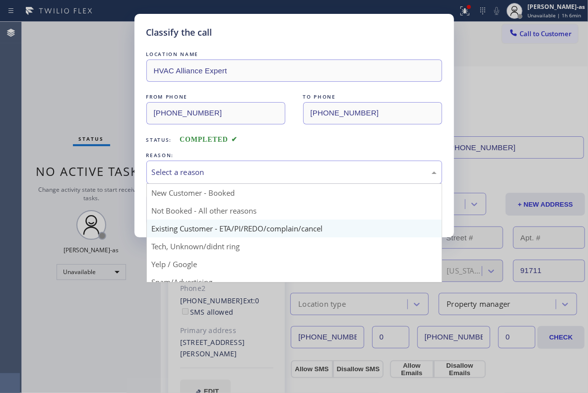
drag, startPoint x: 281, startPoint y: 224, endPoint x: 262, endPoint y: 218, distance: 19.8
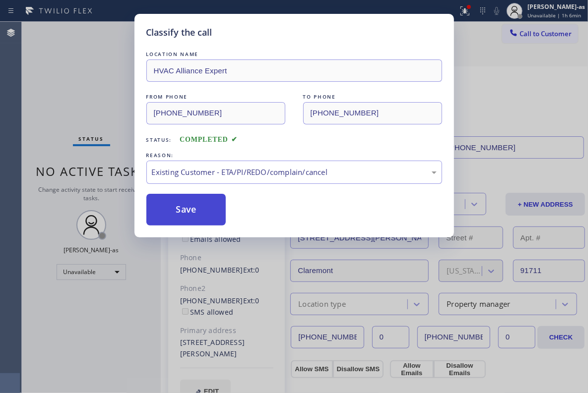
click at [197, 206] on button "Save" at bounding box center [186, 210] width 80 height 32
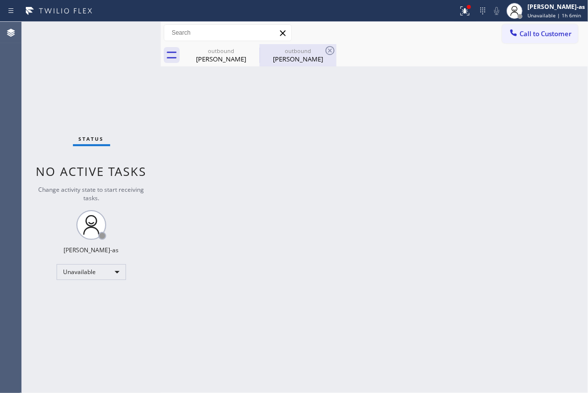
click at [297, 58] on div "[PERSON_NAME]" at bounding box center [297, 59] width 75 height 9
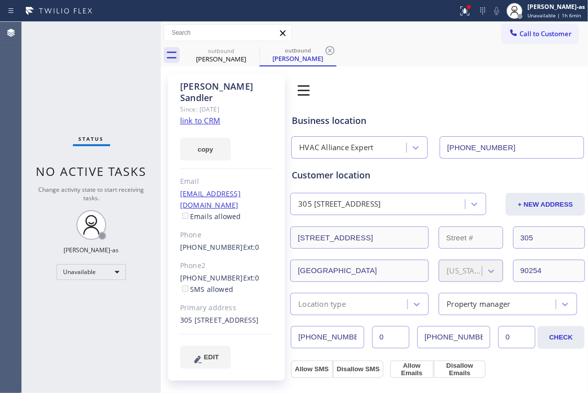
click at [213, 116] on link "link to CRM" at bounding box center [200, 121] width 40 height 10
drag, startPoint x: 199, startPoint y: 175, endPoint x: 223, endPoint y: 134, distance: 47.6
click at [200, 176] on div "Email" at bounding box center [226, 181] width 93 height 11
drag, startPoint x: 219, startPoint y: 40, endPoint x: 235, endPoint y: 49, distance: 18.6
click at [224, 40] on input "text" at bounding box center [227, 33] width 127 height 16
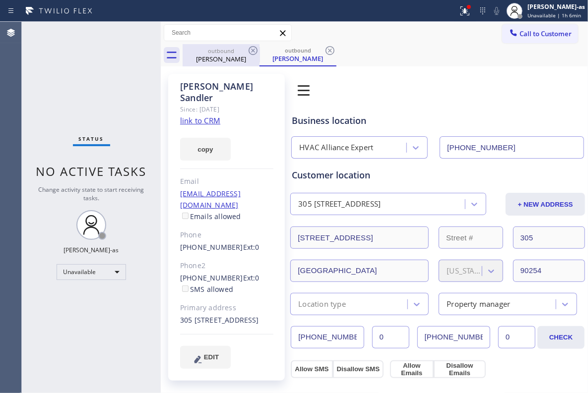
click at [236, 53] on div "outbound" at bounding box center [221, 50] width 75 height 7
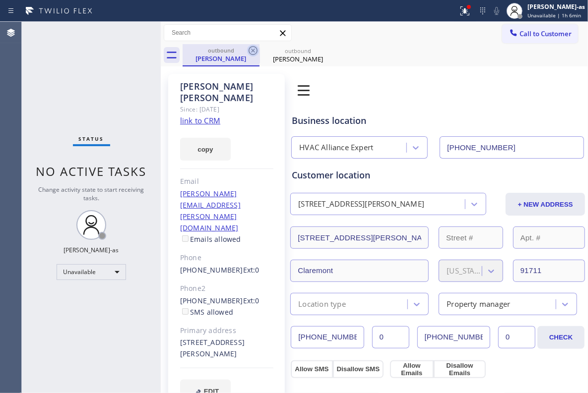
click at [254, 52] on icon at bounding box center [253, 51] width 12 height 12
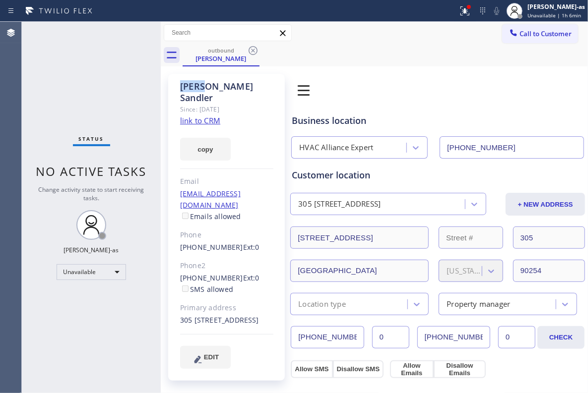
click at [254, 52] on icon at bounding box center [253, 51] width 12 height 12
click at [254, 52] on div "outbound [PERSON_NAME]" at bounding box center [385, 55] width 405 height 22
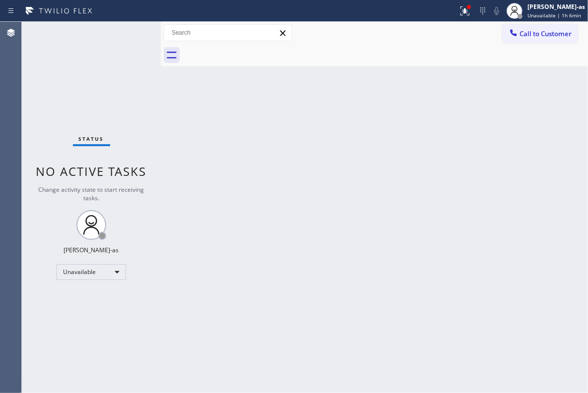
click at [400, 188] on div "Back to Dashboard Change Sender ID Customers Technicians Select a contact Outbo…" at bounding box center [374, 207] width 427 height 371
drag, startPoint x: 514, startPoint y: 48, endPoint x: 518, endPoint y: 36, distance: 12.4
click at [412, 48] on div at bounding box center [385, 55] width 405 height 22
click at [412, 34] on icon at bounding box center [513, 33] width 10 height 10
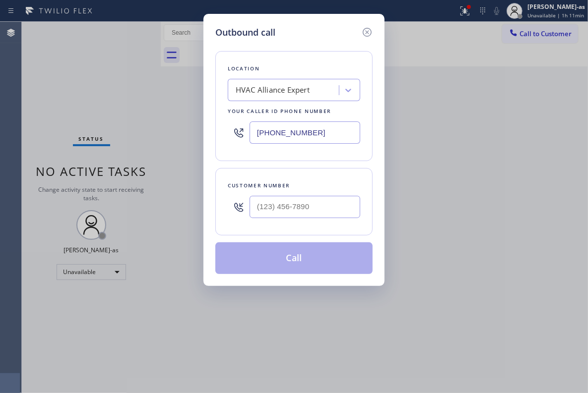
click at [311, 182] on div "Customer number" at bounding box center [294, 186] width 132 height 10
click at [327, 217] on input "(___) ___-____" at bounding box center [304, 207] width 111 height 22
paste input "650) 968-2751"
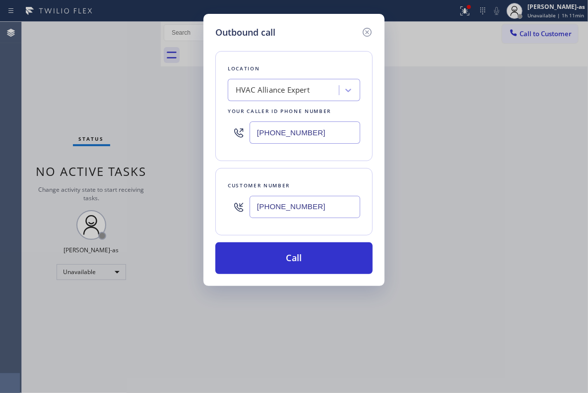
type input "[PHONE_NUMBER]"
click at [278, 90] on div "HVAC Alliance Expert" at bounding box center [273, 90] width 74 height 11
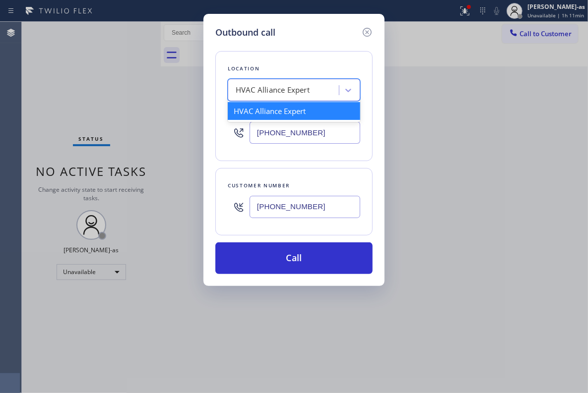
paste input "Elite Sub-Zero Appliance Repair"
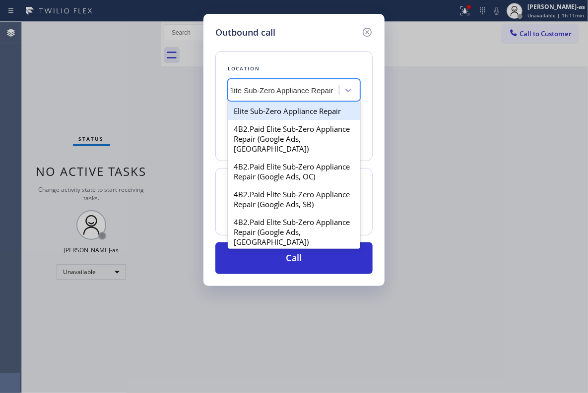
scroll to position [0, 8]
type input "Elite Sub-Zero Appliance Repair"
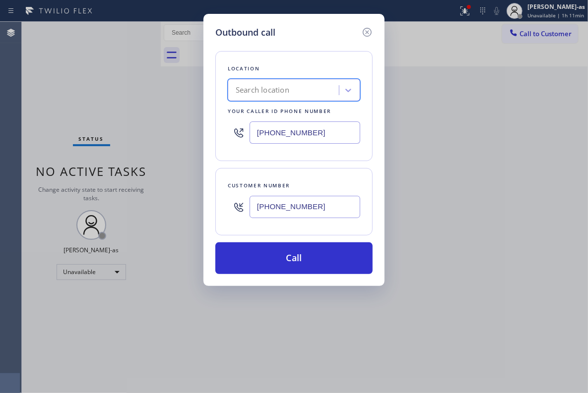
scroll to position [0, 0]
click at [312, 121] on div "[PHONE_NUMBER]" at bounding box center [294, 133] width 132 height 32
click at [340, 136] on input "[PHONE_NUMBER]" at bounding box center [304, 133] width 111 height 22
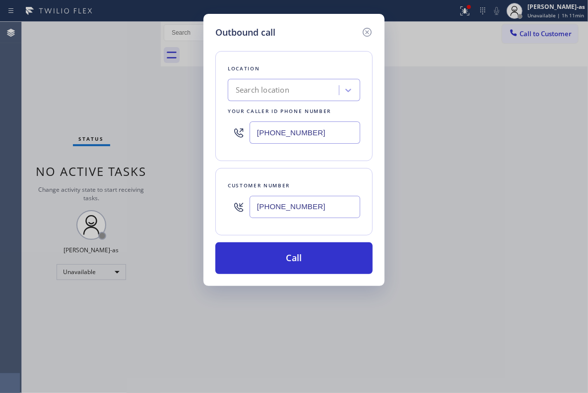
paste input "415) 965-3694"
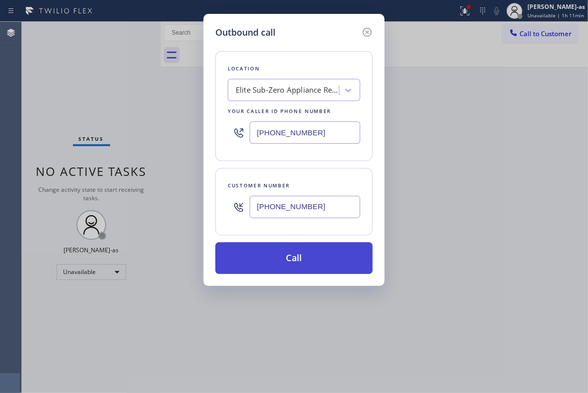
type input "[PHONE_NUMBER]"
click at [291, 262] on button "Call" at bounding box center [293, 259] width 157 height 32
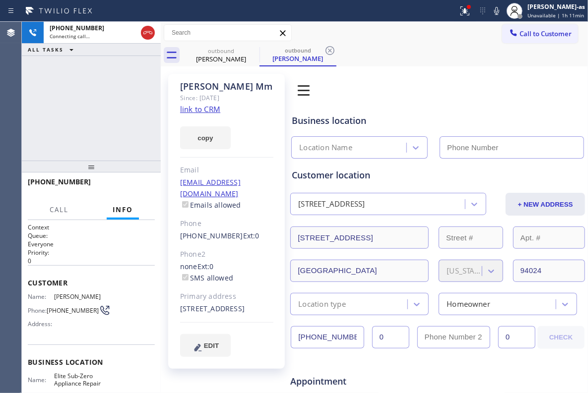
type input "[PHONE_NUMBER]"
click at [206, 104] on link "link to CRM" at bounding box center [200, 109] width 40 height 10
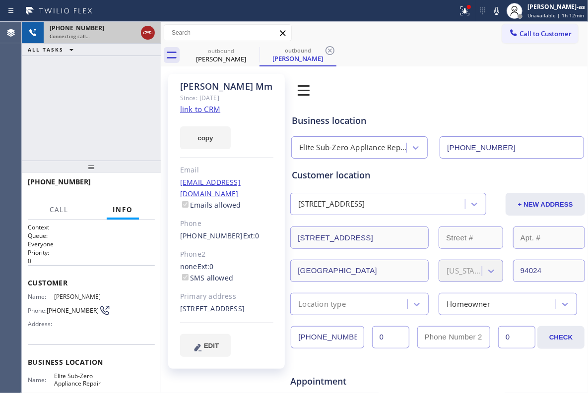
click at [149, 30] on icon at bounding box center [148, 33] width 12 height 12
click at [215, 47] on div "outbound" at bounding box center [221, 50] width 75 height 7
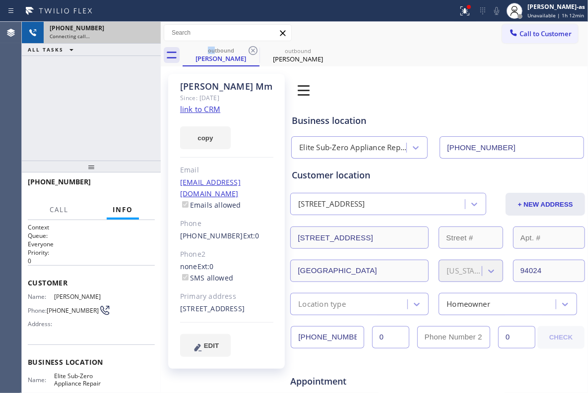
click at [254, 50] on icon at bounding box center [253, 51] width 12 height 12
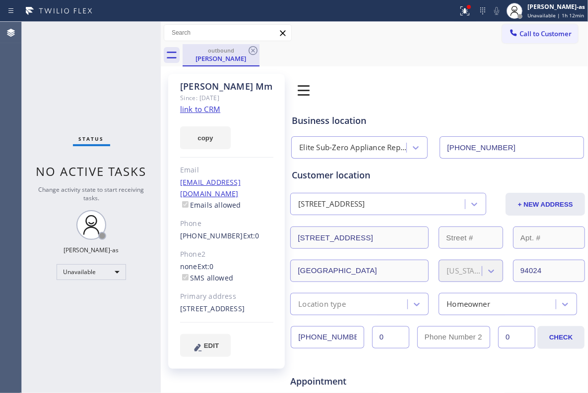
click at [208, 60] on div "[PERSON_NAME]" at bounding box center [221, 58] width 75 height 9
click at [248, 50] on icon at bounding box center [253, 51] width 12 height 12
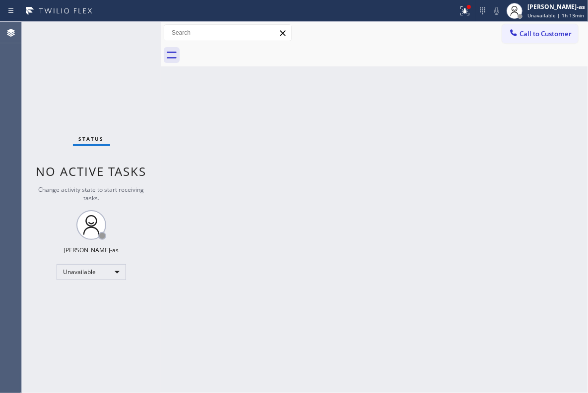
click at [219, 167] on div "Back to Dashboard Change Sender ID Customers Technicians Select a contact Outbo…" at bounding box center [374, 207] width 427 height 371
drag, startPoint x: 51, startPoint y: 58, endPoint x: 204, endPoint y: 54, distance: 153.8
click at [56, 58] on div "Status No active tasks Change activity state to start receiving tasks. [PERSON_…" at bounding box center [91, 207] width 139 height 371
click at [412, 24] on button "Call to Customer" at bounding box center [540, 33] width 76 height 19
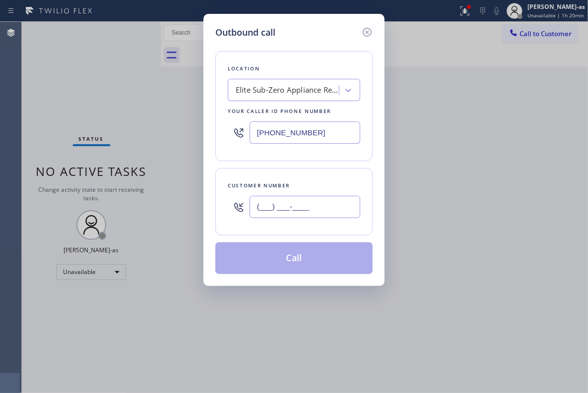
click at [343, 201] on input "(___) ___-____" at bounding box center [304, 207] width 111 height 22
paste input "650) 968-2751"
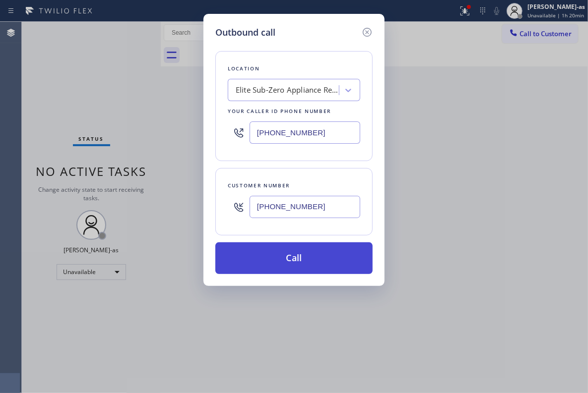
type input "[PHONE_NUMBER]"
click at [308, 256] on button "Call" at bounding box center [293, 259] width 157 height 32
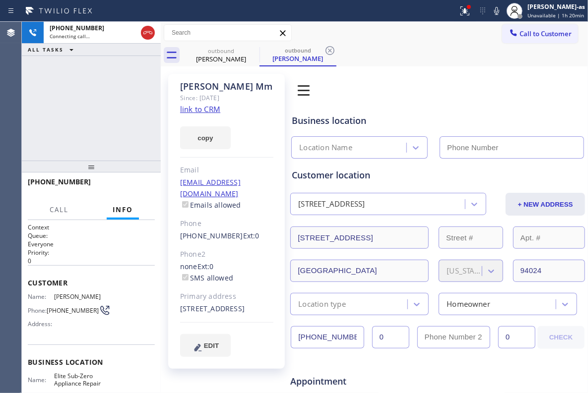
type input "[PHONE_NUMBER]"
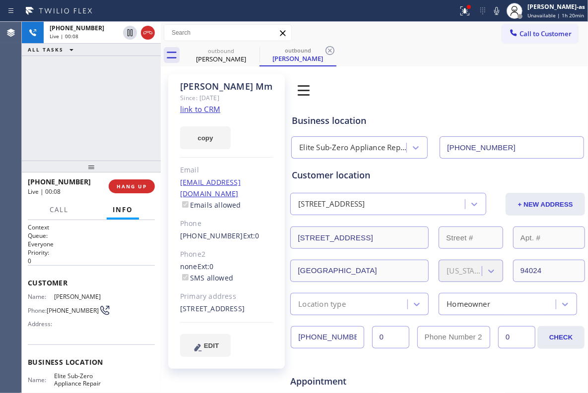
click at [90, 88] on div "[PHONE_NUMBER] Live | 00:08 ALL TASKS ALL TASKS ACTIVE TASKS TASKS IN WRAP UP" at bounding box center [91, 91] width 139 height 139
click at [108, 151] on div "[PHONE_NUMBER] Live | 01:10 ALL TASKS ALL TASKS ACTIVE TASKS TASKS IN WRAP UP" at bounding box center [91, 91] width 139 height 139
click at [108, 147] on div "[PHONE_NUMBER] Live | 01:10 ALL TASKS ALL TASKS ACTIVE TASKS TASKS IN WRAP UP" at bounding box center [91, 91] width 139 height 139
click at [144, 185] on span "HANG UP" at bounding box center [132, 186] width 30 height 7
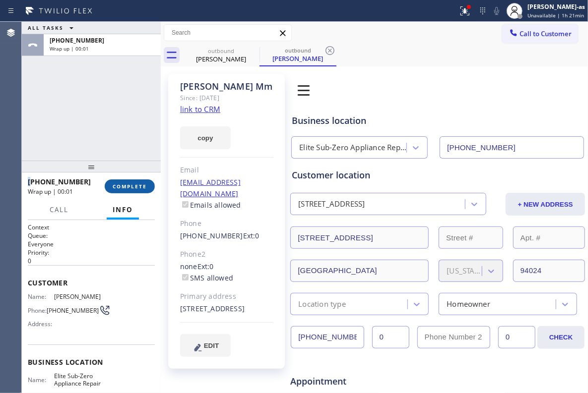
click at [144, 185] on span "COMPLETE" at bounding box center [130, 186] width 34 height 7
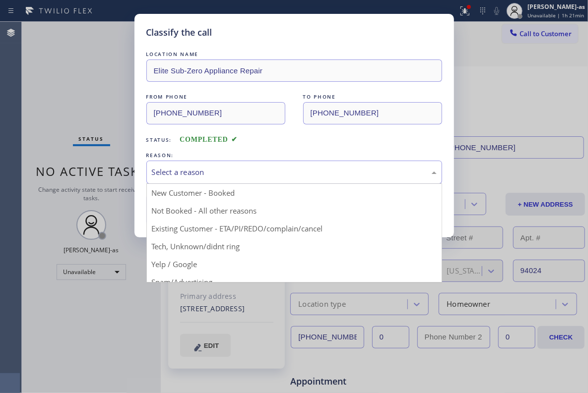
click at [200, 175] on div "Select a reason" at bounding box center [294, 172] width 285 height 11
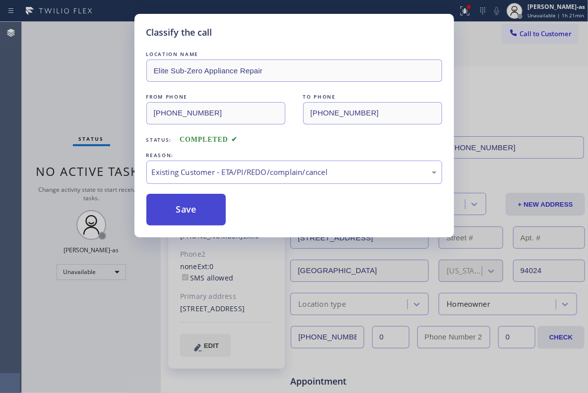
click at [191, 211] on button "Save" at bounding box center [186, 210] width 80 height 32
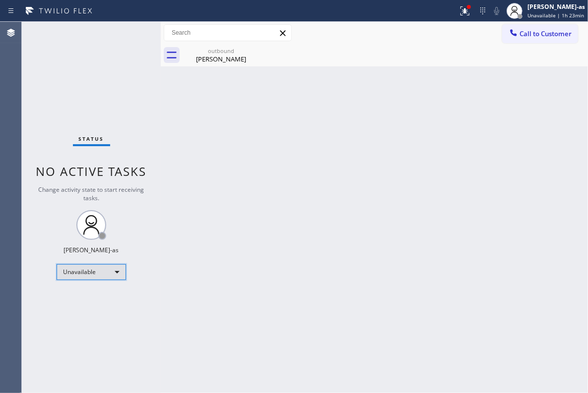
click at [96, 269] on div "Unavailable" at bounding box center [91, 272] width 69 height 16
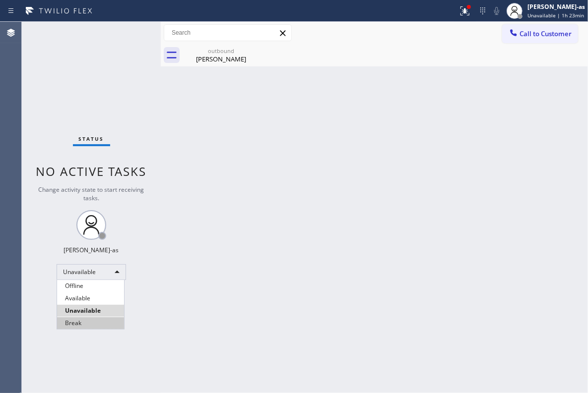
click at [79, 295] on li "Break" at bounding box center [90, 323] width 67 height 12
